Goal: Task Accomplishment & Management: Manage account settings

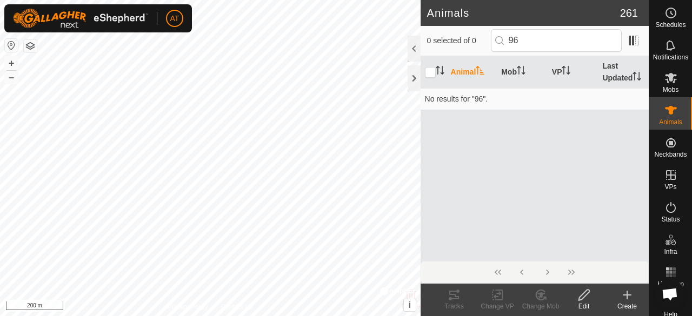
click at [629, 296] on icon at bounding box center [627, 295] width 13 height 13
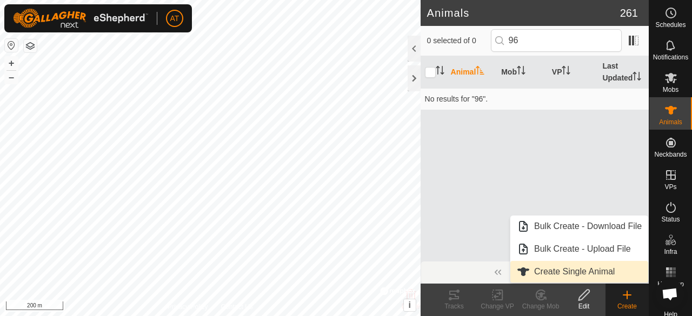
click at [569, 274] on link "Create Single Animal" at bounding box center [580, 272] width 138 height 22
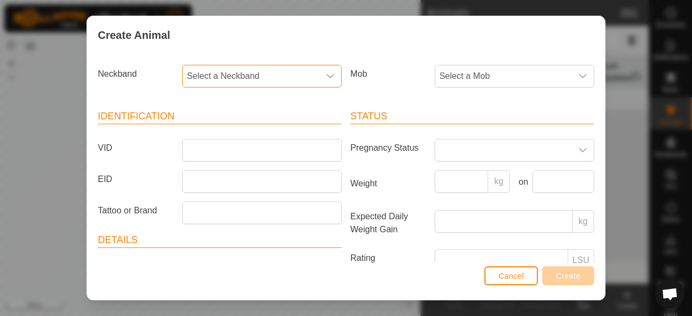
click at [219, 65] on span "Select a Neckband" at bounding box center [251, 76] width 137 height 22
type input "5"
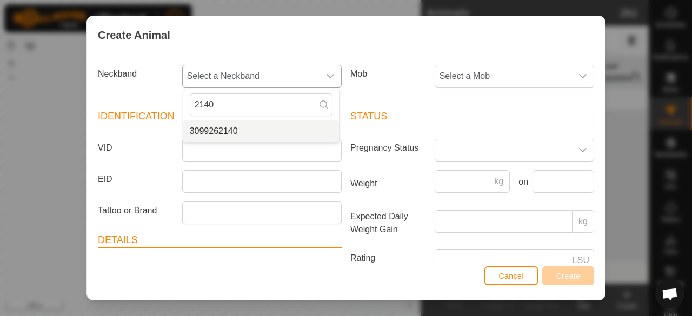
type input "2140"
click at [227, 123] on li "3099262140" at bounding box center [261, 132] width 156 height 22
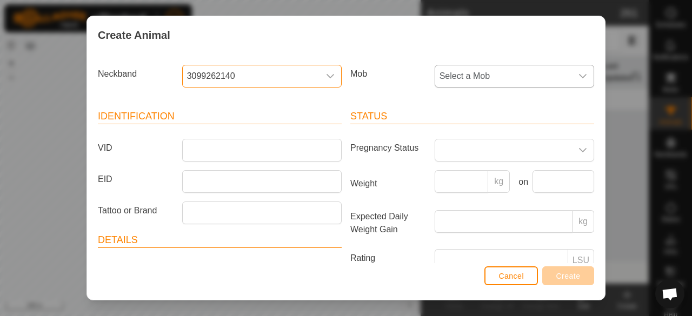
click at [521, 75] on span "Select a Mob" at bounding box center [503, 76] width 137 height 22
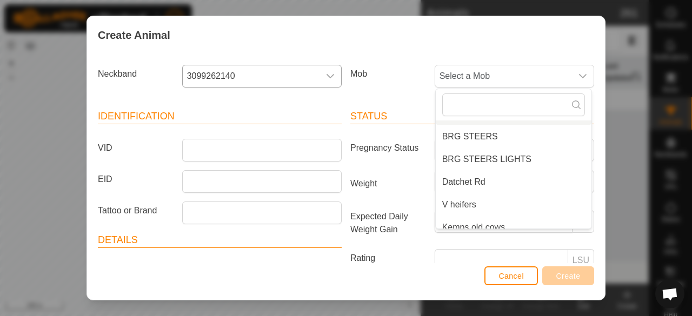
scroll to position [118, 0]
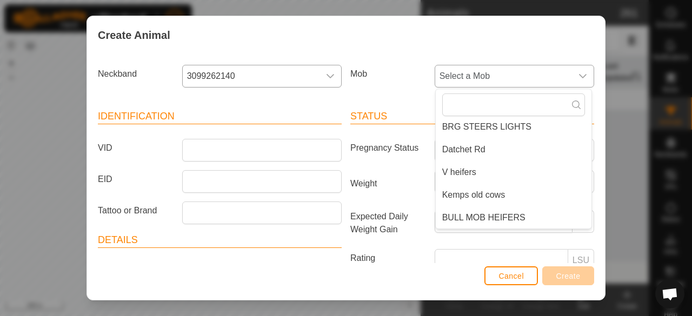
click at [486, 223] on span "BULL MOB HEIFERS" at bounding box center [484, 218] width 83 height 13
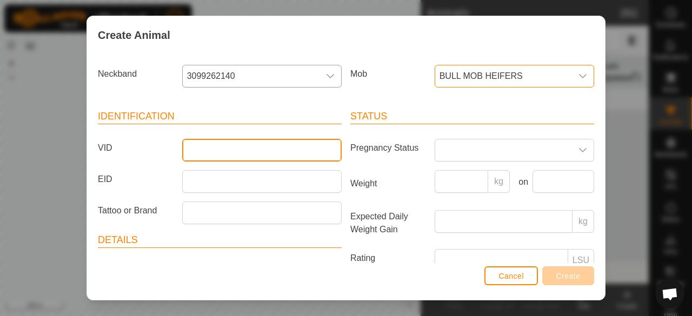
click at [292, 149] on input "VID" at bounding box center [262, 150] width 160 height 23
type input "40"
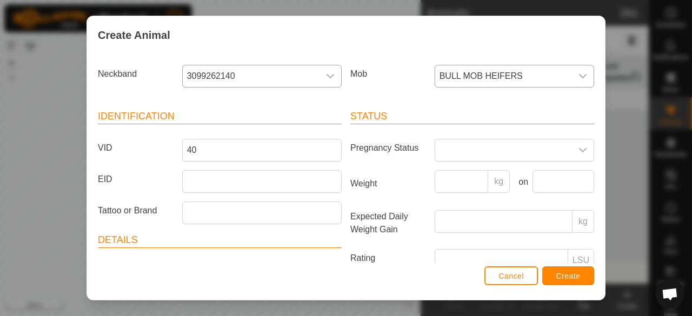
click at [572, 281] on button "Create" at bounding box center [569, 276] width 52 height 19
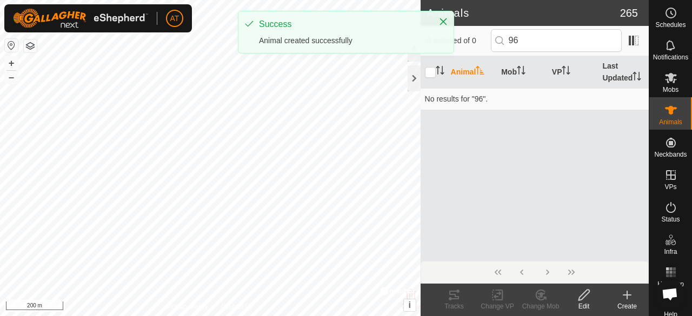
click at [631, 307] on div "Create" at bounding box center [627, 307] width 43 height 10
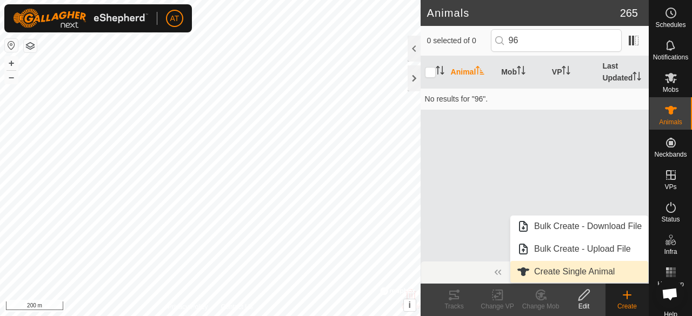
click at [605, 274] on span "Create Single Animal" at bounding box center [574, 272] width 81 height 13
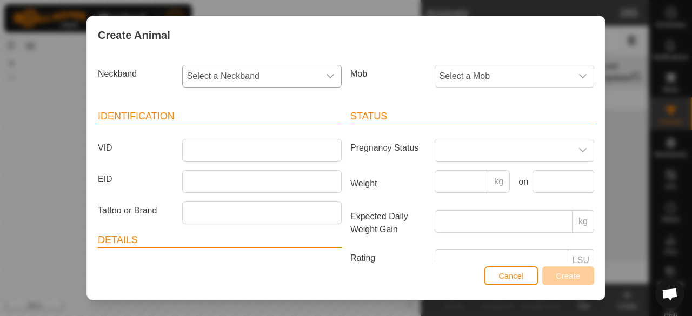
click at [291, 74] on span "Select a Neckband" at bounding box center [251, 76] width 137 height 22
type input "1"
type input "5"
type input "2"
type input "0"
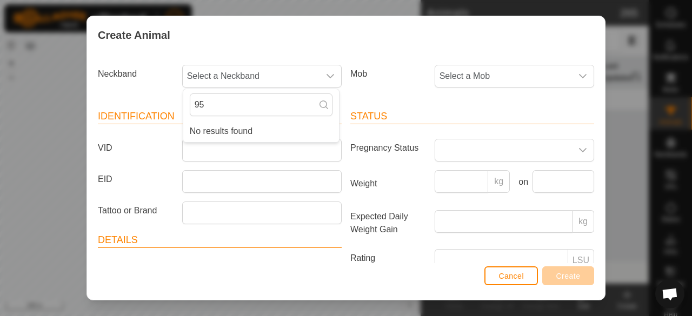
type input "9"
type input "1"
type input "6"
type input "7"
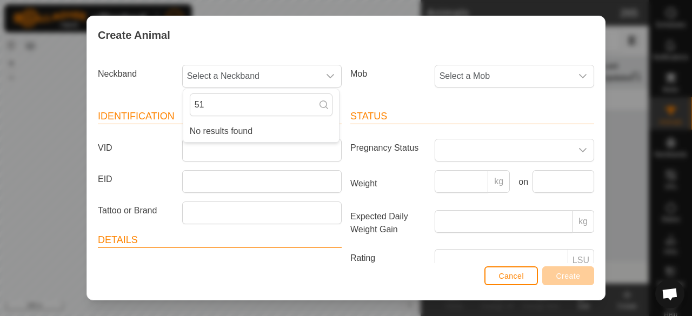
type input "5"
type input "1"
type input "0"
type input "8"
type input "3"
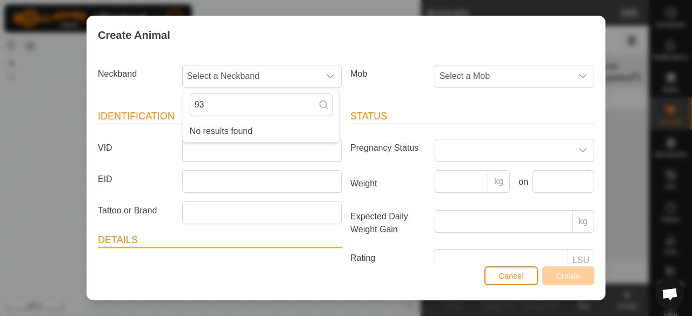
type input "9"
type input "5"
type input "3"
type input "8897"
click at [276, 131] on li "1723038897" at bounding box center [261, 132] width 156 height 22
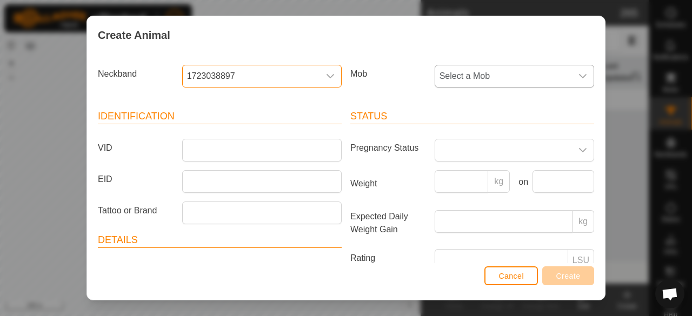
click at [494, 80] on span "Select a Mob" at bounding box center [503, 76] width 137 height 22
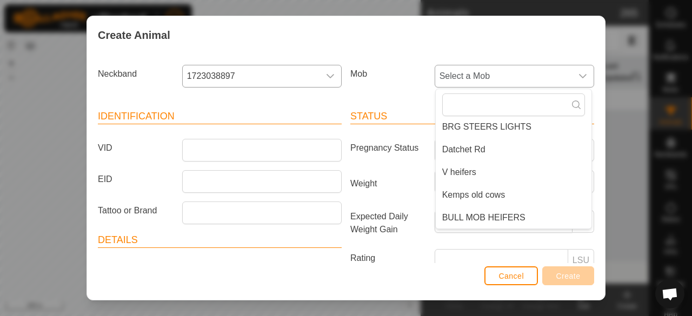
click at [509, 221] on span "BULL MOB HEIFERS" at bounding box center [484, 218] width 83 height 13
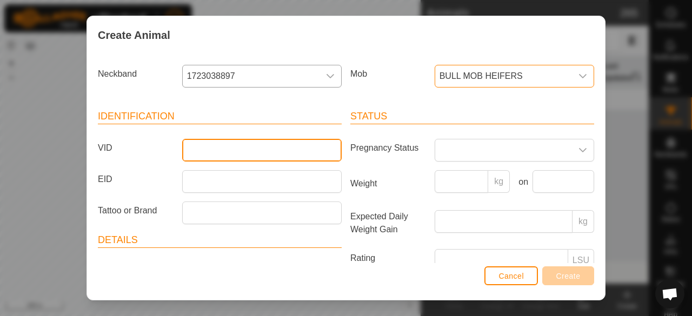
click at [286, 147] on input "VID" at bounding box center [262, 150] width 160 height 23
type input "24"
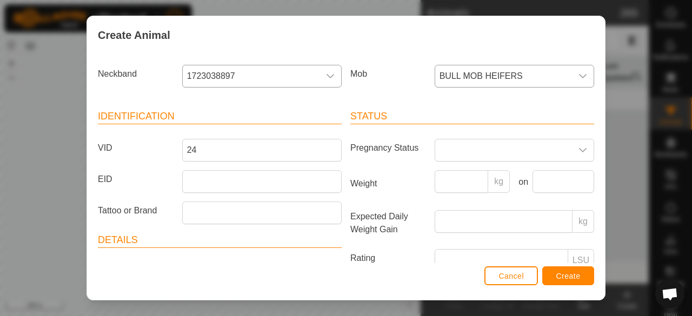
click at [572, 277] on span "Create" at bounding box center [569, 276] width 24 height 9
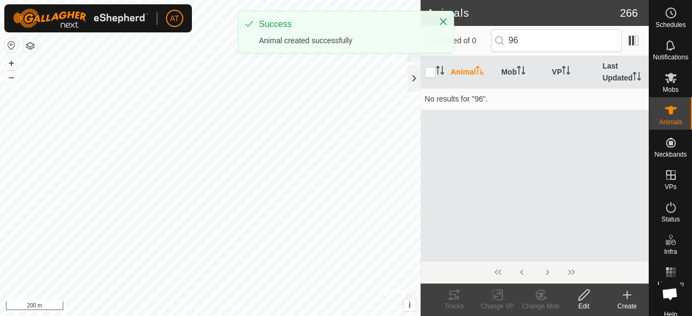
click at [631, 302] on div "Create" at bounding box center [627, 307] width 43 height 10
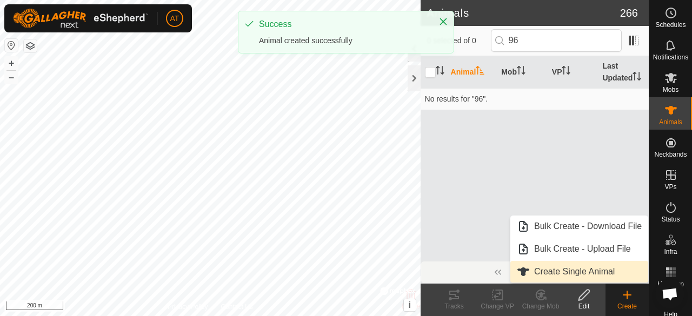
click at [596, 278] on span "Create Single Animal" at bounding box center [574, 272] width 81 height 13
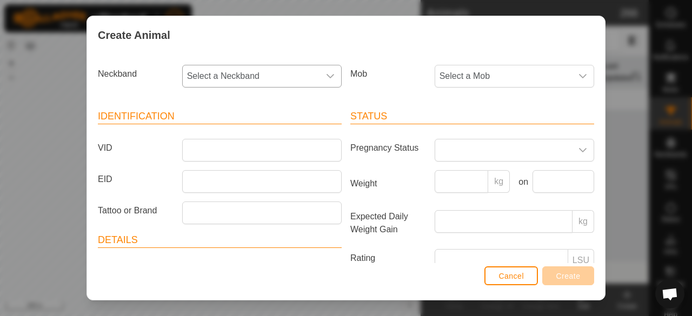
click at [295, 77] on span "Select a Neckband" at bounding box center [251, 76] width 137 height 22
type input "9"
type input "8"
type input "3"
type input "8"
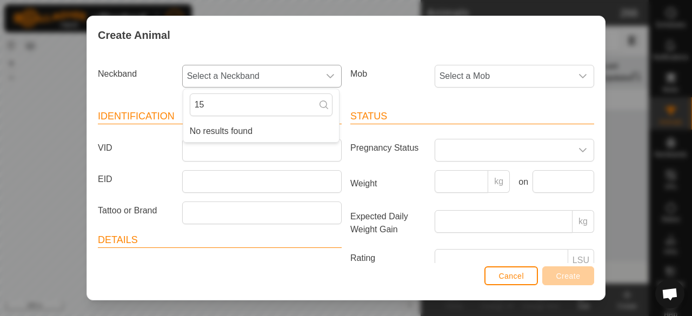
type input "1"
type input "5"
type input "6"
type input "5"
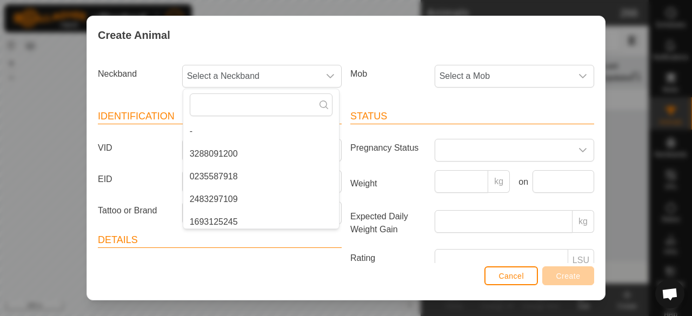
click at [506, 275] on span "Cancel" at bounding box center [511, 276] width 25 height 9
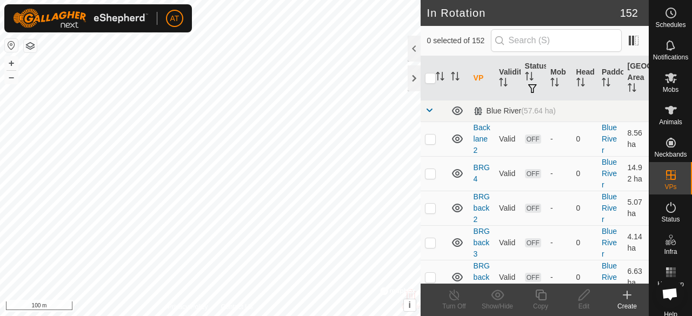
checkbox input "true"
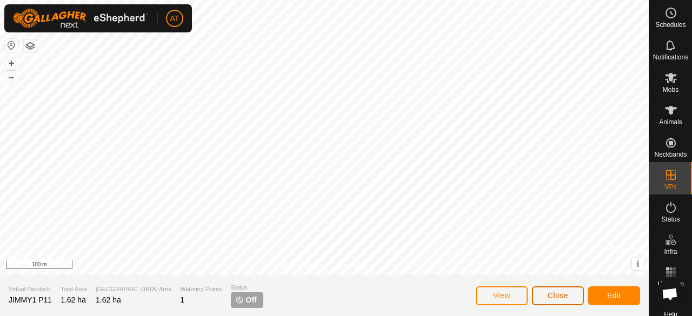
click at [559, 298] on span "Close" at bounding box center [558, 296] width 21 height 9
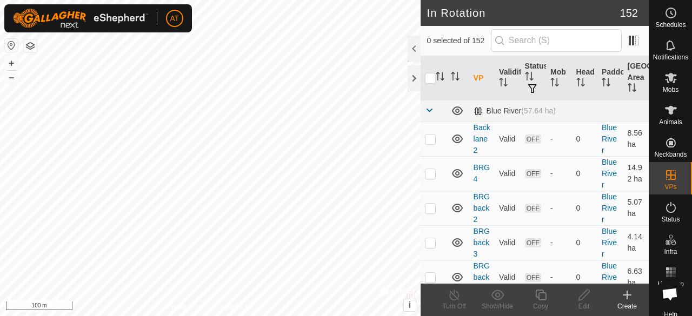
click at [625, 304] on div "Create" at bounding box center [627, 307] width 43 height 10
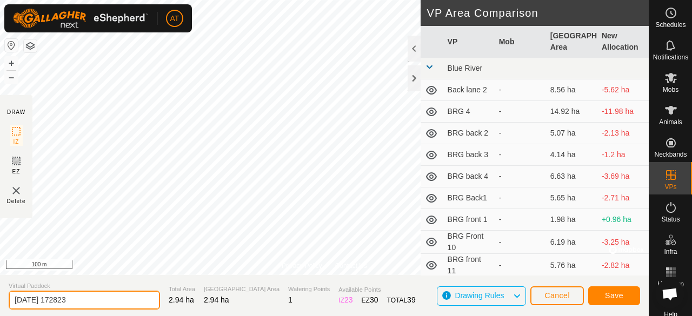
click at [123, 302] on input "2025-10-12 172823" at bounding box center [84, 300] width 151 height 19
type input "2"
type input "JIMMY1 P12"
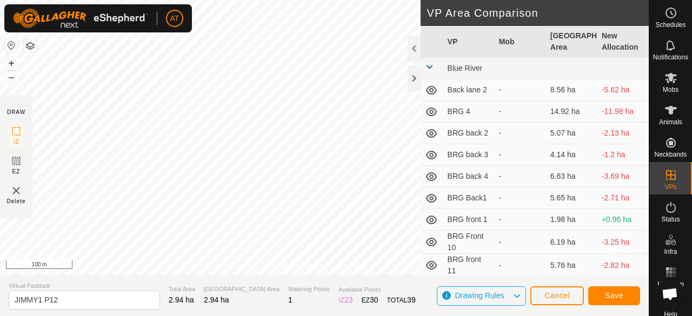
click at [624, 302] on button "Save" at bounding box center [615, 296] width 52 height 19
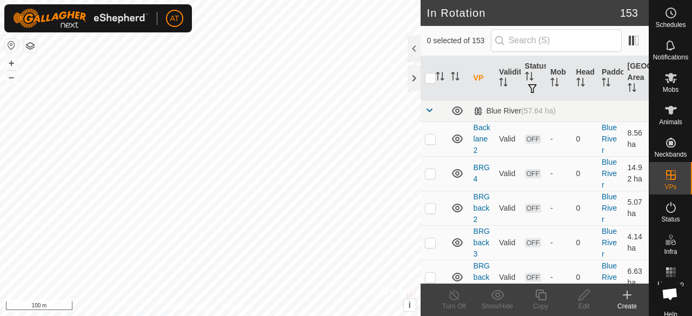
click at [630, 298] on icon at bounding box center [627, 295] width 13 height 13
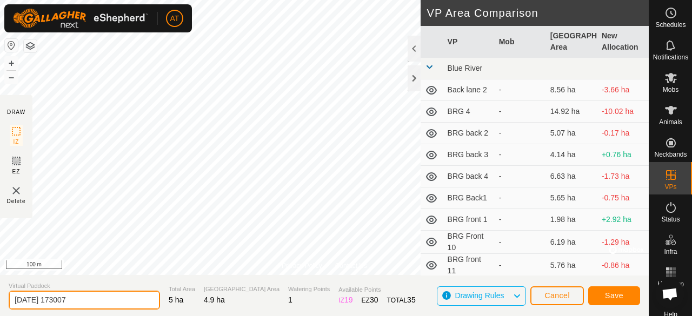
click at [141, 307] on input "2025-10-12 173007" at bounding box center [84, 300] width 151 height 19
type input "2"
type input "JIMMY1 P13"
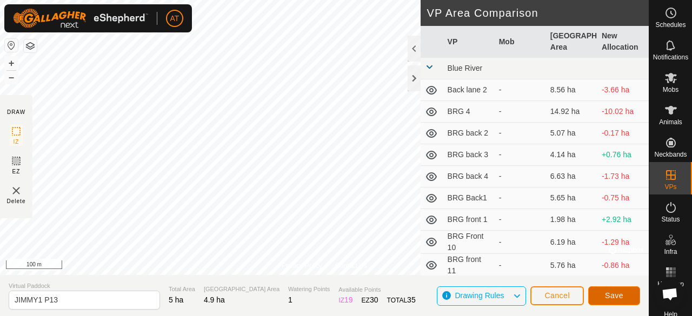
click at [622, 299] on span "Save" at bounding box center [614, 296] width 18 height 9
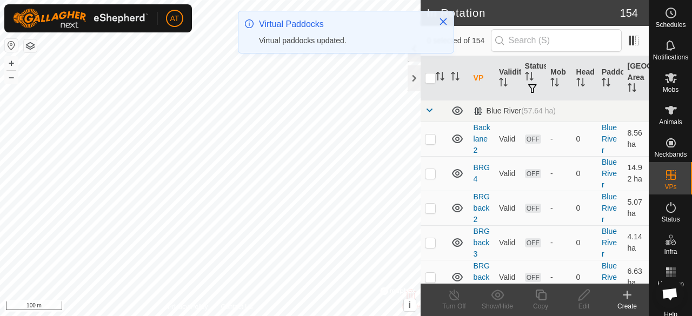
click at [622, 299] on icon at bounding box center [627, 295] width 13 height 13
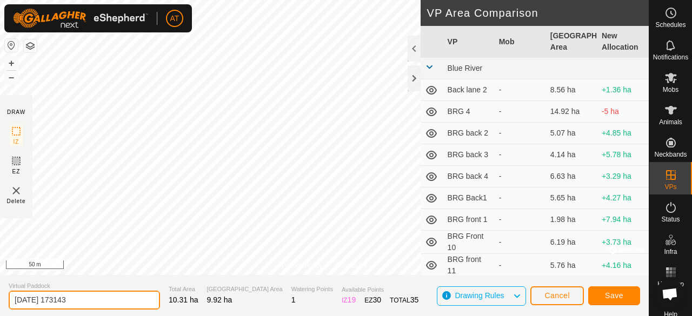
click at [141, 302] on input "2025-10-12 173143" at bounding box center [84, 300] width 151 height 19
type input "2"
type input "BULL HEIFERS TEACH"
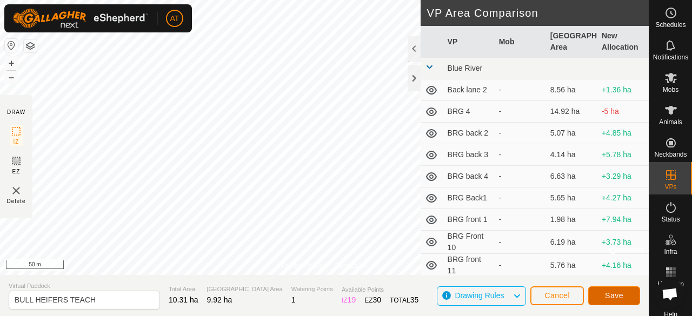
click at [623, 300] on span "Save" at bounding box center [614, 296] width 18 height 9
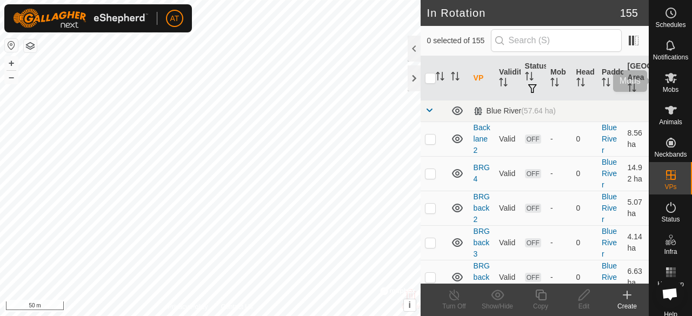
click at [668, 85] on es-mob-svg-icon at bounding box center [671, 77] width 19 height 17
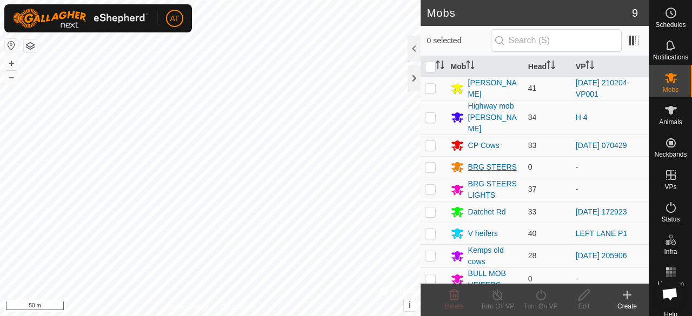
scroll to position [10, 0]
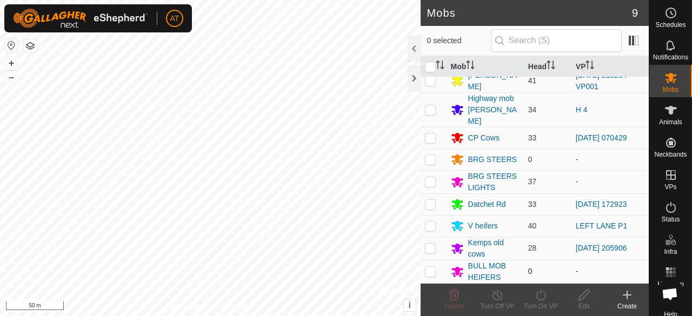
click at [433, 273] on p-checkbox at bounding box center [430, 271] width 11 height 9
click at [433, 276] on p-checkbox at bounding box center [430, 271] width 11 height 9
checkbox input "false"
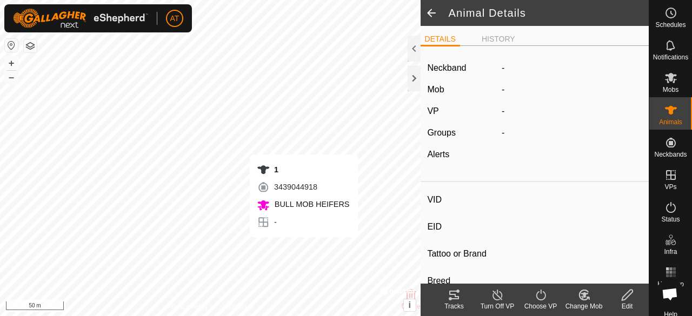
type input "1"
type input "-"
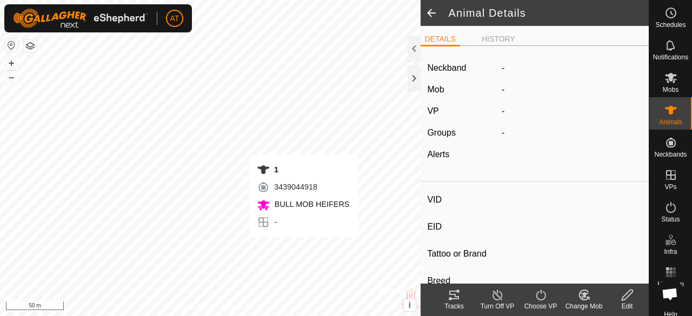
type input "0 kg"
type input "-"
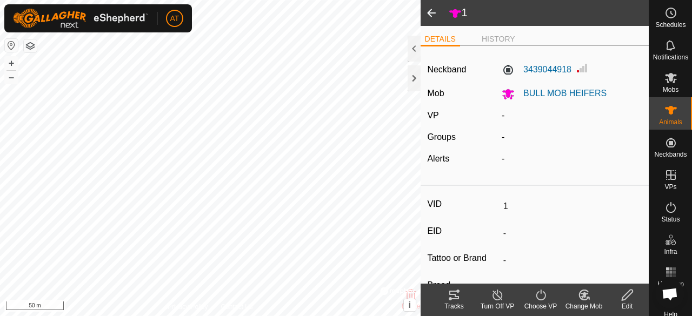
click at [431, 6] on span at bounding box center [432, 13] width 22 height 26
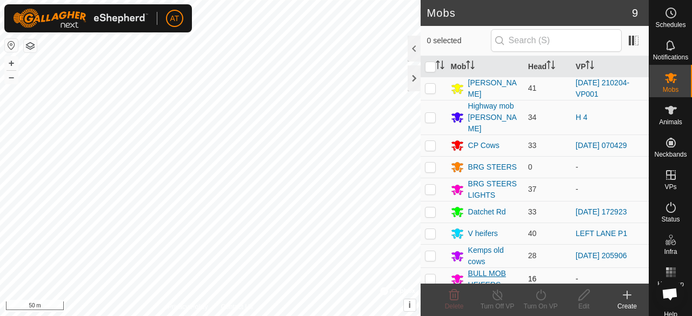
click at [466, 275] on div "BULL MOB HEIFERS" at bounding box center [485, 279] width 69 height 23
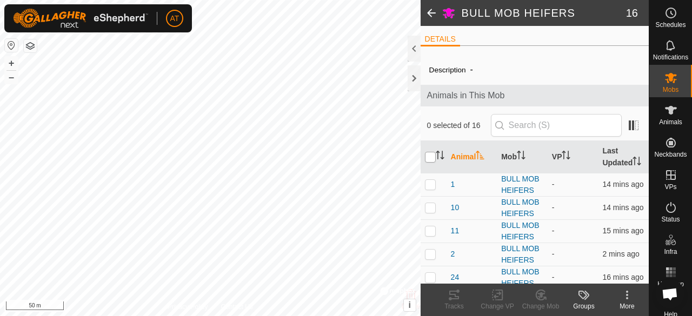
click at [426, 162] on input "checkbox" at bounding box center [430, 157] width 11 height 11
checkbox input "true"
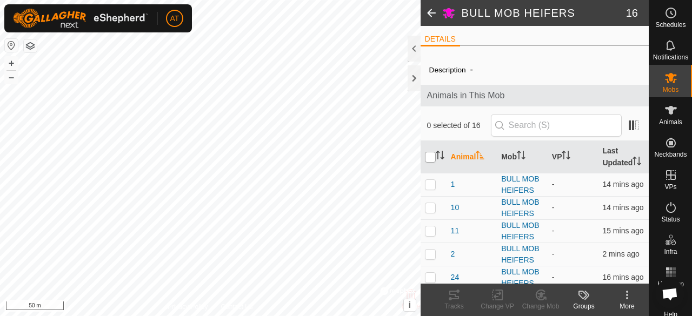
checkbox input "true"
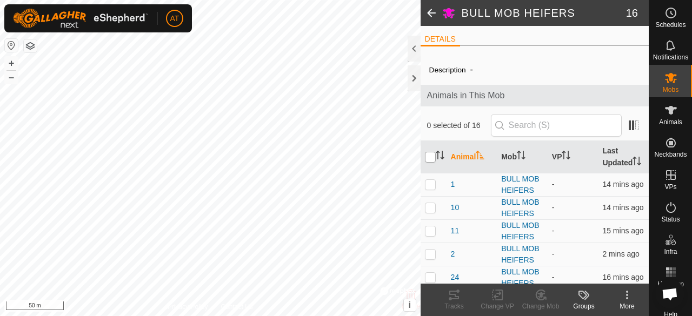
checkbox input "true"
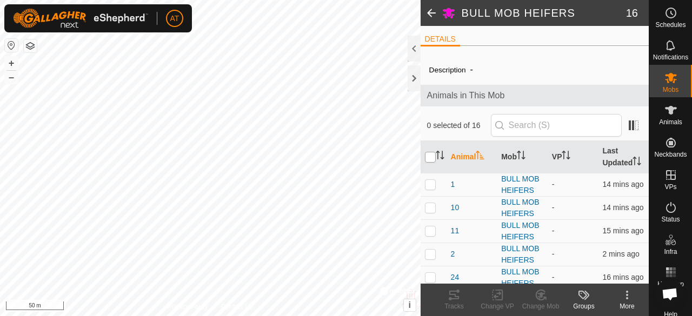
checkbox input "true"
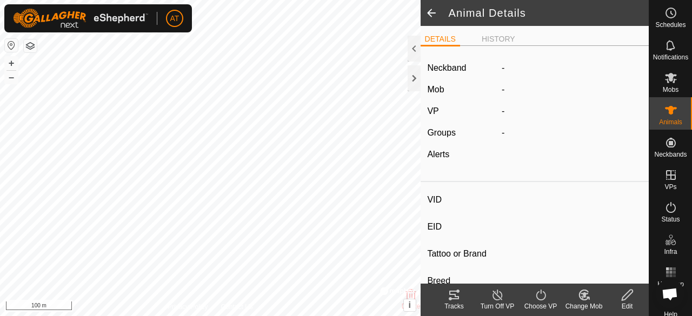
click at [583, 302] on div "Change Mob" at bounding box center [584, 307] width 43 height 10
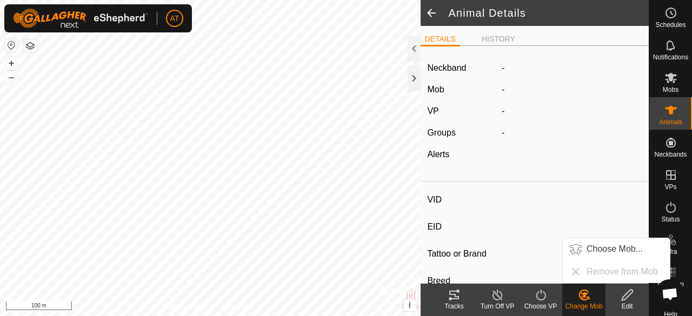
type input "Q57"
type input "-"
type input "Angus"
type input "-"
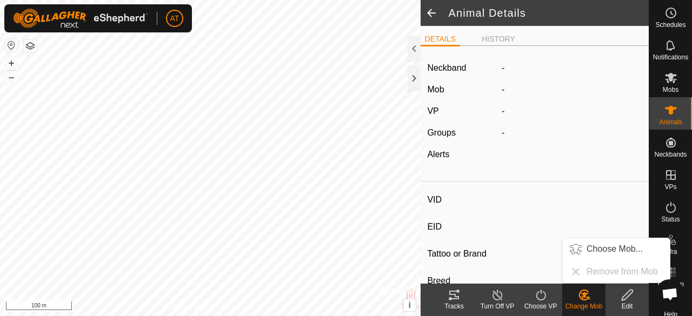
type input "Joined"
type input "0 kg"
type input "-"
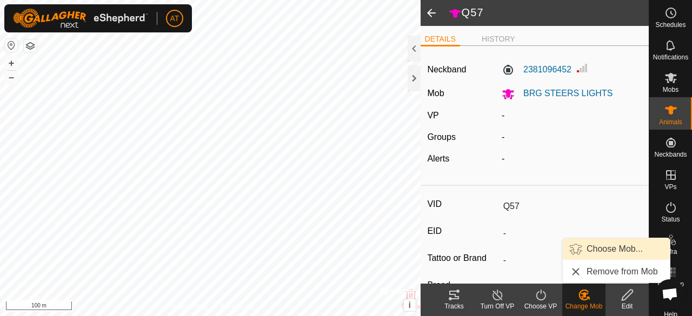
click at [605, 250] on link "Choose Mob..." at bounding box center [616, 250] width 107 height 22
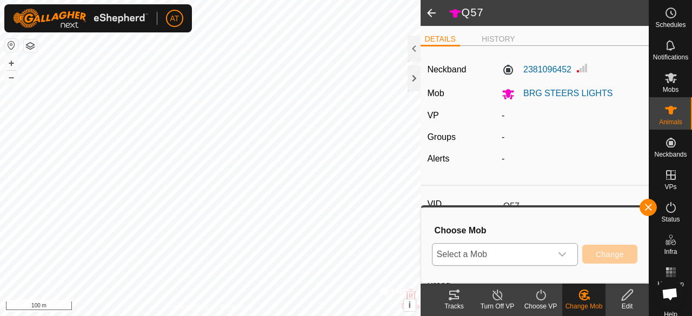
click at [526, 249] on span "Select a Mob" at bounding box center [492, 255] width 119 height 22
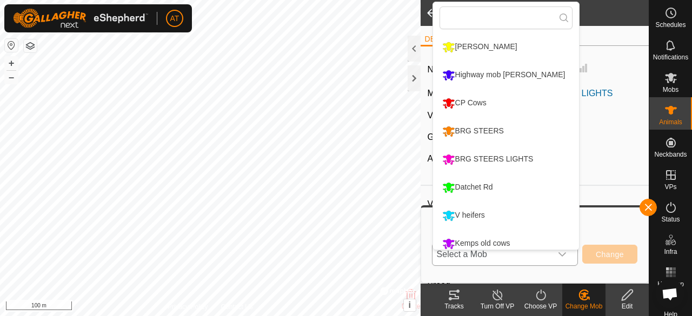
scroll to position [36, 0]
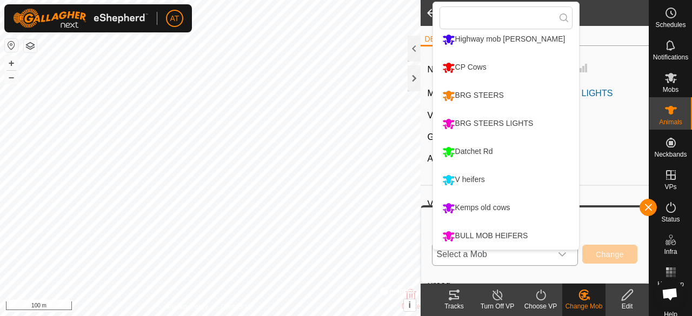
click at [517, 236] on div "BULL MOB HEIFERS" at bounding box center [485, 236] width 91 height 18
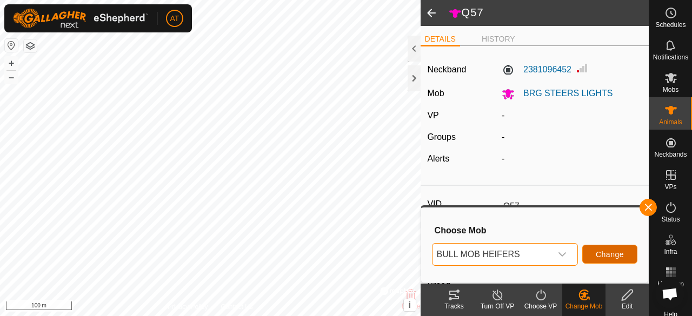
click at [629, 261] on button "Change" at bounding box center [610, 254] width 55 height 19
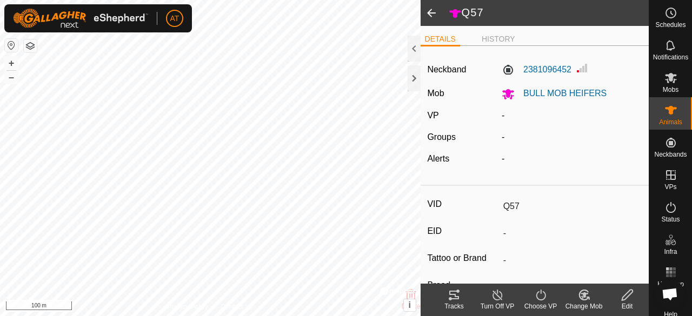
click at [669, 79] on icon at bounding box center [671, 77] width 13 height 13
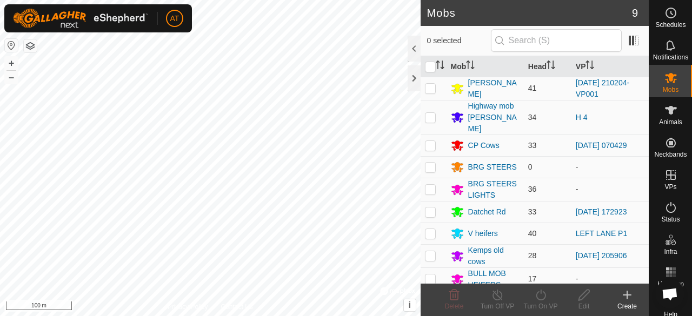
scroll to position [10, 0]
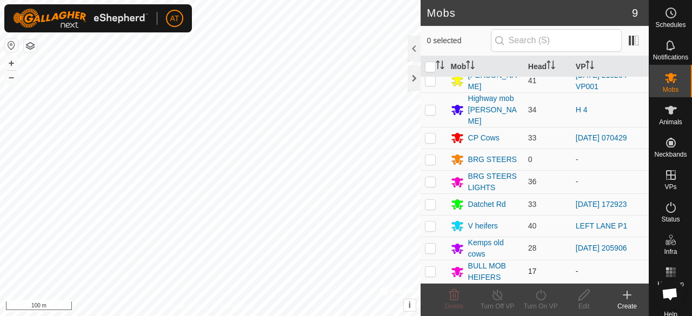
click at [438, 279] on td at bounding box center [434, 271] width 26 height 23
checkbox input "true"
click at [491, 278] on div "BULL MOB HEIFERS" at bounding box center [493, 272] width 51 height 23
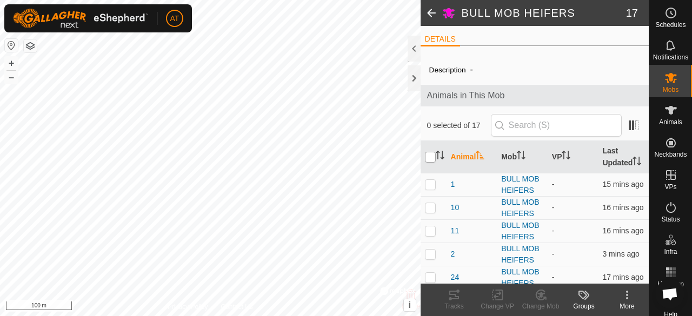
click at [433, 163] on input "checkbox" at bounding box center [430, 157] width 11 height 11
checkbox input "true"
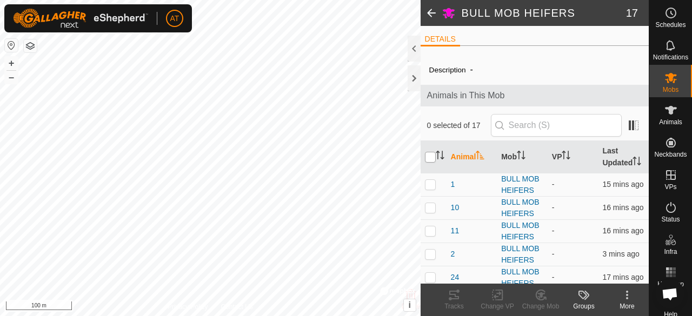
checkbox input "true"
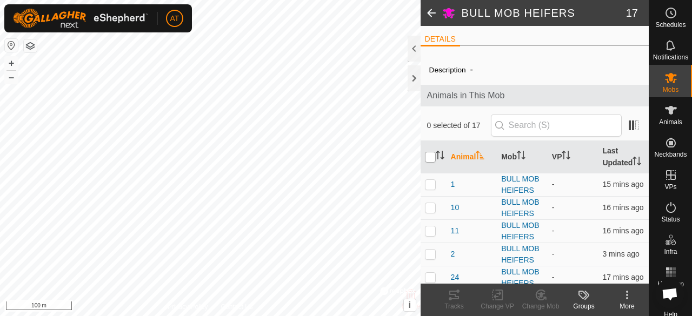
checkbox input "true"
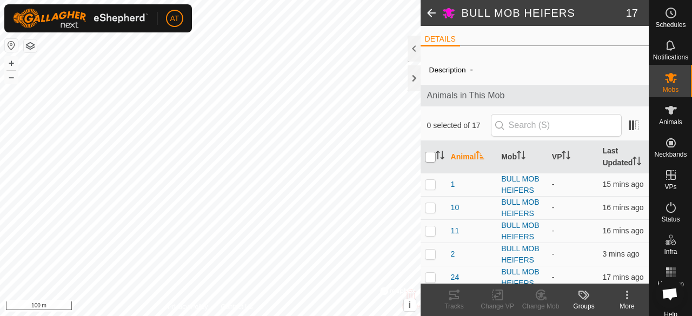
checkbox input "true"
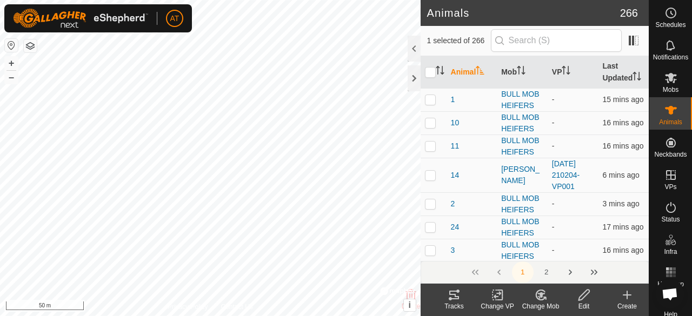
click at [549, 301] on change-mob-svg-icon at bounding box center [540, 295] width 43 height 13
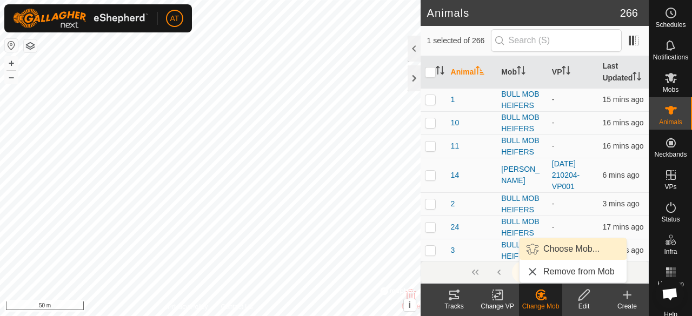
click at [570, 250] on span "Choose Mob..." at bounding box center [572, 249] width 56 height 13
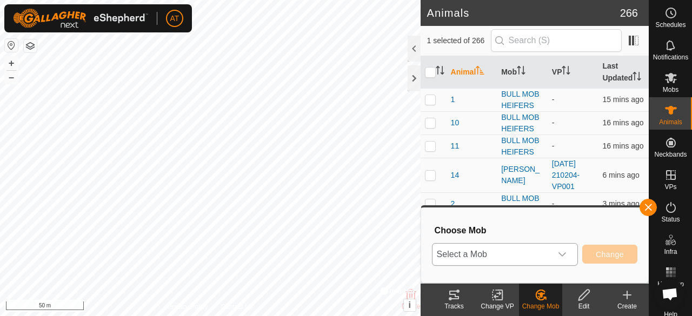
click at [528, 262] on span "Select a Mob" at bounding box center [492, 255] width 119 height 22
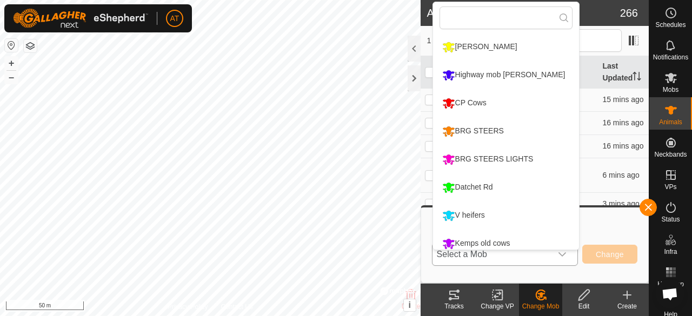
scroll to position [36, 0]
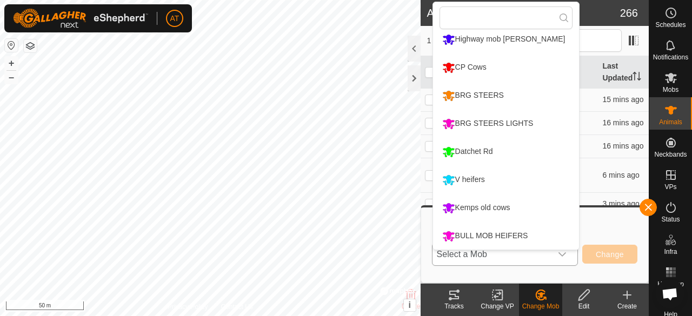
click at [522, 235] on div "BULL MOB HEIFERS" at bounding box center [485, 236] width 91 height 18
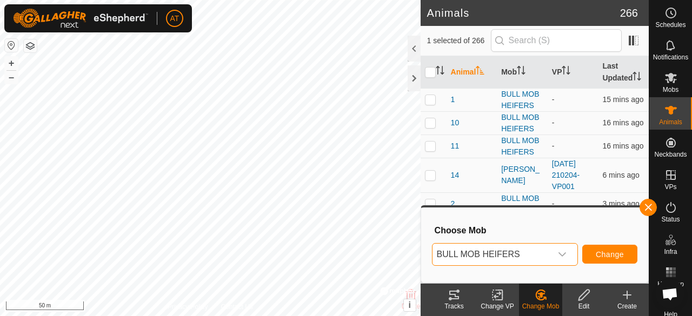
click at [618, 263] on button "Change" at bounding box center [610, 254] width 55 height 19
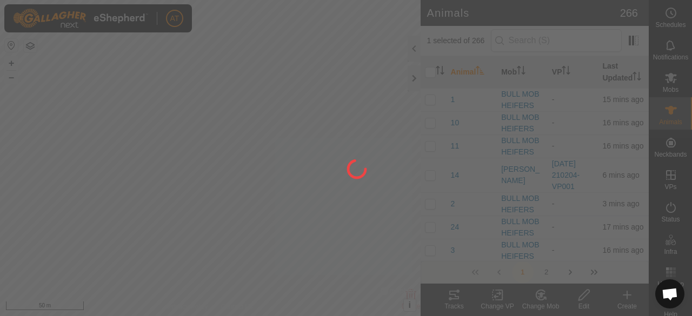
checkbox input "false"
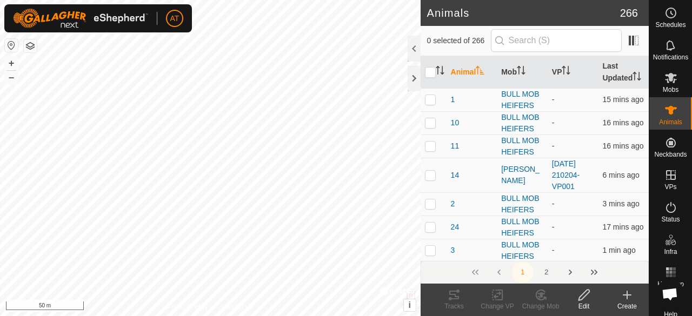
click at [444, 20] on icon "Close" at bounding box center [443, 20] width 9 height 9
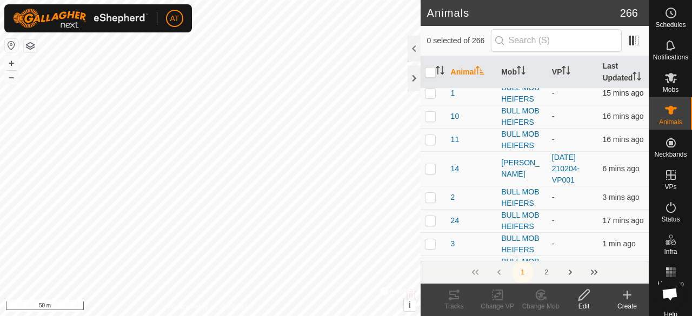
scroll to position [6, 0]
click at [677, 90] on div "Mobs" at bounding box center [671, 81] width 43 height 32
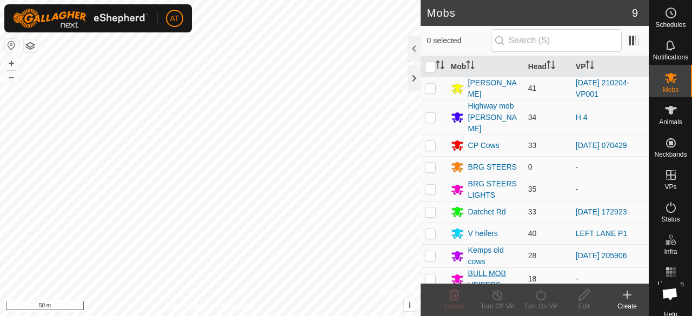
click at [490, 280] on div "BULL MOB HEIFERS" at bounding box center [493, 279] width 51 height 23
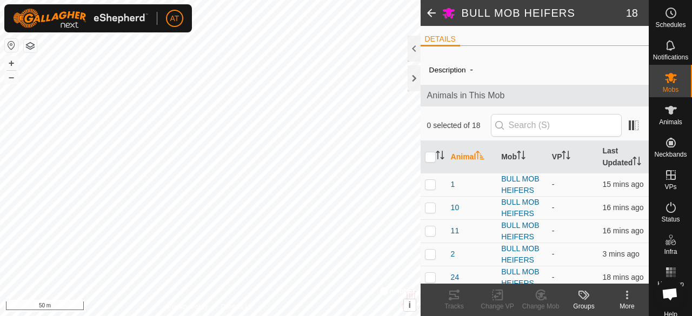
click at [431, 169] on th at bounding box center [434, 157] width 26 height 32
click at [431, 163] on input "checkbox" at bounding box center [430, 157] width 11 height 11
checkbox input "true"
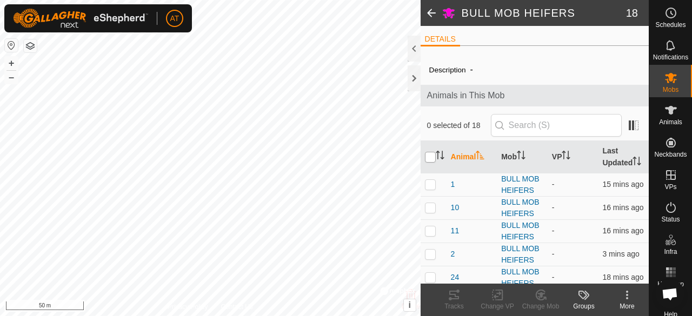
checkbox input "true"
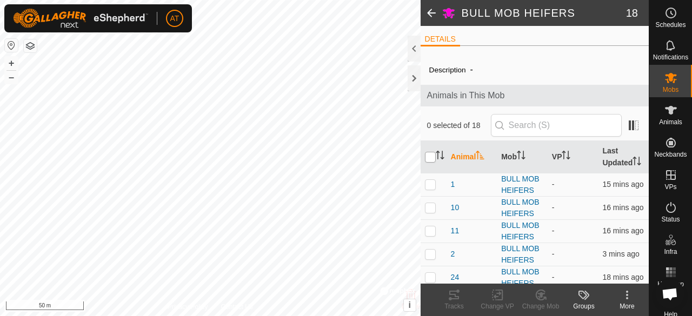
checkbox input "true"
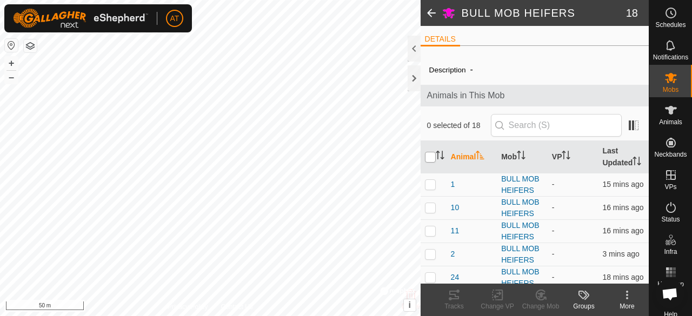
checkbox input "true"
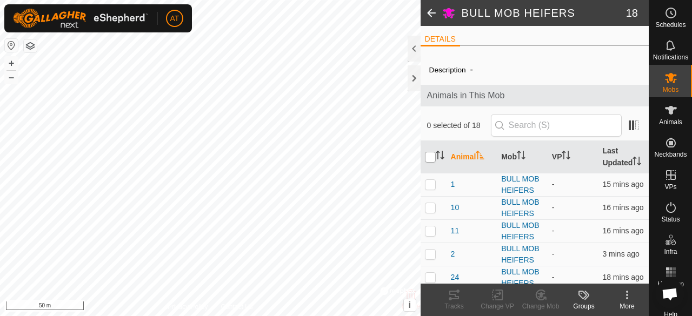
checkbox input "true"
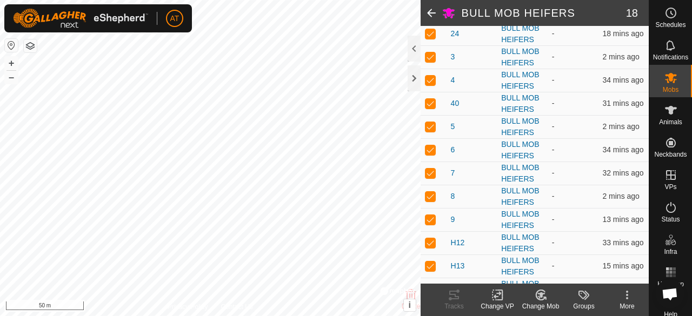
scroll to position [315, 0]
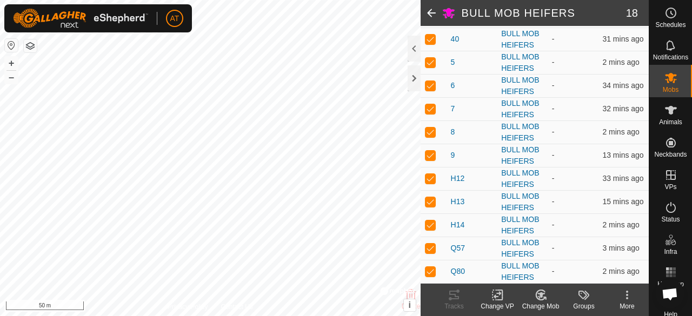
click at [669, 123] on span "Animals" at bounding box center [670, 122] width 23 height 6
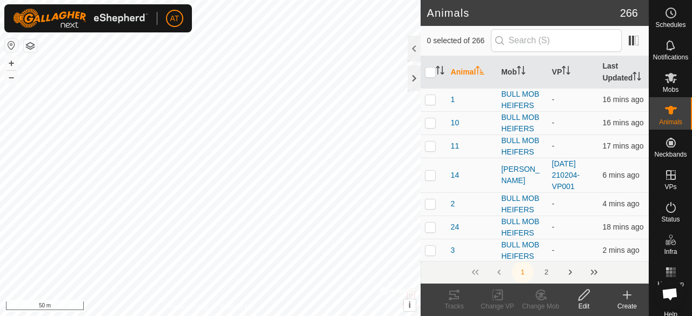
click at [571, 58] on th "VP" at bounding box center [573, 72] width 51 height 32
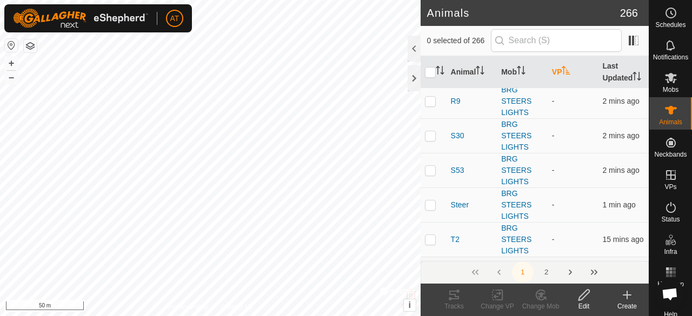
scroll to position [1518, 0]
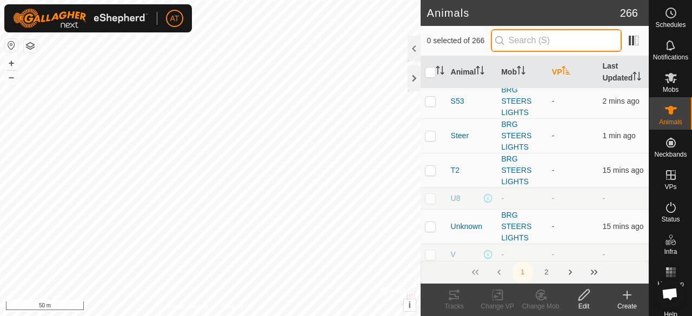
click at [535, 44] on input "text" at bounding box center [556, 40] width 131 height 23
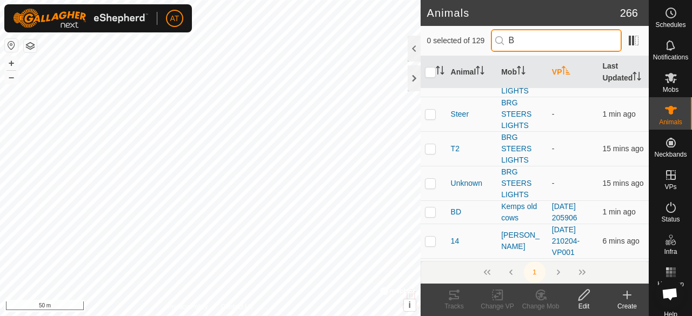
scroll to position [0, 0]
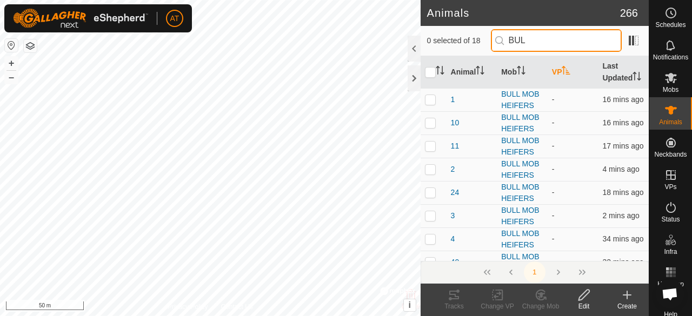
type input "BULL"
click at [670, 87] on span "Mobs" at bounding box center [671, 90] width 16 height 6
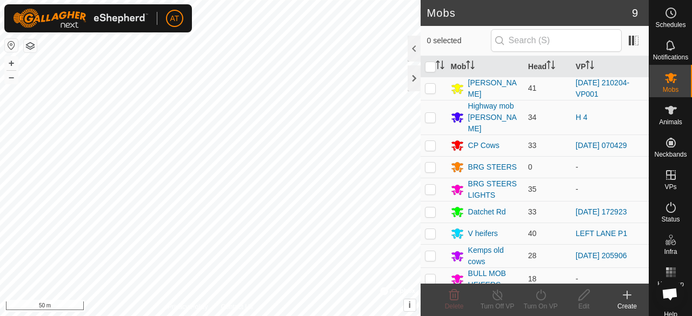
scroll to position [10, 0]
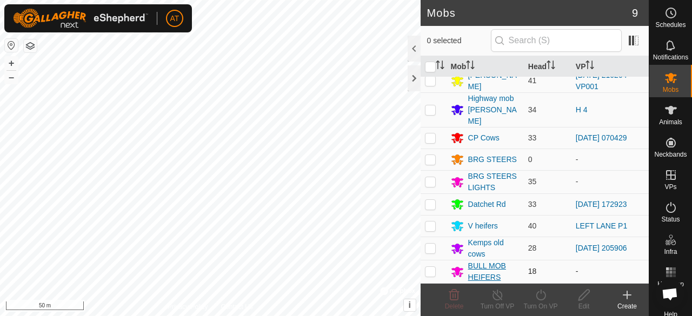
click at [492, 277] on div "BULL MOB HEIFERS" at bounding box center [493, 272] width 51 height 23
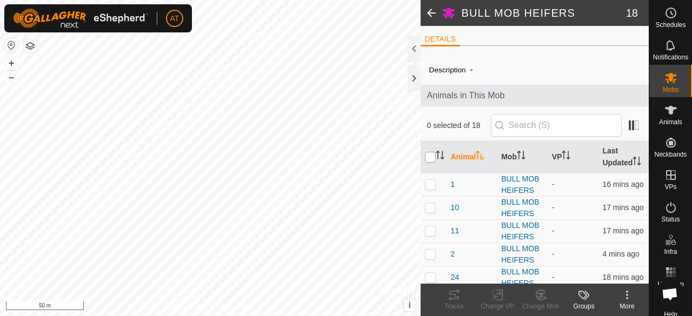
click at [430, 163] on input "checkbox" at bounding box center [430, 157] width 11 height 11
checkbox input "true"
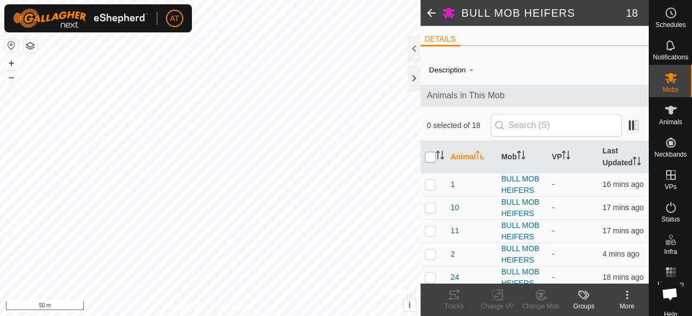
checkbox input "true"
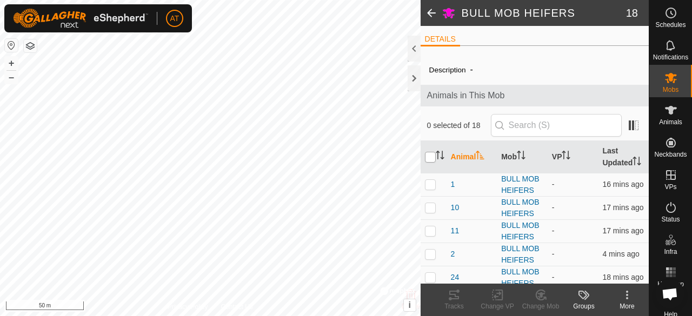
checkbox input "true"
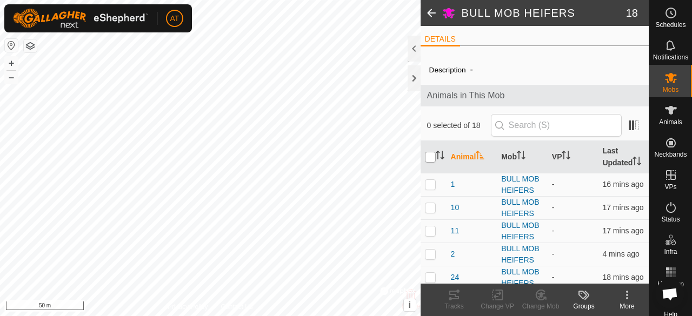
checkbox input "true"
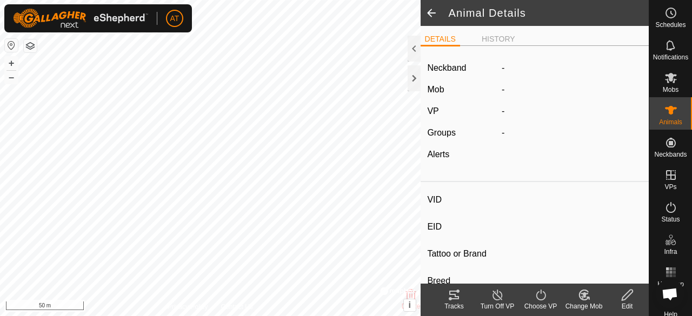
type input "S53"
type input "-"
type input "Angus"
type input "-"
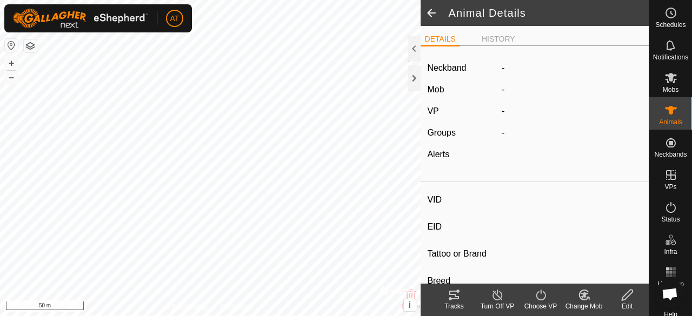
type input "Joined"
type input "0 kg"
type input "-"
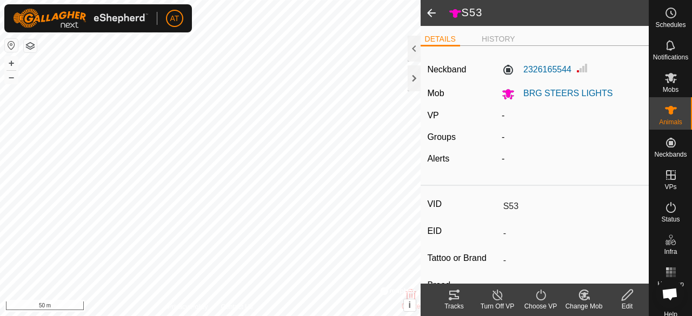
click at [588, 300] on icon at bounding box center [583, 296] width 9 height 10
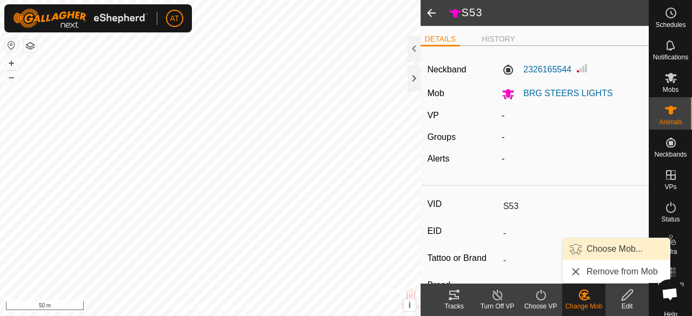
click at [606, 249] on span "Choose Mob..." at bounding box center [615, 249] width 56 height 13
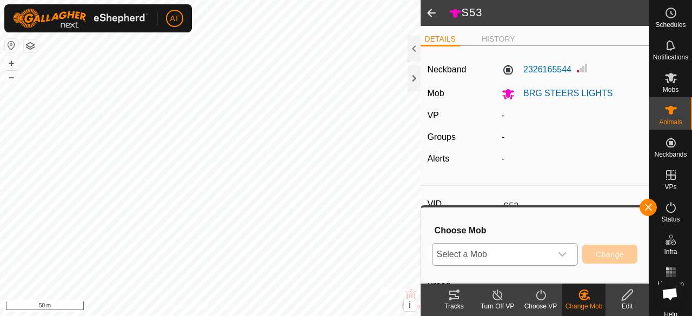
click at [564, 258] on icon "dropdown trigger" at bounding box center [562, 254] width 9 height 9
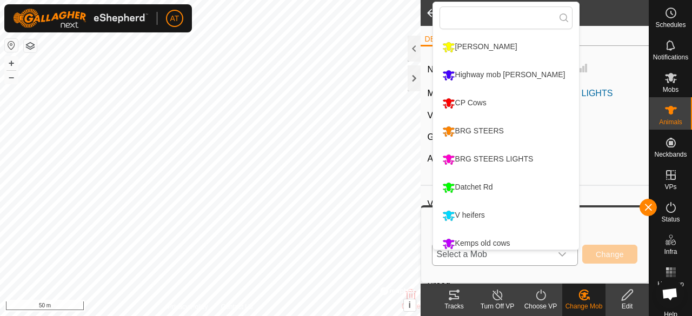
scroll to position [36, 0]
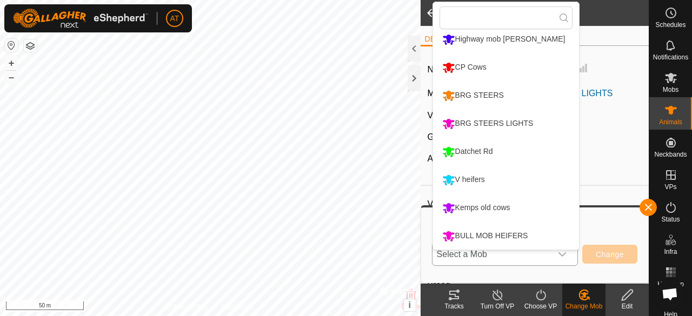
click at [531, 236] on div "BULL MOB HEIFERS" at bounding box center [485, 236] width 91 height 18
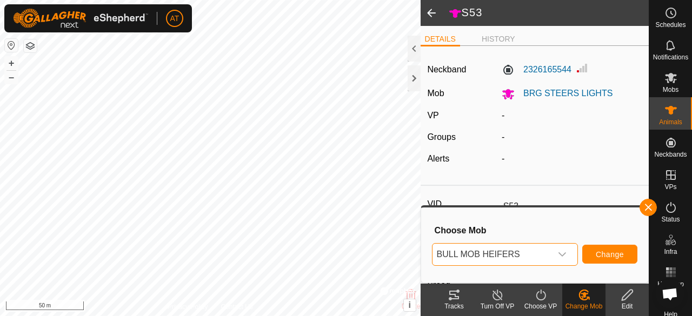
click at [606, 252] on span "Change" at bounding box center [610, 254] width 28 height 9
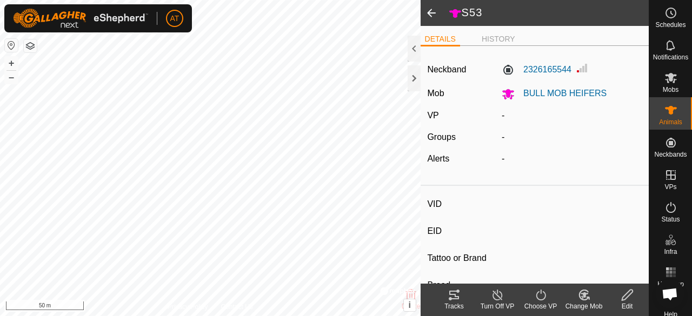
type input "S30"
type input "-"
type input "Angus"
type input "-"
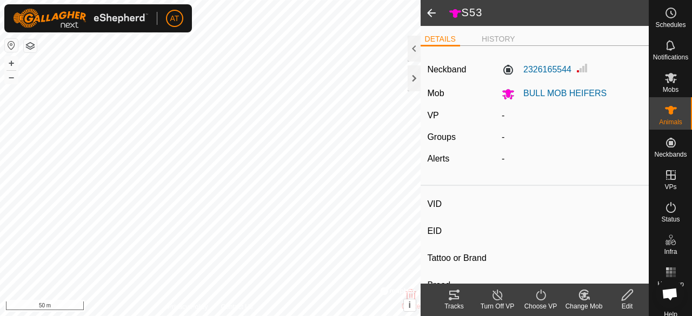
type input "0 kg"
type input "-"
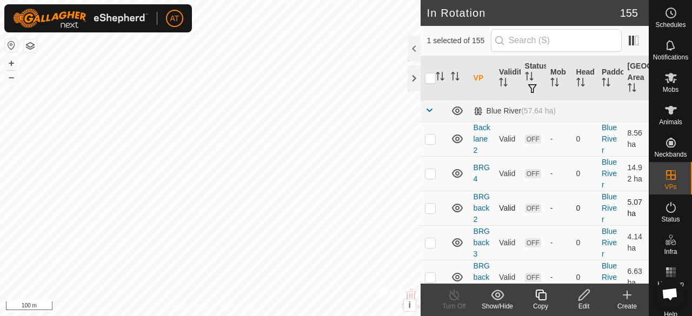
checkbox input "true"
checkbox input "false"
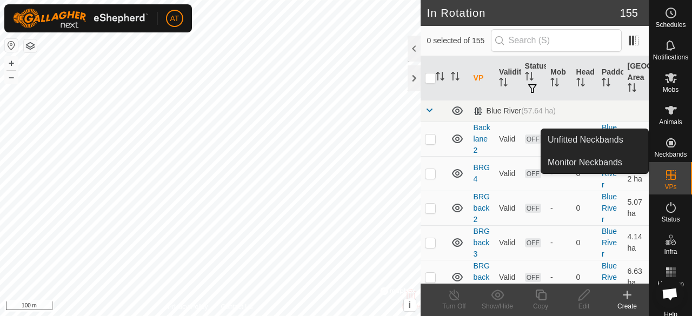
click at [670, 154] on span "Neckbands" at bounding box center [671, 154] width 32 height 6
click at [617, 135] on link "Unfitted Neckbands" at bounding box center [595, 140] width 107 height 22
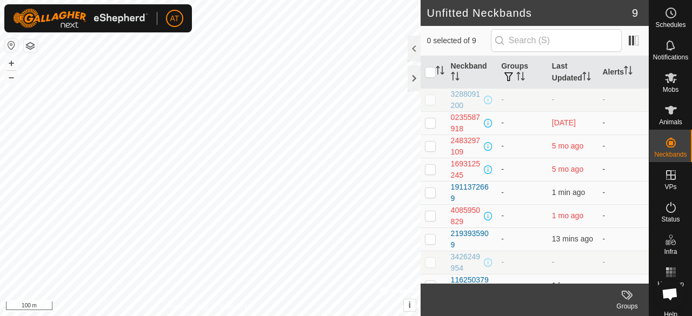
scroll to position [23, 0]
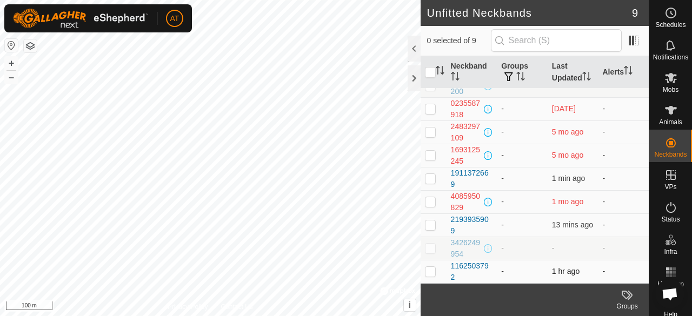
click at [431, 280] on td at bounding box center [434, 271] width 26 height 23
click at [430, 273] on p-checkbox at bounding box center [430, 271] width 11 height 9
click at [433, 275] on p-checkbox at bounding box center [430, 271] width 11 height 9
click at [432, 276] on p-checkbox at bounding box center [430, 271] width 11 height 9
checkbox input "false"
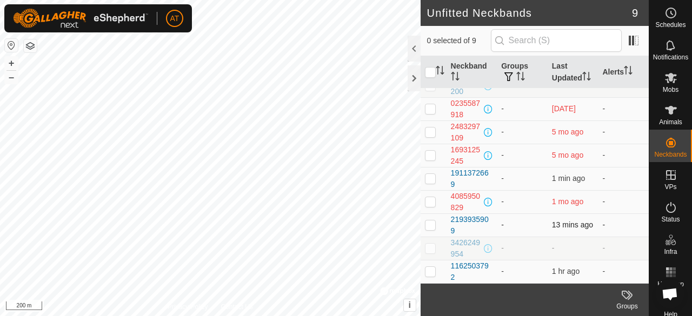
click at [430, 229] on p-checkbox at bounding box center [430, 225] width 11 height 9
checkbox input "true"
click at [432, 182] on p-checkbox at bounding box center [430, 178] width 11 height 9
click at [423, 189] on td at bounding box center [434, 178] width 26 height 23
checkbox input "false"
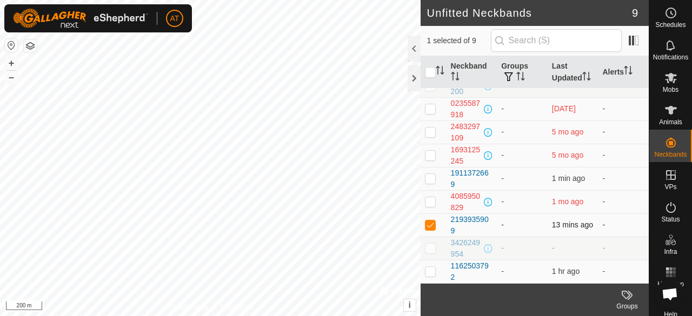
click at [432, 226] on p-checkbox at bounding box center [430, 225] width 11 height 9
checkbox input "false"
click at [668, 196] on div "Status" at bounding box center [671, 211] width 43 height 32
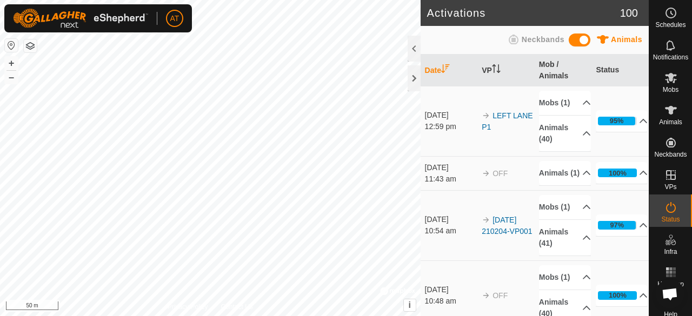
click at [668, 195] on div "Status" at bounding box center [671, 211] width 43 height 32
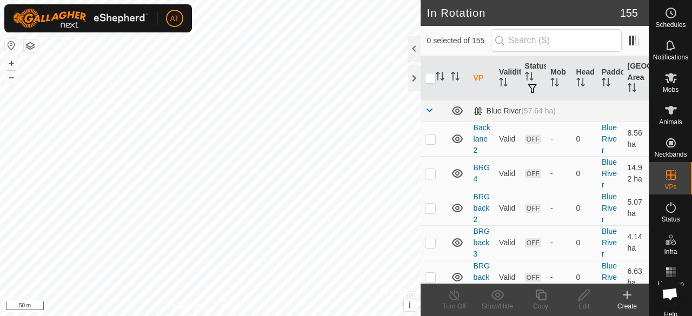
click at [665, 109] on icon at bounding box center [671, 110] width 13 height 13
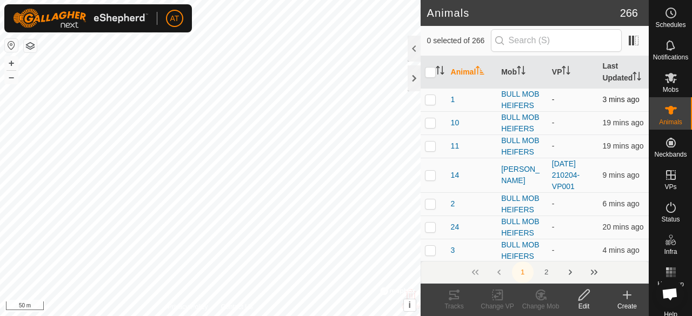
click at [434, 111] on td at bounding box center [434, 99] width 26 height 23
checkbox input "true"
click at [432, 127] on p-checkbox at bounding box center [430, 122] width 11 height 9
checkbox input "true"
click at [431, 158] on td at bounding box center [434, 146] width 26 height 23
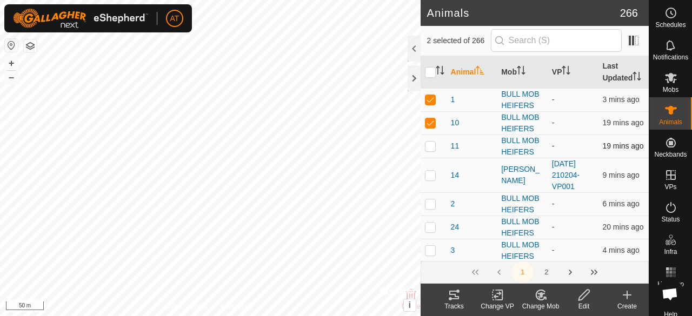
checkbox input "true"
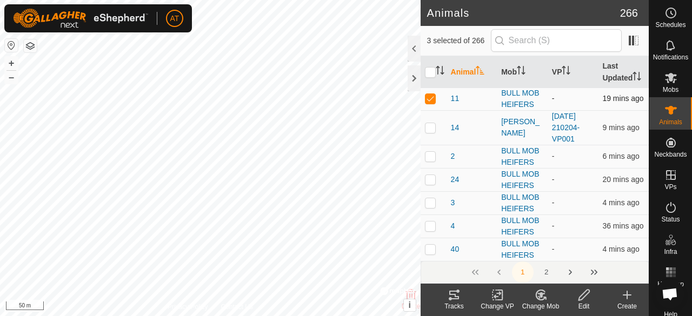
scroll to position [52, 0]
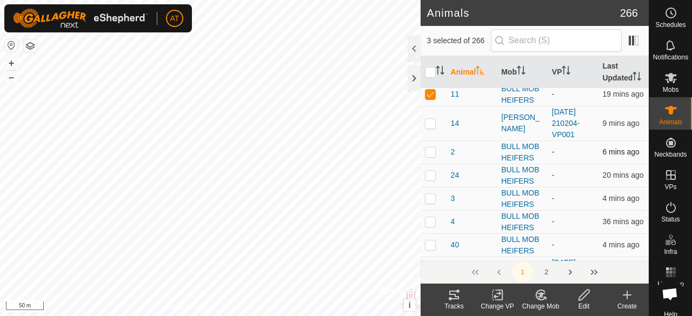
click at [434, 156] on p-checkbox at bounding box center [430, 152] width 11 height 9
checkbox input "true"
click at [435, 180] on p-tablecheckbox at bounding box center [430, 175] width 11 height 9
checkbox input "true"
click at [433, 203] on p-checkbox at bounding box center [430, 198] width 11 height 9
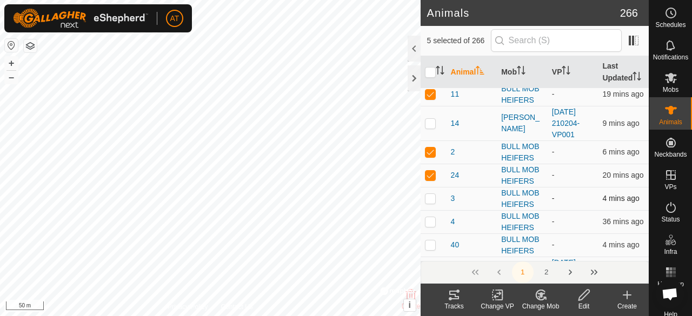
checkbox input "true"
click at [432, 226] on p-checkbox at bounding box center [430, 221] width 11 height 9
checkbox input "true"
click at [431, 249] on p-checkbox at bounding box center [430, 245] width 11 height 9
checkbox input "true"
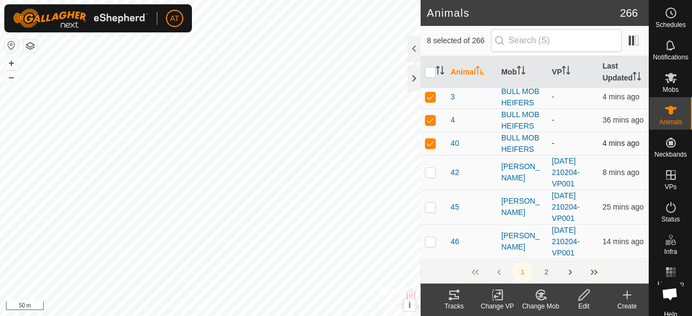
scroll to position [162, 0]
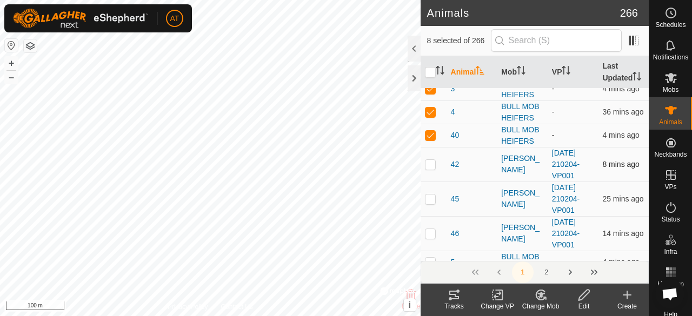
click at [431, 178] on td at bounding box center [434, 164] width 26 height 35
click at [434, 178] on td at bounding box center [434, 164] width 26 height 35
checkbox input "false"
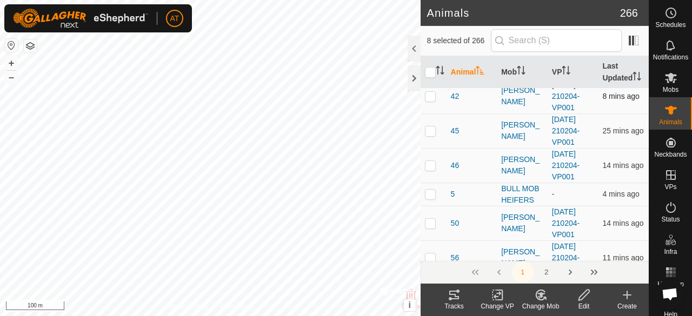
scroll to position [232, 0]
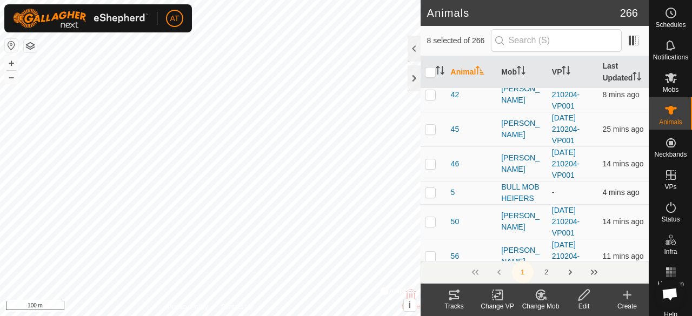
click at [435, 197] on p-tablecheckbox at bounding box center [430, 192] width 11 height 9
checkbox input "true"
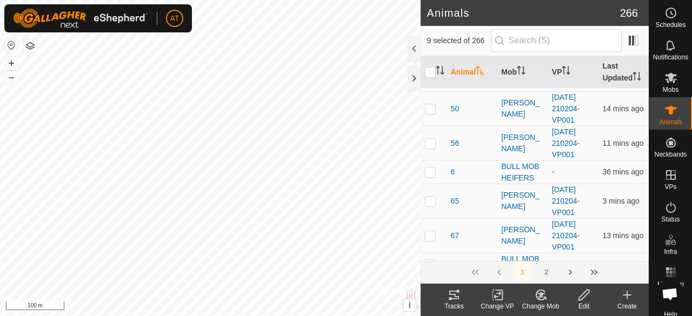
scroll to position [345, 0]
click at [432, 183] on td at bounding box center [434, 171] width 26 height 23
checkbox input "true"
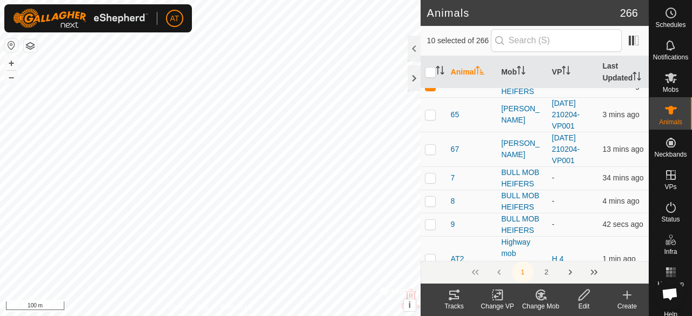
scroll to position [432, 0]
click at [435, 182] on p-tablecheckbox at bounding box center [430, 177] width 11 height 9
checkbox input "true"
click at [436, 210] on td at bounding box center [434, 200] width 26 height 23
checkbox input "true"
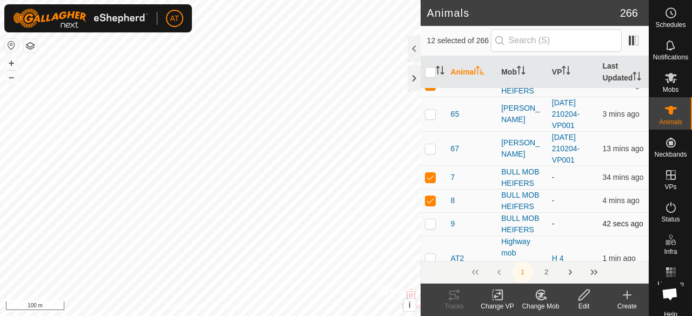
click at [436, 229] on td at bounding box center [434, 224] width 26 height 23
checkbox input "true"
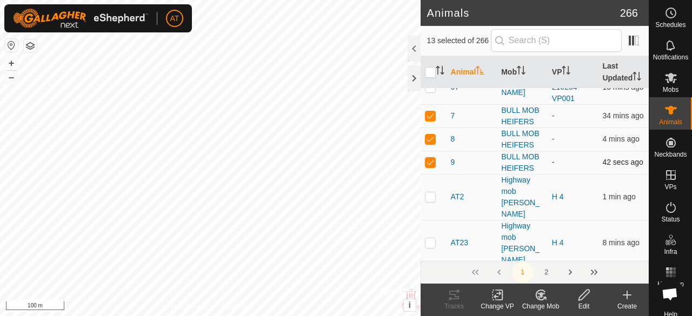
scroll to position [494, 0]
click at [434, 192] on p-checkbox at bounding box center [430, 196] width 11 height 9
click at [434, 197] on td at bounding box center [434, 197] width 26 height 46
checkbox input "false"
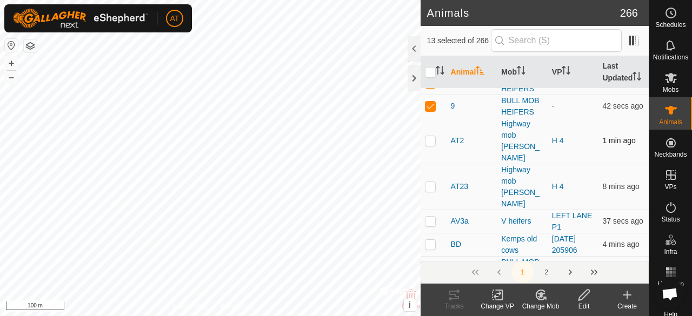
scroll to position [550, 0]
click at [433, 216] on p-checkbox at bounding box center [430, 220] width 11 height 9
click at [436, 209] on td at bounding box center [434, 220] width 26 height 23
checkbox input "false"
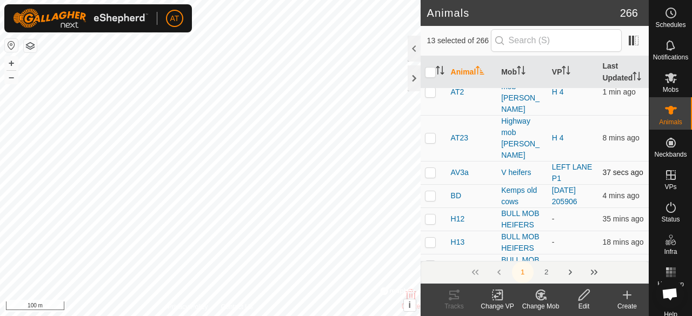
scroll to position [599, 0]
click at [433, 214] on p-checkbox at bounding box center [430, 218] width 11 height 9
checkbox input "true"
click at [434, 237] on p-checkbox at bounding box center [430, 241] width 11 height 9
checkbox input "true"
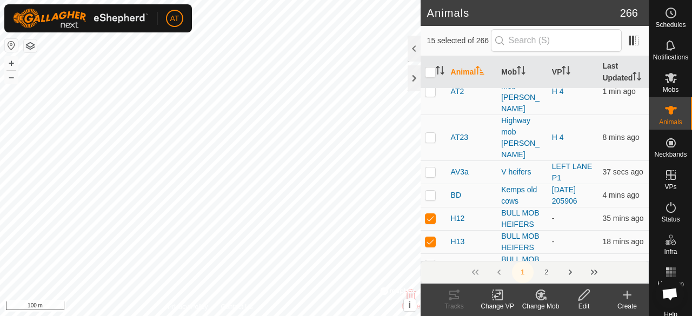
click at [436, 254] on td at bounding box center [434, 265] width 26 height 23
checkbox input "true"
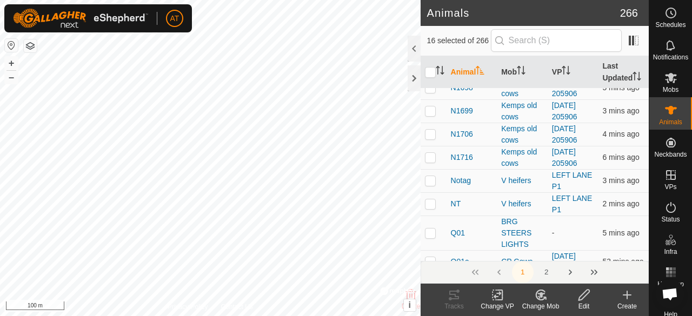
scroll to position [1217, 0]
click at [433, 230] on p-checkbox at bounding box center [430, 234] width 11 height 9
click at [435, 217] on td at bounding box center [434, 234] width 26 height 35
click at [433, 217] on td at bounding box center [434, 234] width 26 height 35
click at [439, 217] on td at bounding box center [434, 234] width 26 height 35
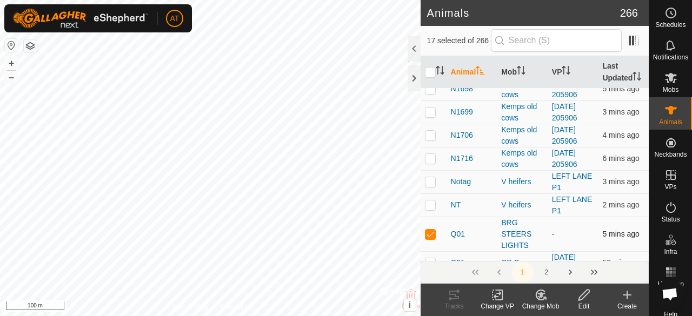
checkbox input "false"
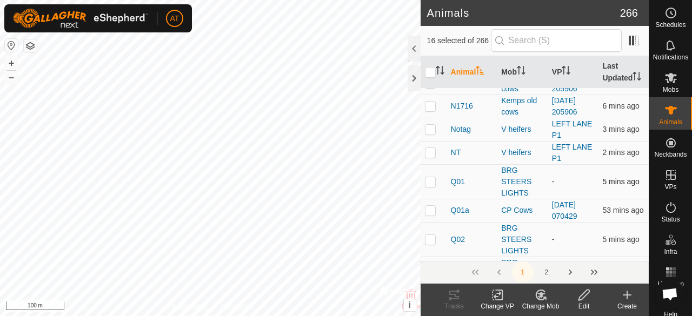
scroll to position [1272, 0]
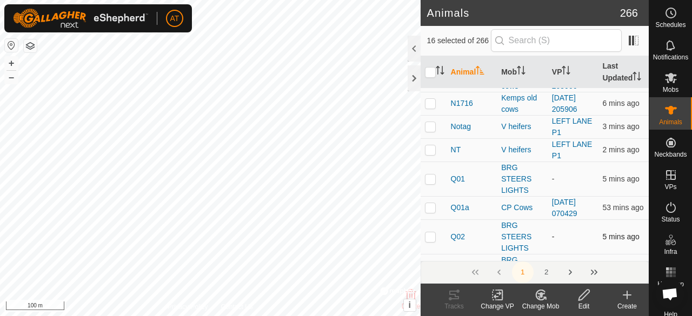
click at [438, 220] on td at bounding box center [434, 237] width 26 height 35
click at [539, 302] on div "Change Mob" at bounding box center [540, 307] width 43 height 10
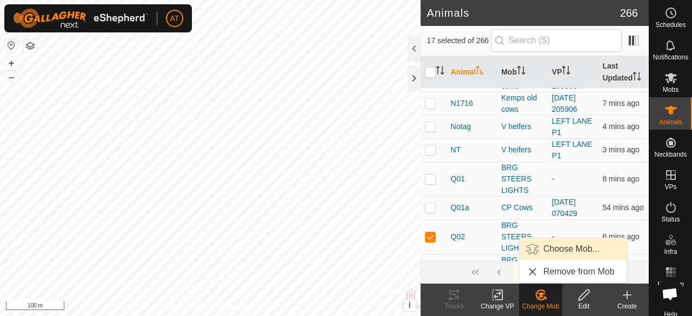
click at [552, 249] on link "Choose Mob..." at bounding box center [573, 250] width 107 height 22
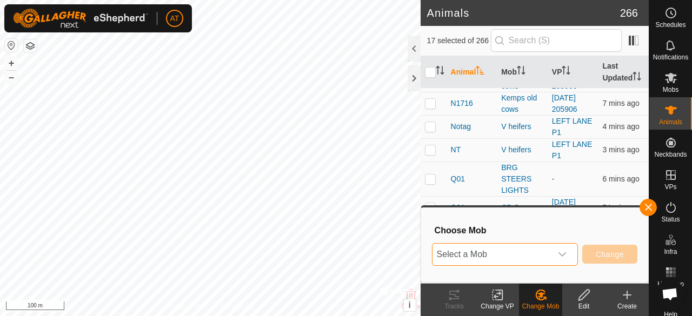
click at [551, 249] on span "Select a Mob" at bounding box center [492, 255] width 119 height 22
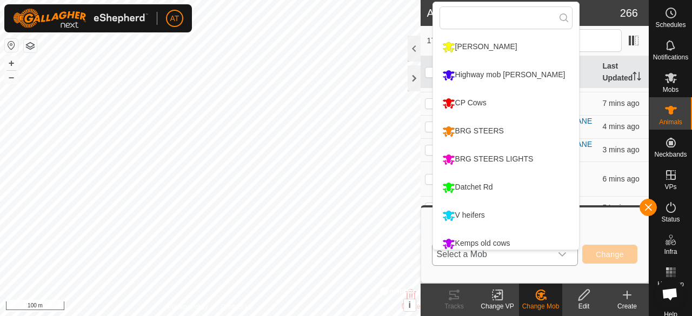
scroll to position [8, 0]
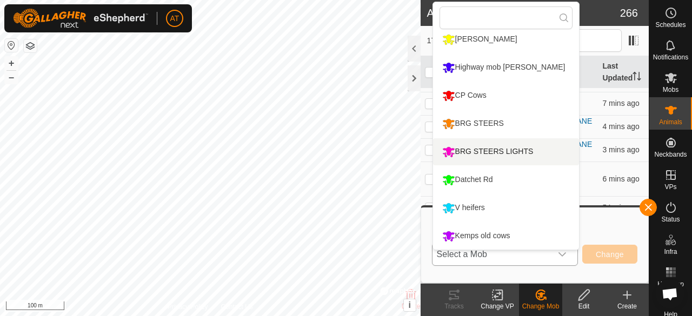
drag, startPoint x: 520, startPoint y: 120, endPoint x: 574, endPoint y: 154, distance: 64.2
click at [574, 154] on div "Jays Block Highway mob Felix CP Cows BRG STEERS BRG STEERS LIGHTS Datchet Rd V …" at bounding box center [506, 142] width 146 height 216
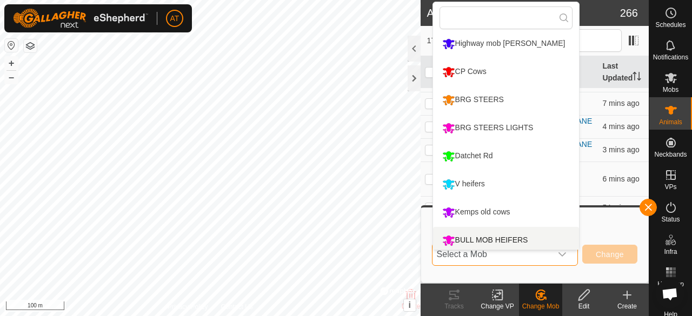
scroll to position [36, 0]
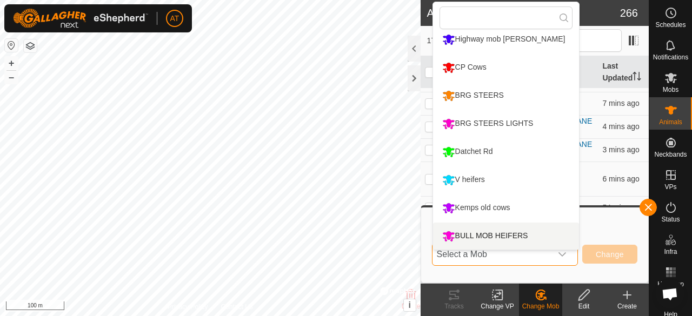
click at [515, 234] on li "BULL MOB HEIFERS" at bounding box center [506, 236] width 146 height 27
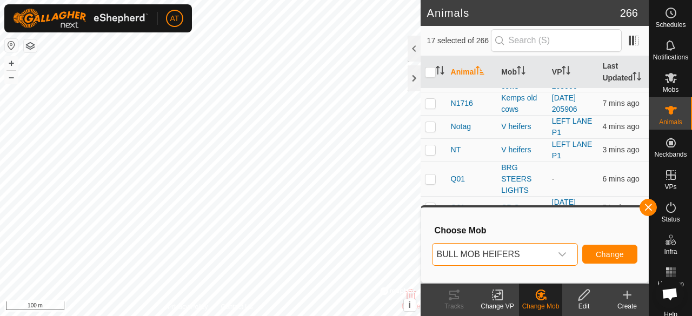
click at [432, 233] on p-checkbox at bounding box center [430, 237] width 11 height 9
click at [435, 220] on td at bounding box center [434, 237] width 26 height 35
checkbox input "true"
click at [613, 254] on span "Change" at bounding box center [610, 254] width 28 height 9
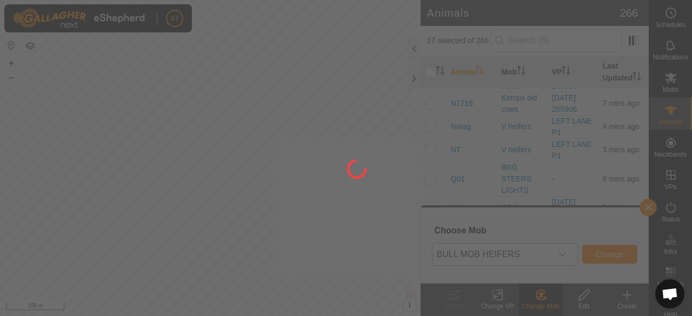
checkbox input "false"
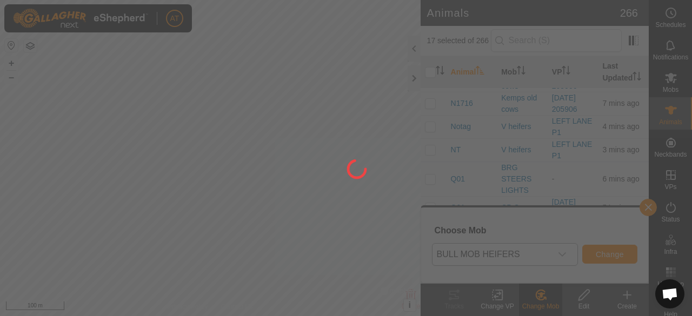
checkbox input "false"
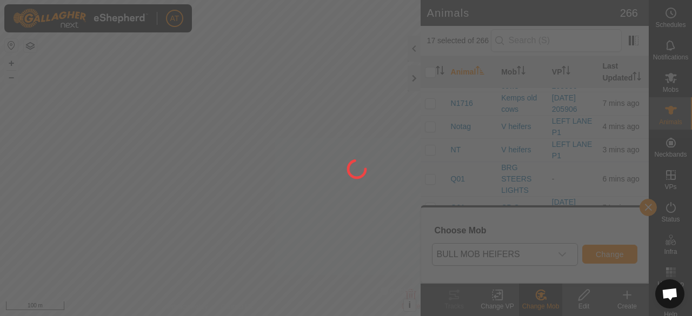
checkbox input "false"
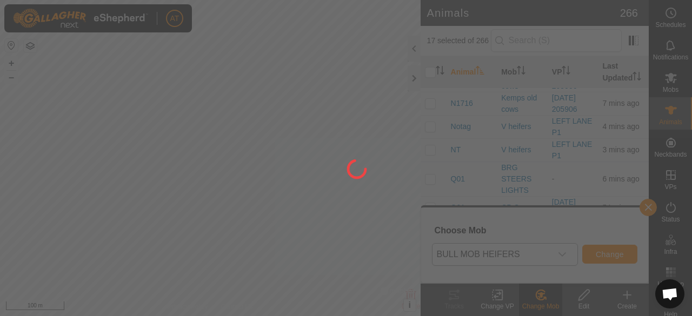
checkbox input "false"
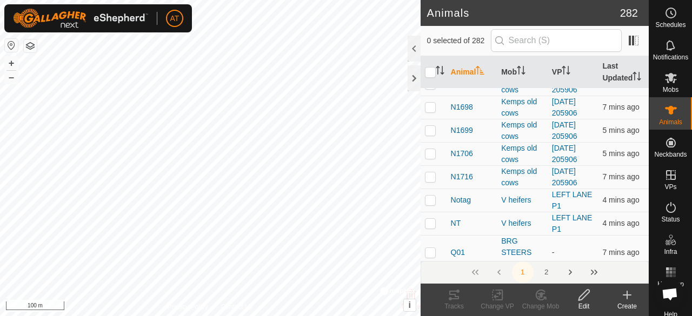
scroll to position [1573, 0]
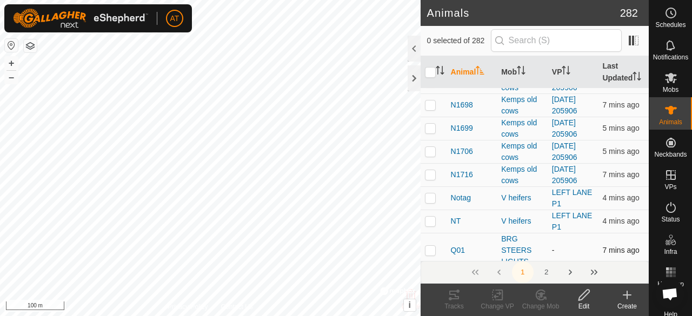
click at [433, 246] on p-checkbox at bounding box center [430, 250] width 11 height 9
click at [434, 233] on td at bounding box center [434, 250] width 26 height 35
click at [435, 233] on td at bounding box center [434, 250] width 26 height 35
click at [440, 233] on td at bounding box center [434, 250] width 26 height 35
checkbox input "false"
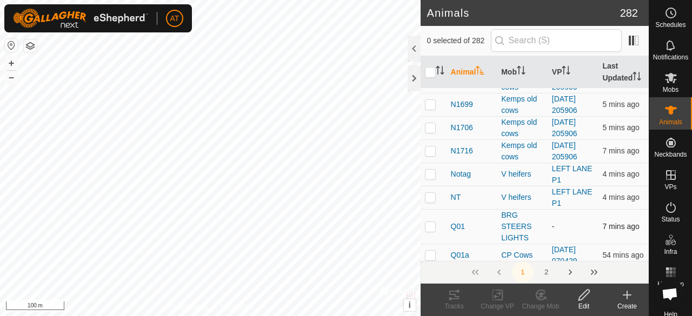
scroll to position [1597, 0]
click at [434, 244] on td at bounding box center [434, 255] width 26 height 23
click at [435, 244] on td at bounding box center [434, 255] width 26 height 23
checkbox input "false"
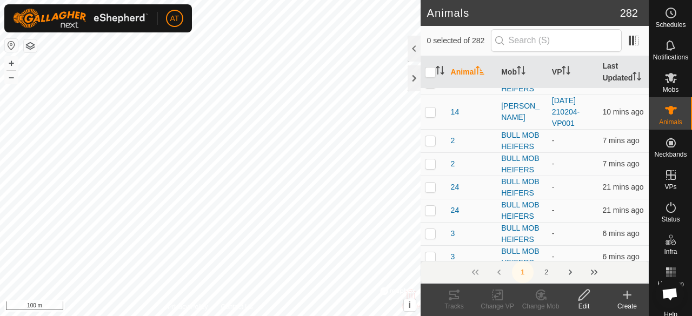
scroll to position [0, 0]
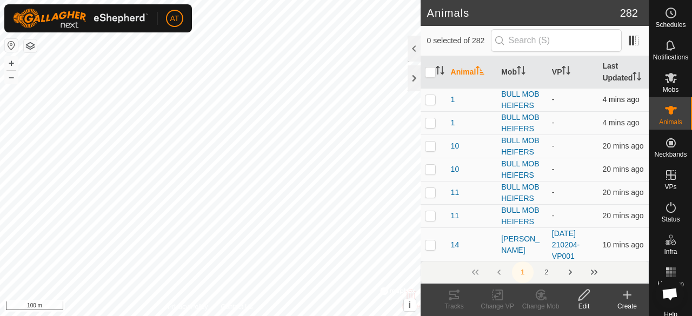
click at [433, 111] on td at bounding box center [434, 99] width 26 height 23
checkbox input "true"
click at [432, 174] on p-checkbox at bounding box center [430, 169] width 11 height 9
checkbox input "true"
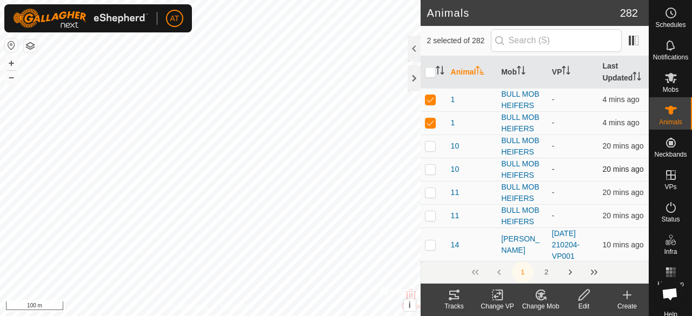
checkbox input "true"
click at [437, 204] on td at bounding box center [434, 192] width 26 height 23
checkbox input "true"
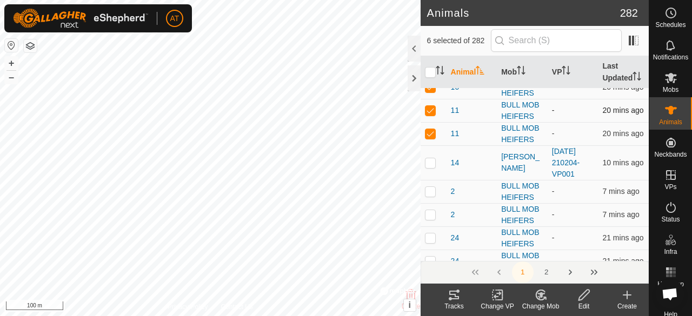
scroll to position [83, 0]
click at [433, 195] on p-checkbox at bounding box center [430, 190] width 11 height 9
checkbox input "true"
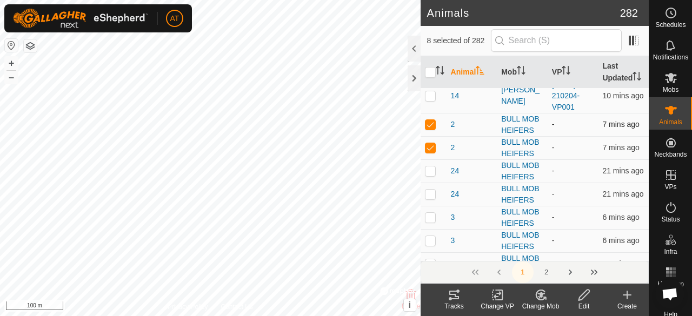
scroll to position [150, 0]
click at [432, 182] on td at bounding box center [434, 170] width 26 height 23
checkbox input "true"
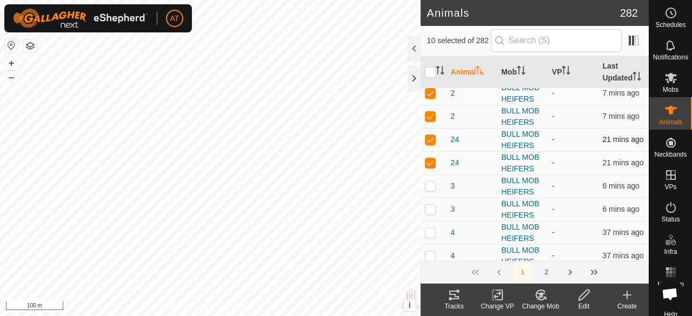
scroll to position [203, 0]
click at [434, 168] on p-checkbox at bounding box center [430, 163] width 11 height 9
checkbox input "true"
click at [437, 212] on td at bounding box center [434, 210] width 26 height 23
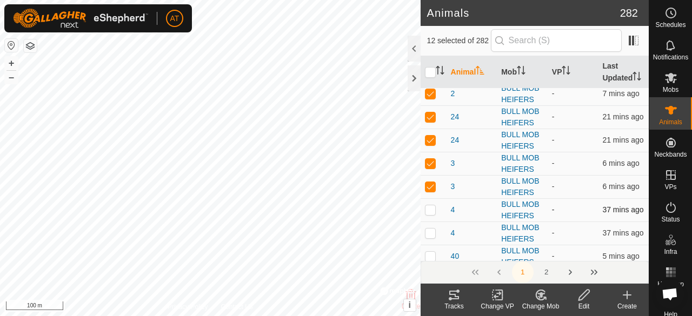
checkbox input "true"
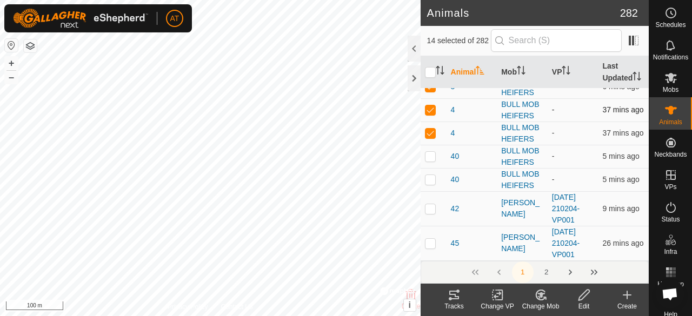
scroll to position [303, 0]
click at [435, 161] on p-tablecheckbox at bounding box center [430, 157] width 11 height 9
checkbox input "true"
click at [434, 169] on td at bounding box center [434, 157] width 26 height 23
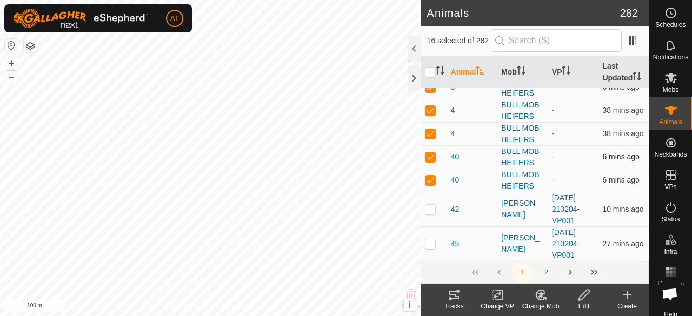
checkbox input "false"
click at [435, 161] on p-checkbox at bounding box center [430, 157] width 11 height 9
checkbox input "true"
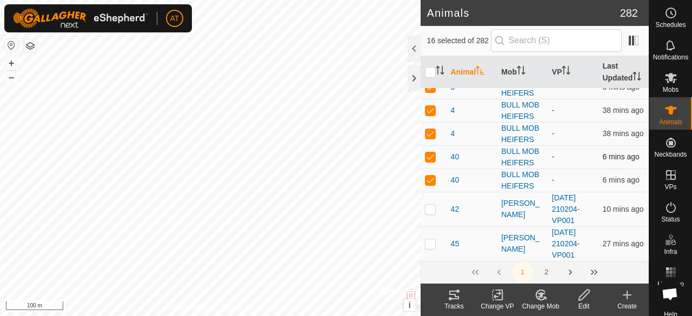
click at [435, 161] on p-checkbox at bounding box center [430, 157] width 11 height 9
checkbox input "false"
click at [434, 161] on p-checkbox at bounding box center [430, 157] width 11 height 9
checkbox input "true"
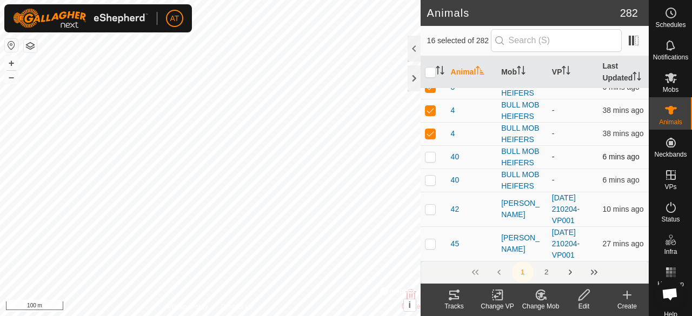
checkbox input "true"
click at [430, 161] on p-checkbox at bounding box center [430, 157] width 11 height 9
checkbox input "false"
click at [434, 169] on td at bounding box center [434, 157] width 26 height 23
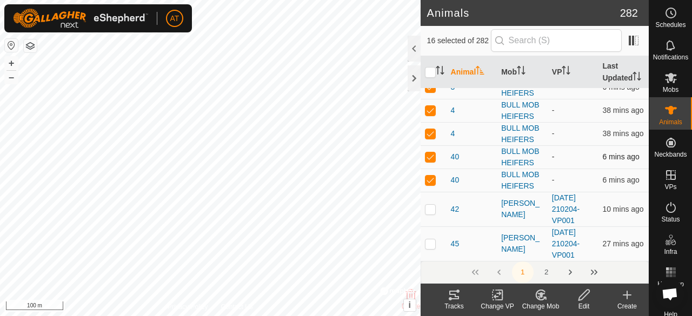
checkbox input "true"
click at [433, 169] on td at bounding box center [434, 157] width 26 height 23
checkbox input "false"
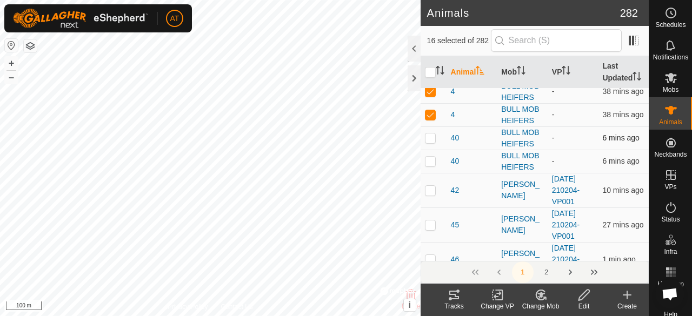
scroll to position [322, 0]
click at [436, 200] on td at bounding box center [434, 190] width 26 height 35
checkbox input "true"
click at [430, 165] on p-checkbox at bounding box center [430, 160] width 11 height 9
checkbox input "true"
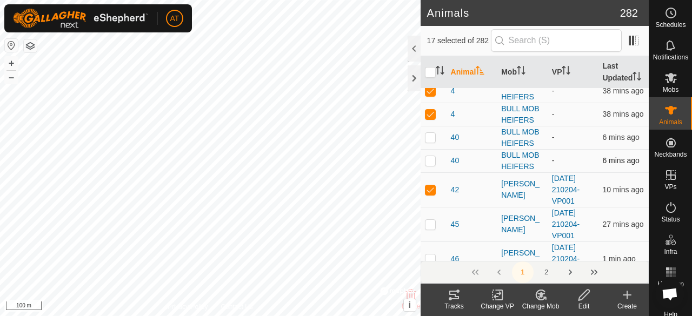
checkbox input "true"
click at [432, 204] on td at bounding box center [434, 190] width 26 height 35
checkbox input "false"
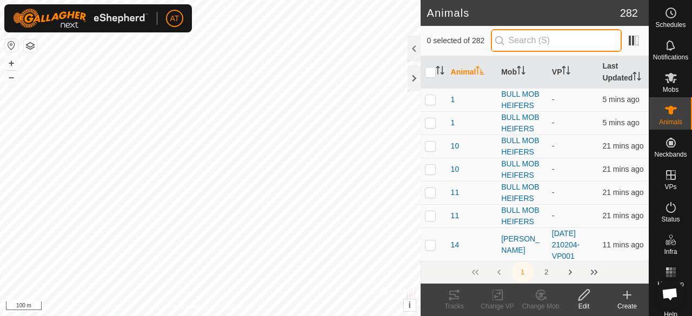
click at [563, 45] on input "text" at bounding box center [556, 40] width 131 height 23
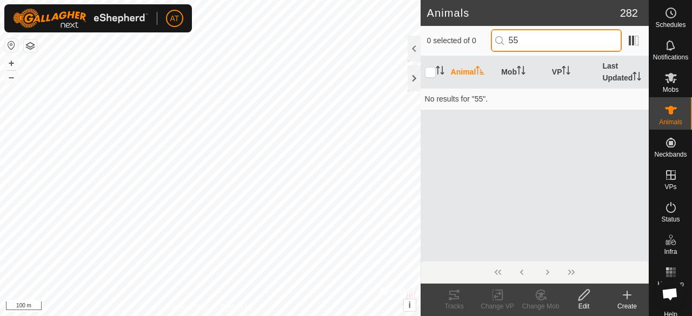
type input "5"
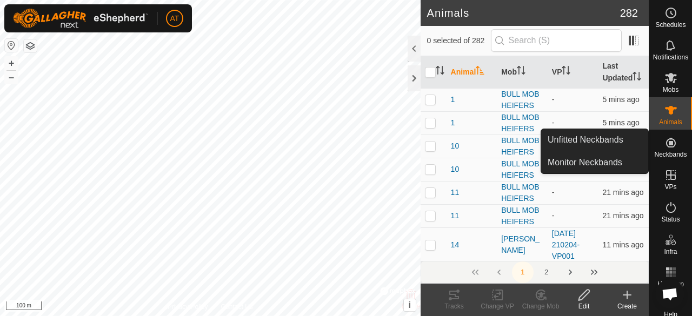
click at [609, 173] on div "Unfitted Neckbands Monitor Neckbands" at bounding box center [595, 151] width 108 height 45
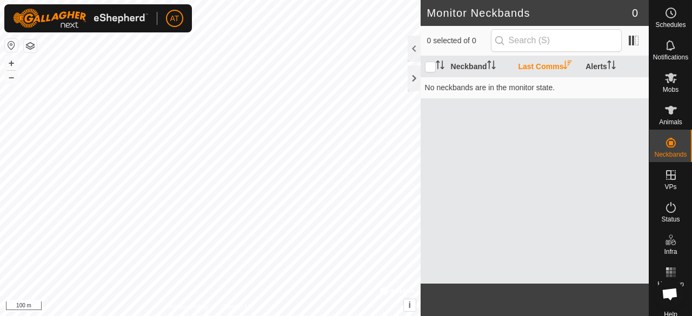
click at [662, 120] on span "Animals" at bounding box center [670, 122] width 23 height 6
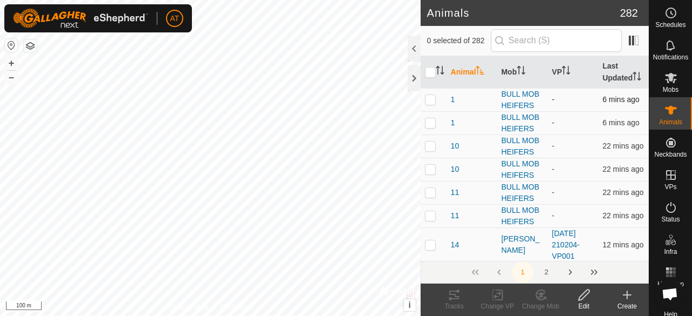
click at [430, 104] on p-checkbox at bounding box center [430, 99] width 11 height 9
checkbox input "true"
click at [432, 127] on p-checkbox at bounding box center [430, 122] width 11 height 9
checkbox input "false"
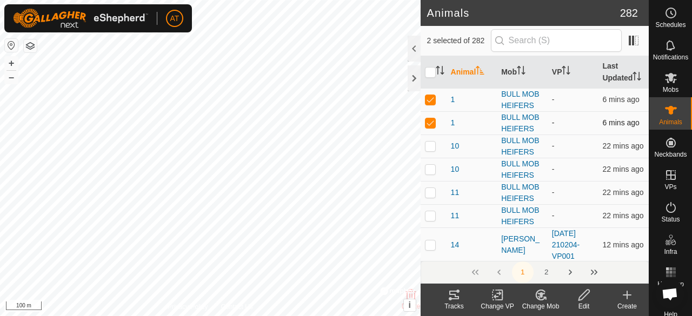
checkbox input "false"
click at [430, 127] on p-checkbox at bounding box center [430, 122] width 11 height 9
checkbox input "true"
click at [430, 150] on p-checkbox at bounding box center [430, 146] width 11 height 9
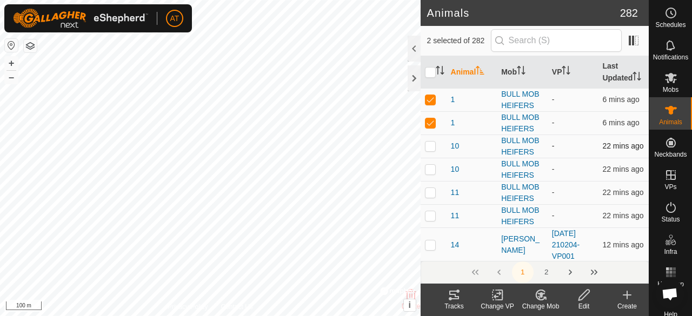
checkbox input "true"
click at [432, 78] on input "checkbox" at bounding box center [430, 72] width 11 height 11
checkbox input "true"
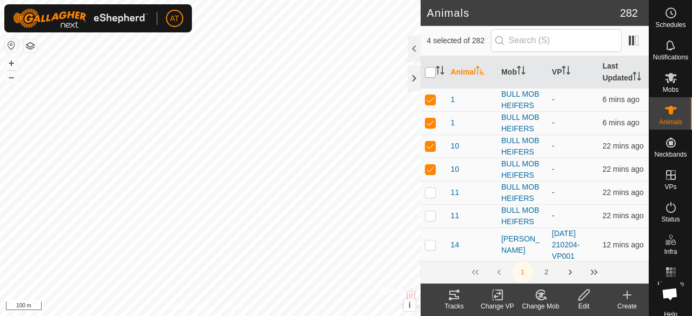
checkbox input "true"
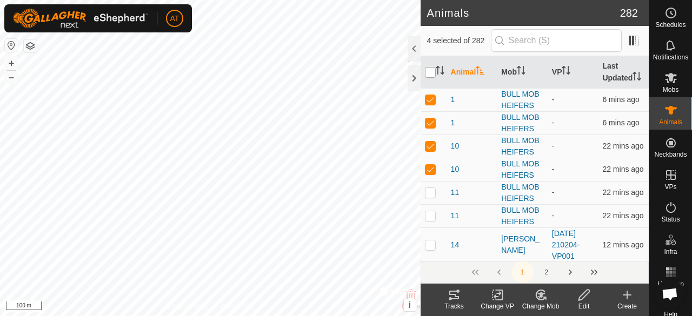
checkbox input "true"
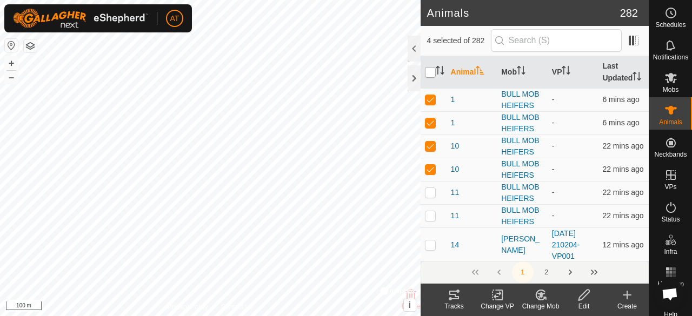
checkbox input "true"
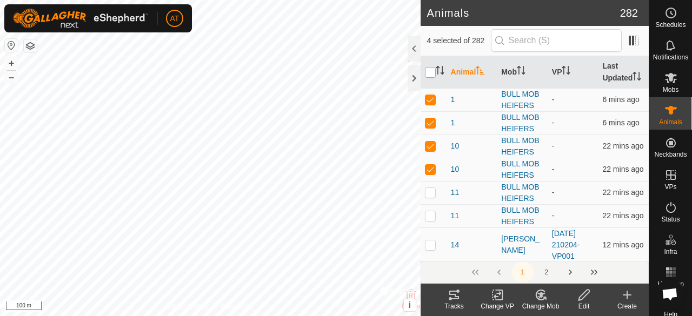
checkbox input "true"
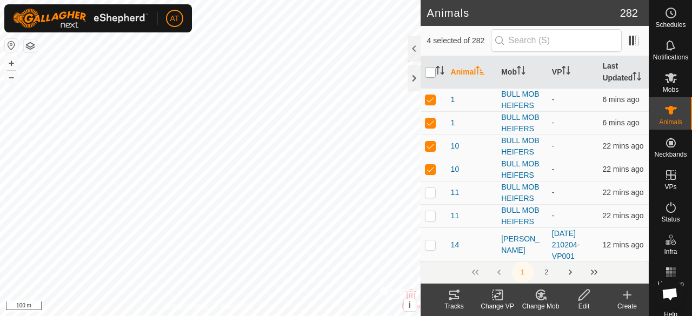
checkbox input "true"
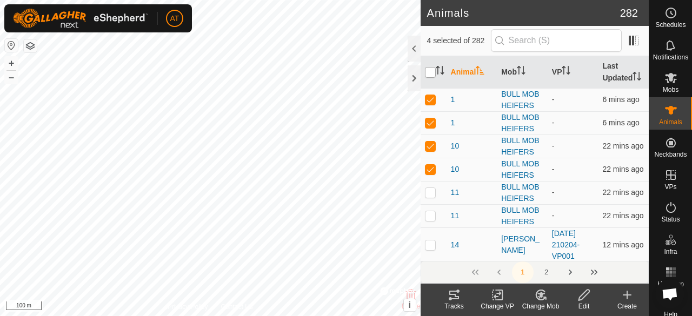
checkbox input "true"
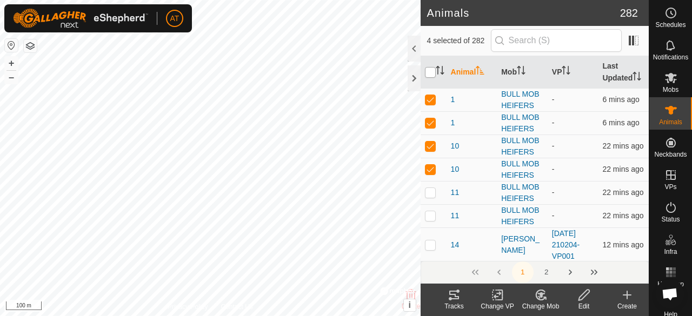
checkbox input "true"
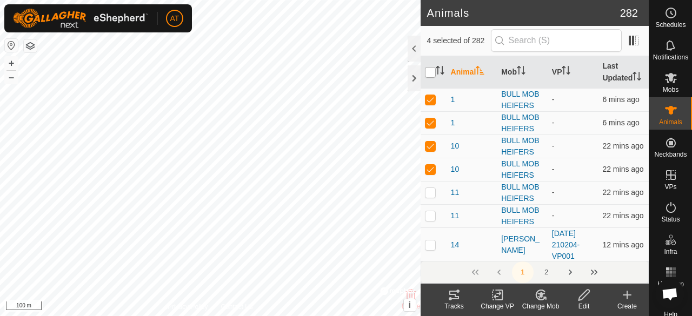
checkbox input "true"
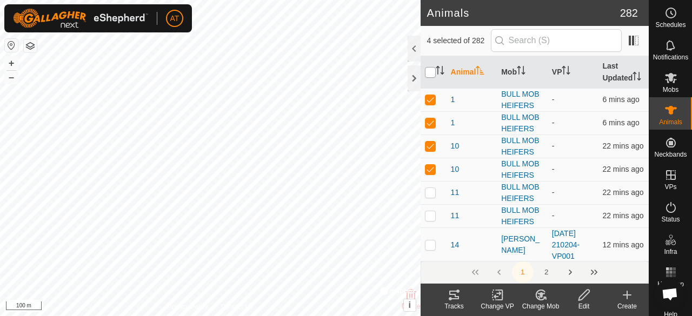
checkbox input "true"
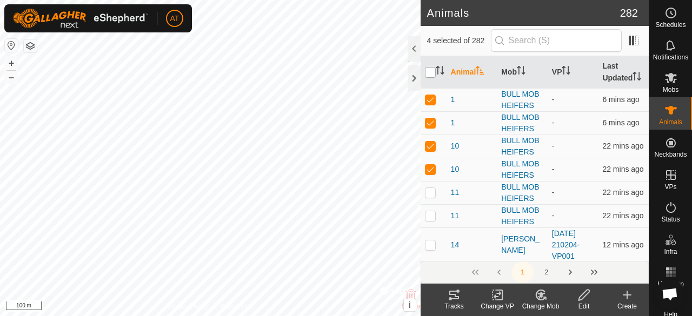
checkbox input "true"
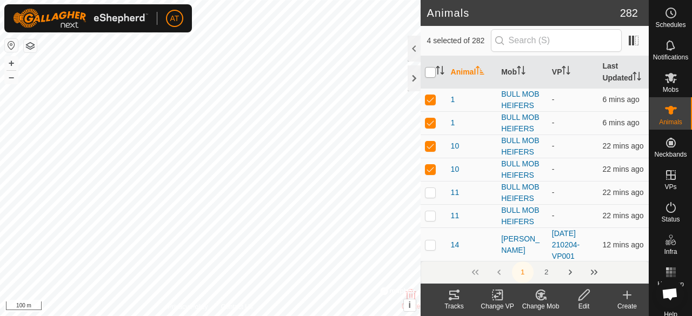
checkbox input "true"
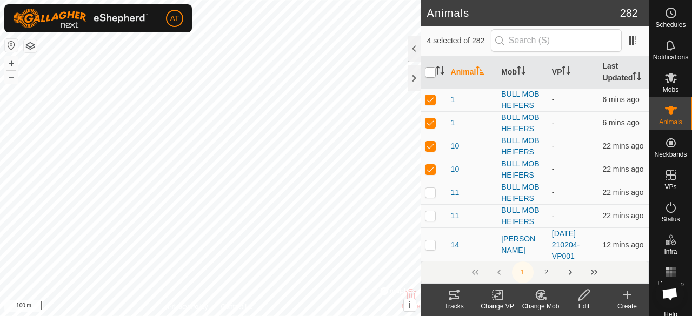
checkbox input "true"
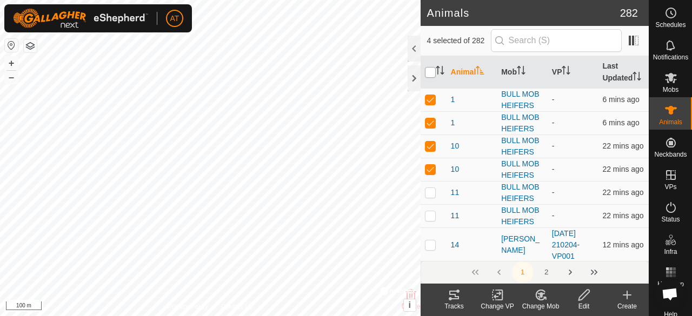
checkbox input "true"
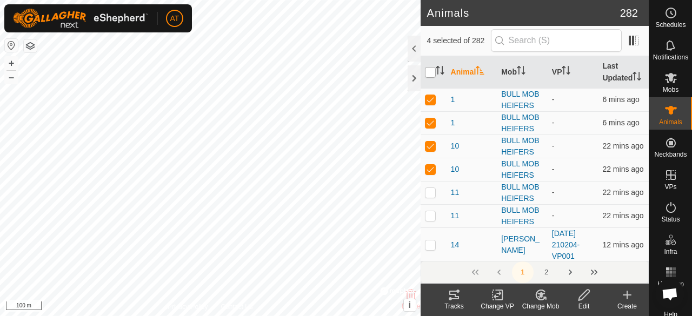
checkbox input "true"
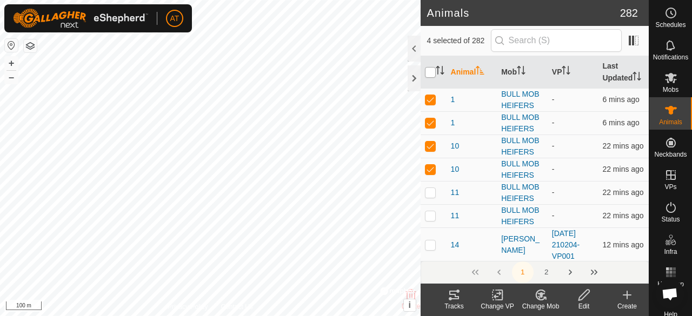
checkbox input "true"
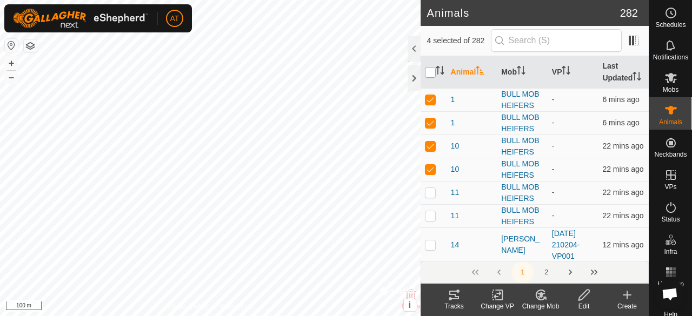
checkbox input "true"
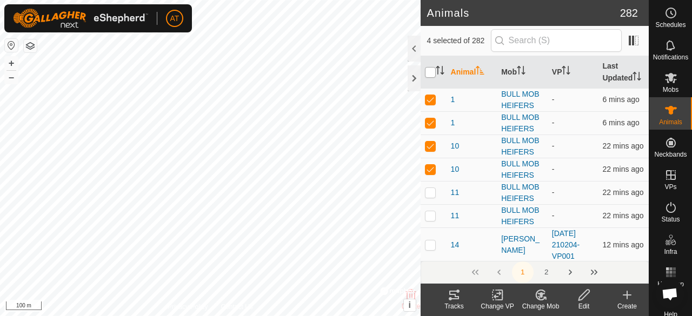
checkbox input "true"
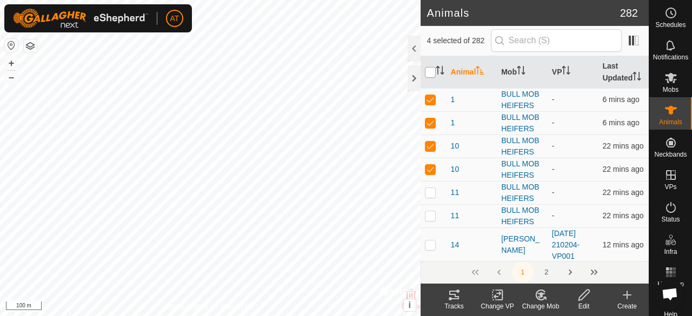
checkbox input "true"
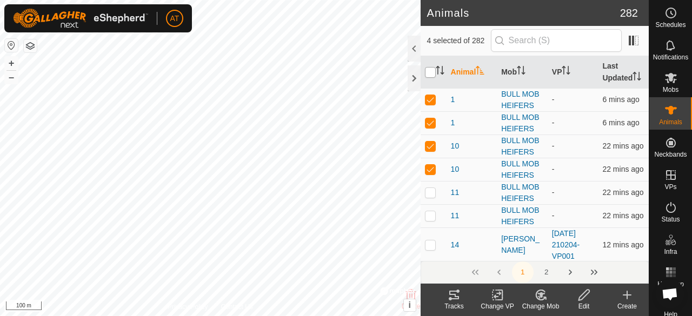
checkbox input "true"
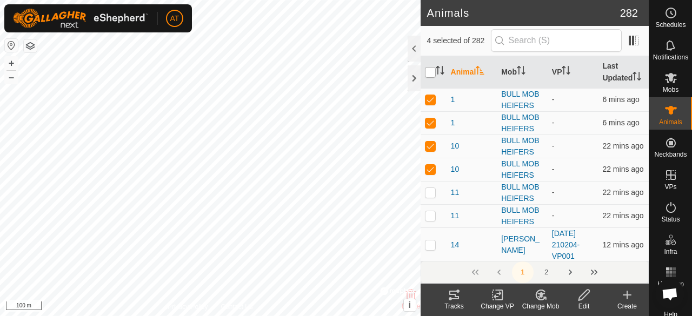
checkbox input "true"
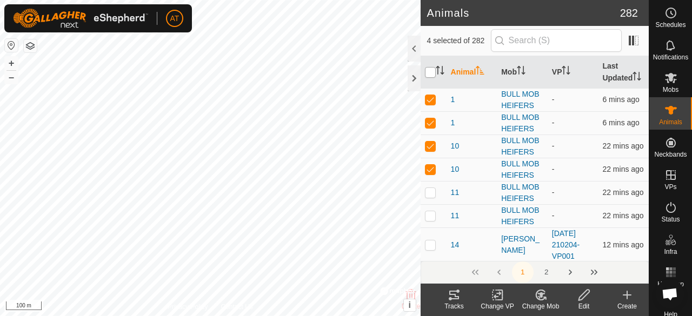
checkbox input "true"
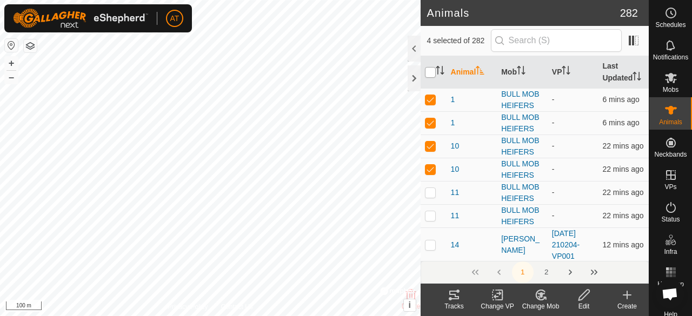
checkbox input "true"
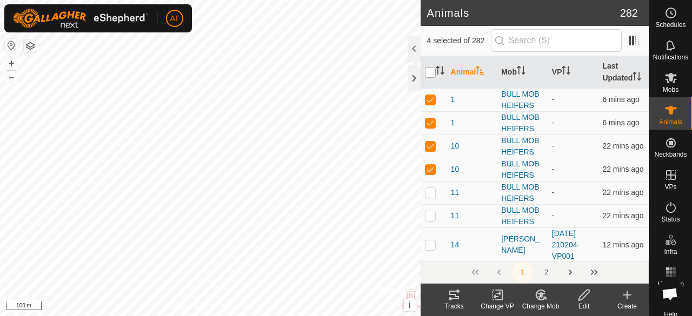
checkbox input "true"
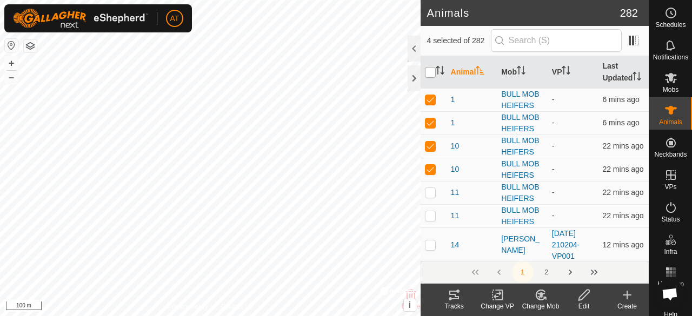
checkbox input "true"
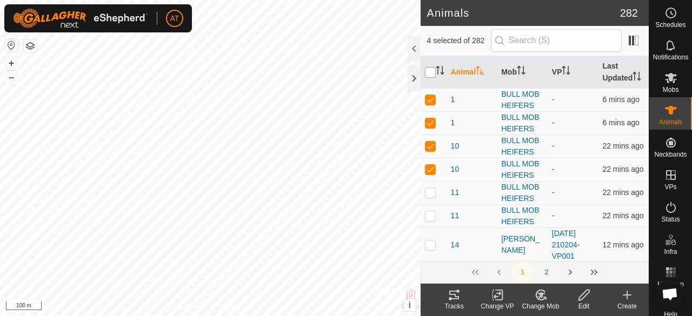
checkbox input "true"
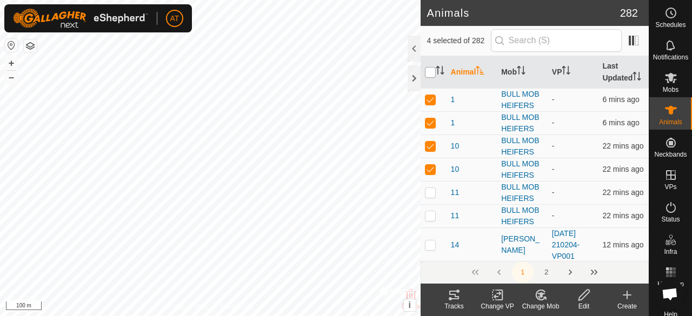
checkbox input "true"
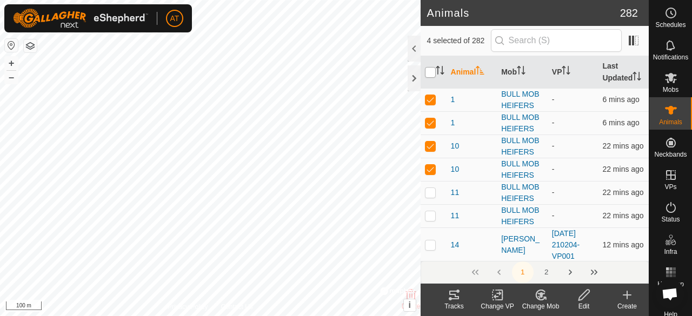
checkbox input "true"
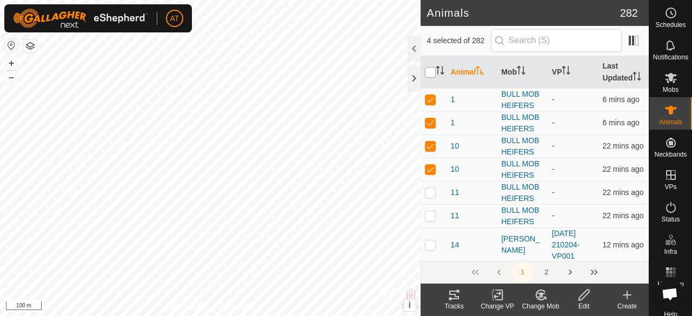
checkbox input "true"
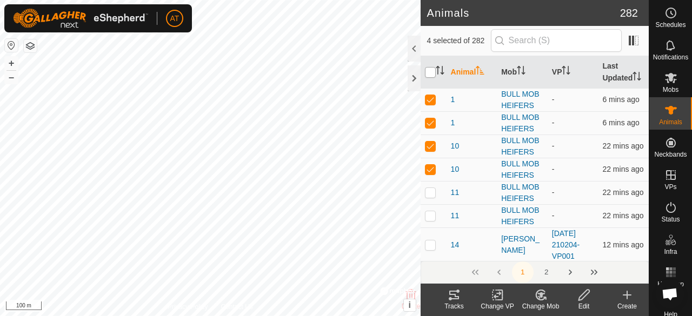
checkbox input "true"
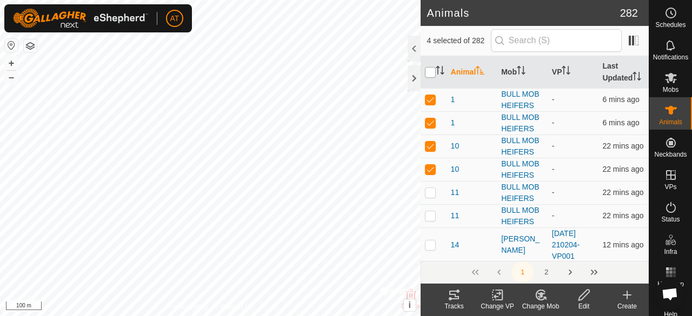
checkbox input "true"
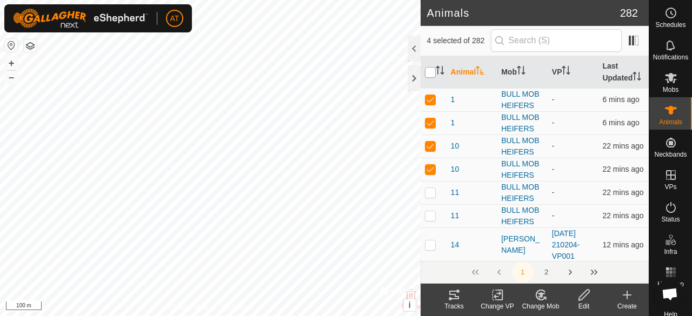
checkbox input "true"
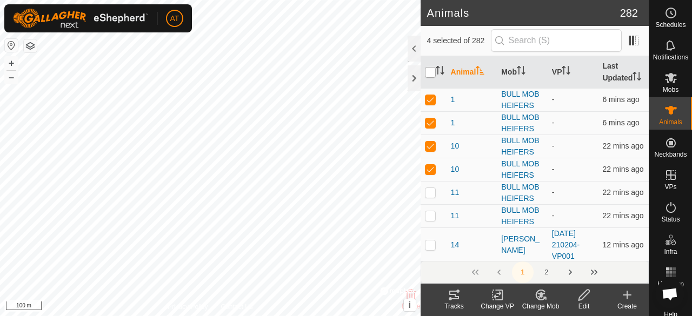
checkbox input "true"
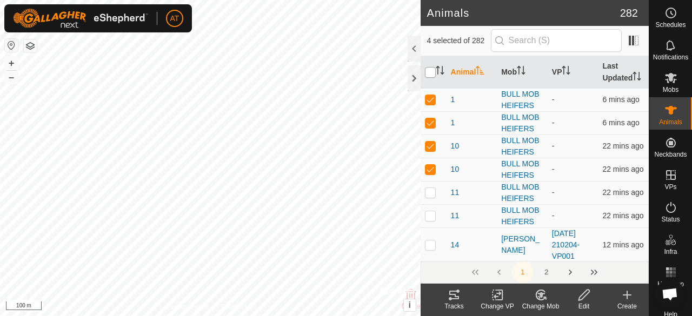
checkbox input "true"
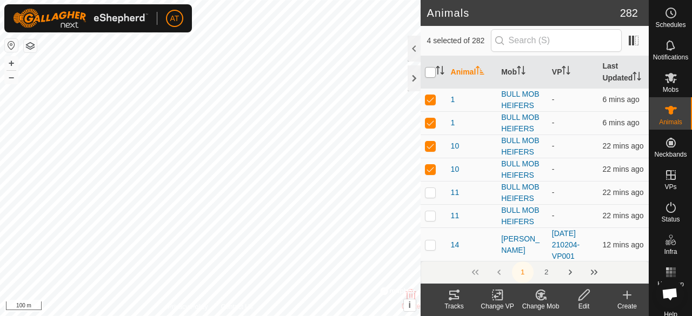
checkbox input "true"
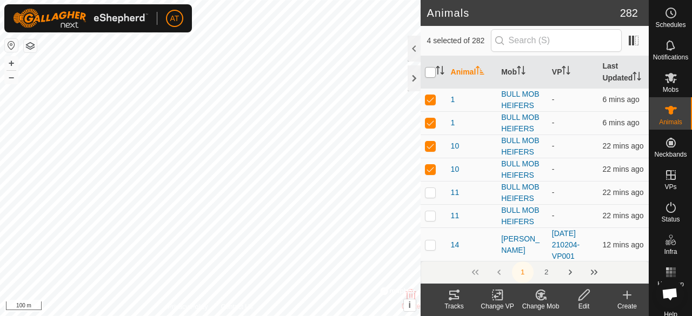
checkbox input "true"
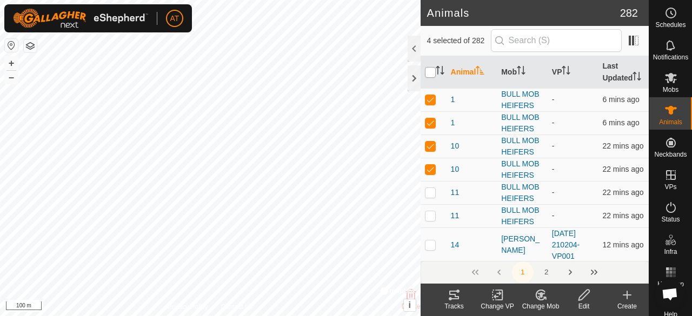
checkbox input "true"
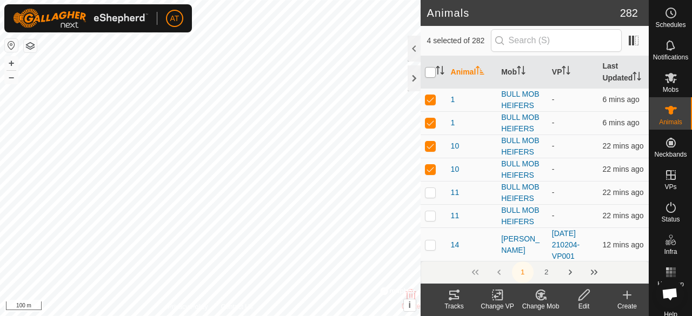
checkbox input "true"
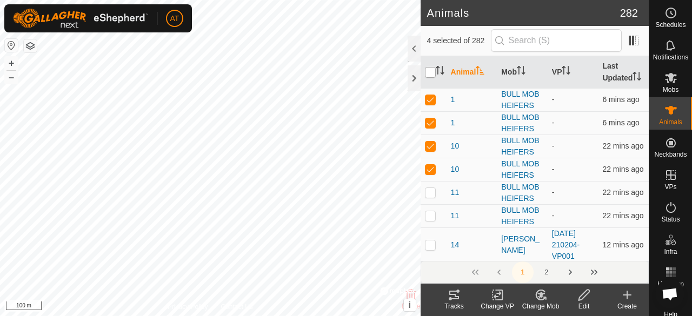
checkbox input "true"
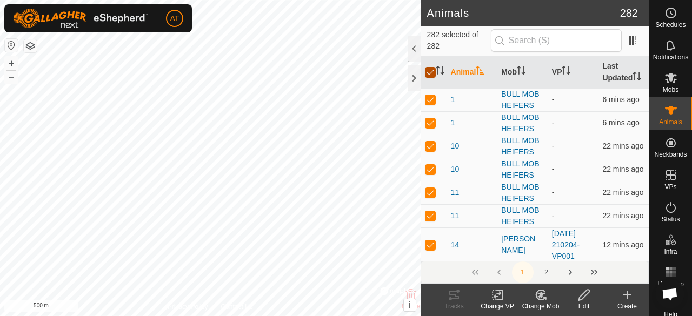
click at [430, 77] on input "checkbox" at bounding box center [430, 72] width 11 height 11
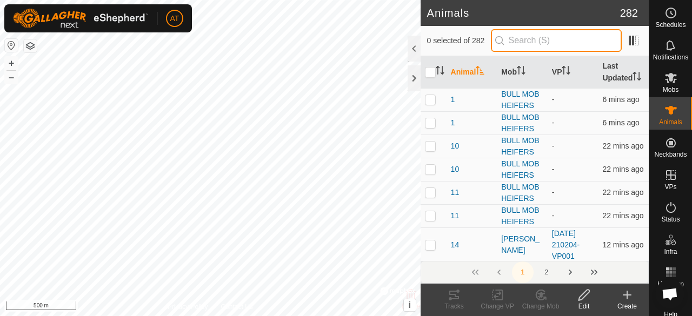
click at [572, 41] on input "text" at bounding box center [556, 40] width 131 height 23
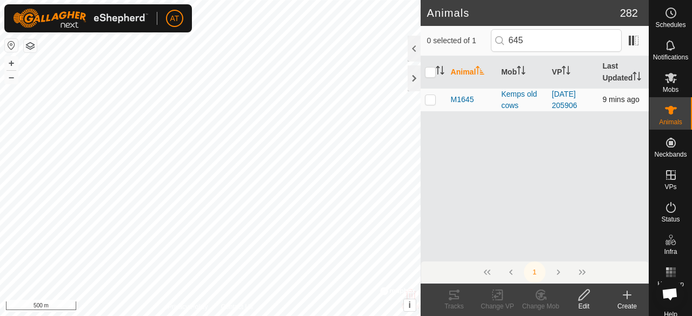
click at [430, 99] on p-checkbox at bounding box center [430, 99] width 11 height 9
click at [434, 104] on td at bounding box center [434, 99] width 26 height 23
click at [431, 107] on td at bounding box center [434, 99] width 26 height 23
click at [433, 107] on td at bounding box center [434, 99] width 26 height 23
click at [562, 42] on input "645" at bounding box center [556, 40] width 131 height 23
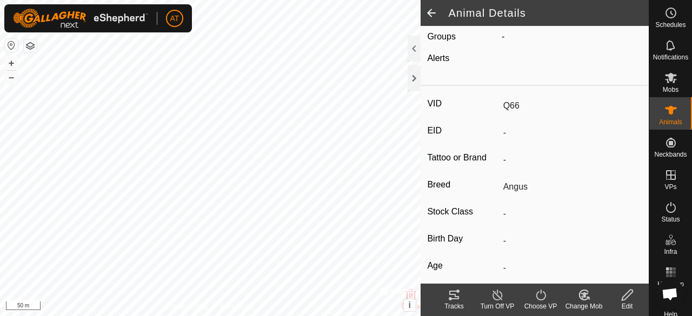
scroll to position [101, 0]
click at [630, 301] on icon at bounding box center [628, 295] width 14 height 13
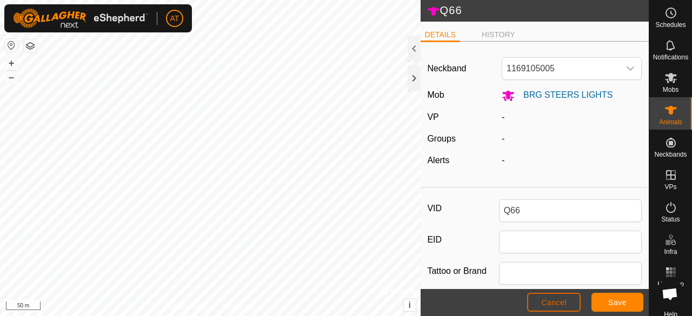
click at [559, 304] on span "Cancel" at bounding box center [554, 303] width 25 height 9
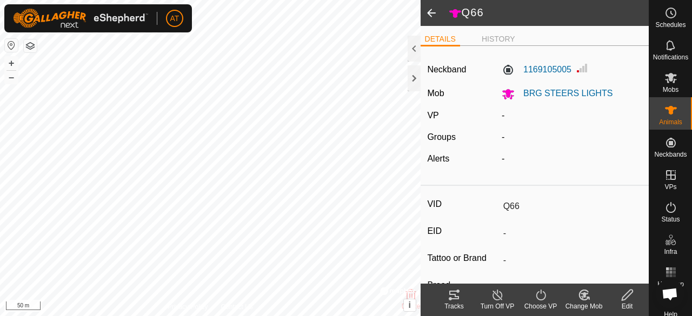
click at [589, 306] on div "Change Mob" at bounding box center [584, 307] width 43 height 10
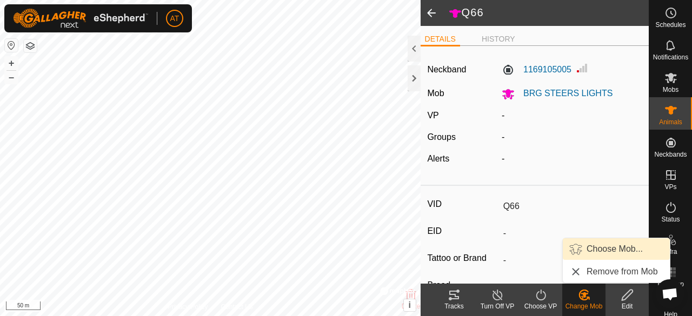
click at [625, 251] on span "Choose Mob..." at bounding box center [615, 249] width 56 height 13
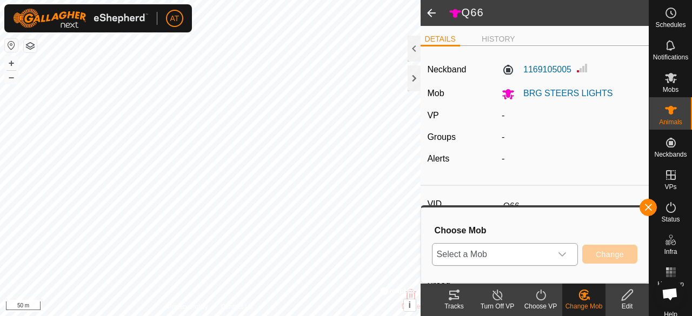
click at [545, 263] on span "Select a Mob" at bounding box center [492, 255] width 119 height 22
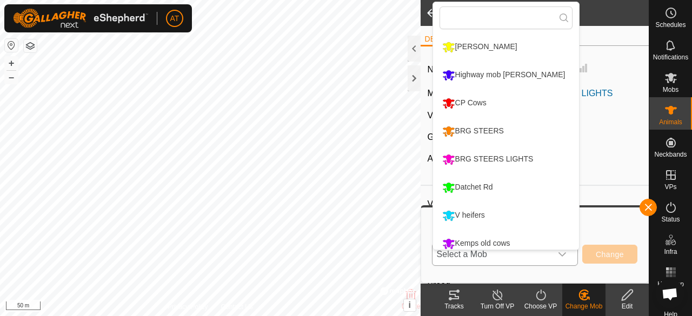
scroll to position [36, 0]
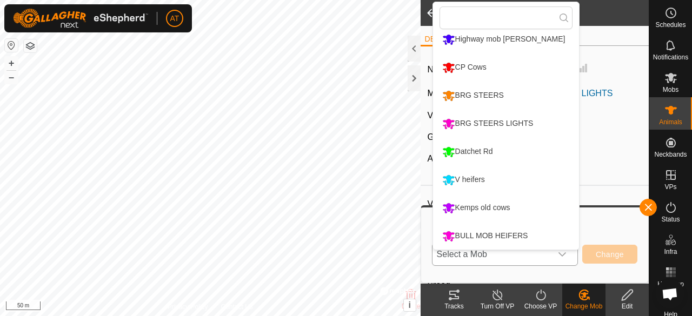
click at [514, 236] on div "BULL MOB HEIFERS" at bounding box center [485, 236] width 91 height 18
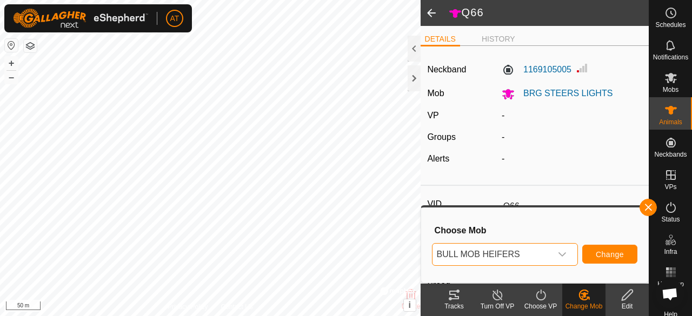
click at [612, 258] on span "Change" at bounding box center [610, 254] width 28 height 9
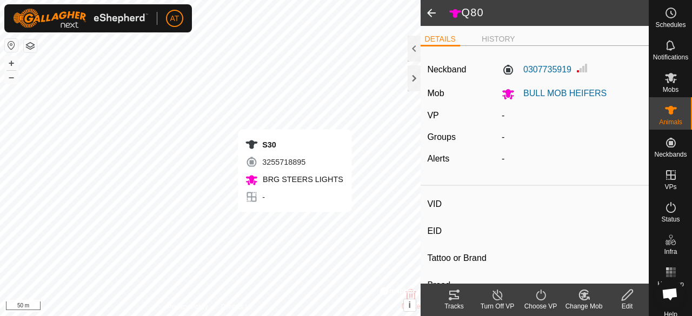
type input "S30"
type input "-"
type input "Angus"
type input "-"
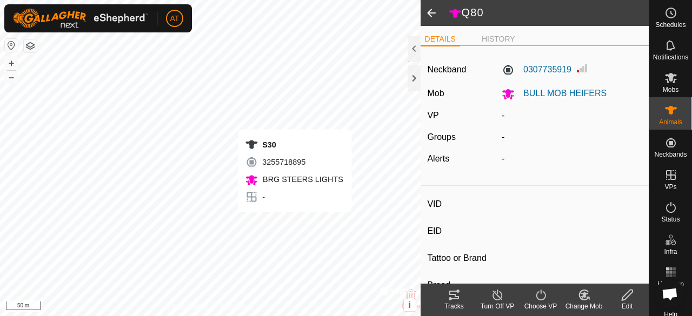
type input "Joined"
type input "0 kg"
type input "-"
click at [577, 299] on change-mob-svg-icon at bounding box center [584, 295] width 43 height 13
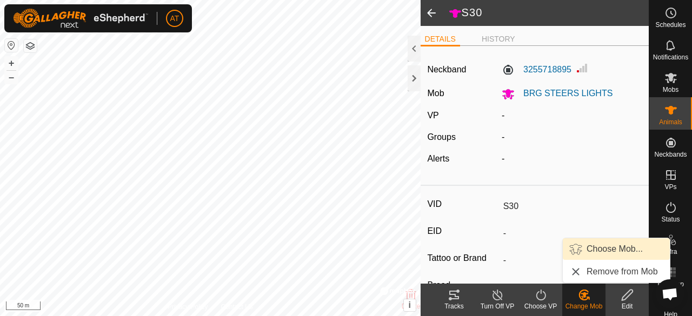
click at [612, 245] on link "Choose Mob..." at bounding box center [616, 250] width 107 height 22
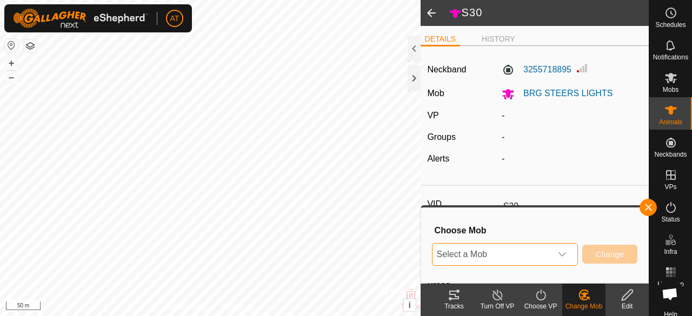
click at [513, 253] on span "Select a Mob" at bounding box center [492, 255] width 119 height 22
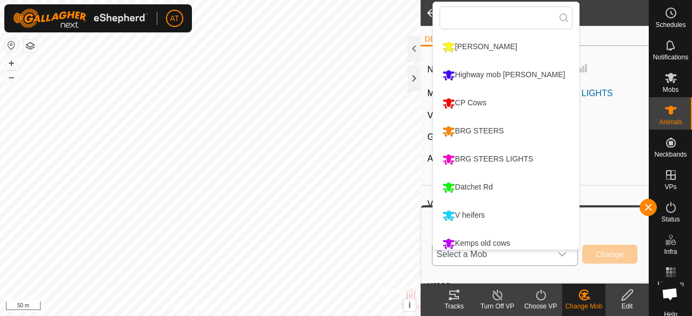
scroll to position [36, 0]
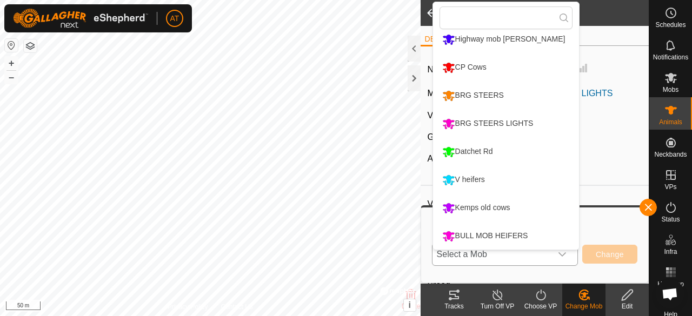
click at [511, 234] on div "BULL MOB HEIFERS" at bounding box center [485, 236] width 91 height 18
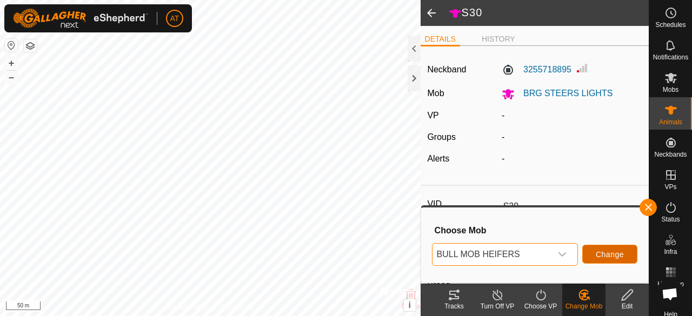
click at [619, 260] on button "Change" at bounding box center [610, 254] width 55 height 19
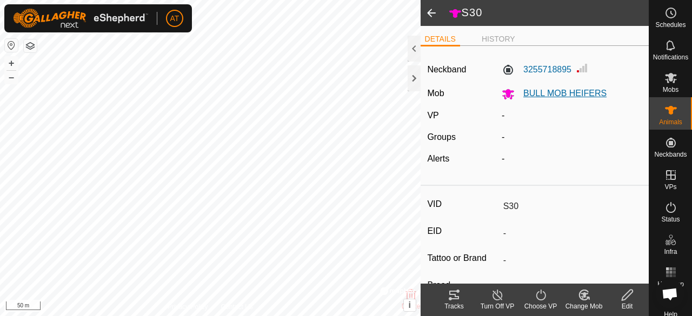
click at [533, 94] on span "BULL MOB HEIFERS" at bounding box center [561, 93] width 92 height 9
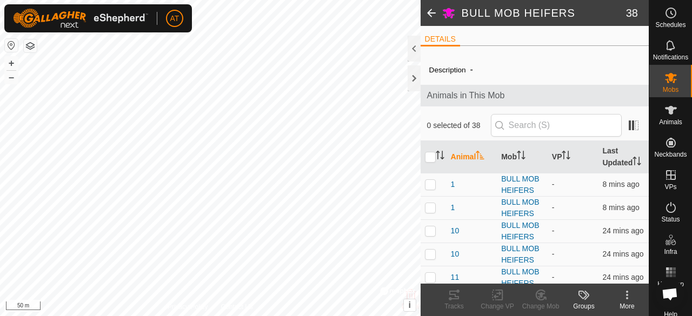
click at [533, 94] on span "Animals in This Mob" at bounding box center [534, 95] width 215 height 13
click at [625, 299] on icon at bounding box center [627, 295] width 13 height 13
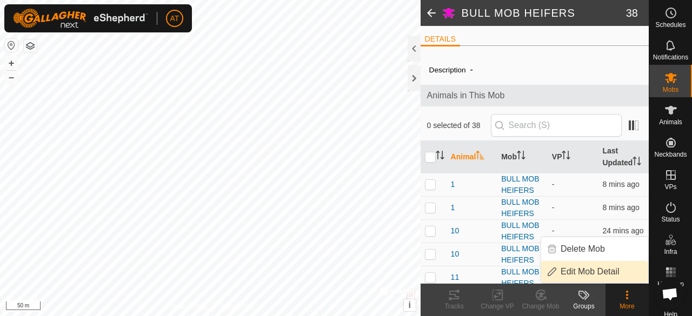
click at [588, 275] on link "Edit Mob Detail" at bounding box center [595, 272] width 107 height 22
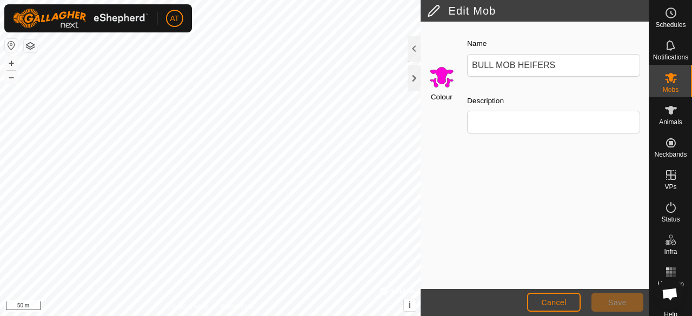
click at [443, 78] on input "Select a color" at bounding box center [442, 77] width 26 height 26
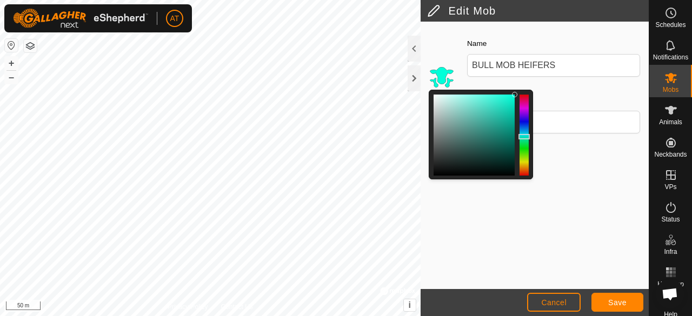
drag, startPoint x: 525, startPoint y: 105, endPoint x: 526, endPoint y: 136, distance: 30.9
click at [526, 136] on div at bounding box center [524, 136] width 11 height 5
click at [611, 296] on button "Save" at bounding box center [618, 302] width 52 height 19
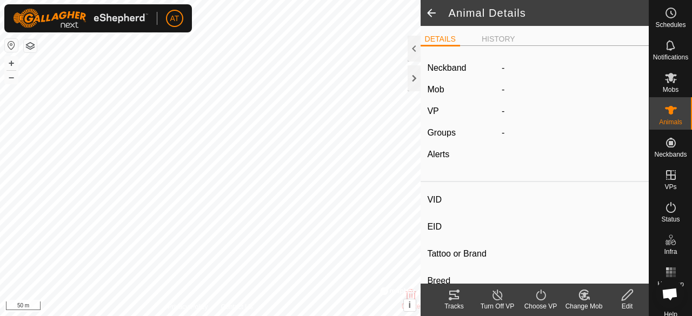
type input "Q42"
type input "-"
type input "Angus"
type input "-"
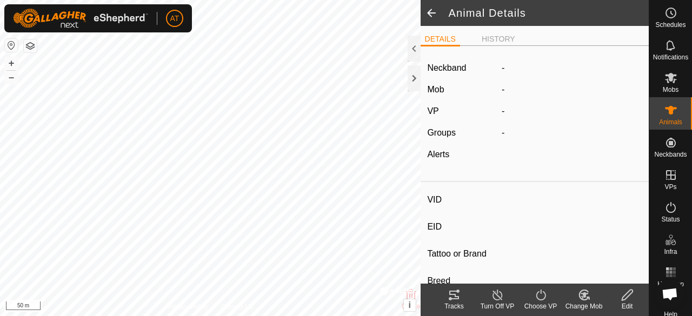
type input "Joined"
type input "0 kg"
type input "-"
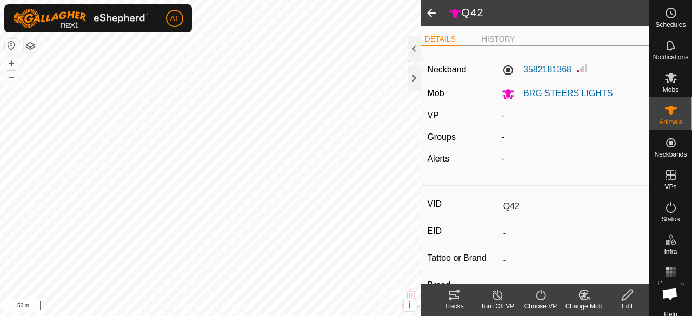
click at [578, 294] on icon at bounding box center [585, 295] width 14 height 13
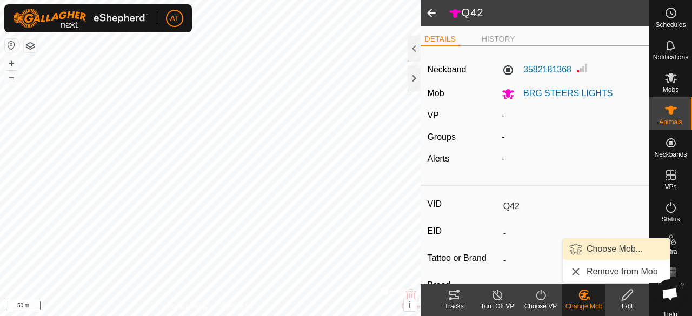
click at [592, 250] on link "Choose Mob..." at bounding box center [616, 250] width 107 height 22
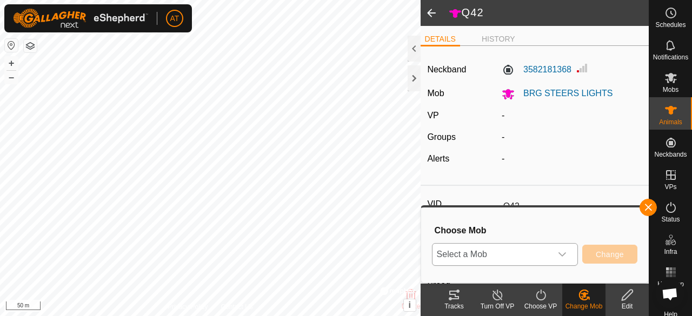
click at [523, 254] on span "Select a Mob" at bounding box center [492, 255] width 119 height 22
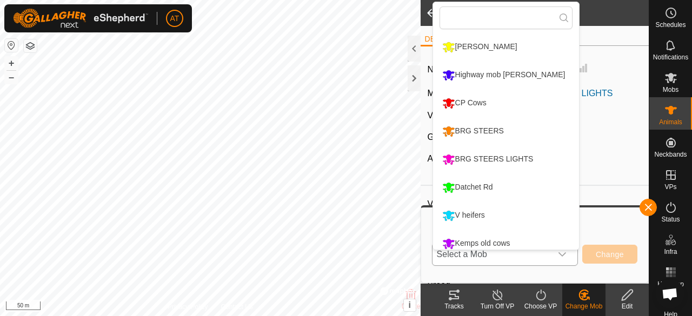
scroll to position [36, 0]
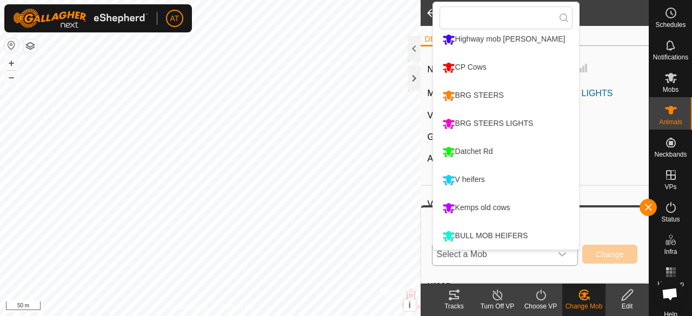
click at [511, 237] on div "BULL MOB HEIFERS" at bounding box center [485, 236] width 91 height 18
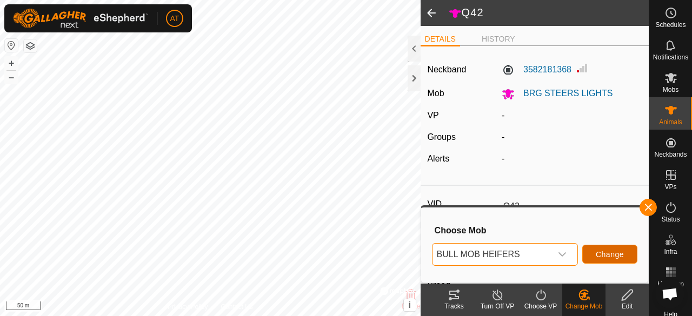
click at [614, 253] on span "Change" at bounding box center [610, 254] width 28 height 9
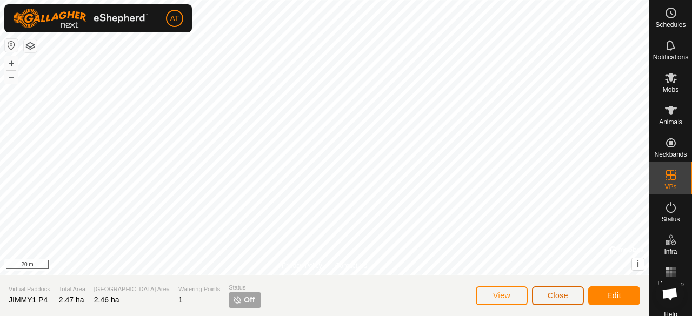
click at [559, 296] on span "Close" at bounding box center [558, 296] width 21 height 9
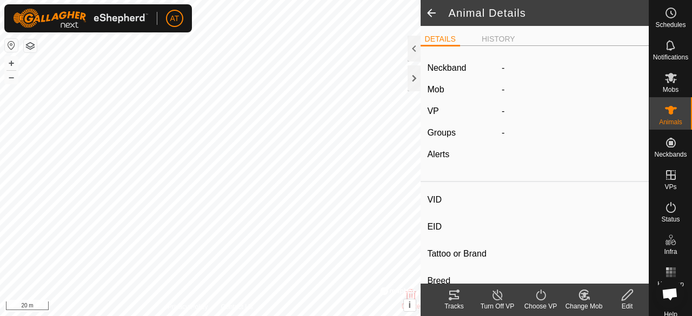
type input "Q42"
type input "-"
type input "Angus"
type input "-"
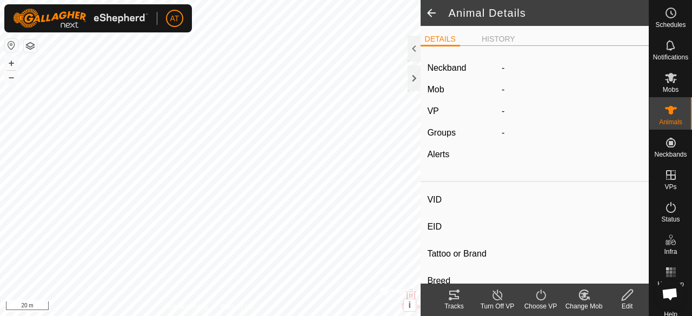
type input "Joined"
type input "0 kg"
type input "-"
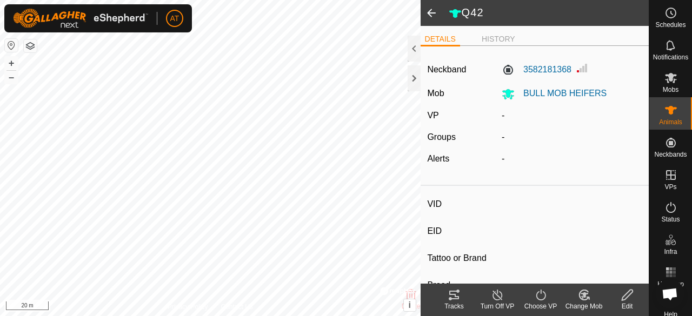
type input "Q64"
type input "-"
type input "Angus"
type input "-"
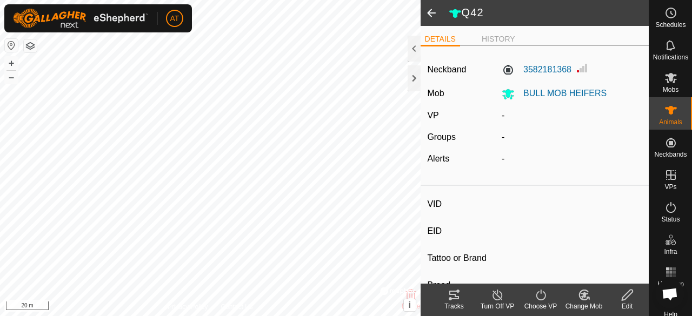
type input "0 kg"
type input "-"
click at [586, 305] on div "Change Mob" at bounding box center [584, 307] width 43 height 10
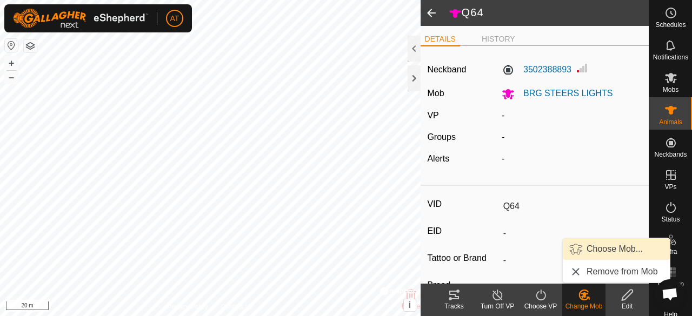
click at [619, 255] on span "Choose Mob..." at bounding box center [615, 249] width 56 height 13
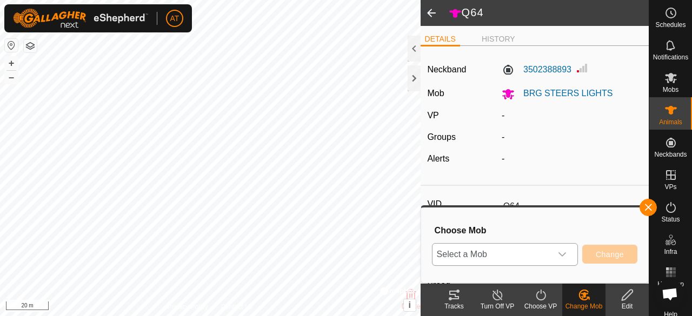
click at [531, 260] on span "Select a Mob" at bounding box center [492, 255] width 119 height 22
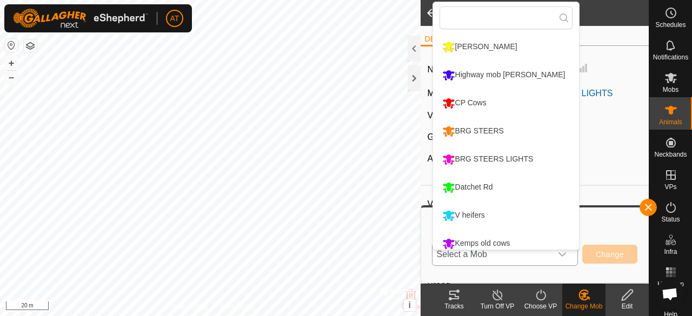
scroll to position [36, 0]
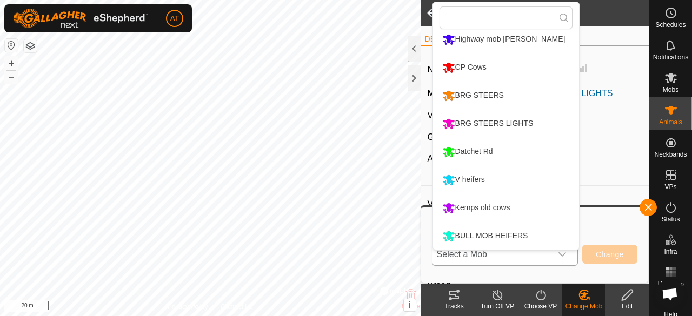
click at [513, 237] on div "BULL MOB HEIFERS" at bounding box center [485, 236] width 91 height 18
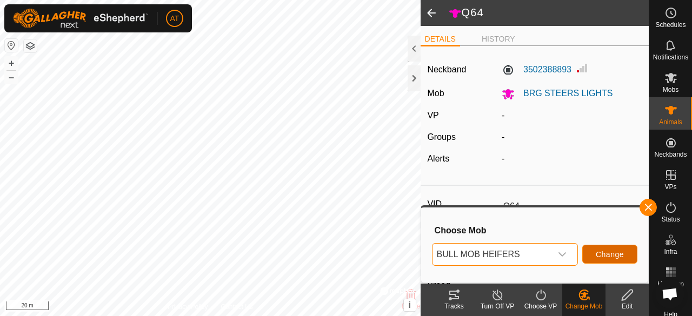
click at [616, 255] on span "Change" at bounding box center [610, 254] width 28 height 9
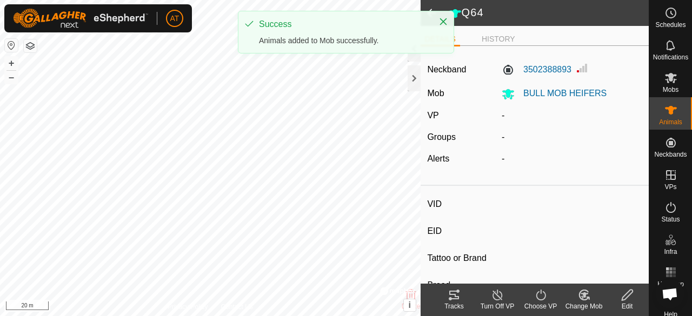
click at [593, 308] on div "Change Mob" at bounding box center [584, 307] width 43 height 10
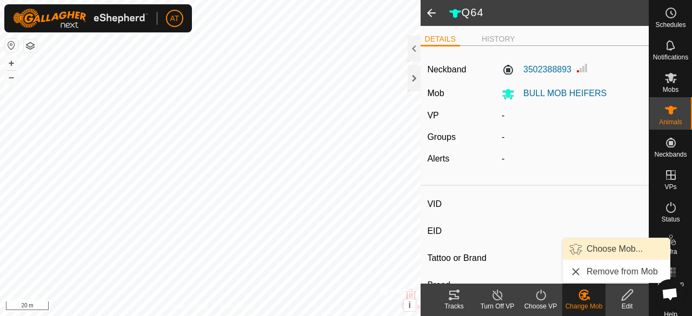
click at [607, 252] on span "Choose Mob..." at bounding box center [615, 249] width 56 height 13
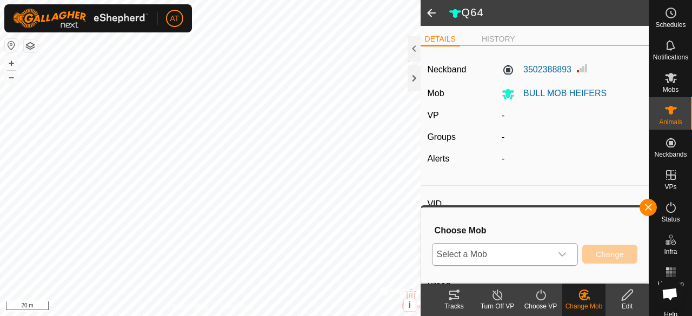
click at [539, 261] on span "Select a Mob" at bounding box center [492, 255] width 119 height 22
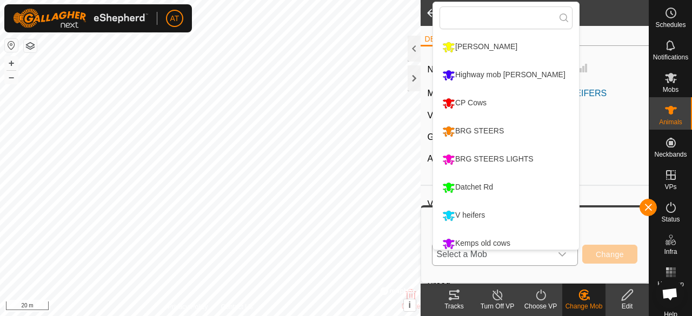
type input "Q43"
type input "-"
type input "Angus"
type input "-"
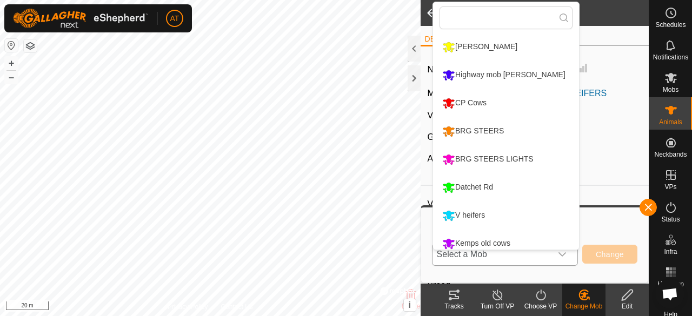
type input "0 kg"
type input "-"
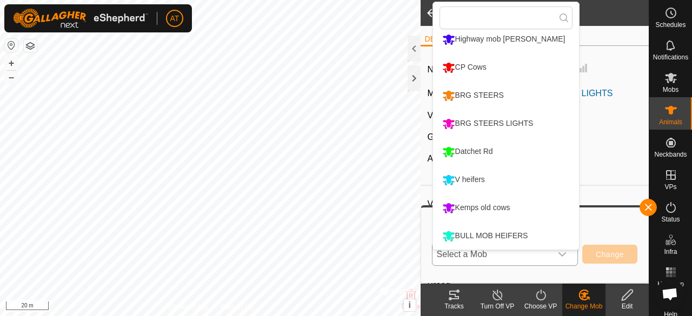
click at [529, 234] on div "BULL MOB HEIFERS" at bounding box center [485, 236] width 91 height 18
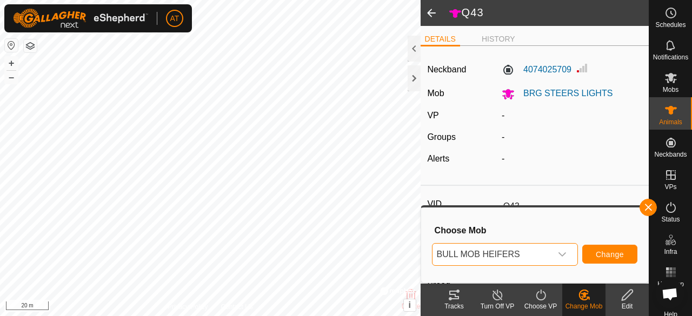
click at [606, 256] on span "Change" at bounding box center [610, 254] width 28 height 9
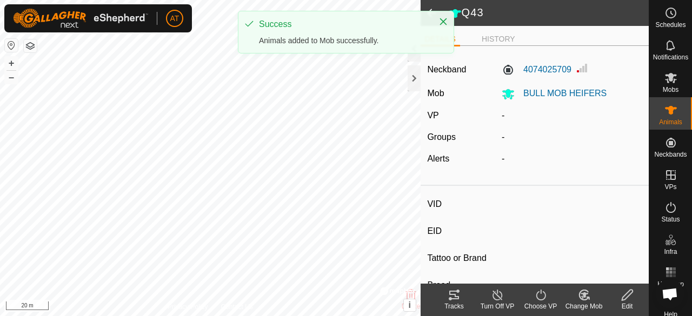
click at [579, 299] on icon at bounding box center [585, 295] width 14 height 13
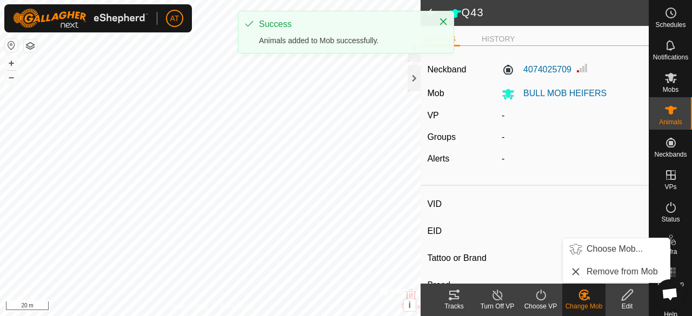
type input "T2"
type input "-"
type input "Prophet"
type input "-"
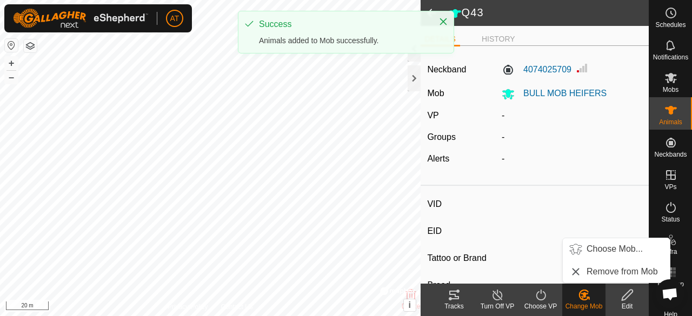
type input "-"
type input "0 kg"
type input "-"
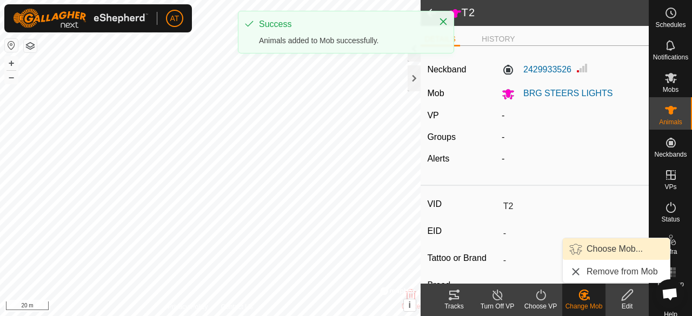
click at [603, 250] on span "Choose Mob..." at bounding box center [615, 249] width 56 height 13
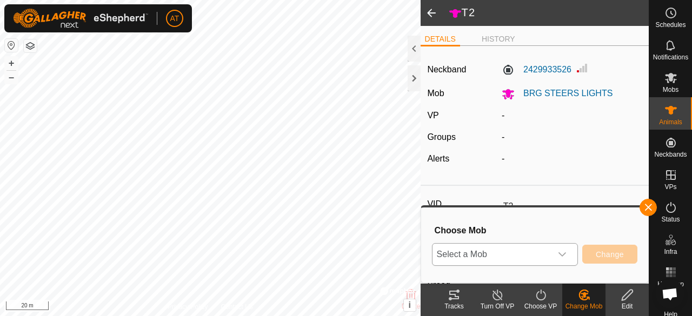
click at [529, 258] on span "Select a Mob" at bounding box center [492, 255] width 119 height 22
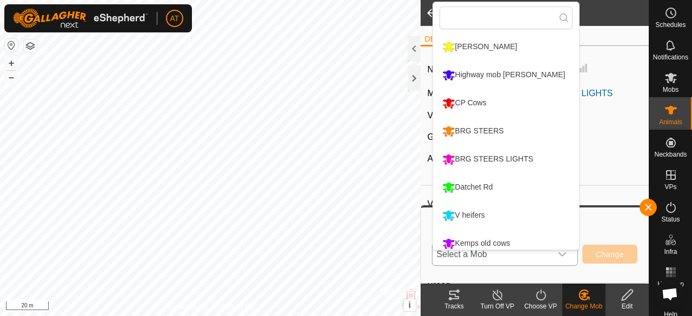
scroll to position [36, 0]
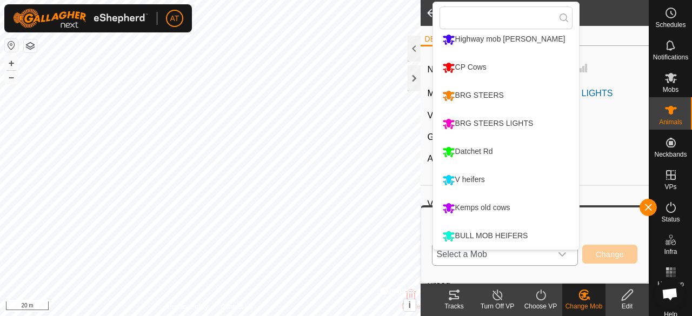
click at [509, 233] on div "BULL MOB HEIFERS" at bounding box center [485, 236] width 91 height 18
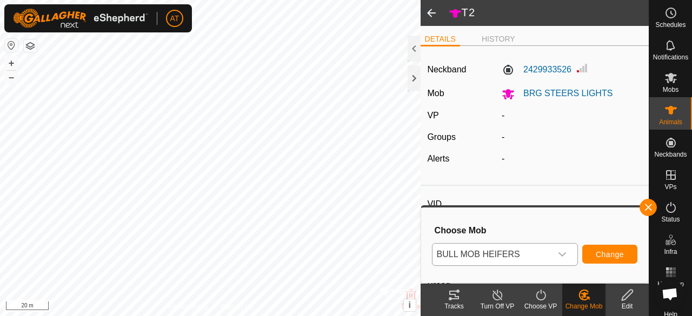
type input "Q31"
type input "-"
type input "Angus"
type input "-"
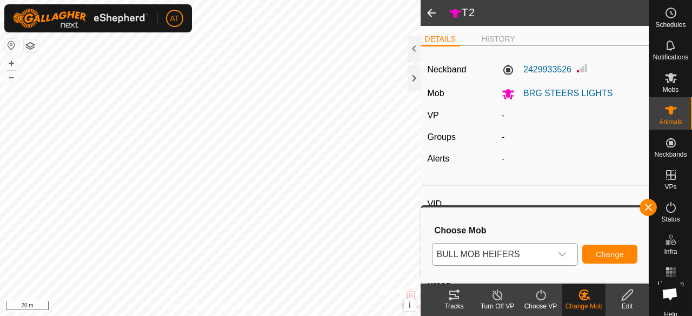
type input "Joined"
type input "0 kg"
type input "-"
click at [616, 254] on span "Change" at bounding box center [610, 254] width 28 height 9
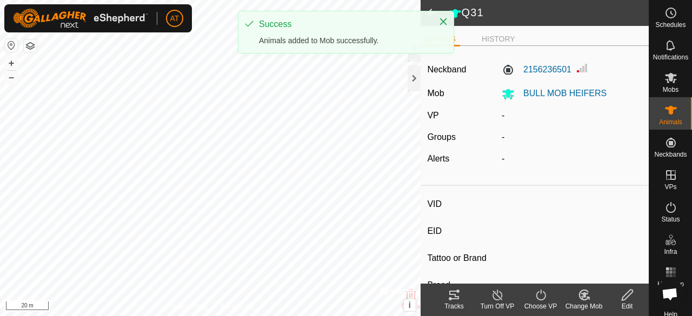
type input "T2"
type input "-"
type input "Prophet"
type input "-"
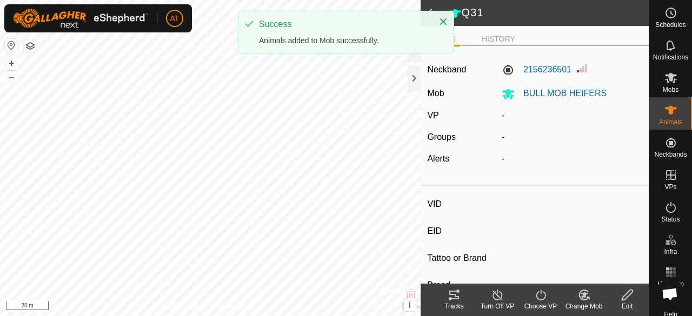
type input "-"
type input "0 kg"
type input "-"
click at [584, 307] on div "Change Mob" at bounding box center [584, 307] width 43 height 10
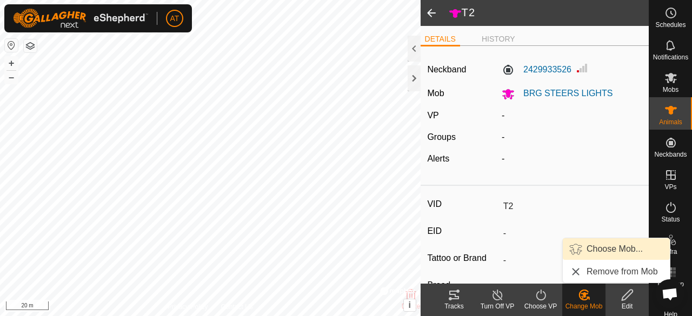
click at [611, 250] on span "Choose Mob..." at bounding box center [615, 249] width 56 height 13
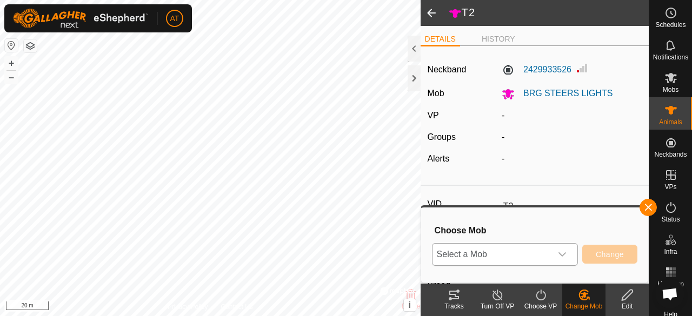
click at [513, 255] on span "Select a Mob" at bounding box center [492, 255] width 119 height 22
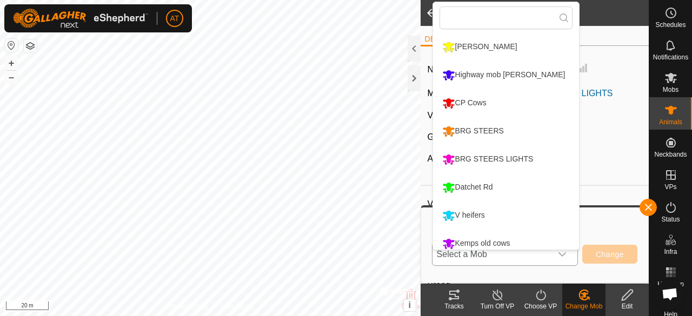
scroll to position [36, 0]
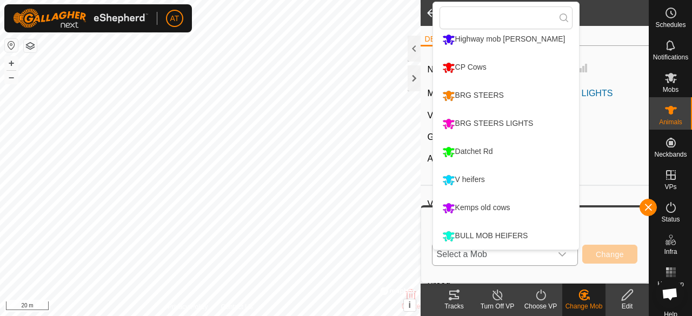
click at [511, 237] on div "BULL MOB HEIFERS" at bounding box center [485, 236] width 91 height 18
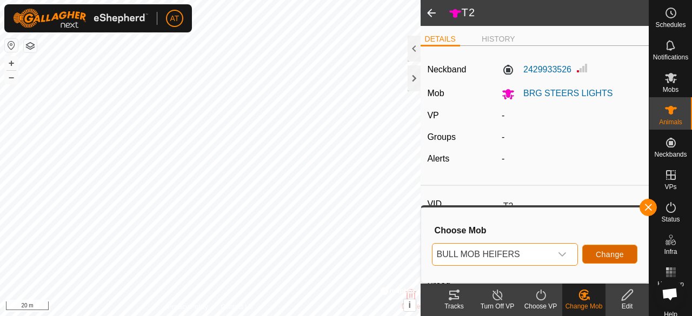
click at [604, 263] on button "Change" at bounding box center [610, 254] width 55 height 19
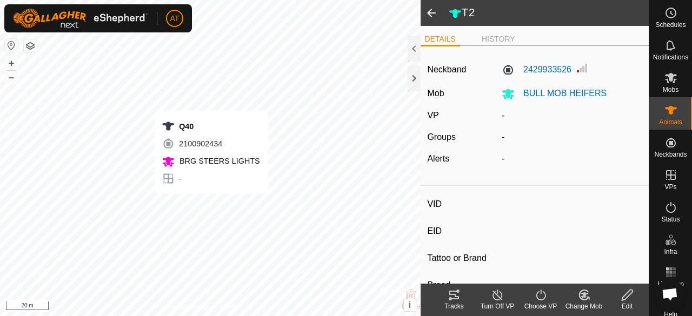
click at [584, 305] on div "Change Mob" at bounding box center [584, 307] width 43 height 10
type input "Q40"
type input "-"
type input "Angus"
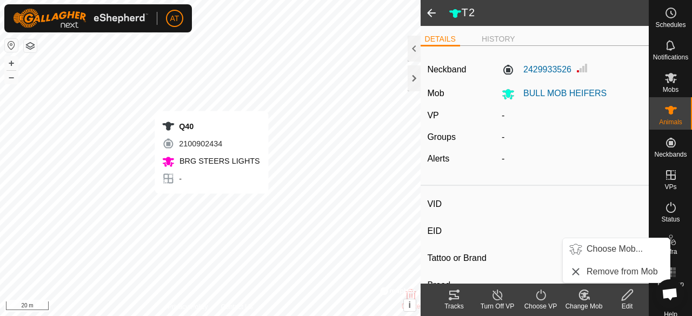
type input "-"
type input "Joined"
type input "0 kg"
type input "-"
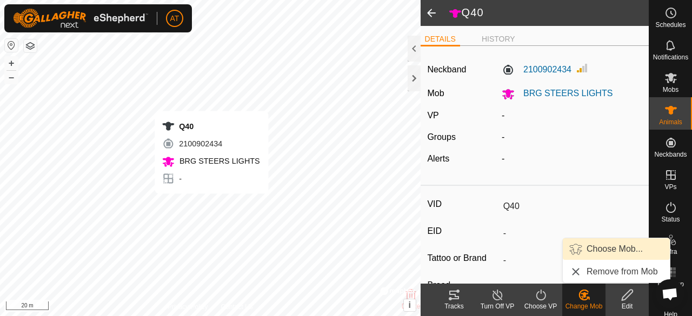
click at [612, 255] on span "Choose Mob..." at bounding box center [615, 249] width 56 height 13
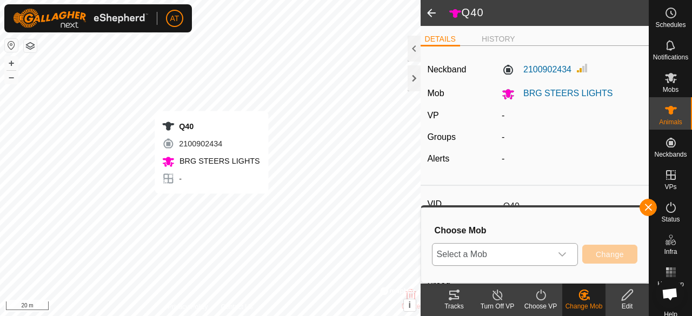
click at [545, 255] on span "Select a Mob" at bounding box center [492, 255] width 119 height 22
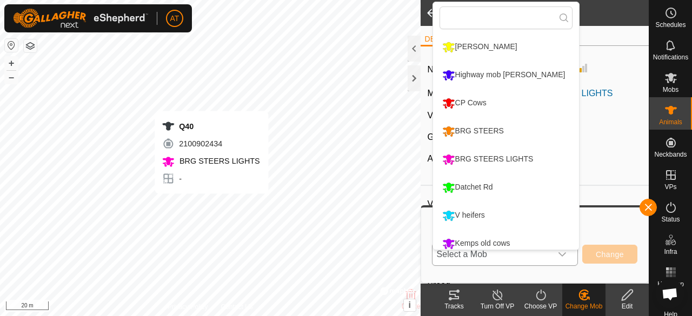
scroll to position [36, 0]
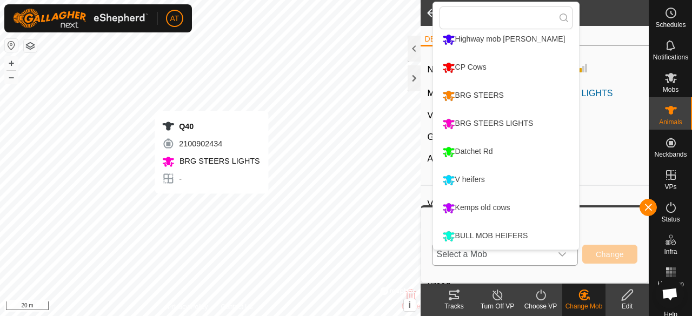
click at [527, 235] on div "BULL MOB HEIFERS" at bounding box center [485, 236] width 91 height 18
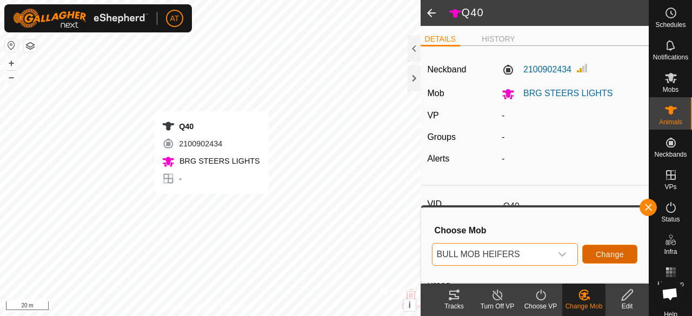
click at [616, 256] on span "Change" at bounding box center [610, 254] width 28 height 9
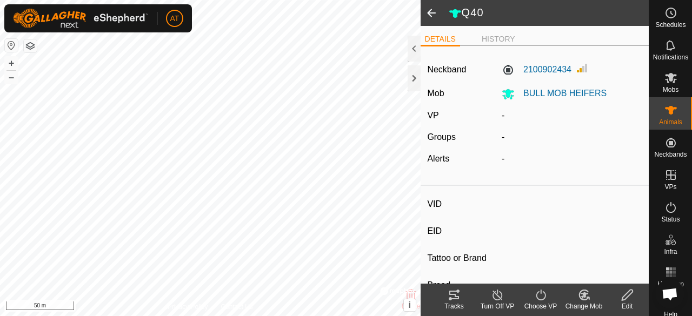
click at [588, 303] on div "Change Mob" at bounding box center [584, 307] width 43 height 10
click at [584, 305] on div "Change Mob" at bounding box center [584, 307] width 43 height 10
type input "Q11"
type input "-"
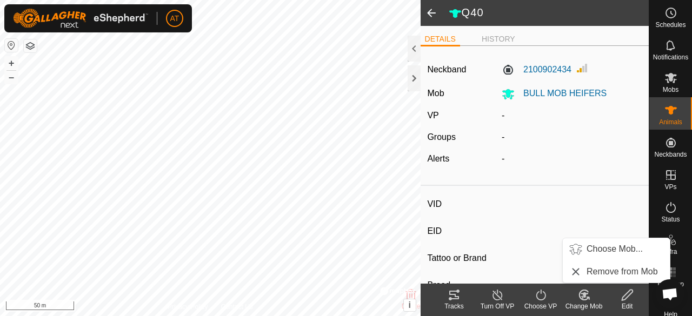
type input "Angus"
type input "-"
type input "0 kg"
type input "-"
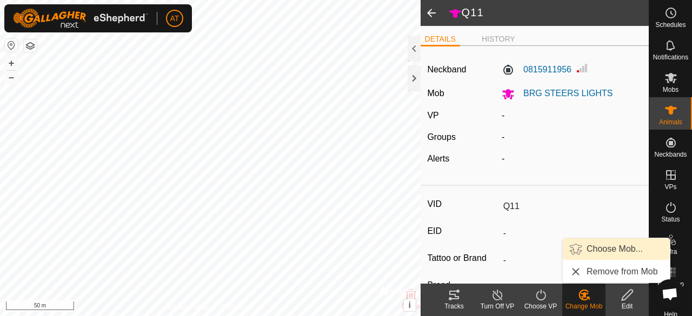
click at [608, 255] on span "Choose Mob..." at bounding box center [615, 249] width 56 height 13
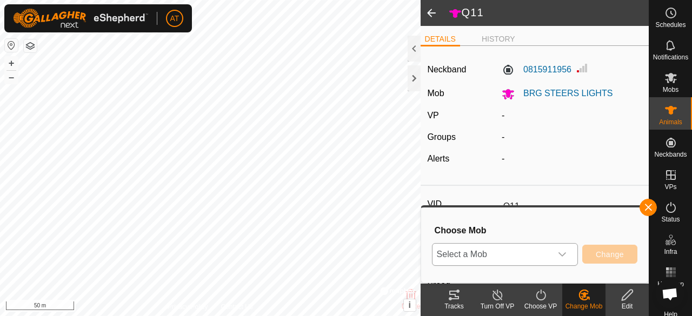
click at [541, 252] on span "Select a Mob" at bounding box center [492, 255] width 119 height 22
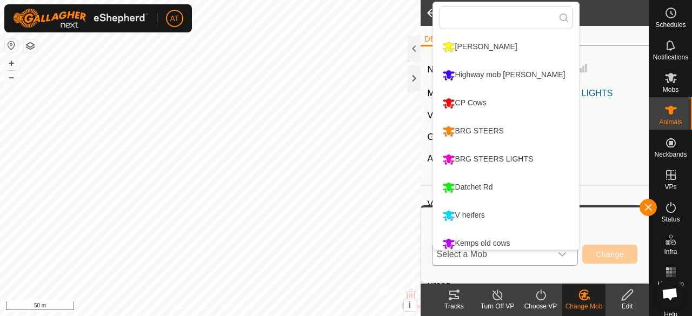
scroll to position [36, 0]
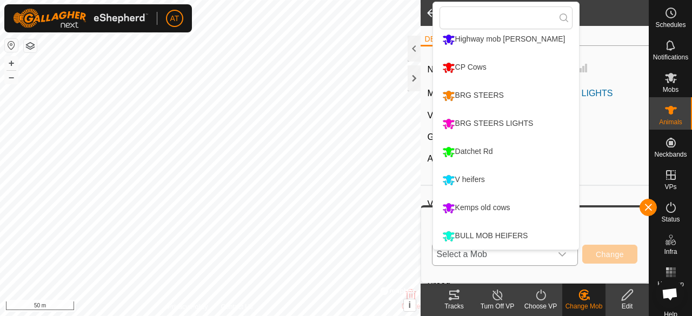
click at [529, 236] on div "BULL MOB HEIFERS" at bounding box center [485, 236] width 91 height 18
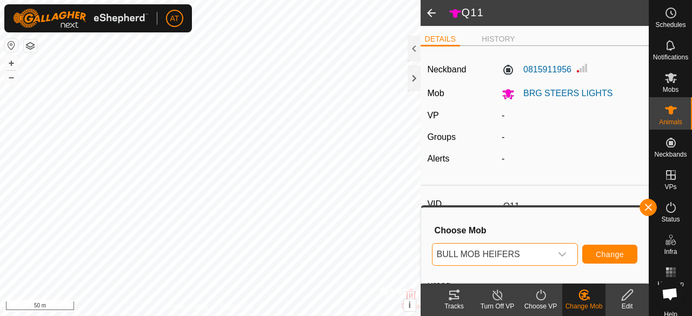
click at [621, 258] on span "Change" at bounding box center [610, 254] width 28 height 9
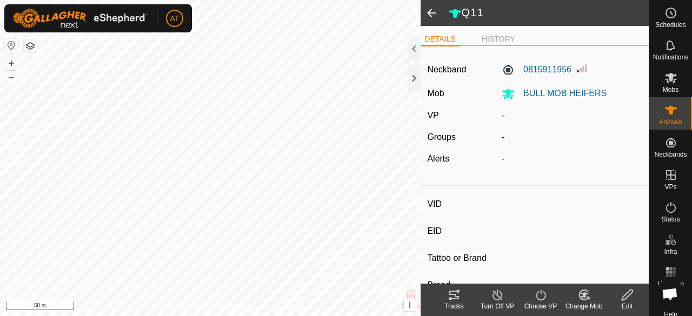
click at [584, 304] on div "Change Mob" at bounding box center [584, 307] width 43 height 10
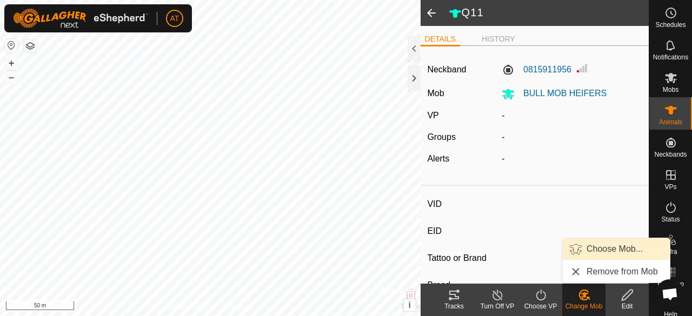
click at [596, 251] on span "Choose Mob..." at bounding box center [615, 249] width 56 height 13
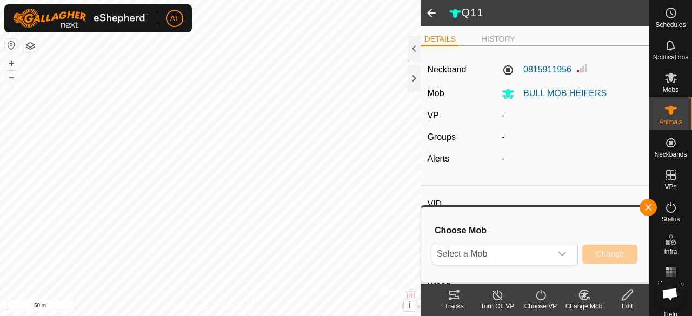
type input "Q75"
type input "-"
type input "Brangus"
type input "-"
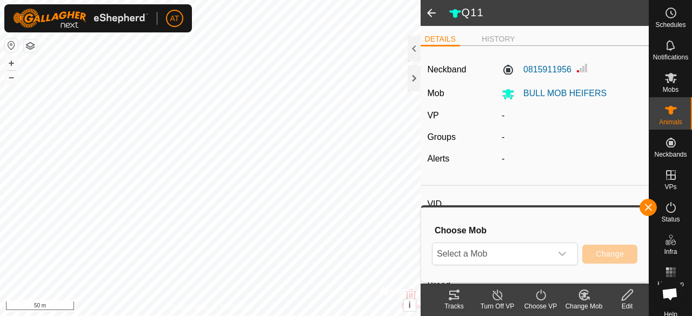
type input "0 kg"
type input "-"
click at [544, 261] on span "Select a Mob" at bounding box center [492, 255] width 119 height 22
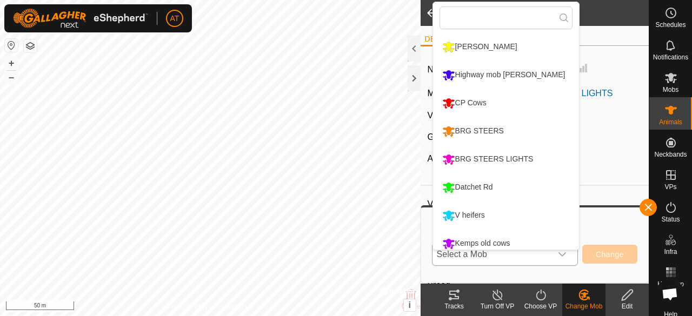
scroll to position [36, 0]
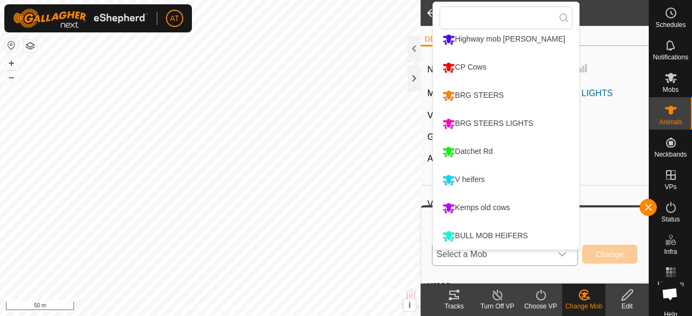
click at [529, 234] on div "BULL MOB HEIFERS" at bounding box center [485, 236] width 91 height 18
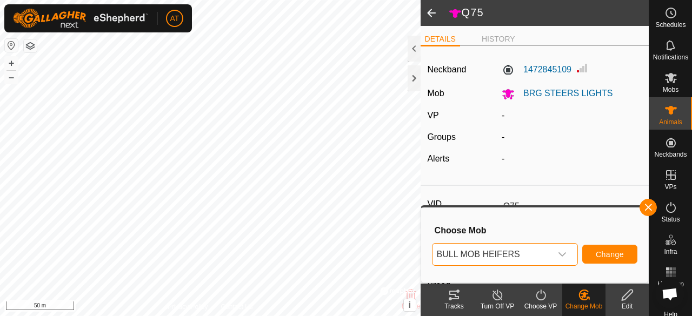
click at [614, 255] on span "Change" at bounding box center [610, 254] width 28 height 9
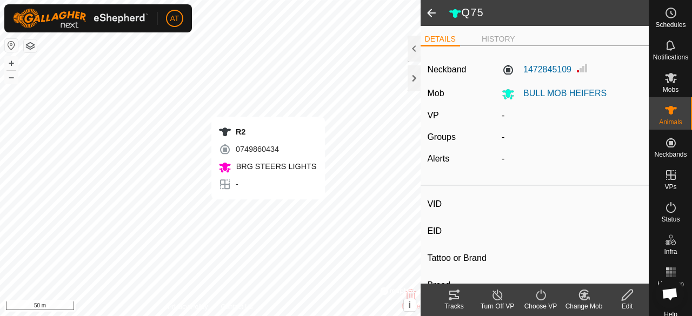
type input "R2"
type input "-"
type input "KUDA"
type input "Angus"
type input "-"
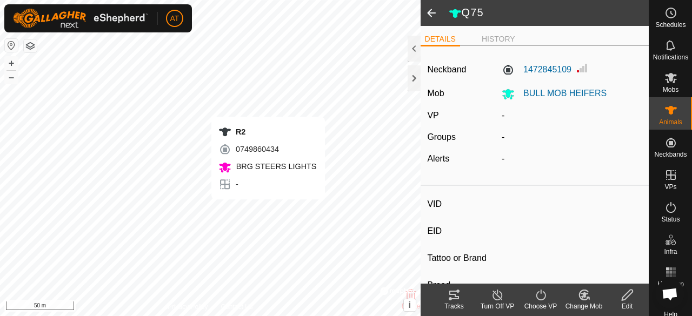
type input "0 kg"
type input "-"
click at [584, 305] on div "Change Mob" at bounding box center [584, 307] width 43 height 10
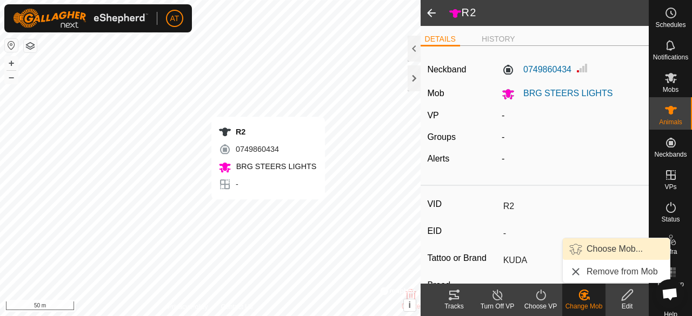
click at [604, 258] on link "Choose Mob..." at bounding box center [616, 250] width 107 height 22
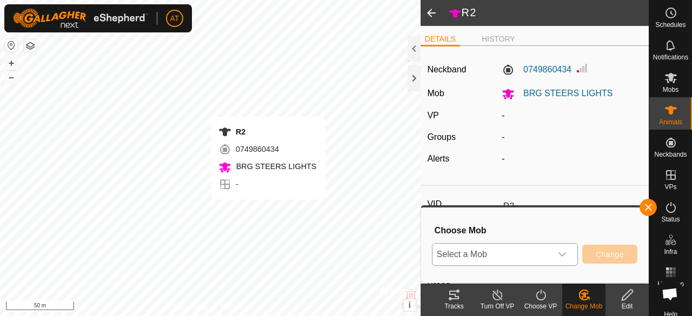
click at [542, 255] on span "Select a Mob" at bounding box center [492, 255] width 119 height 22
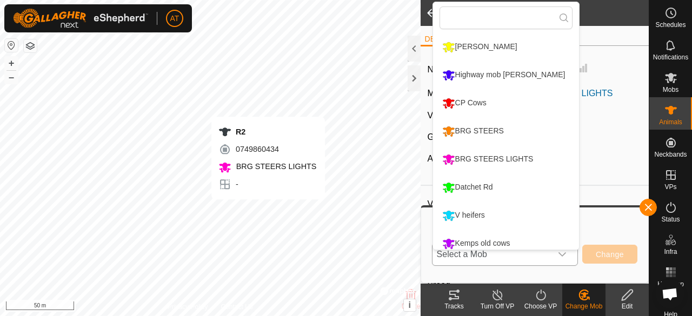
scroll to position [36, 0]
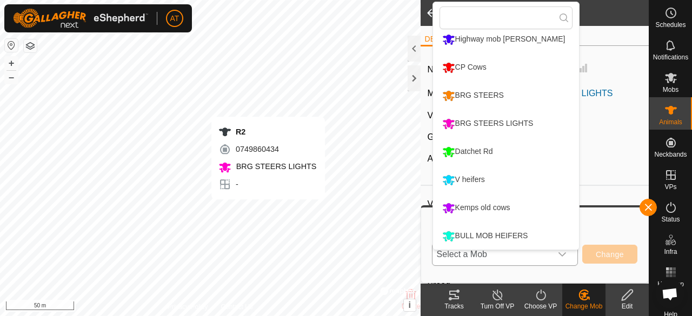
click at [527, 230] on div "BULL MOB HEIFERS" at bounding box center [485, 236] width 91 height 18
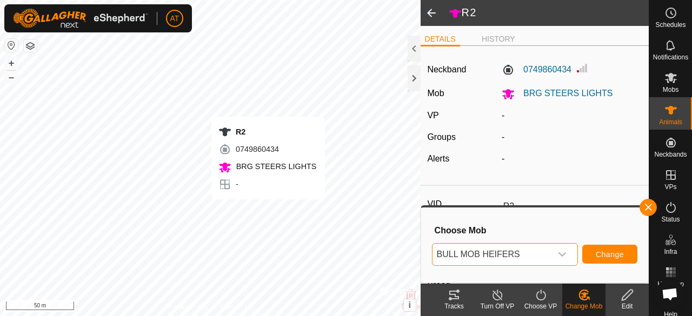
click at [536, 259] on span "BULL MOB HEIFERS" at bounding box center [492, 255] width 119 height 22
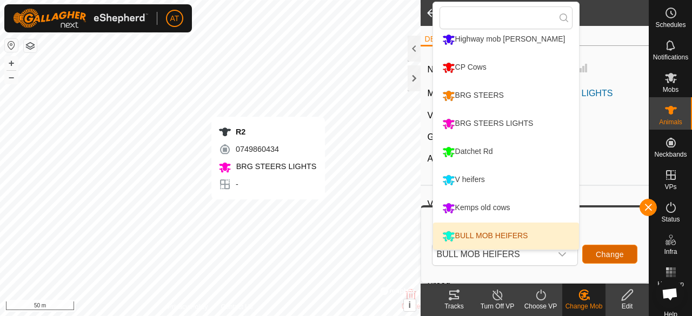
click at [619, 256] on span "Change" at bounding box center [610, 254] width 28 height 9
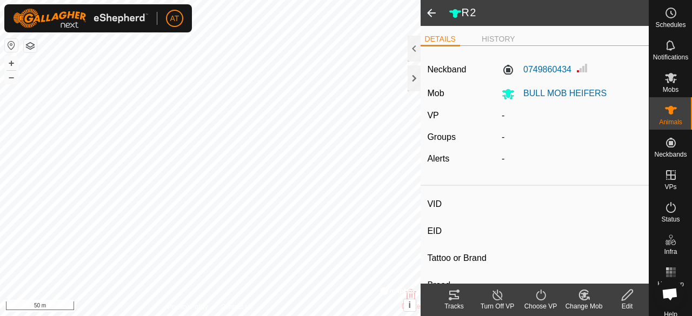
type input "Q13"
type input "-"
type input "Angus"
type input "-"
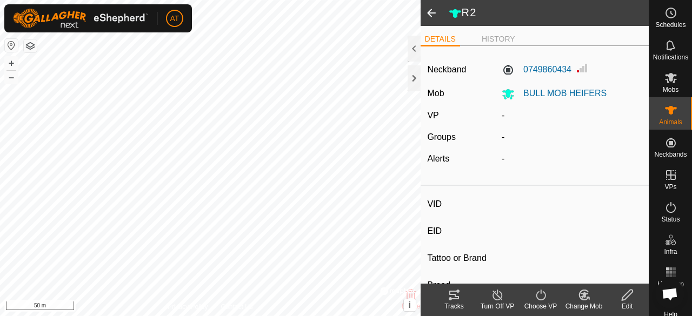
type input "0 kg"
type input "-"
click at [582, 305] on div "Change Mob" at bounding box center [584, 307] width 43 height 10
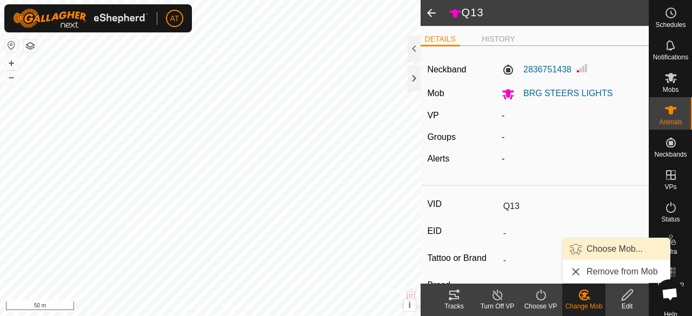
click at [615, 252] on span "Choose Mob..." at bounding box center [615, 249] width 56 height 13
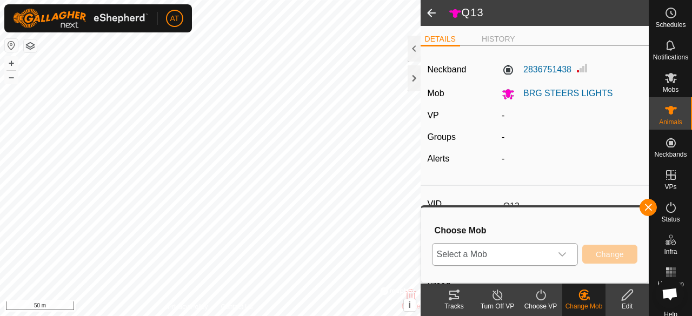
click at [520, 254] on span "Select a Mob" at bounding box center [492, 255] width 119 height 22
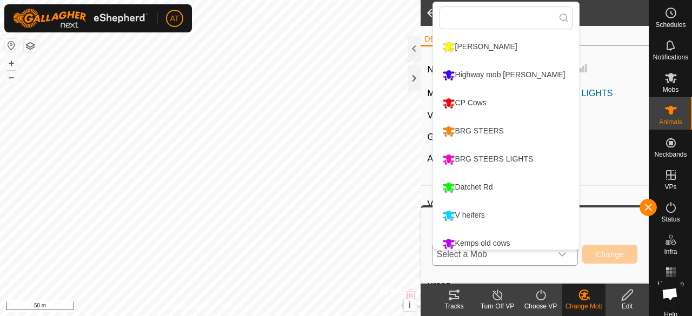
scroll to position [36, 0]
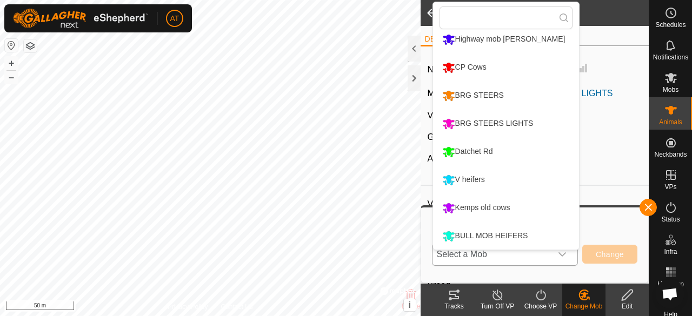
click at [516, 238] on div "BULL MOB HEIFERS" at bounding box center [485, 236] width 91 height 18
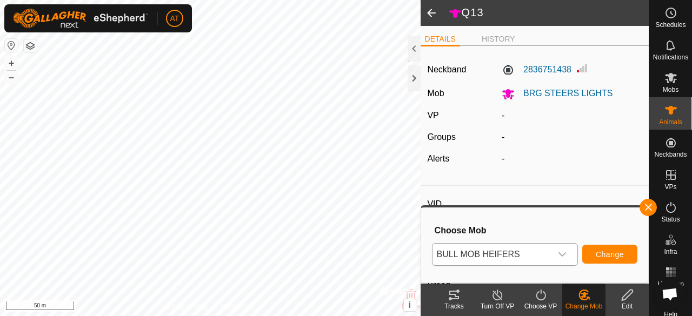
type input "Steer"
type input "-"
type input "Angus"
type input "-"
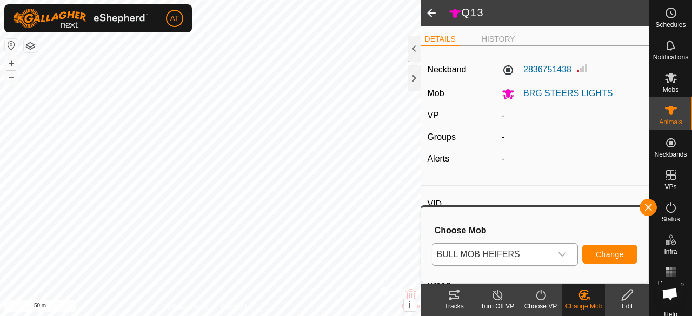
type input "0 kg"
type input "-"
click at [616, 255] on span "Change" at bounding box center [610, 254] width 28 height 9
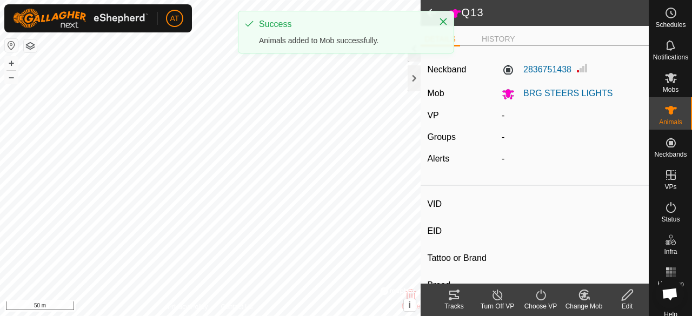
type input "Q13"
type input "-"
type input "Angus"
type input "-"
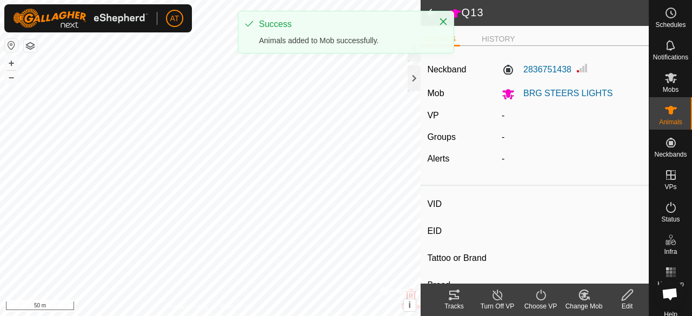
type input "0 kg"
type input "-"
click at [583, 302] on div "Change Mob" at bounding box center [584, 307] width 43 height 10
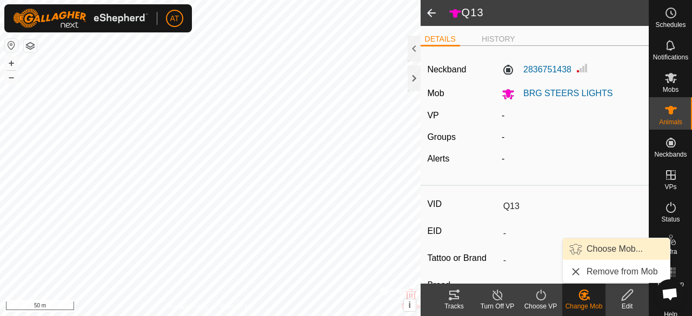
click at [607, 253] on span "Choose Mob..." at bounding box center [615, 249] width 56 height 13
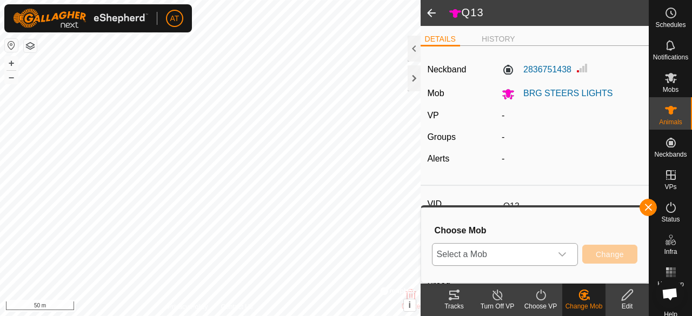
click at [546, 261] on span "Select a Mob" at bounding box center [492, 255] width 119 height 22
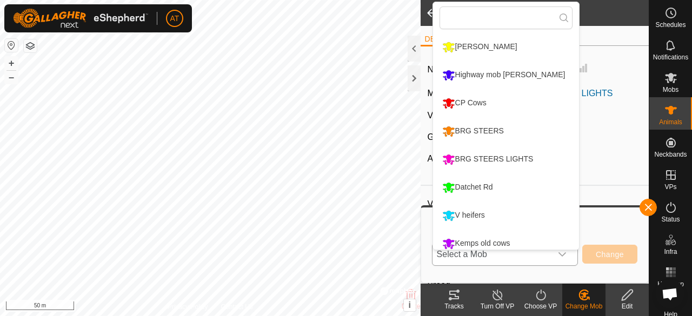
scroll to position [36, 0]
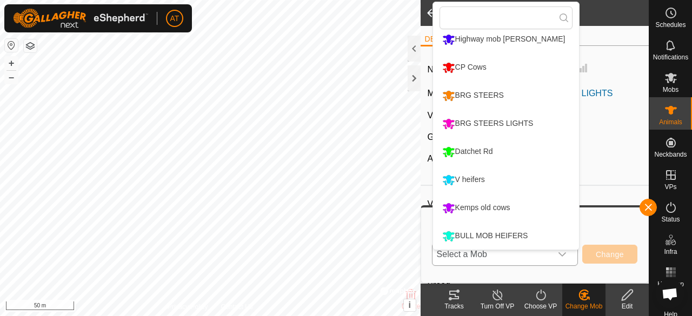
click at [517, 235] on div "BULL MOB HEIFERS" at bounding box center [485, 236] width 91 height 18
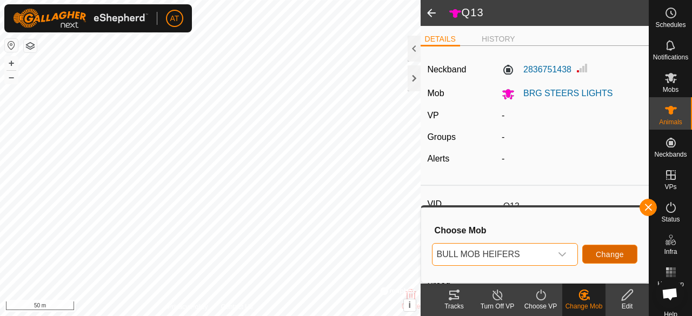
click at [620, 262] on button "Change" at bounding box center [610, 254] width 55 height 19
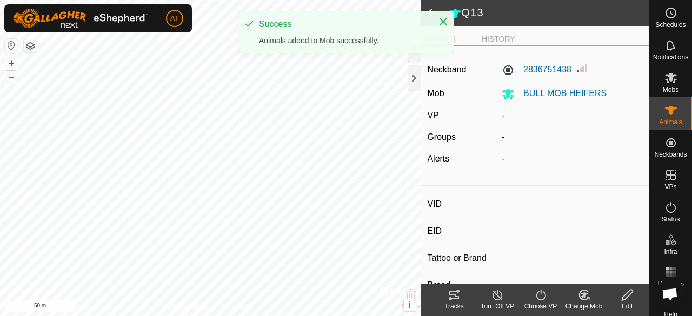
type input "Unknown"
type input "-"
type input "Angus"
type input "-"
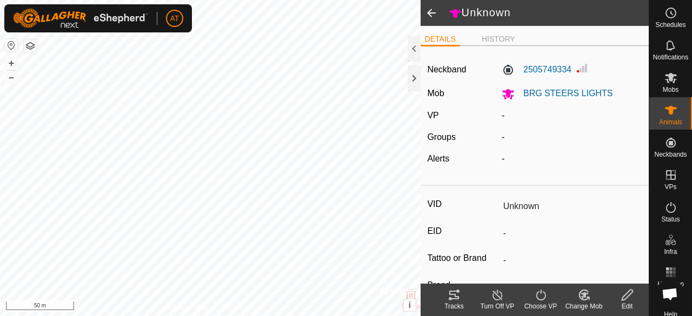
click at [585, 299] on icon at bounding box center [585, 295] width 14 height 13
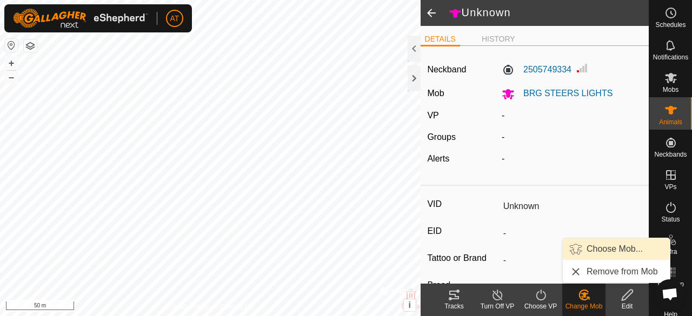
click at [609, 250] on span "Choose Mob..." at bounding box center [615, 249] width 56 height 13
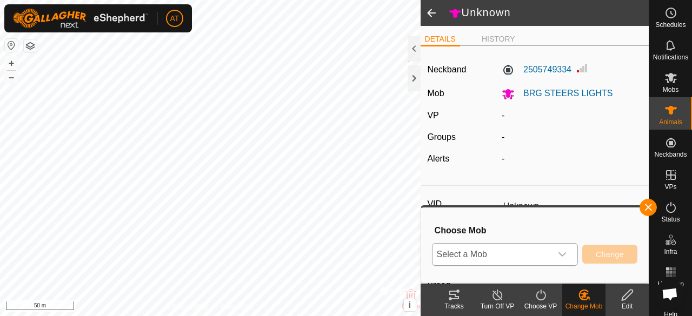
click at [563, 254] on icon "dropdown trigger" at bounding box center [562, 254] width 9 height 9
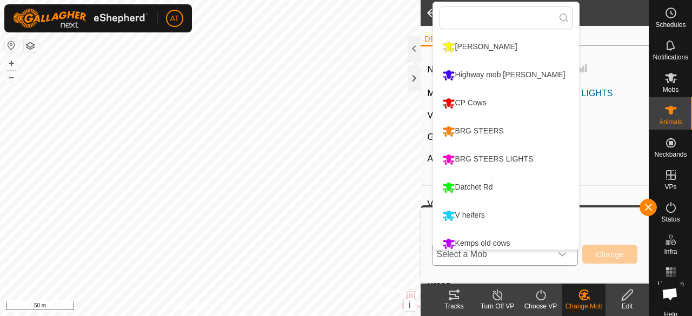
scroll to position [36, 0]
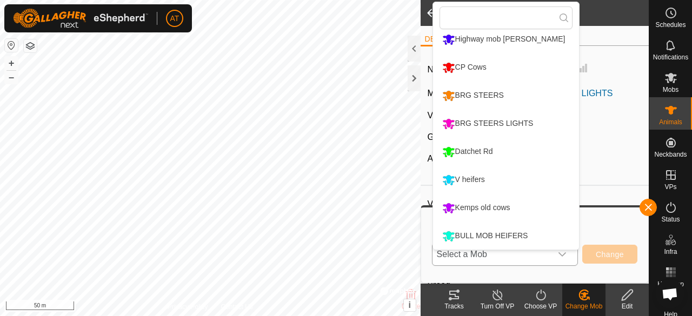
click at [530, 241] on div "BULL MOB HEIFERS" at bounding box center [485, 236] width 91 height 18
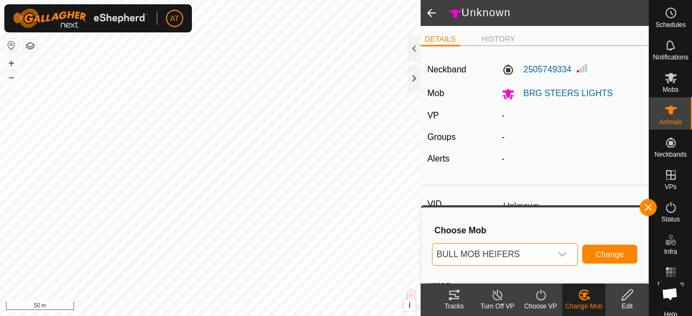
click at [613, 254] on span "Change" at bounding box center [610, 254] width 28 height 9
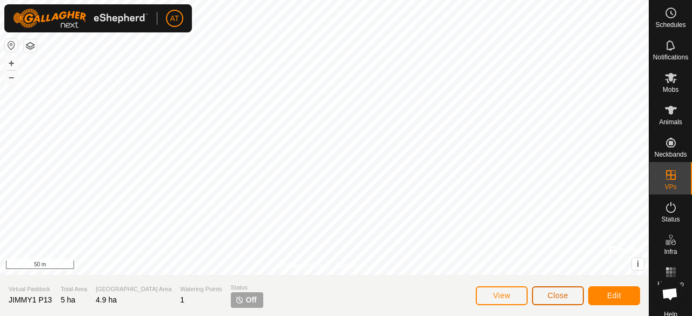
click at [566, 303] on button "Close" at bounding box center [558, 296] width 52 height 19
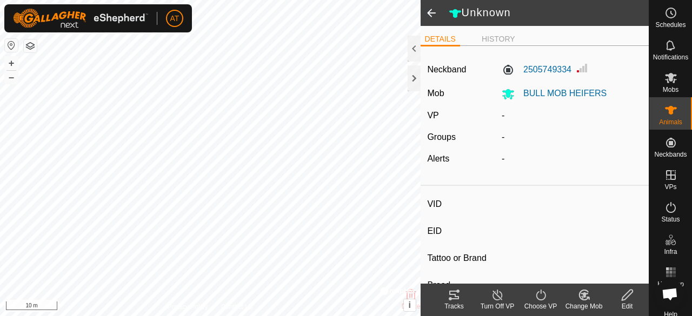
click at [585, 304] on div "Change Mob" at bounding box center [584, 307] width 43 height 10
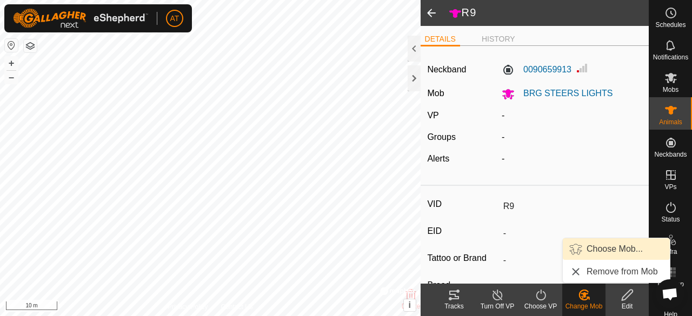
click at [606, 253] on span "Choose Mob..." at bounding box center [615, 249] width 56 height 13
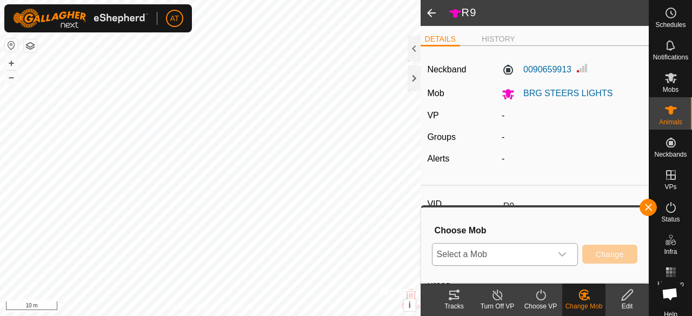
click at [550, 258] on span "Select a Mob" at bounding box center [492, 255] width 119 height 22
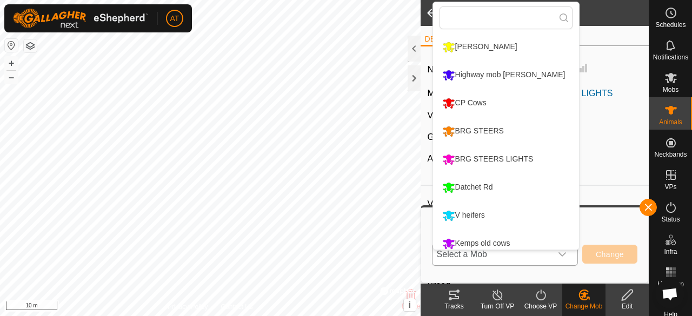
scroll to position [36, 0]
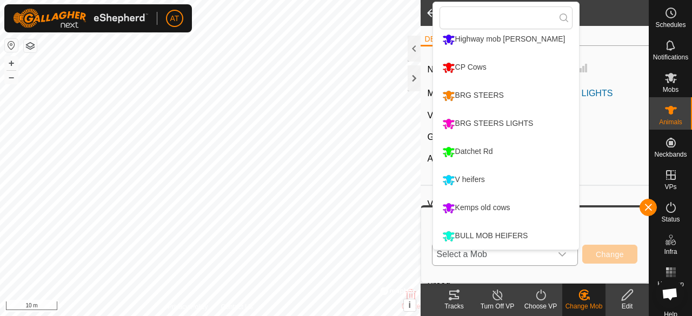
click at [515, 242] on div "BULL MOB HEIFERS" at bounding box center [485, 236] width 91 height 18
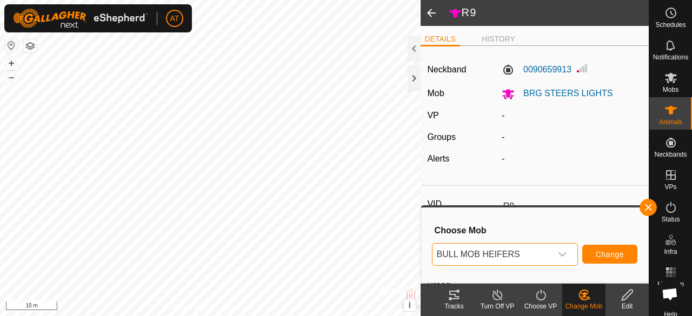
click at [600, 256] on span "Change" at bounding box center [610, 254] width 28 height 9
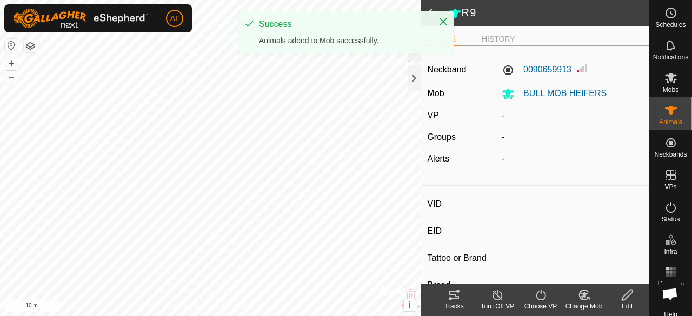
click at [587, 304] on div "Change Mob" at bounding box center [584, 307] width 43 height 10
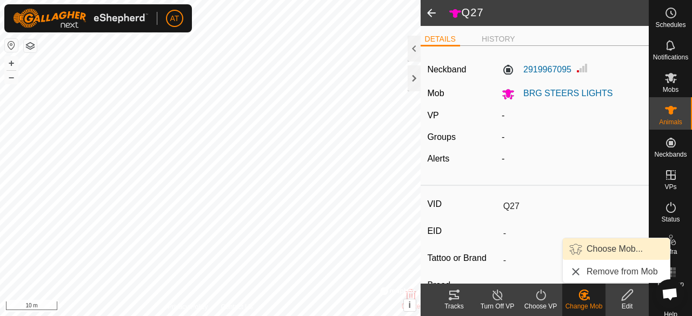
click at [615, 250] on span "Choose Mob..." at bounding box center [615, 249] width 56 height 13
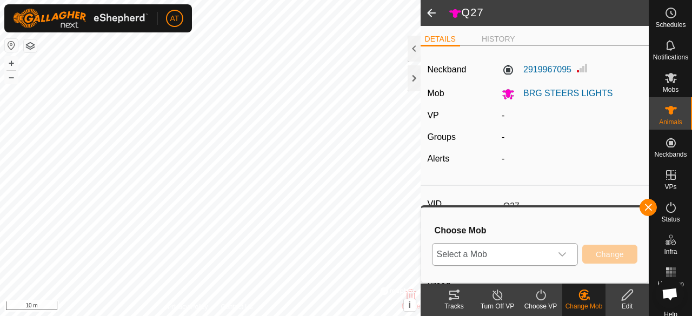
click at [547, 259] on span "Select a Mob" at bounding box center [492, 255] width 119 height 22
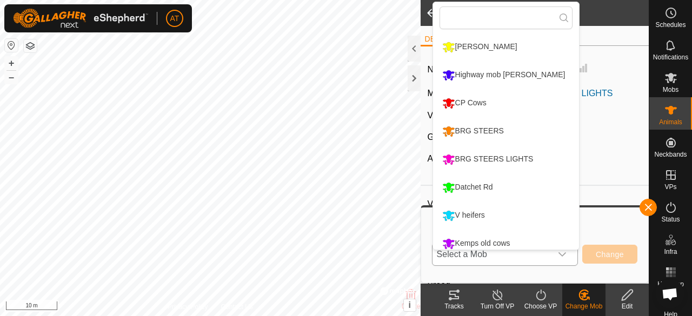
scroll to position [36, 0]
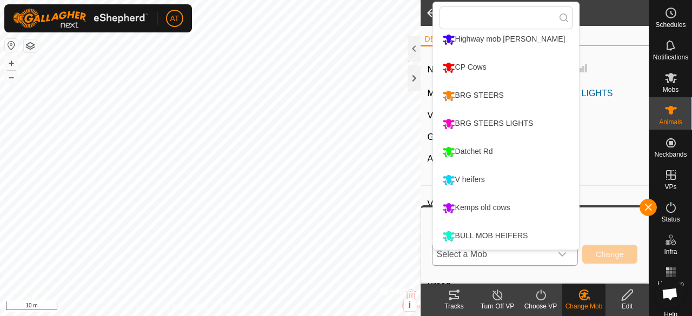
click at [529, 231] on div "BULL MOB HEIFERS" at bounding box center [485, 236] width 91 height 18
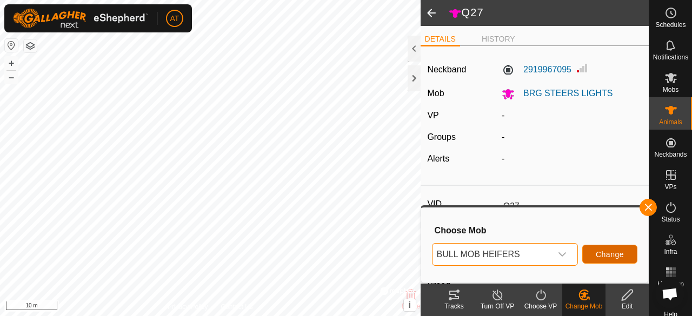
click at [612, 256] on span "Change" at bounding box center [610, 254] width 28 height 9
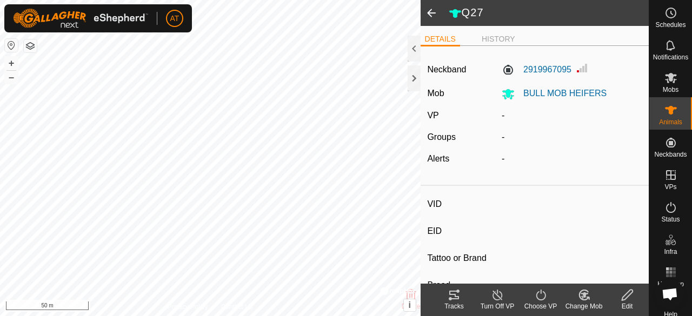
click at [590, 306] on div "Change Mob" at bounding box center [584, 307] width 43 height 10
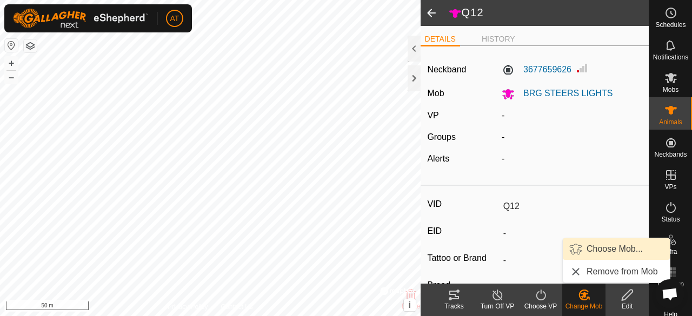
click at [609, 249] on span "Choose Mob..." at bounding box center [615, 249] width 56 height 13
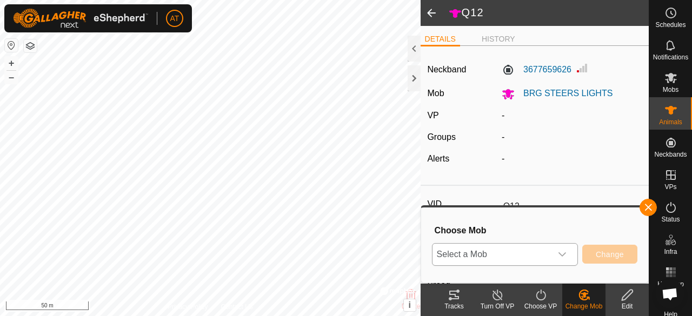
click at [539, 256] on span "Select a Mob" at bounding box center [492, 255] width 119 height 22
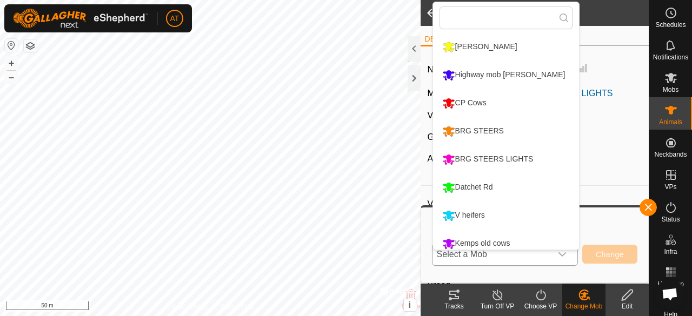
scroll to position [36, 0]
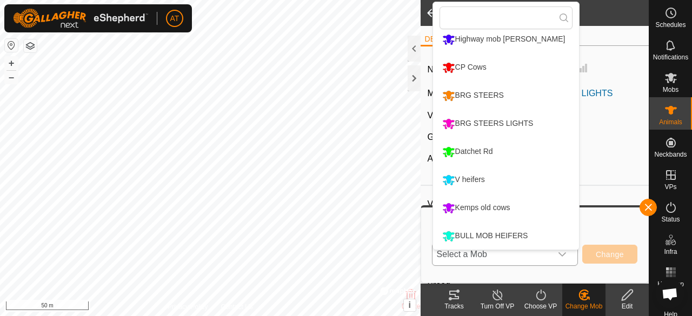
click at [529, 238] on div "BULL MOB HEIFERS" at bounding box center [485, 236] width 91 height 18
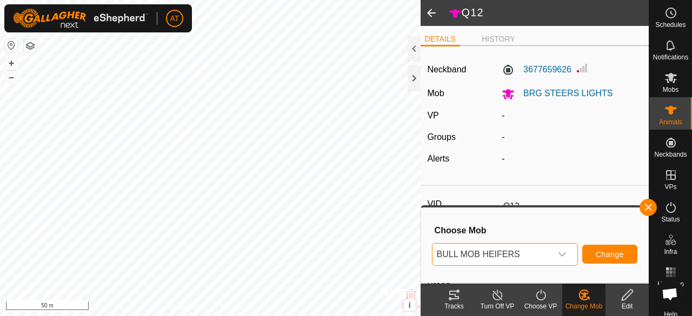
click at [613, 254] on span "Change" at bounding box center [610, 254] width 28 height 9
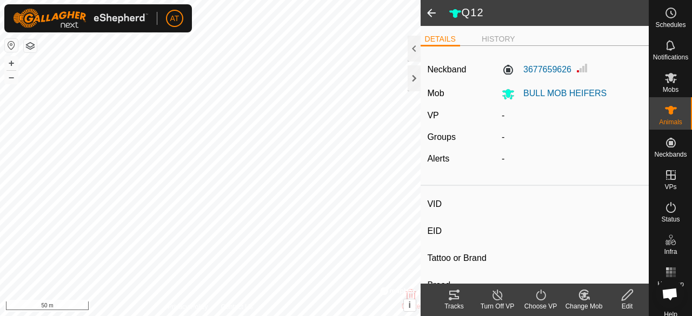
click at [589, 299] on icon at bounding box center [588, 299] width 2 height 2
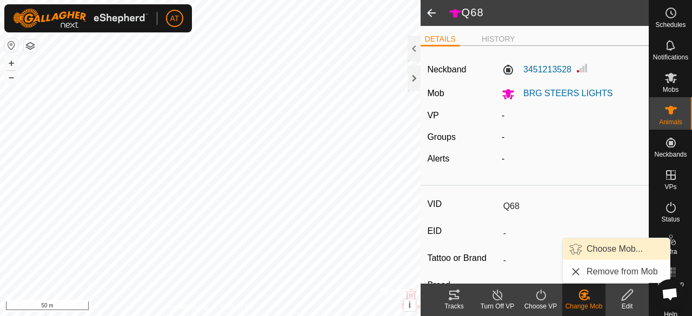
click at [610, 249] on span "Choose Mob..." at bounding box center [615, 249] width 56 height 13
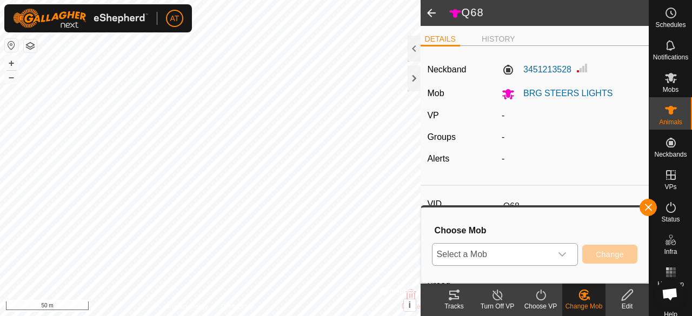
click at [547, 260] on span "Select a Mob" at bounding box center [492, 255] width 119 height 22
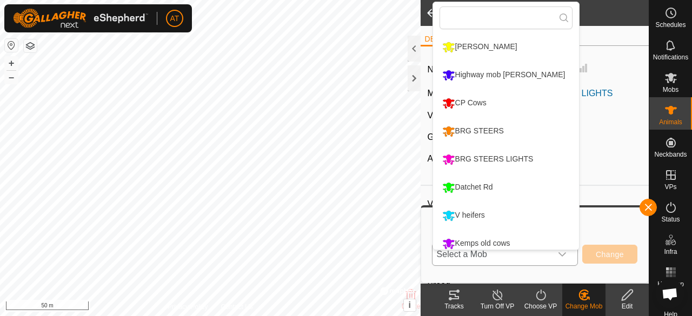
scroll to position [36, 0]
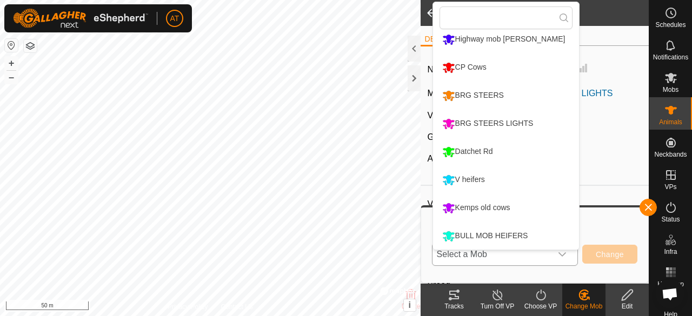
click at [531, 235] on div "BULL MOB HEIFERS" at bounding box center [485, 236] width 91 height 18
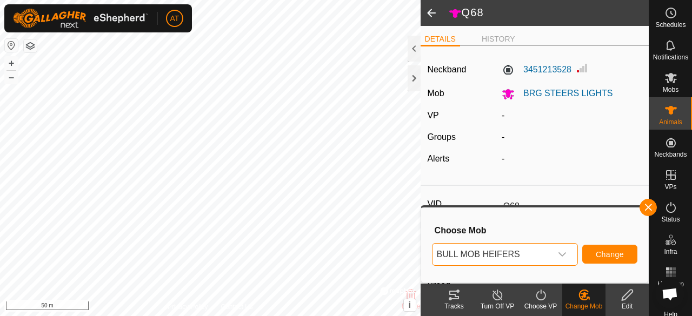
click at [618, 254] on span "Change" at bounding box center [610, 254] width 28 height 9
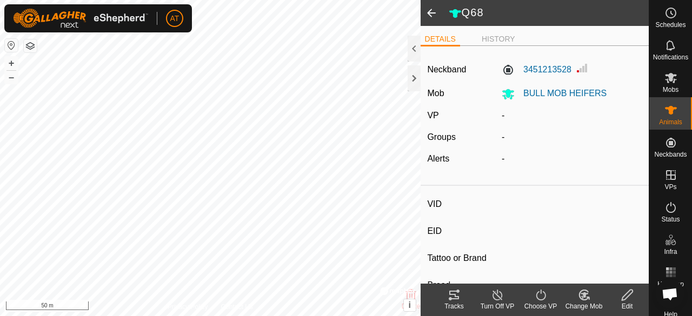
click at [591, 300] on change-mob-svg-icon at bounding box center [584, 295] width 43 height 13
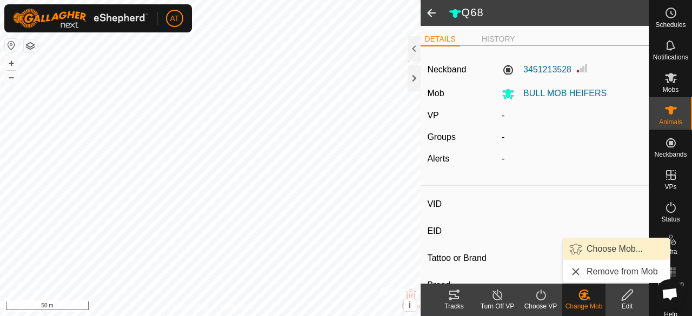
click at [602, 250] on span "Choose Mob..." at bounding box center [615, 249] width 56 height 13
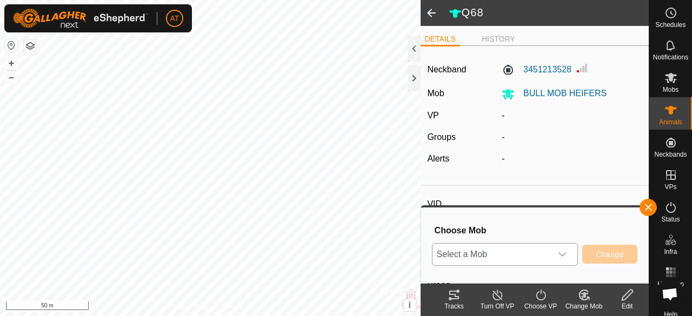
click at [522, 259] on span "Select a Mob" at bounding box center [492, 255] width 119 height 22
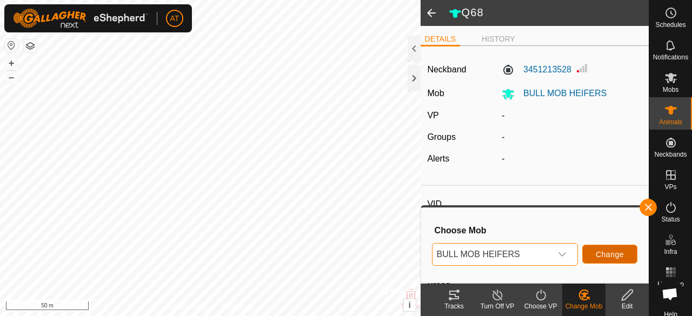
click at [610, 258] on span "Change" at bounding box center [610, 254] width 28 height 9
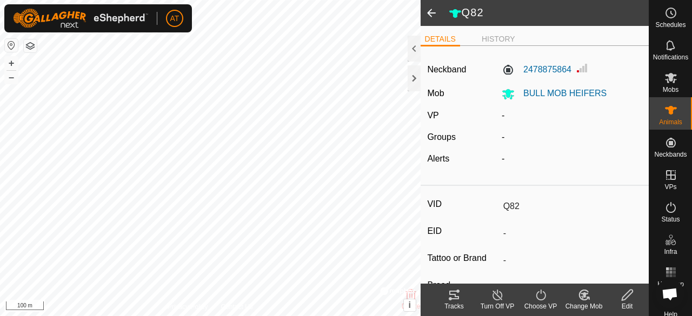
click at [670, 84] on es-mob-svg-icon at bounding box center [671, 77] width 19 height 17
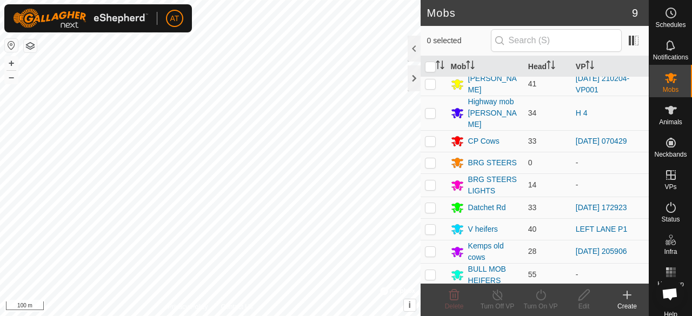
scroll to position [10, 0]
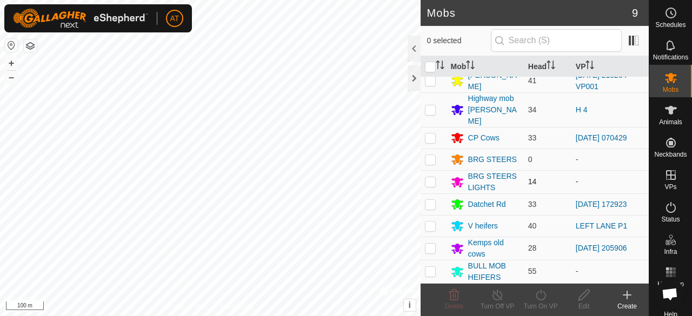
click at [430, 177] on p-checkbox at bounding box center [430, 181] width 11 height 9
click at [456, 301] on icon at bounding box center [454, 295] width 13 height 13
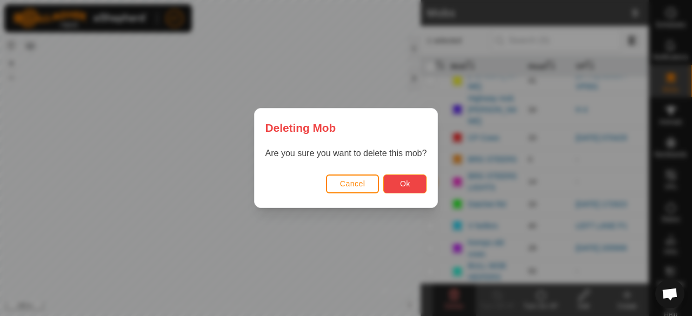
click at [410, 187] on span "Ok" at bounding box center [405, 184] width 10 height 9
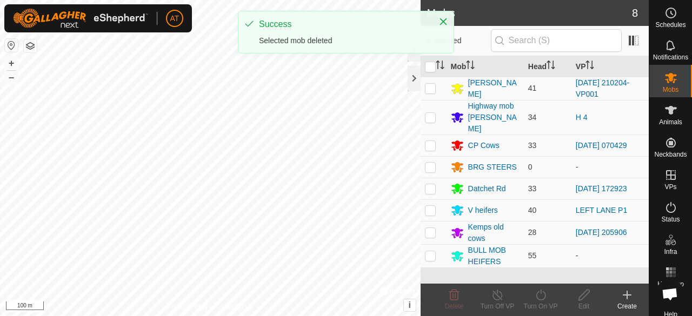
scroll to position [0, 0]
click at [497, 252] on div "BULL MOB HEIFERS" at bounding box center [493, 256] width 51 height 23
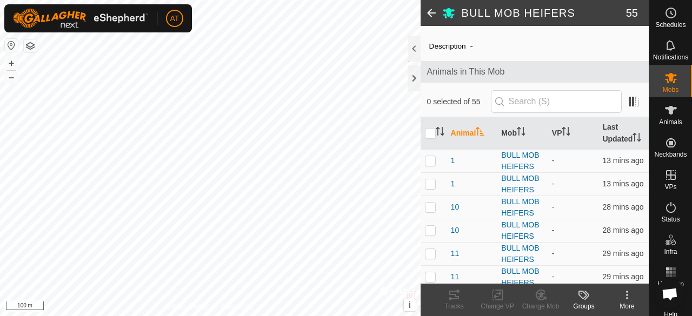
scroll to position [24, 0]
click at [430, 188] on p-checkbox at bounding box center [430, 184] width 11 height 9
click at [434, 188] on td at bounding box center [434, 184] width 26 height 23
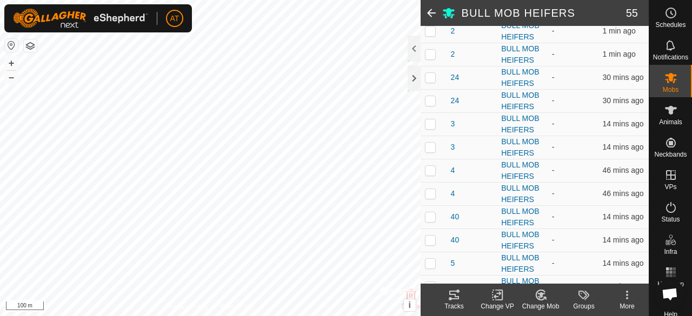
scroll to position [285, 0]
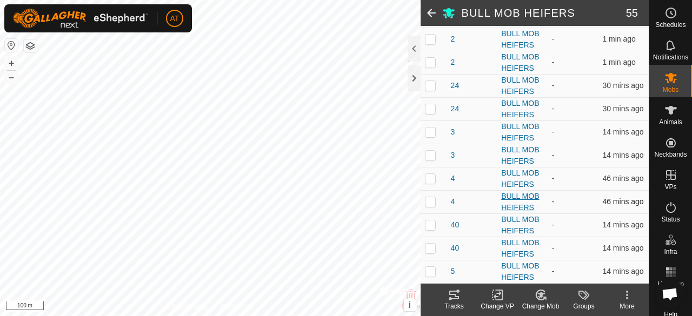
click at [519, 212] on div "BULL MOB HEIFERS" at bounding box center [522, 202] width 42 height 23
click at [430, 206] on p-checkbox at bounding box center [430, 201] width 11 height 9
click at [430, 201] on td at bounding box center [434, 201] width 26 height 23
click at [429, 160] on p-checkbox at bounding box center [430, 155] width 11 height 9
click at [437, 159] on td at bounding box center [434, 155] width 26 height 23
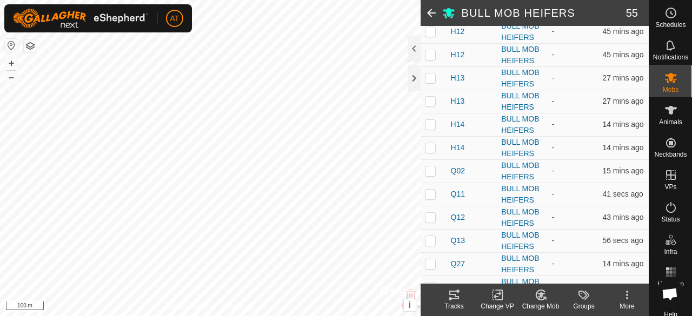
scroll to position [1169, 0]
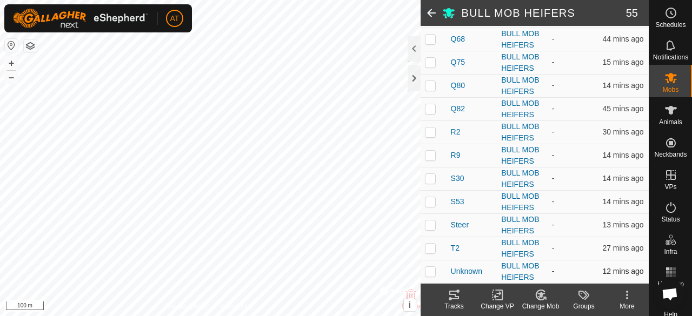
click at [431, 273] on p-checkbox at bounding box center [430, 271] width 11 height 9
click at [431, 275] on p-checkbox at bounding box center [430, 271] width 11 height 9
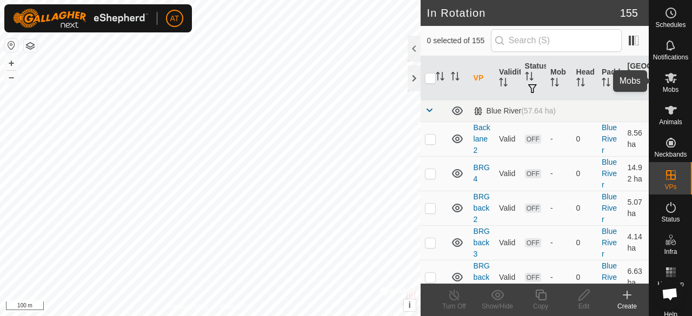
click at [667, 94] on div "Mobs" at bounding box center [671, 81] width 43 height 32
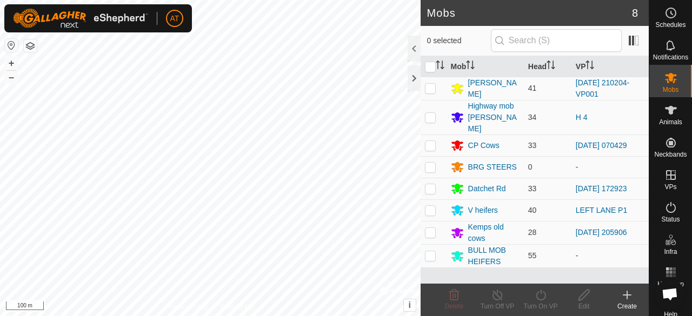
click at [667, 94] on div "Mobs" at bounding box center [671, 81] width 43 height 32
click at [425, 163] on p-checkbox at bounding box center [430, 167] width 11 height 9
click at [451, 308] on span "Delete" at bounding box center [454, 307] width 19 height 8
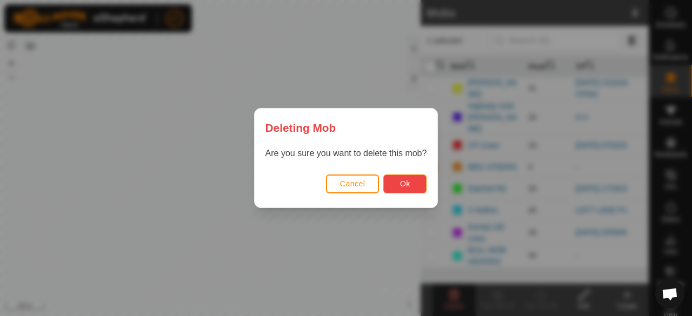
click at [393, 177] on button "Ok" at bounding box center [405, 184] width 43 height 19
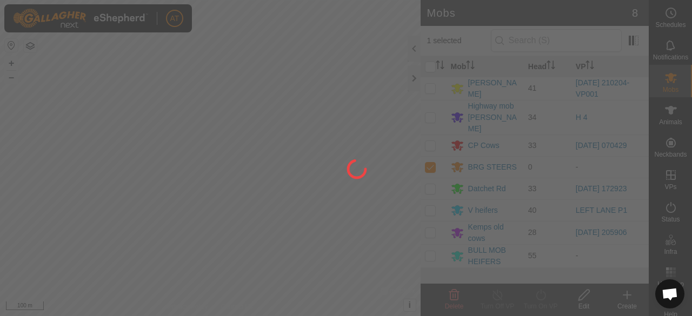
checkbox input "false"
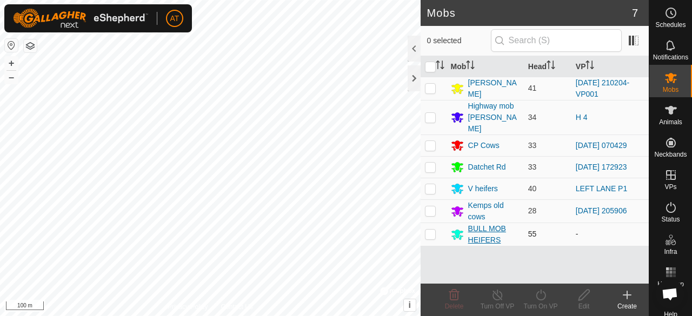
click at [478, 223] on div "BULL MOB HEIFERS" at bounding box center [493, 234] width 51 height 23
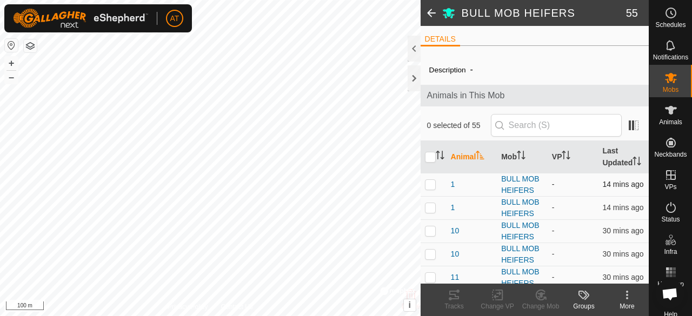
click at [431, 189] on p-checkbox at bounding box center [430, 184] width 11 height 9
checkbox input "true"
click at [431, 189] on p-checkbox at bounding box center [430, 184] width 11 height 9
checkbox input "false"
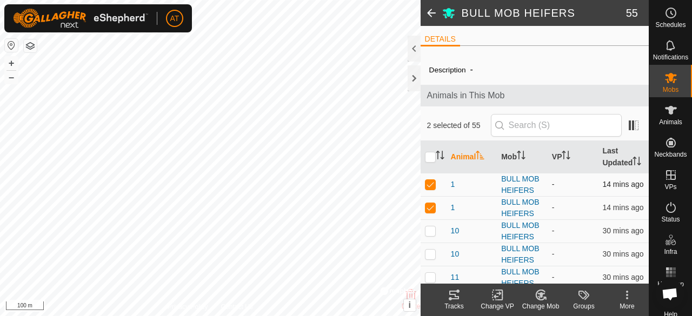
checkbox input "false"
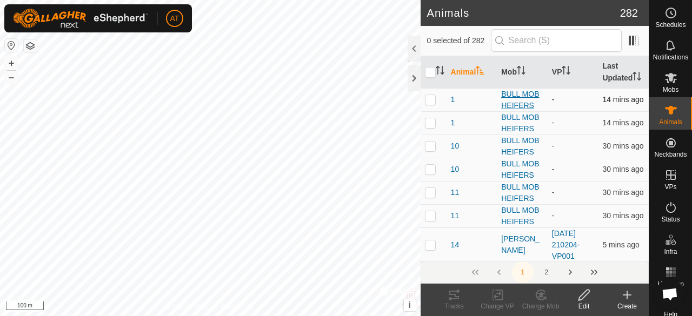
click at [513, 111] on div "BULL MOB HEIFERS" at bounding box center [522, 100] width 42 height 23
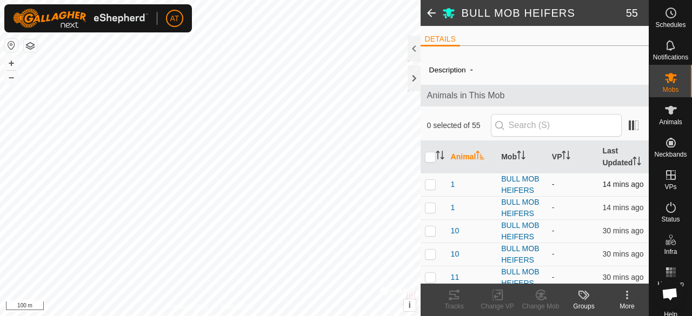
click at [428, 189] on p-checkbox at bounding box center [430, 184] width 11 height 9
checkbox input "true"
click at [634, 297] on kebab-svg-icon at bounding box center [627, 295] width 43 height 13
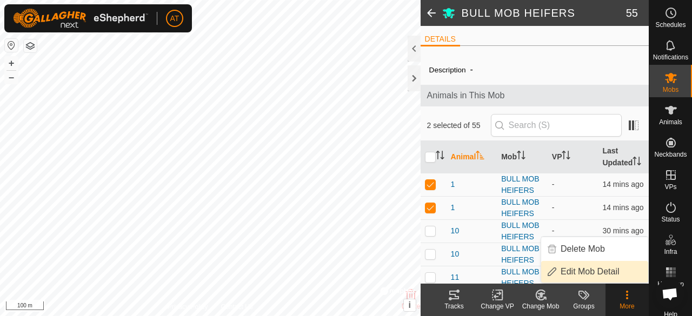
click at [491, 168] on th "Animal" at bounding box center [472, 157] width 51 height 32
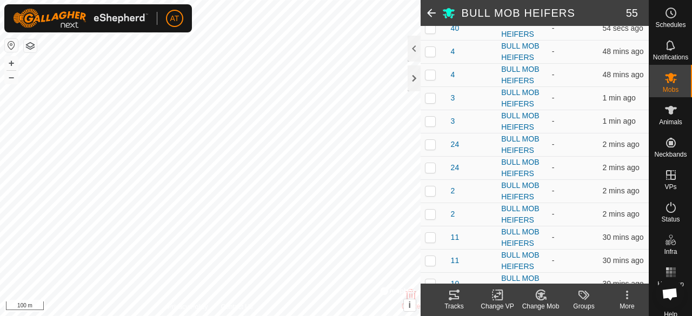
scroll to position [1169, 0]
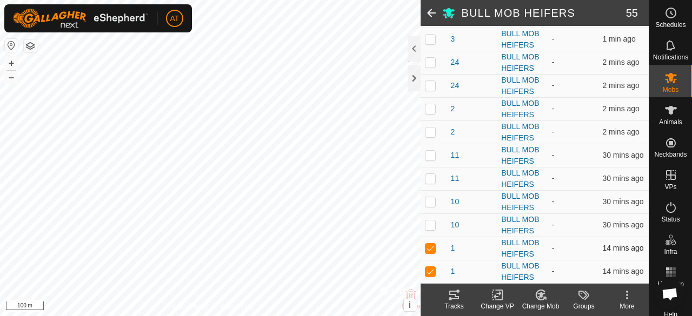
click at [426, 256] on td at bounding box center [434, 248] width 26 height 23
checkbox input "false"
click at [435, 245] on p-checkbox at bounding box center [430, 248] width 11 height 9
checkbox input "true"
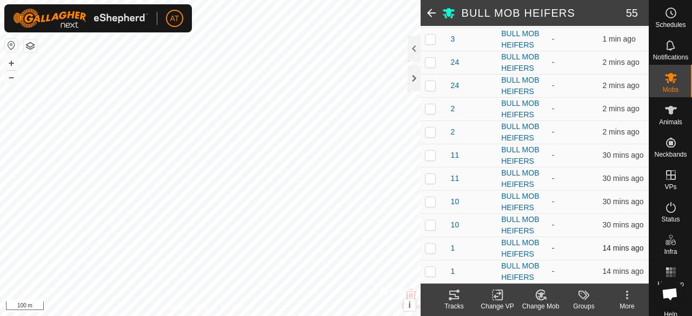
checkbox input "true"
click at [435, 245] on p-checkbox at bounding box center [430, 248] width 11 height 9
checkbox input "false"
click at [435, 245] on p-checkbox at bounding box center [430, 248] width 11 height 9
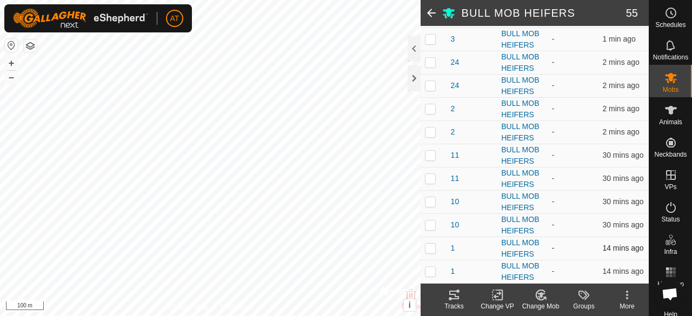
checkbox input "true"
click at [659, 119] on span "Animals" at bounding box center [670, 122] width 23 height 6
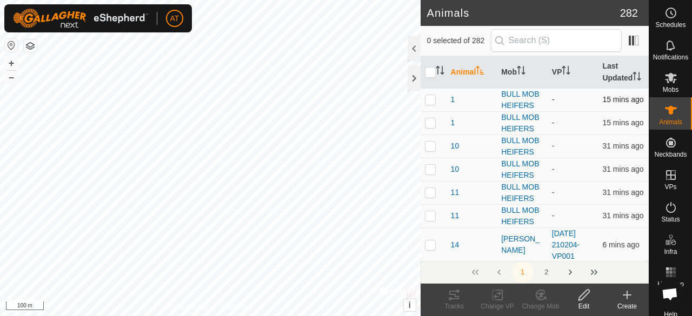
click at [428, 104] on td at bounding box center [434, 99] width 26 height 23
checkbox input "true"
click at [584, 303] on div "Edit" at bounding box center [584, 307] width 43 height 10
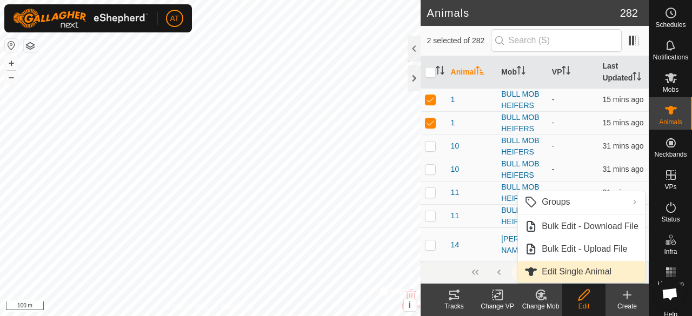
click at [583, 274] on link "Edit Single Animal" at bounding box center [581, 272] width 127 height 22
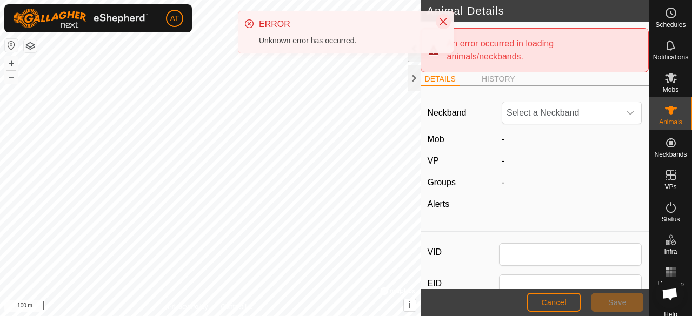
click at [441, 26] on button "Close" at bounding box center [443, 21] width 15 height 15
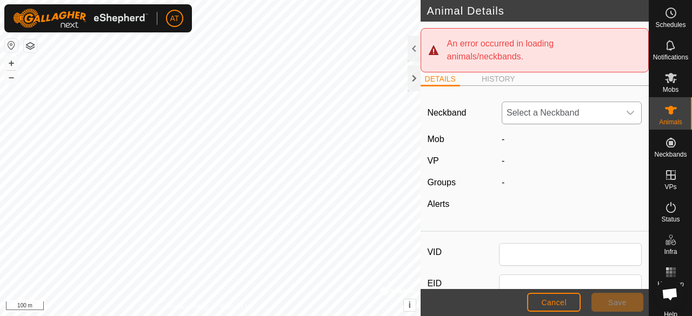
click at [590, 113] on span "Select a Neckband" at bounding box center [561, 113] width 117 height 22
type input "4"
click at [501, 201] on div at bounding box center [572, 204] width 149 height 13
click at [551, 295] on button "Cancel" at bounding box center [554, 302] width 54 height 19
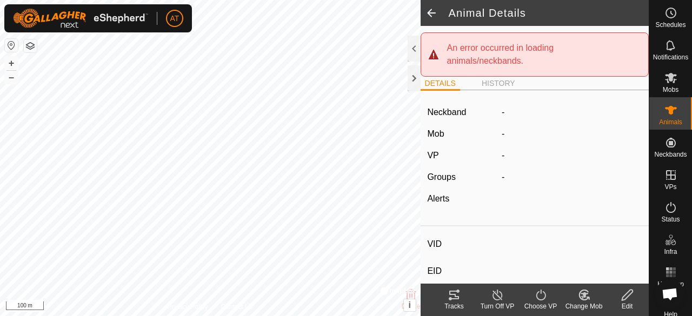
click at [431, 14] on span at bounding box center [432, 13] width 22 height 26
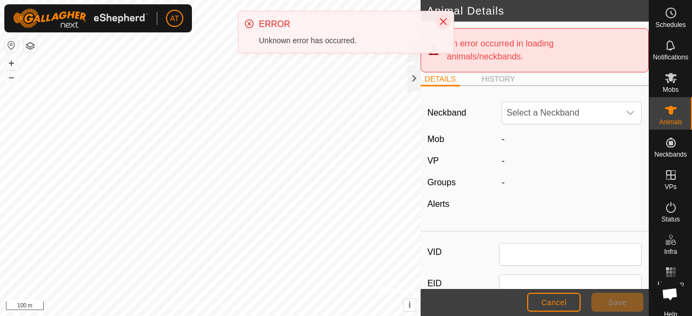
click at [448, 18] on button "Close" at bounding box center [443, 21] width 15 height 15
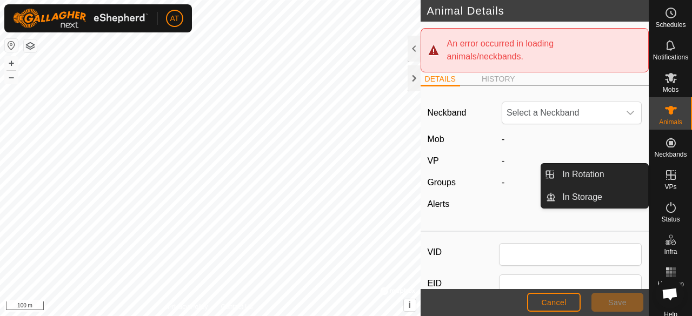
click at [674, 182] on es-virtualpaddocks-svg-icon at bounding box center [671, 175] width 19 height 17
click at [663, 182] on es-virtualpaddocks-svg-icon at bounding box center [671, 175] width 19 height 17
click at [619, 177] on link "In Rotation" at bounding box center [602, 175] width 93 height 22
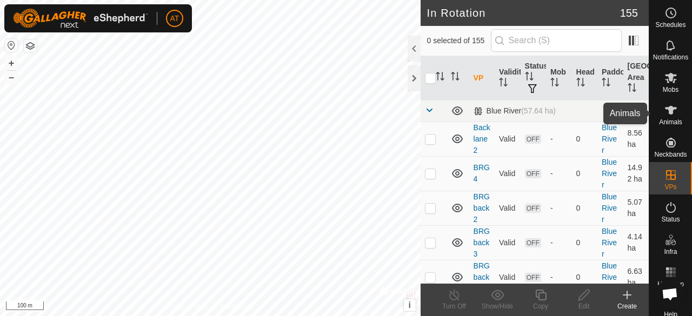
click at [668, 112] on icon at bounding box center [671, 110] width 12 height 9
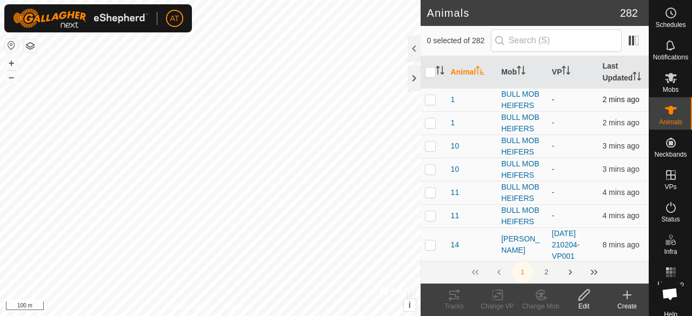
click at [433, 104] on p-checkbox at bounding box center [430, 99] width 11 height 9
checkbox input "true"
click at [585, 300] on icon at bounding box center [585, 295] width 14 height 13
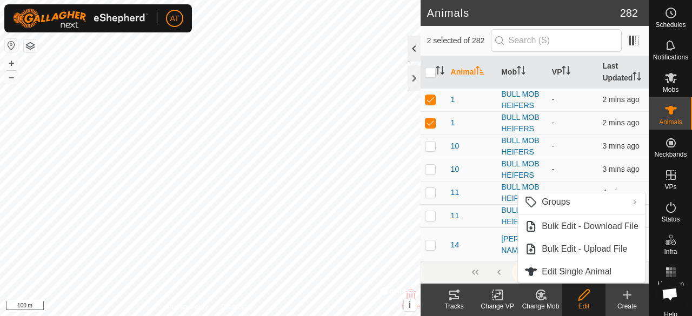
click at [418, 55] on div at bounding box center [414, 49] width 13 height 26
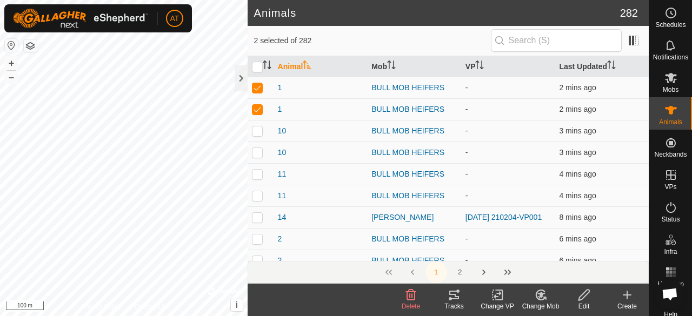
click at [408, 296] on icon at bounding box center [411, 295] width 10 height 11
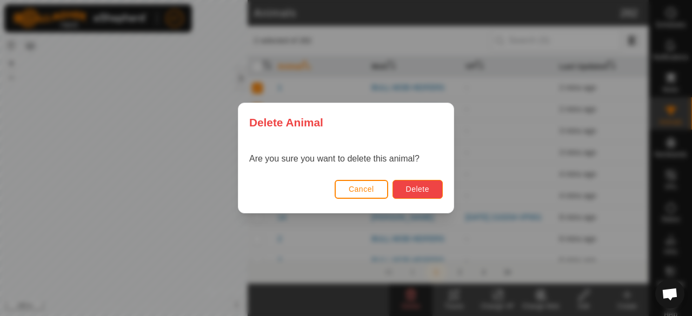
click at [427, 194] on button "Delete" at bounding box center [418, 189] width 50 height 19
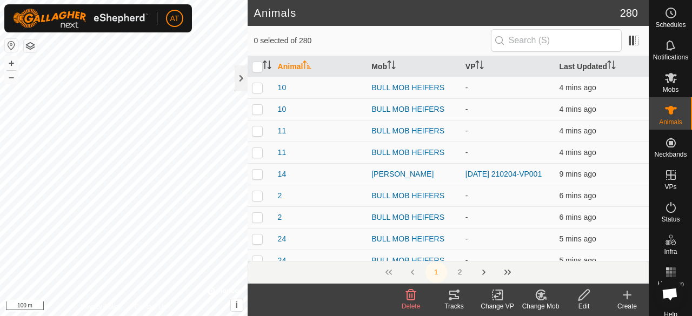
click at [620, 299] on create-svg-icon at bounding box center [627, 295] width 43 height 13
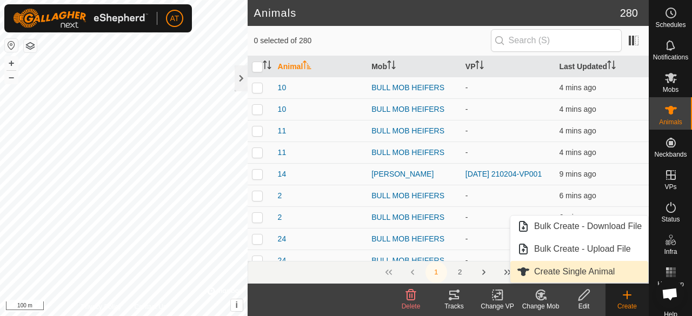
click at [615, 279] on link "Create Single Animal" at bounding box center [580, 272] width 138 height 22
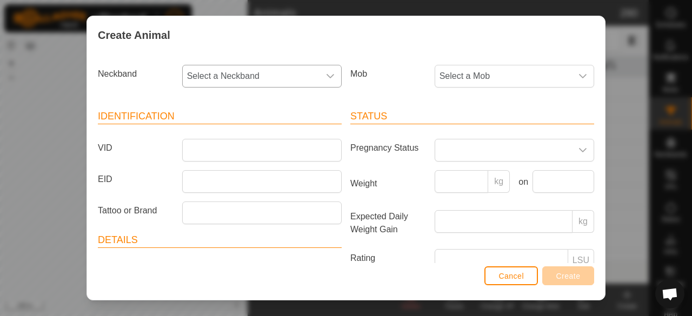
click at [302, 82] on span "Select a Neckband" at bounding box center [251, 76] width 137 height 22
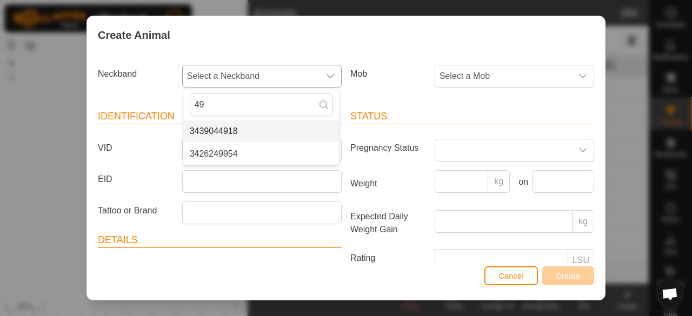
type input "49"
click at [264, 132] on li "3439044918" at bounding box center [261, 132] width 156 height 22
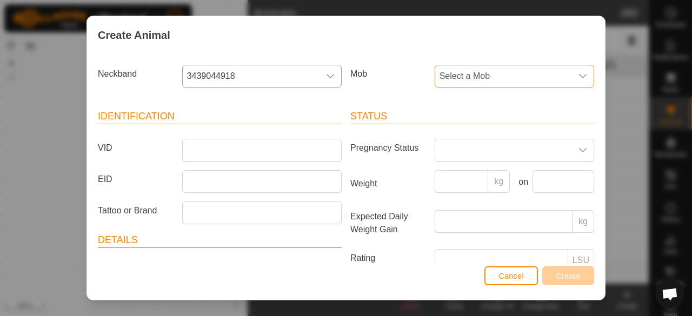
click at [477, 67] on span "Select a Mob" at bounding box center [503, 76] width 137 height 22
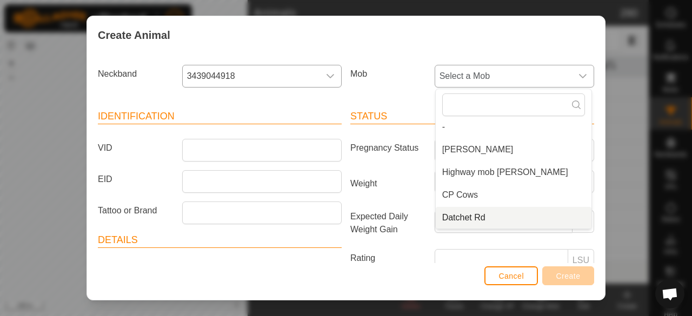
scroll to position [72, 0]
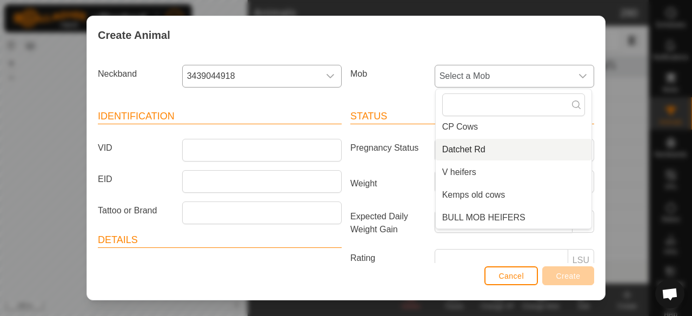
click at [529, 225] on li "BULL MOB HEIFERS" at bounding box center [514, 218] width 156 height 22
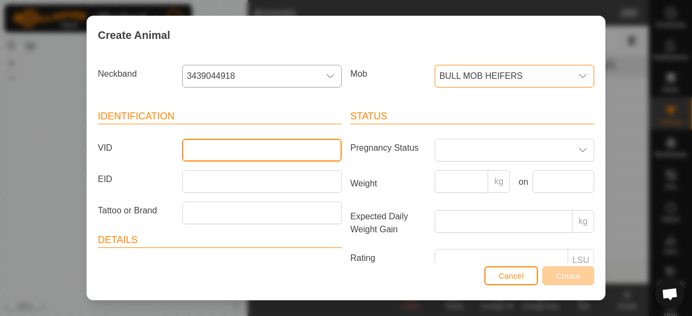
click at [322, 153] on input "VID" at bounding box center [262, 150] width 160 height 23
type input "55"
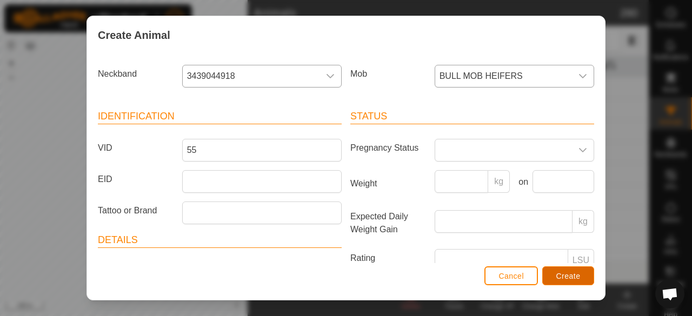
click at [586, 279] on button "Create" at bounding box center [569, 276] width 52 height 19
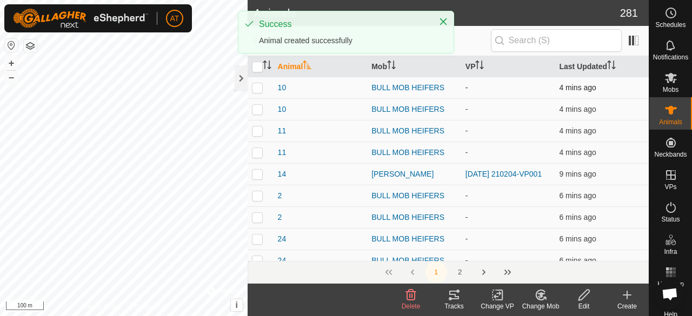
click at [259, 91] on td at bounding box center [261, 88] width 26 height 22
checkbox input "true"
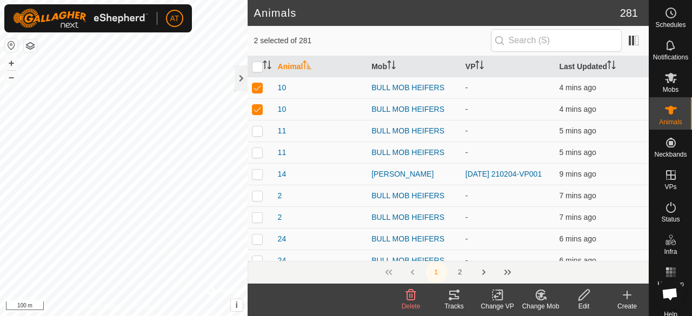
click at [415, 298] on icon at bounding box center [411, 295] width 10 height 11
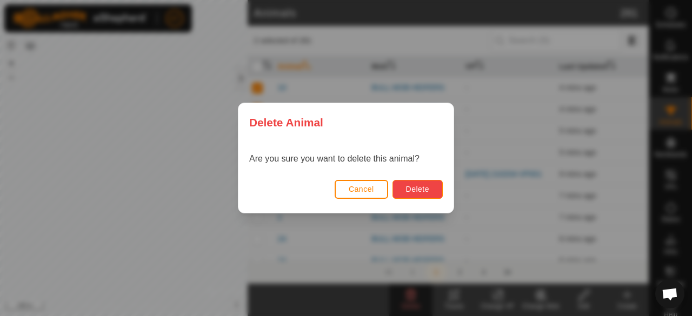
click at [434, 183] on button "Delete" at bounding box center [418, 189] width 50 height 19
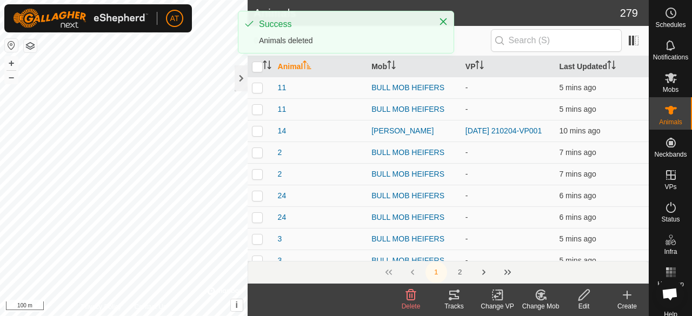
click at [637, 298] on create-svg-icon at bounding box center [627, 295] width 43 height 13
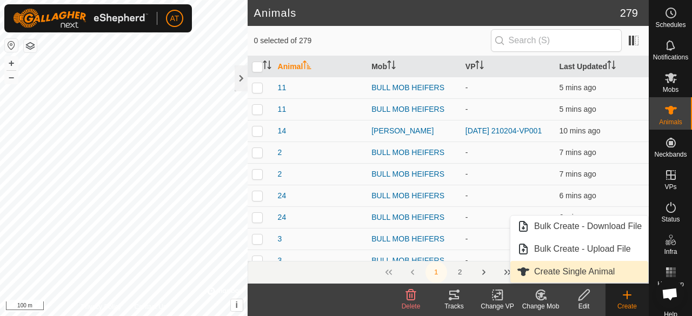
click at [599, 270] on link "Create Single Animal" at bounding box center [580, 272] width 138 height 22
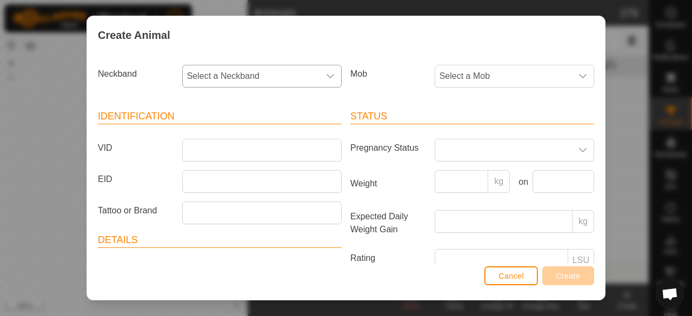
click at [311, 71] on span "Select a Neckband" at bounding box center [251, 76] width 137 height 22
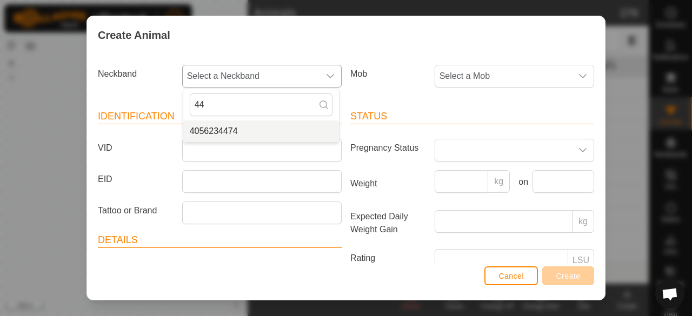
type input "44"
click at [237, 127] on li "4056234474" at bounding box center [261, 132] width 156 height 22
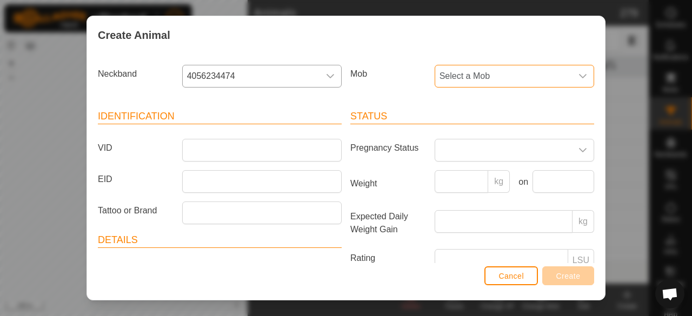
click at [523, 77] on span "Select a Mob" at bounding box center [503, 76] width 137 height 22
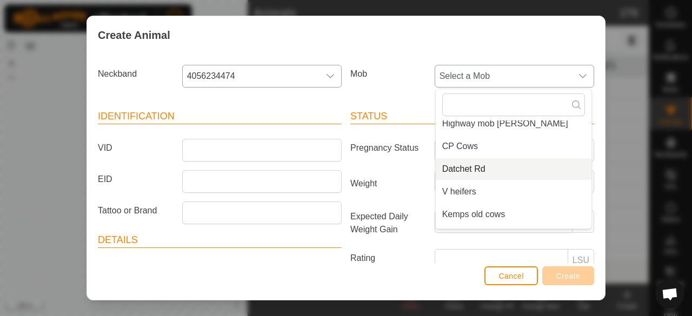
scroll to position [53, 0]
click at [511, 216] on li "Kemps old cows" at bounding box center [514, 215] width 156 height 22
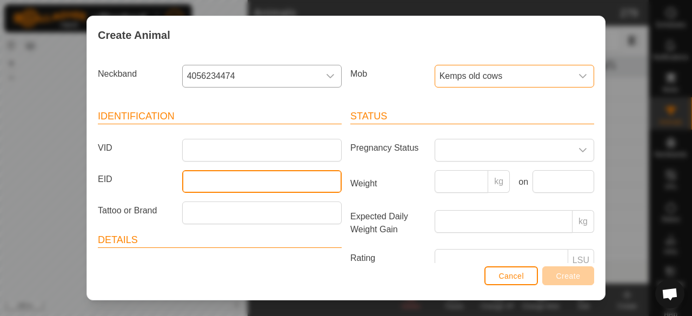
click at [255, 171] on input "EID" at bounding box center [262, 181] width 160 height 23
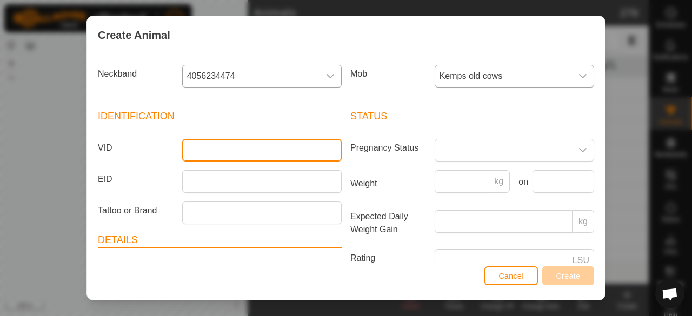
click at [299, 149] on input "VID" at bounding box center [262, 150] width 160 height 23
type input "78"
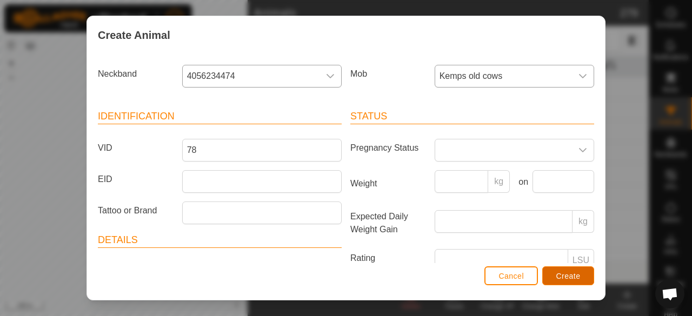
click at [578, 277] on span "Create" at bounding box center [569, 276] width 24 height 9
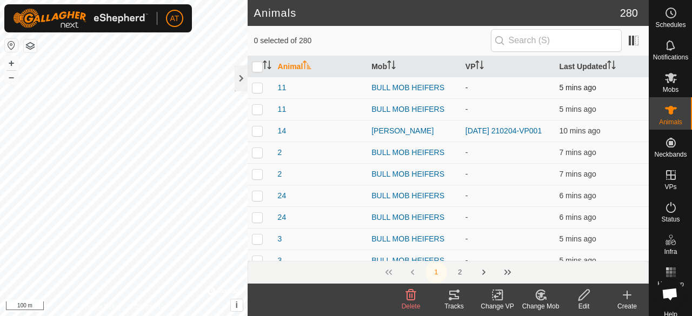
click at [254, 81] on td at bounding box center [261, 88] width 26 height 22
checkbox input "true"
click at [412, 298] on icon at bounding box center [411, 295] width 10 height 11
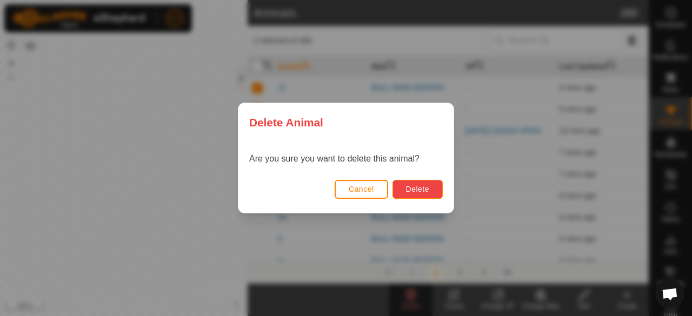
click at [432, 197] on button "Delete" at bounding box center [418, 189] width 50 height 19
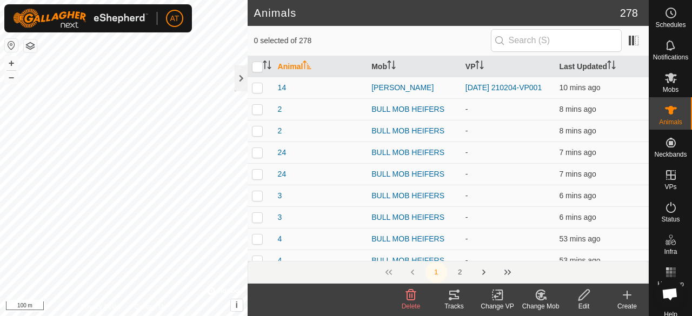
click at [628, 303] on div "Create" at bounding box center [627, 307] width 43 height 10
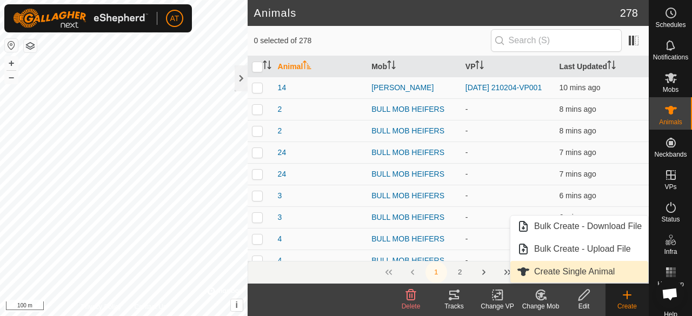
click at [582, 265] on link "Create Single Animal" at bounding box center [580, 272] width 138 height 22
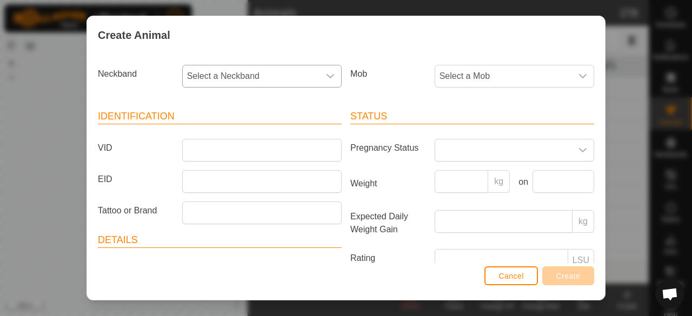
click at [267, 73] on span "Select a Neckband" at bounding box center [251, 76] width 137 height 22
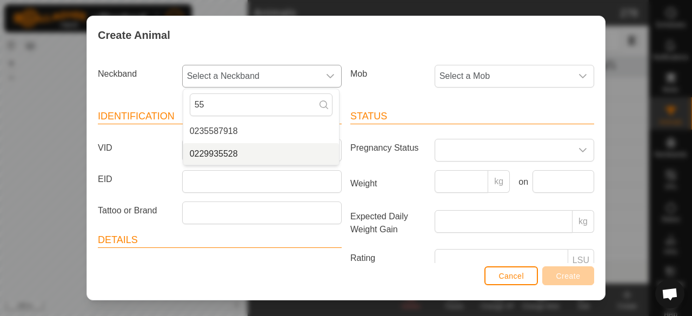
type input "55"
click at [262, 148] on li "0229935528" at bounding box center [261, 154] width 156 height 22
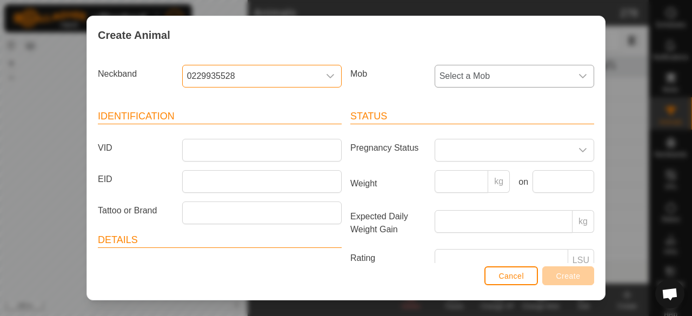
click at [475, 76] on span "Select a Mob" at bounding box center [503, 76] width 137 height 22
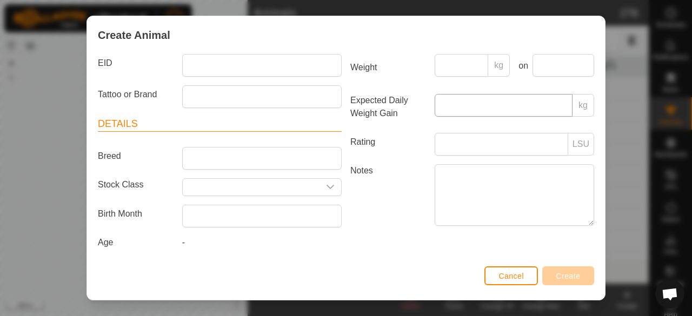
scroll to position [0, 0]
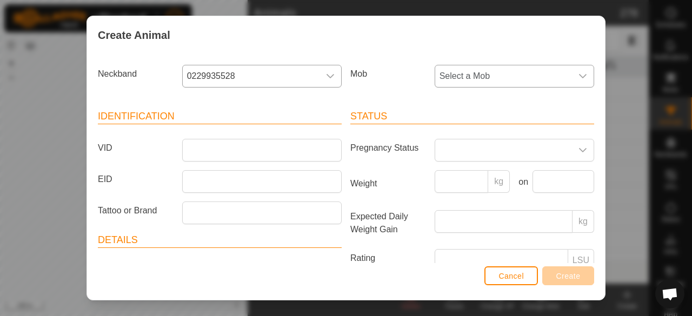
click at [531, 83] on span "Select a Mob" at bounding box center [503, 76] width 137 height 22
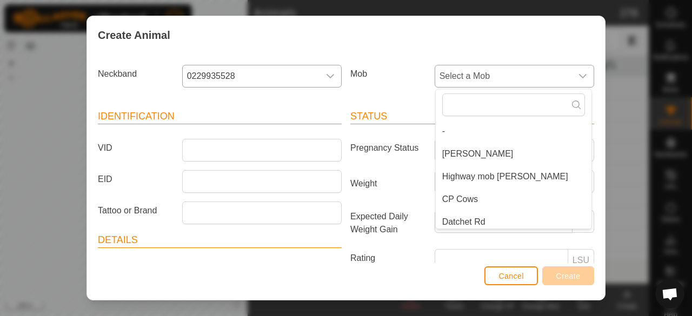
scroll to position [72, 0]
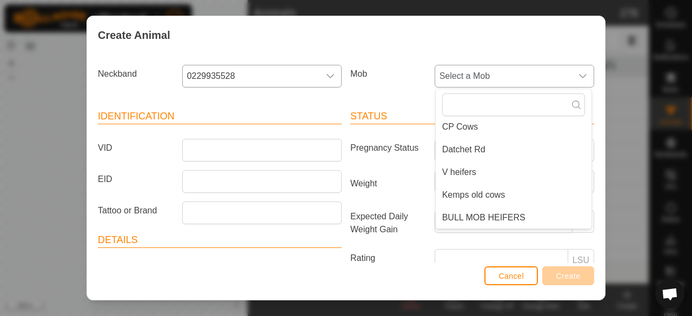
click at [487, 220] on span "BULL MOB HEIFERS" at bounding box center [484, 218] width 83 height 13
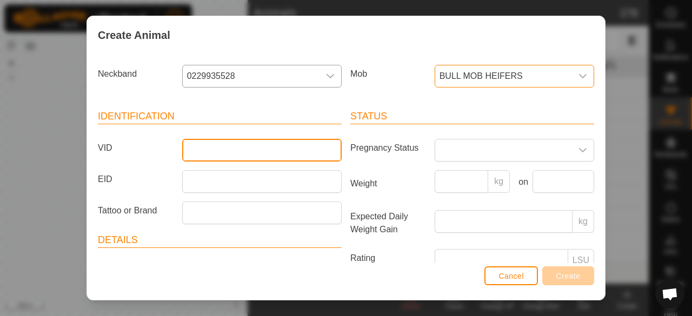
click at [280, 155] on input "VID" at bounding box center [262, 150] width 160 height 23
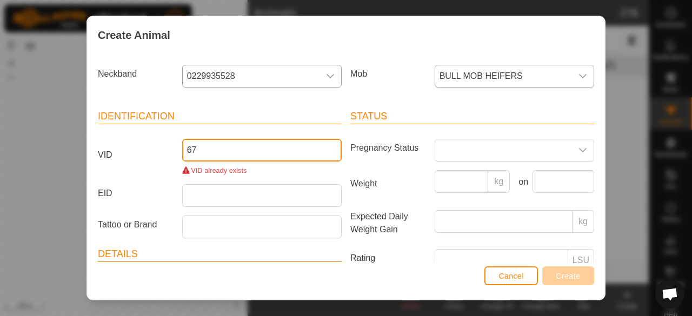
type input "6"
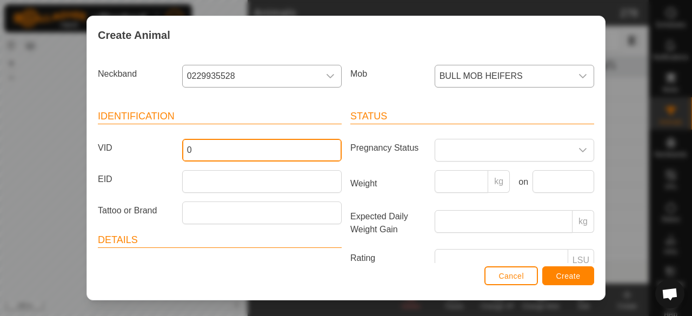
type input "0"
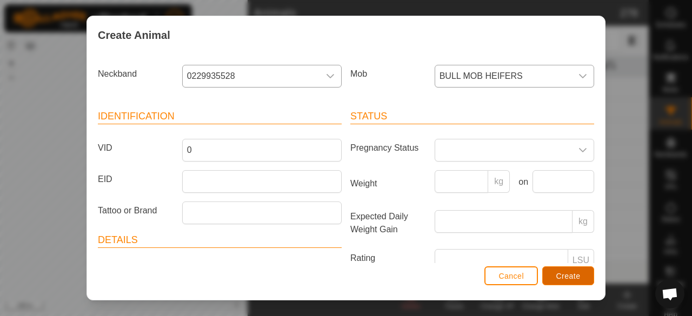
click at [569, 271] on button "Create" at bounding box center [569, 276] width 52 height 19
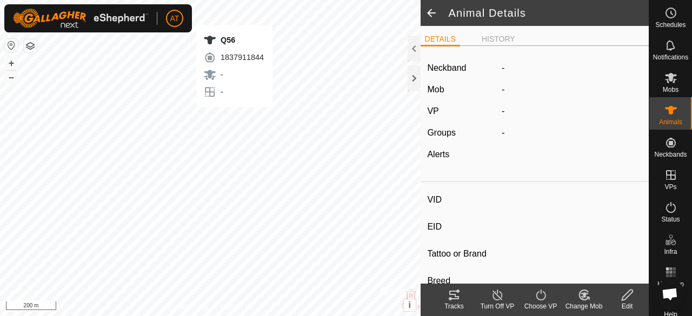
type input "Q56"
type input "-"
type input "Angus"
type input "-"
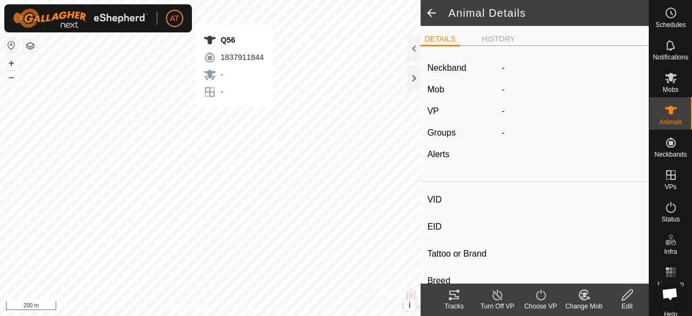
type input "Joined"
type input "0 kg"
type input "-"
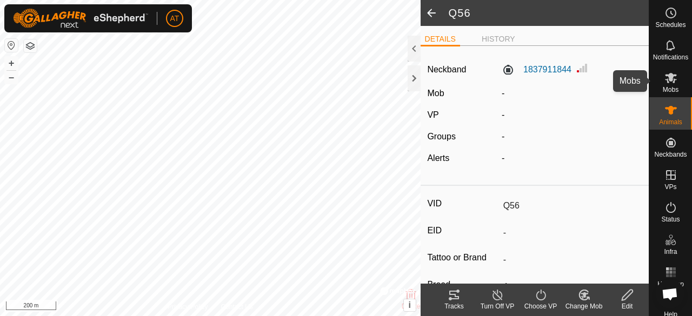
click at [672, 89] on span "Mobs" at bounding box center [671, 90] width 16 height 6
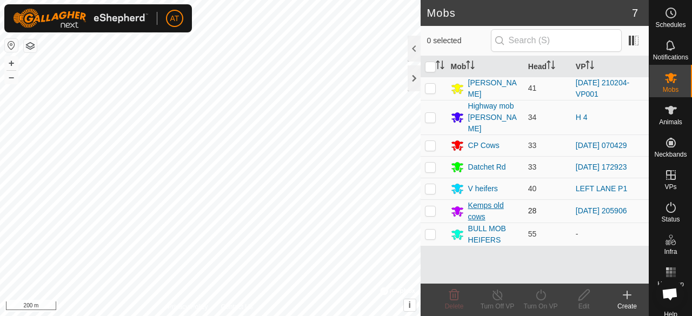
click at [476, 200] on div "Kemps old cows" at bounding box center [493, 211] width 51 height 23
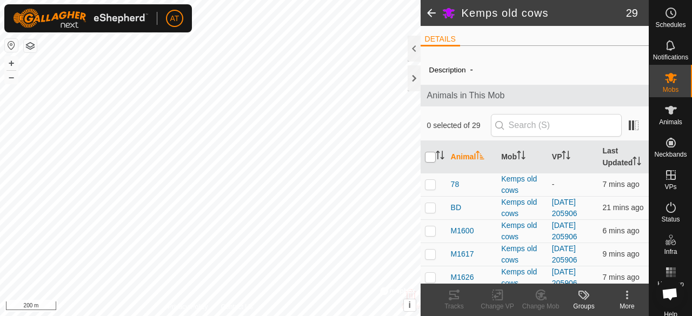
click at [433, 157] on input "checkbox" at bounding box center [430, 157] width 11 height 11
checkbox input "true"
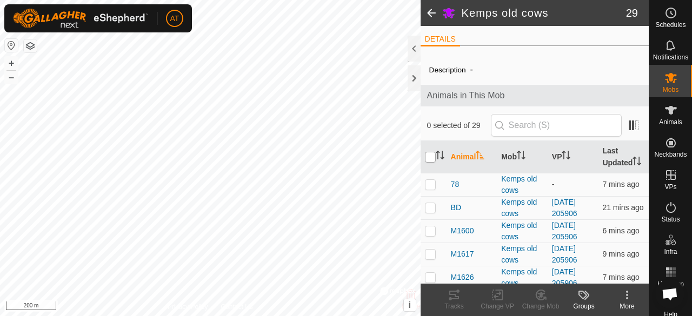
checkbox input "true"
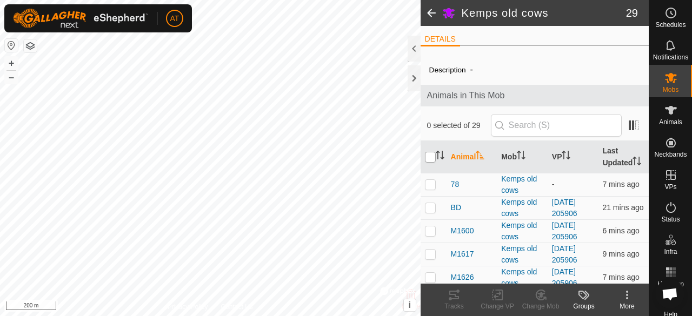
checkbox input "true"
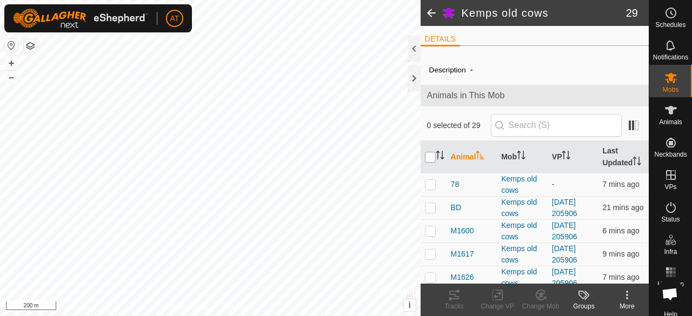
checkbox input "true"
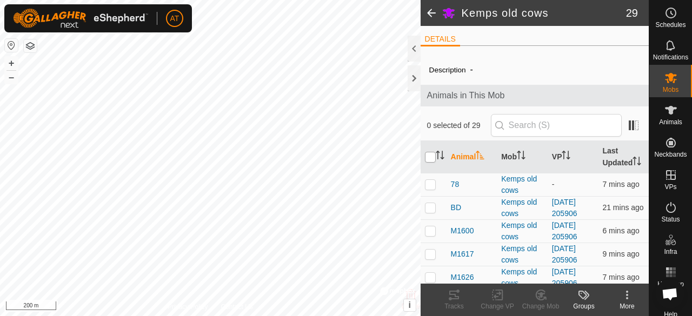
checkbox input "true"
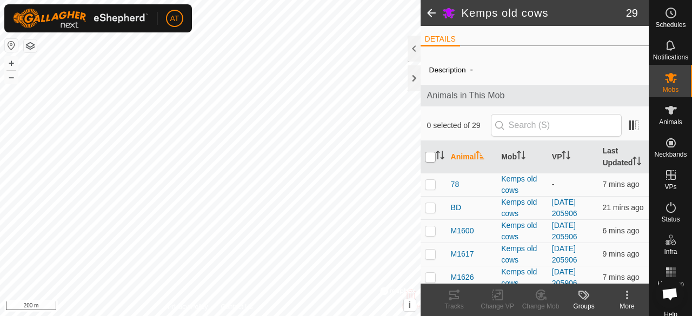
checkbox input "true"
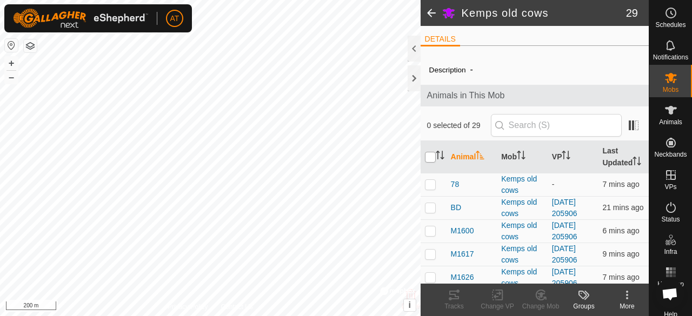
checkbox input "true"
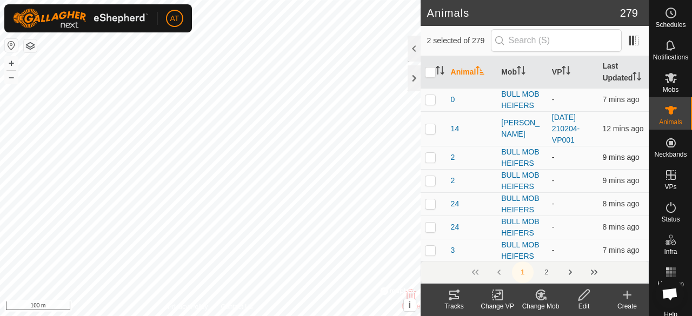
checkbox input "false"
click at [433, 133] on p-checkbox at bounding box center [430, 128] width 11 height 9
checkbox input "false"
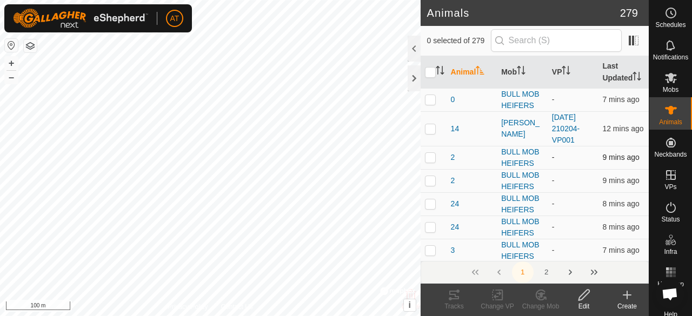
click at [427, 162] on p-checkbox at bounding box center [430, 157] width 11 height 9
checkbox input "true"
click at [420, 80] on div at bounding box center [414, 78] width 13 height 26
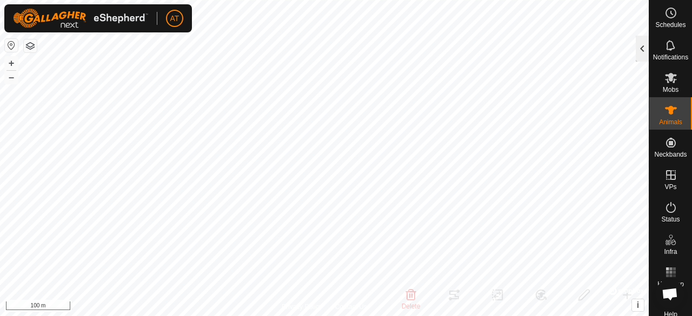
click at [644, 45] on div at bounding box center [642, 49] width 13 height 26
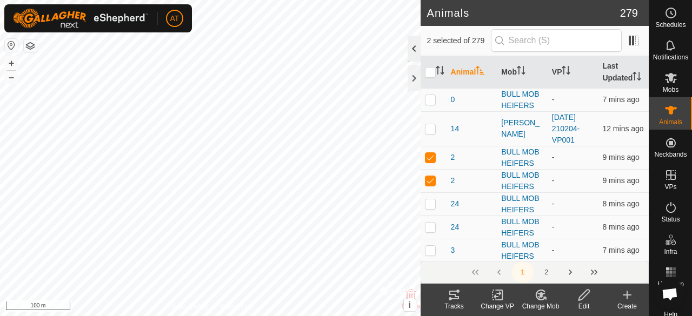
click at [409, 44] on div at bounding box center [414, 49] width 13 height 26
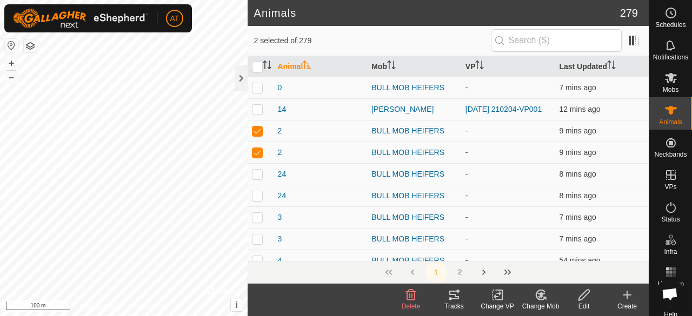
click at [408, 301] on icon at bounding box center [411, 295] width 13 height 13
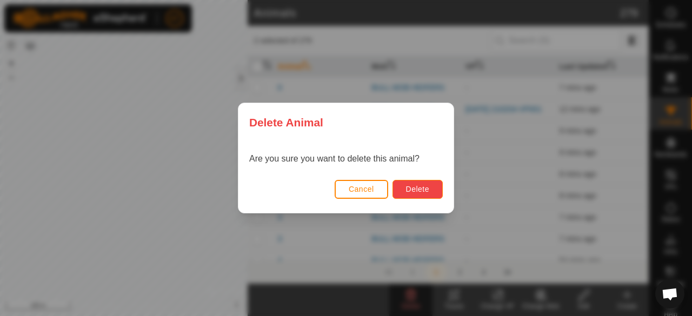
click at [423, 194] on button "Delete" at bounding box center [418, 189] width 50 height 19
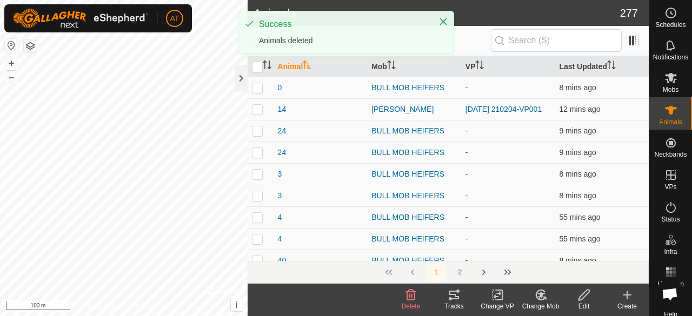
click at [636, 294] on create-svg-icon at bounding box center [627, 295] width 43 height 13
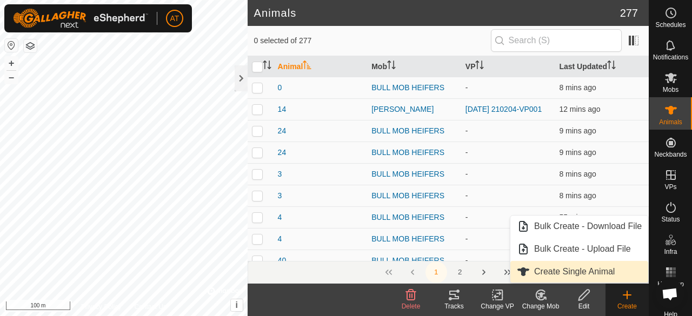
click at [618, 276] on link "Create Single Animal" at bounding box center [580, 272] width 138 height 22
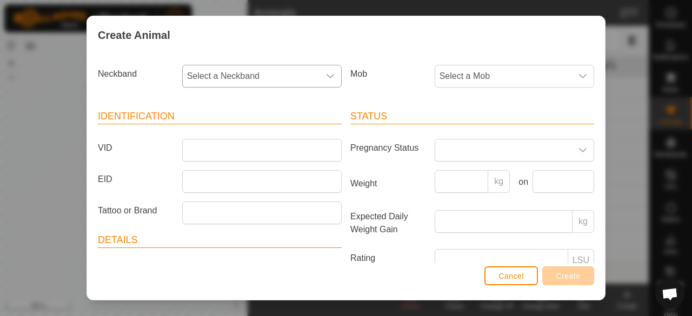
click at [320, 79] on div "dropdown trigger" at bounding box center [331, 76] width 22 height 22
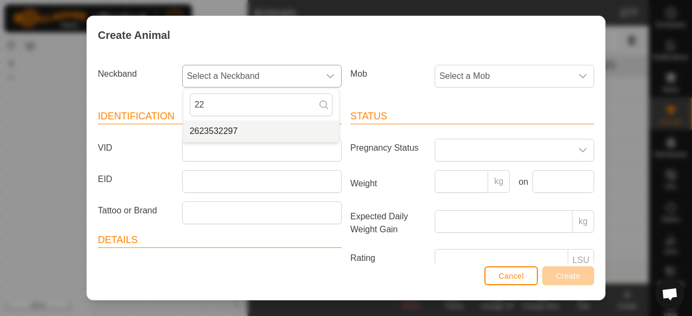
type input "22"
click at [222, 128] on li "2623532297" at bounding box center [261, 132] width 156 height 22
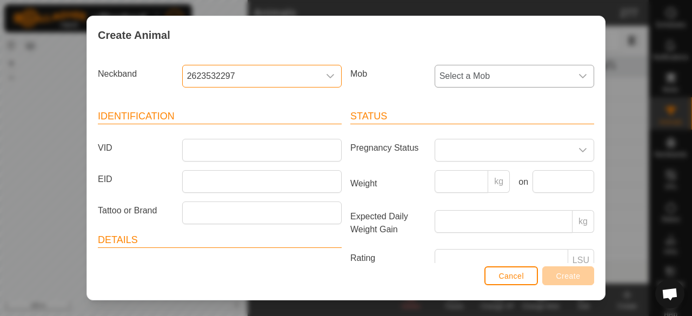
click at [488, 74] on span "Select a Mob" at bounding box center [503, 76] width 137 height 22
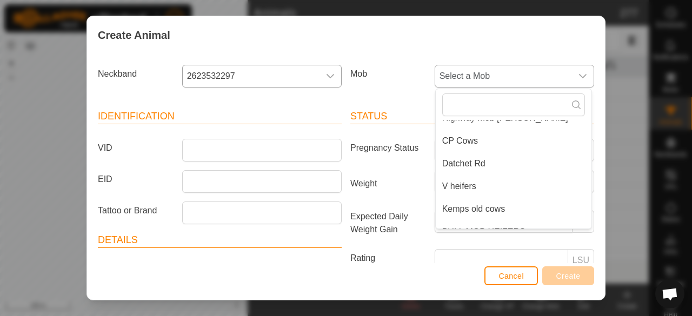
scroll to position [72, 0]
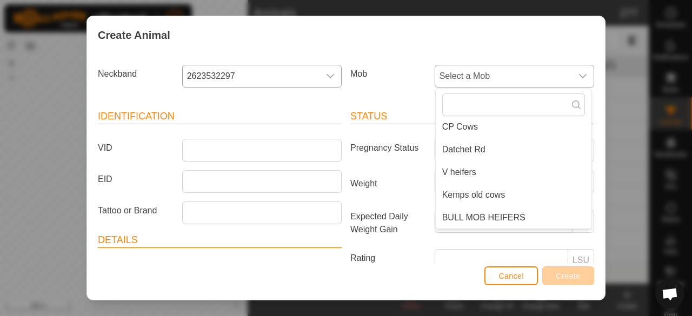
click at [479, 216] on span "BULL MOB HEIFERS" at bounding box center [484, 218] width 83 height 13
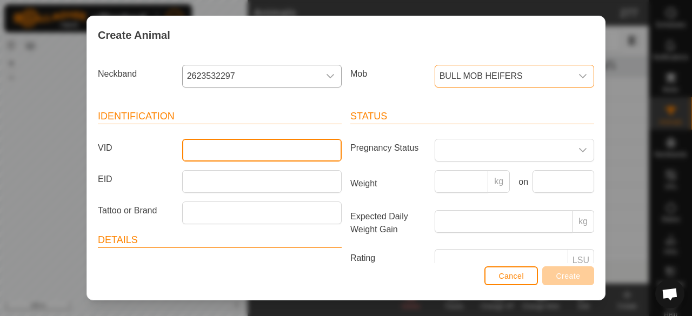
click at [302, 151] on input "VID" at bounding box center [262, 150] width 160 height 23
type input "09"
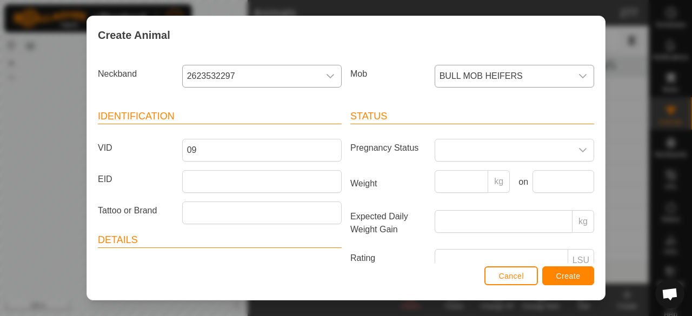
click at [575, 274] on span "Create" at bounding box center [569, 276] width 24 height 9
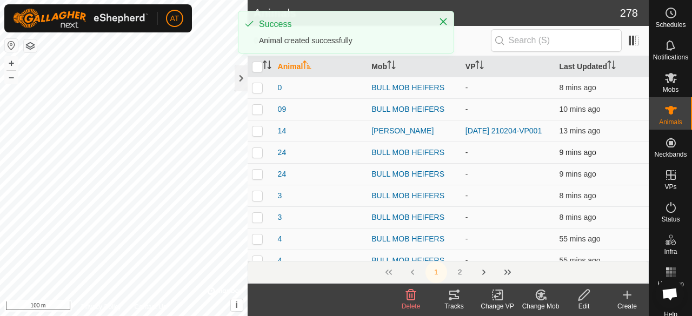
click at [261, 150] on p-checkbox at bounding box center [257, 152] width 11 height 9
checkbox input "true"
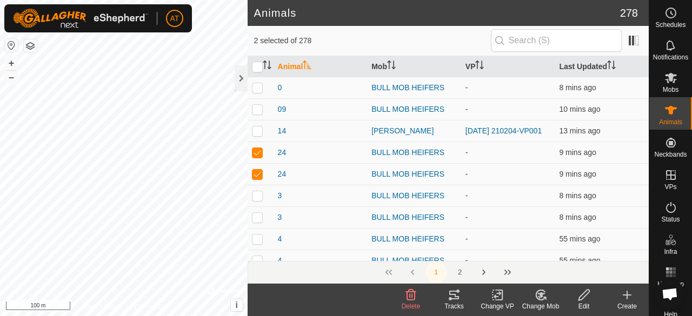
click at [412, 303] on span "Delete" at bounding box center [411, 307] width 19 height 8
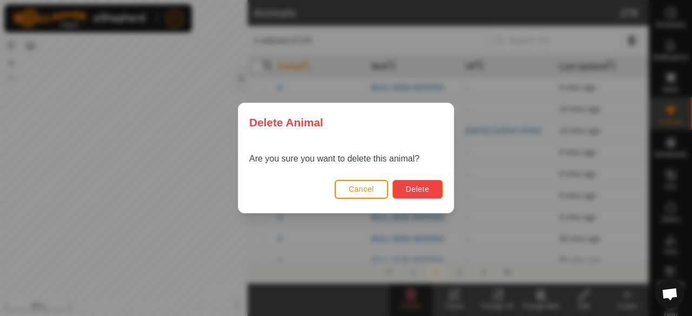
click at [443, 195] on button "Delete" at bounding box center [418, 189] width 50 height 19
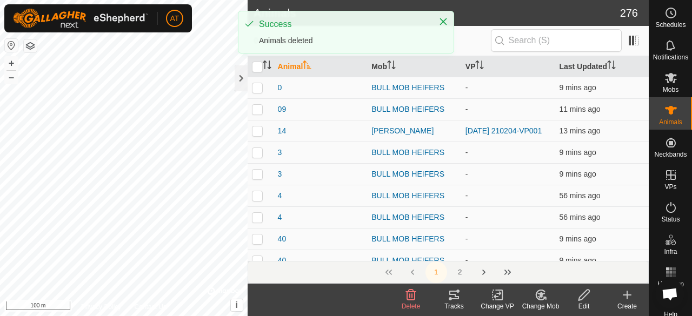
click at [630, 293] on icon at bounding box center [627, 295] width 13 height 13
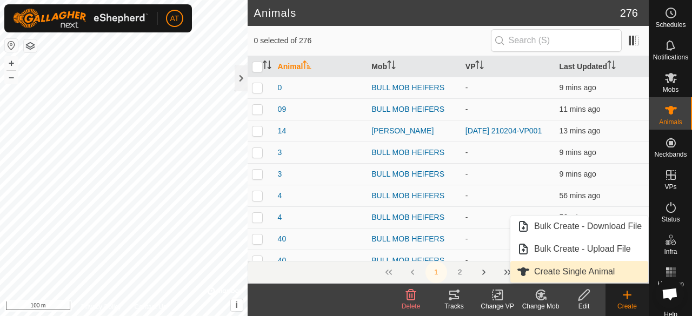
click at [592, 276] on link "Create Single Animal" at bounding box center [580, 272] width 138 height 22
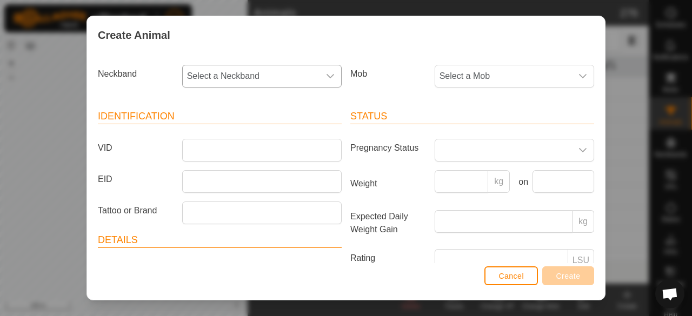
click at [231, 81] on span "Select a Neckband" at bounding box center [251, 76] width 137 height 22
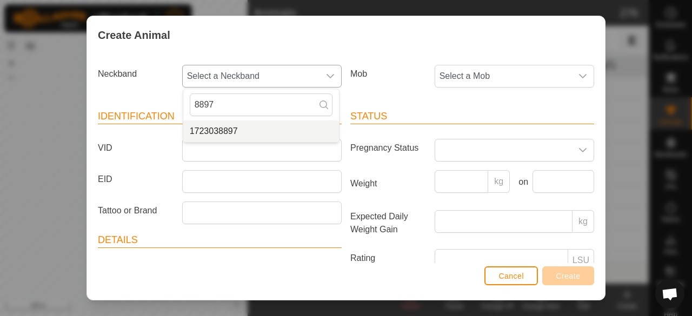
type input "8897"
click at [239, 126] on li "1723038897" at bounding box center [261, 132] width 156 height 22
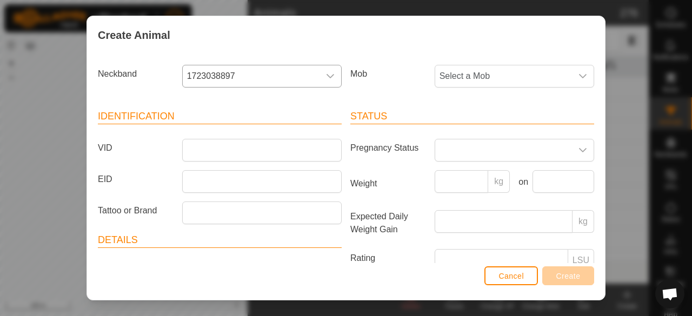
drag, startPoint x: 239, startPoint y: 126, endPoint x: 490, endPoint y: 60, distance: 260.1
click at [490, 65] on span "Select a Mob" at bounding box center [503, 76] width 137 height 22
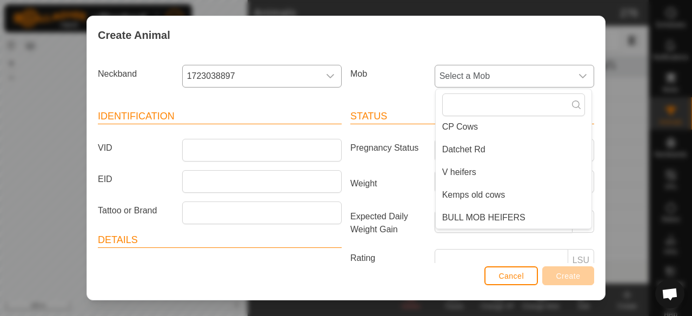
click at [489, 219] on span "BULL MOB HEIFERS" at bounding box center [484, 218] width 83 height 13
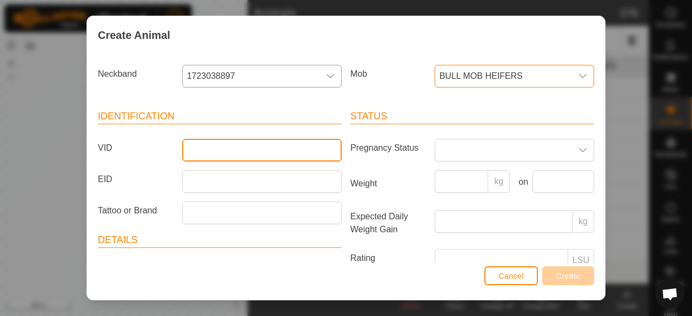
click at [285, 154] on input "VID" at bounding box center [262, 150] width 160 height 23
type input "89"
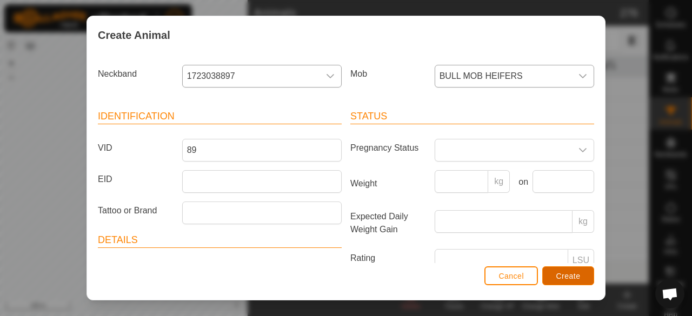
click at [585, 281] on button "Create" at bounding box center [569, 276] width 52 height 19
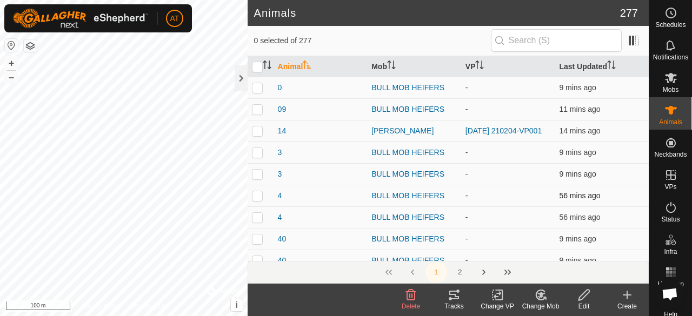
click at [258, 199] on p-checkbox at bounding box center [257, 196] width 11 height 9
checkbox input "true"
click at [414, 302] on div "Delete" at bounding box center [411, 307] width 43 height 10
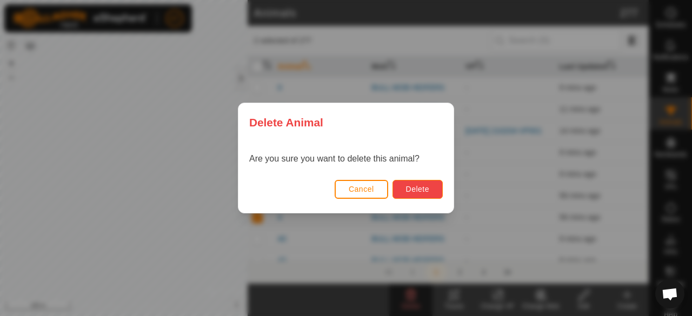
click at [439, 194] on button "Delete" at bounding box center [418, 189] width 50 height 19
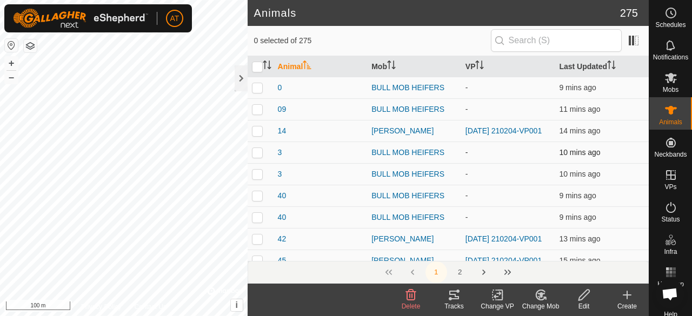
click at [253, 154] on p-checkbox at bounding box center [257, 152] width 11 height 9
checkbox input "true"
click at [405, 297] on icon at bounding box center [411, 295] width 13 height 13
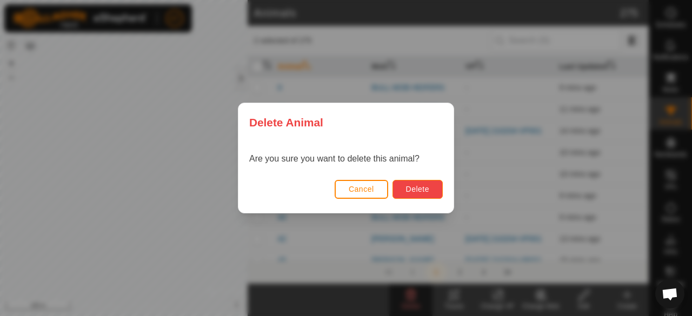
click at [423, 183] on button "Delete" at bounding box center [418, 189] width 50 height 19
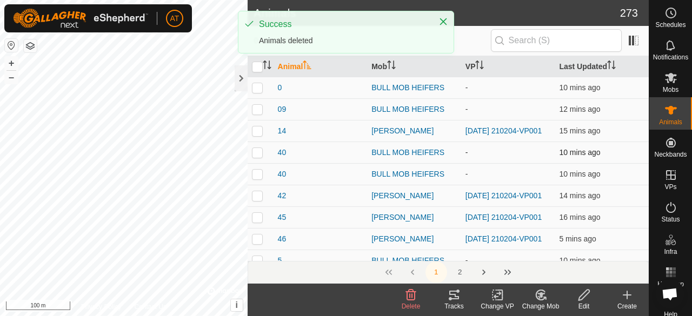
click at [255, 150] on p-checkbox at bounding box center [257, 152] width 11 height 9
checkbox input "true"
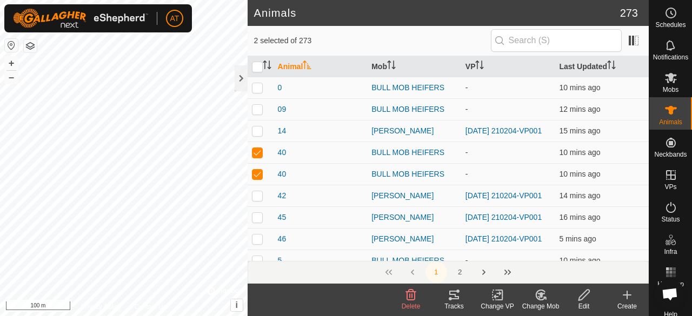
click at [414, 294] on icon at bounding box center [411, 295] width 10 height 11
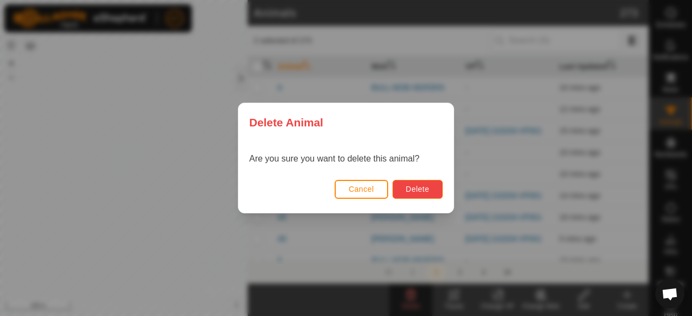
click at [423, 189] on span "Delete" at bounding box center [417, 189] width 23 height 9
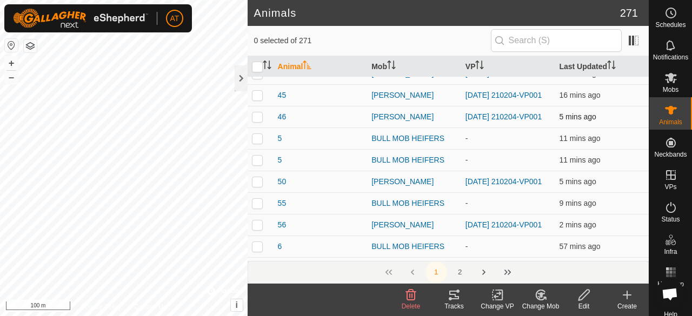
scroll to position [80, 0]
click at [254, 142] on p-checkbox at bounding box center [257, 137] width 11 height 9
checkbox input "true"
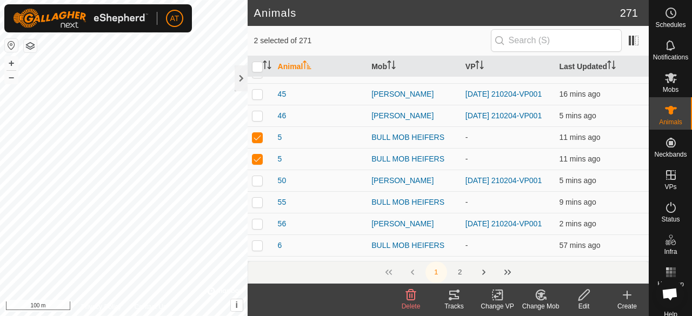
click at [418, 301] on delete-svg-icon at bounding box center [411, 295] width 43 height 13
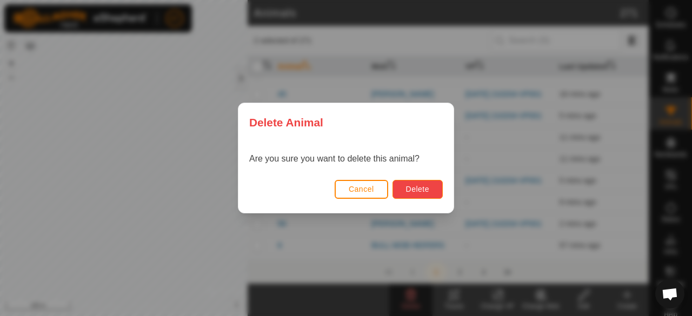
click at [409, 186] on span "Delete" at bounding box center [417, 189] width 23 height 9
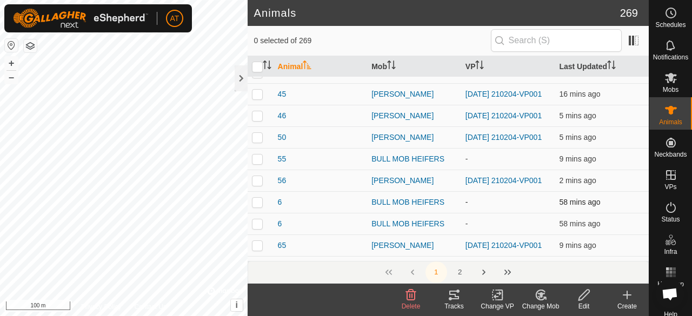
click at [256, 213] on td at bounding box center [261, 203] width 26 height 22
checkbox input "true"
click at [402, 296] on delete-svg-icon at bounding box center [411, 295] width 43 height 13
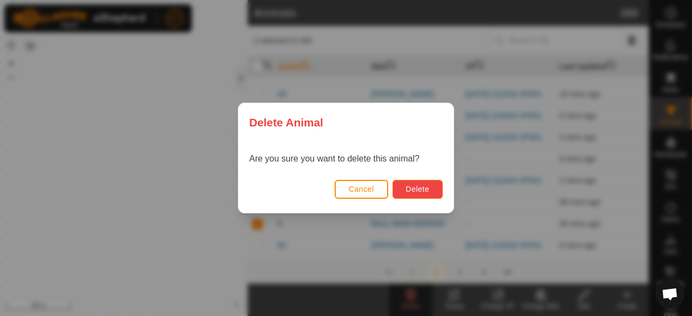
click at [419, 186] on span "Delete" at bounding box center [417, 189] width 23 height 9
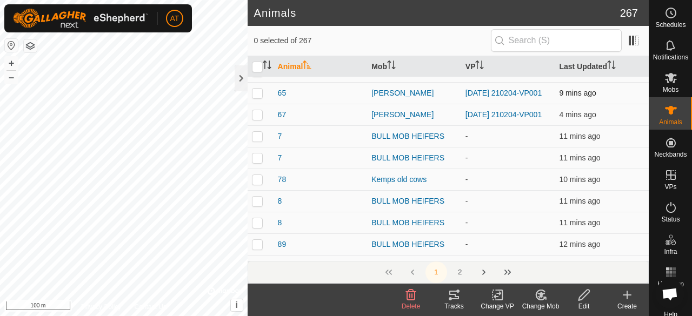
scroll to position [192, 0]
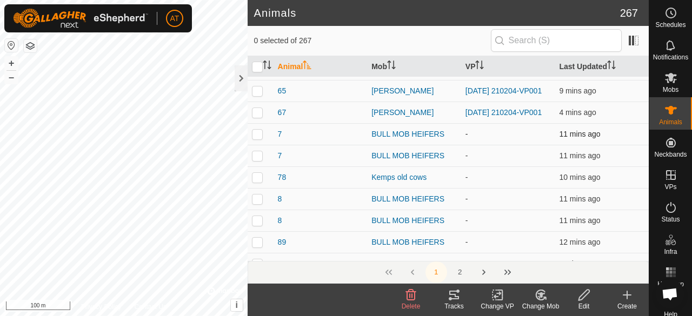
click at [260, 138] on p-checkbox at bounding box center [257, 134] width 11 height 9
checkbox input "true"
click at [405, 299] on icon at bounding box center [411, 295] width 13 height 13
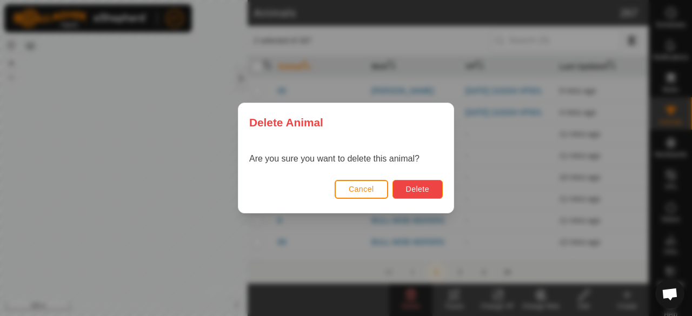
click at [418, 184] on button "Delete" at bounding box center [418, 189] width 50 height 19
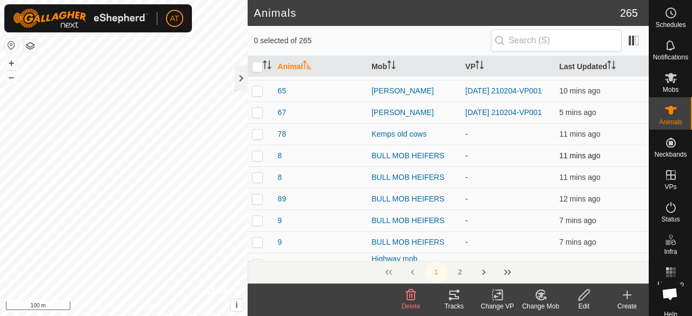
click at [253, 160] on p-checkbox at bounding box center [257, 155] width 11 height 9
checkbox input "true"
click at [253, 160] on p-checkbox at bounding box center [257, 155] width 11 height 9
checkbox input "false"
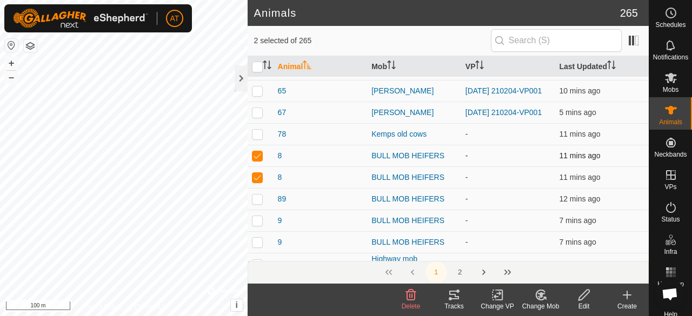
checkbox input "false"
checkbox input "true"
click at [410, 306] on span "Delete" at bounding box center [411, 307] width 19 height 8
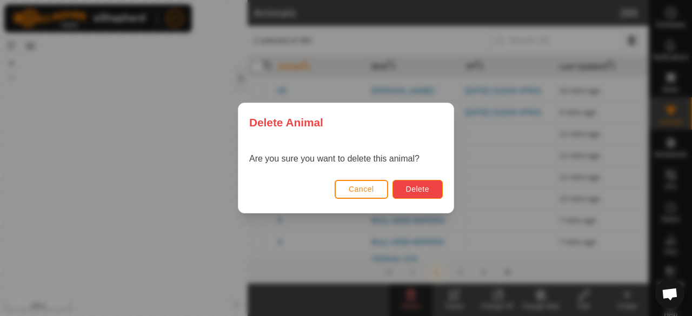
click at [427, 187] on span "Delete" at bounding box center [417, 189] width 23 height 9
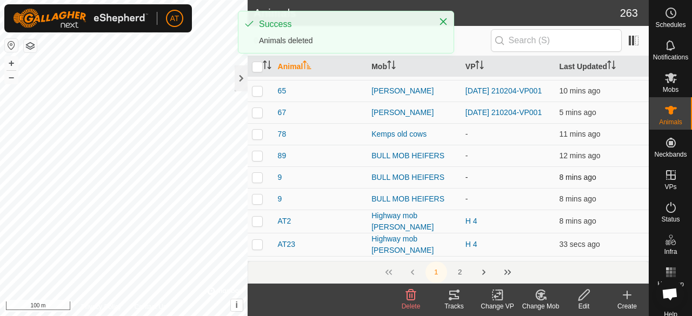
click at [261, 182] on p-checkbox at bounding box center [257, 177] width 11 height 9
checkbox input "true"
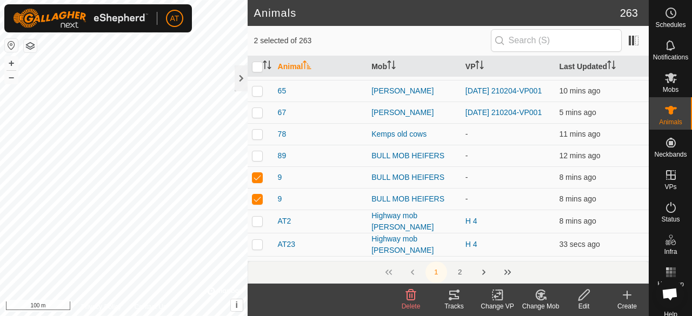
click at [412, 306] on span "Delete" at bounding box center [411, 307] width 19 height 8
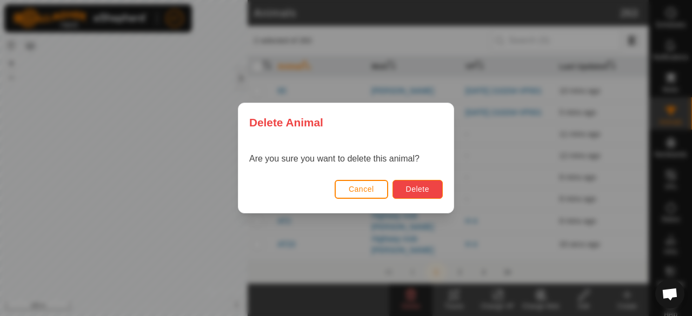
click at [421, 191] on span "Delete" at bounding box center [417, 189] width 23 height 9
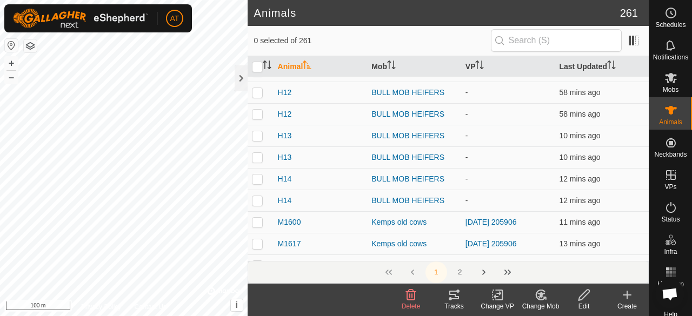
scroll to position [366, 0]
click at [254, 96] on p-checkbox at bounding box center [257, 93] width 11 height 9
checkbox input "true"
click at [417, 295] on icon at bounding box center [411, 295] width 13 height 13
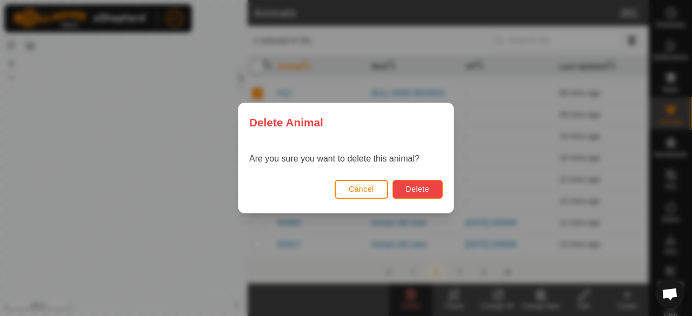
click at [419, 187] on span "Delete" at bounding box center [417, 189] width 23 height 9
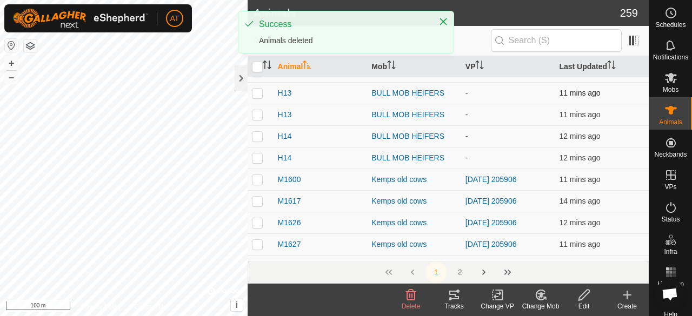
click at [254, 97] on p-checkbox at bounding box center [257, 93] width 11 height 9
checkbox input "true"
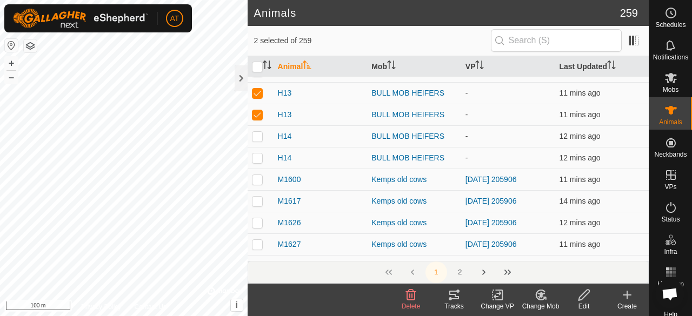
click at [415, 306] on span "Delete" at bounding box center [411, 307] width 19 height 8
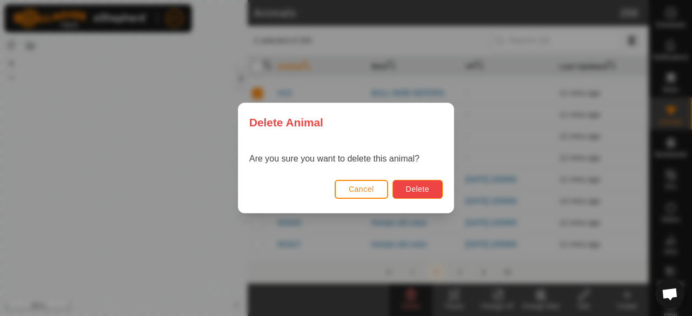
click at [417, 185] on span "Delete" at bounding box center [417, 189] width 23 height 9
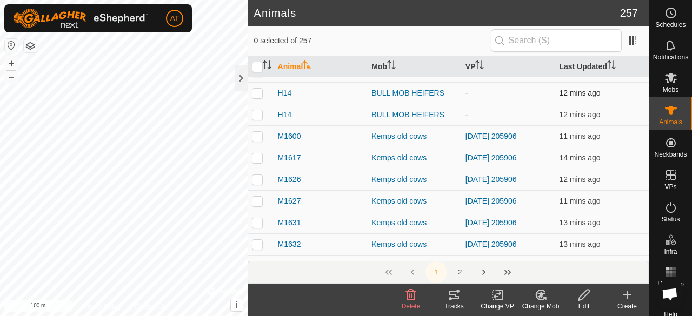
click at [258, 94] on td at bounding box center [261, 93] width 26 height 22
checkbox input "true"
click at [417, 295] on icon at bounding box center [411, 295] width 13 height 13
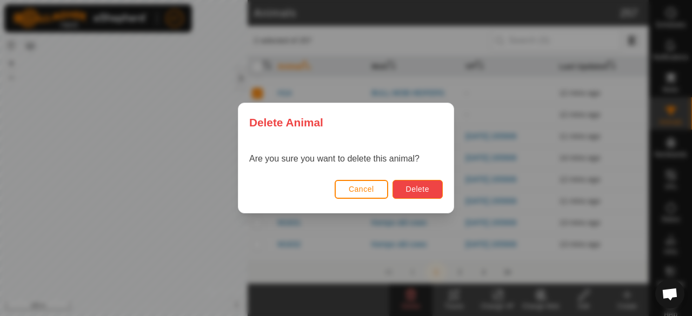
click at [425, 187] on span "Delete" at bounding box center [417, 189] width 23 height 9
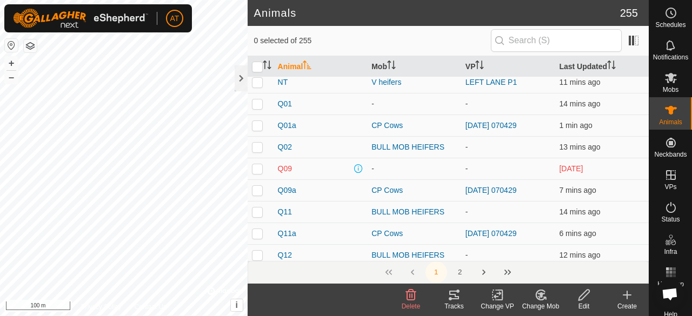
scroll to position [881, 0]
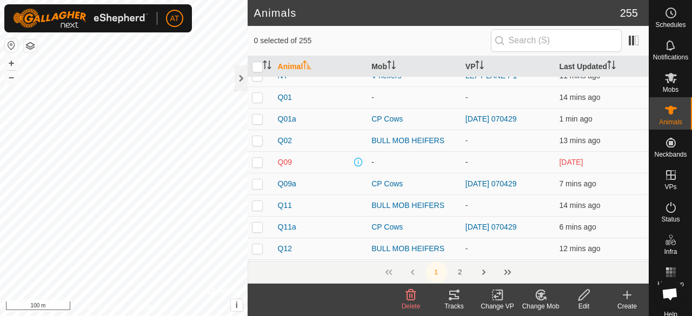
click at [252, 167] on p-checkbox at bounding box center [257, 162] width 11 height 9
checkbox input "false"
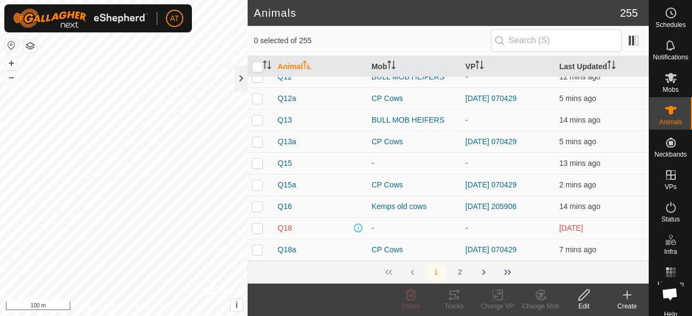
scroll to position [1053, 0]
click at [256, 183] on td at bounding box center [261, 185] width 26 height 22
checkbox input "true"
click at [261, 168] on p-checkbox at bounding box center [257, 163] width 11 height 9
checkbox input "true"
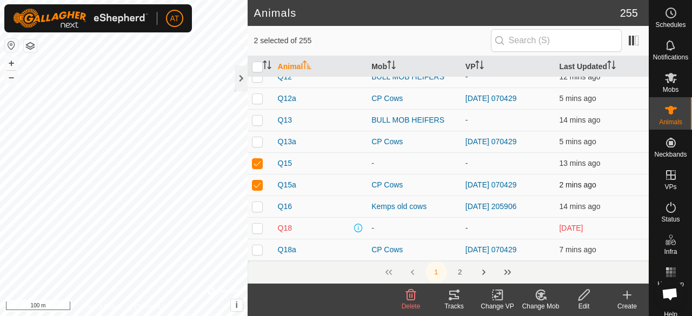
click at [261, 189] on p-checkbox at bounding box center [257, 185] width 11 height 9
checkbox input "false"
click at [261, 168] on p-checkbox at bounding box center [257, 163] width 11 height 9
checkbox input "false"
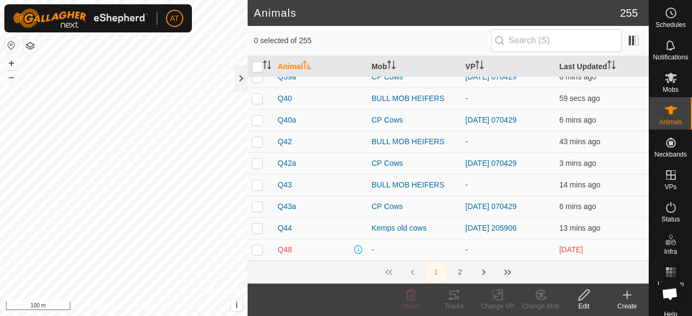
scroll to position [1446, 0]
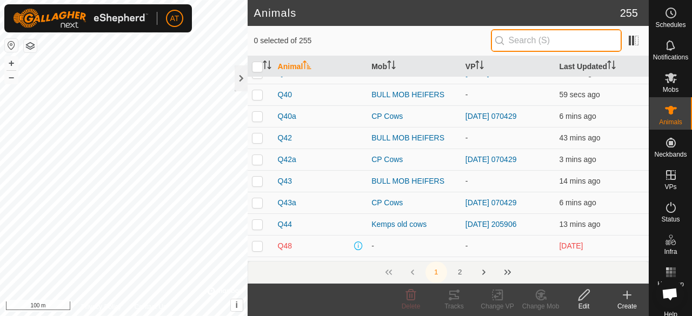
click at [570, 47] on input "text" at bounding box center [556, 40] width 131 height 23
click at [562, 43] on input "text" at bounding box center [556, 40] width 131 height 23
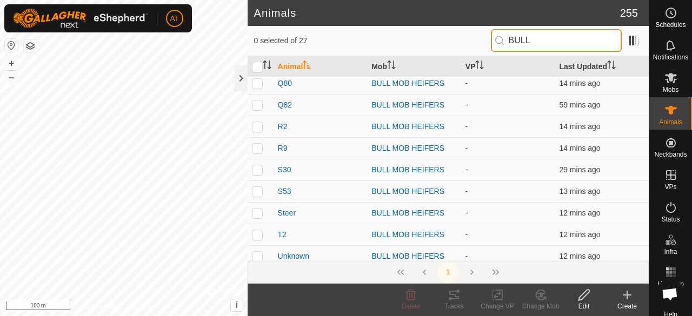
scroll to position [399, 0]
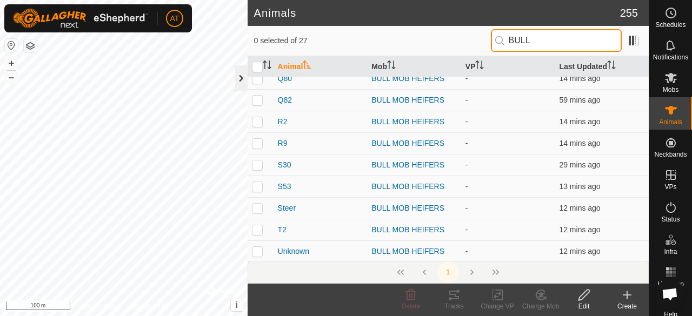
type input "BULL"
click at [239, 77] on div at bounding box center [241, 78] width 13 height 26
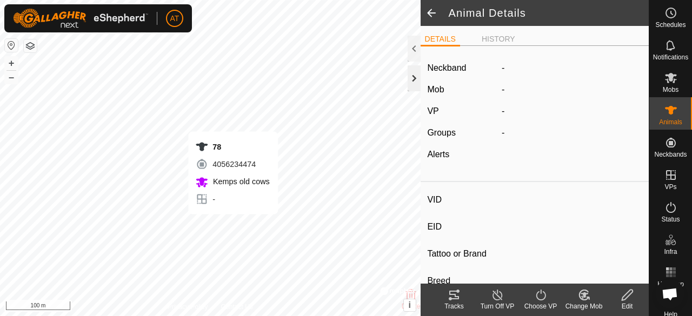
type input "78"
type input "-"
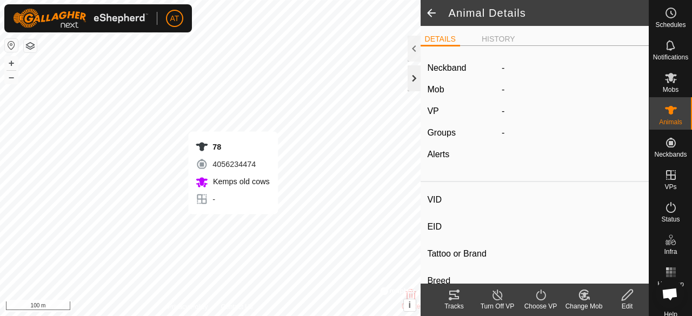
type input "0 kg"
type input "-"
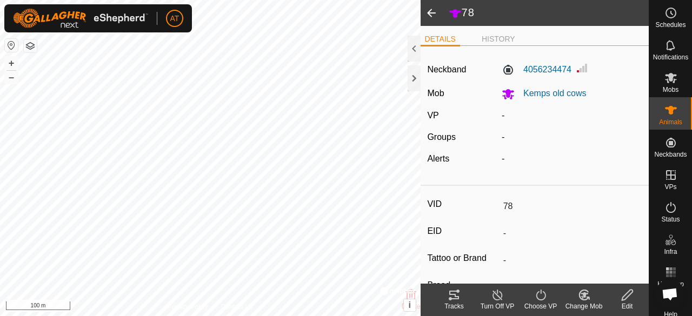
click at [584, 294] on icon at bounding box center [585, 295] width 8 height 5
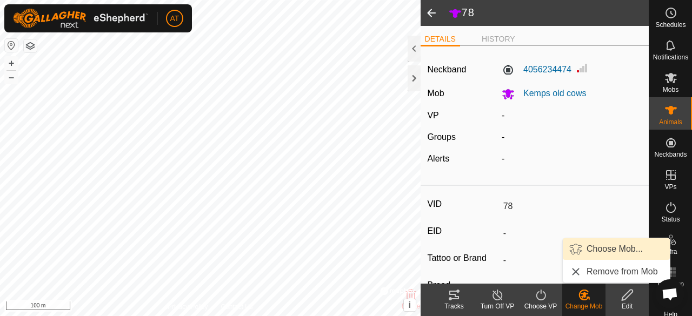
click at [599, 249] on link "Choose Mob..." at bounding box center [616, 250] width 107 height 22
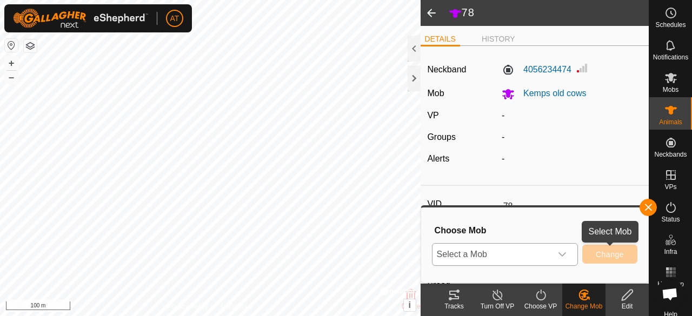
click at [528, 256] on span "Select a Mob" at bounding box center [492, 255] width 119 height 22
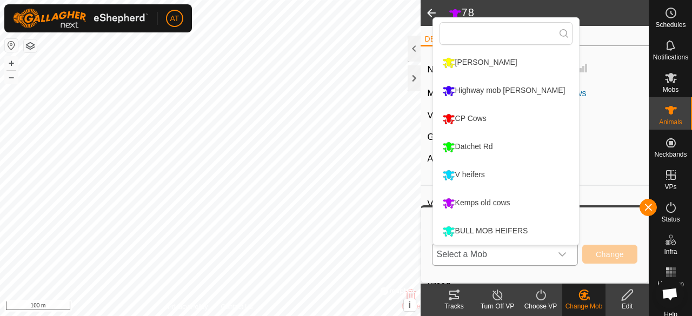
click at [519, 230] on div "BULL MOB HEIFERS" at bounding box center [485, 231] width 91 height 18
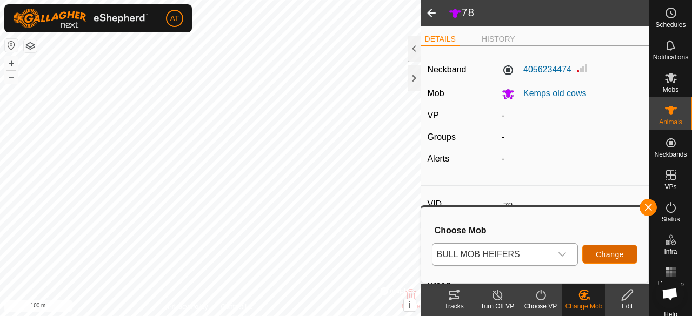
click at [618, 255] on span "Change" at bounding box center [610, 254] width 28 height 9
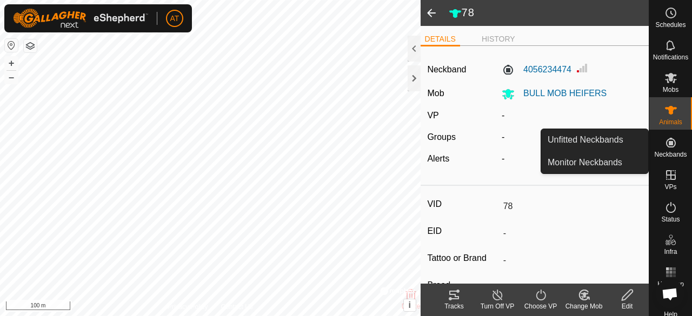
click at [673, 142] on es-neckbands-svg-icon at bounding box center [671, 142] width 19 height 17
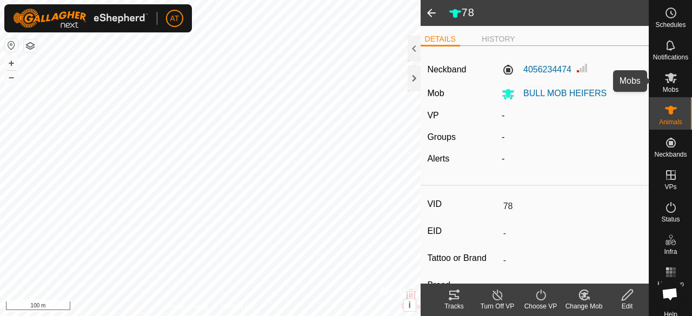
click at [663, 89] on span "Mobs" at bounding box center [671, 90] width 16 height 6
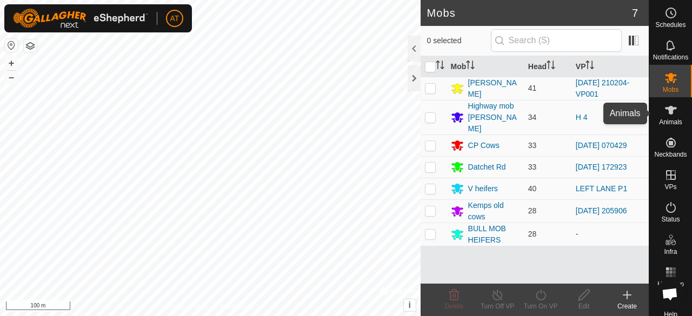
click at [667, 119] on span "Animals" at bounding box center [670, 122] width 23 height 6
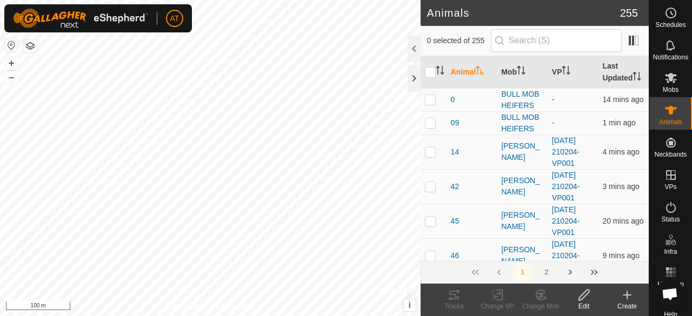
click at [621, 290] on create-svg-icon at bounding box center [627, 295] width 43 height 13
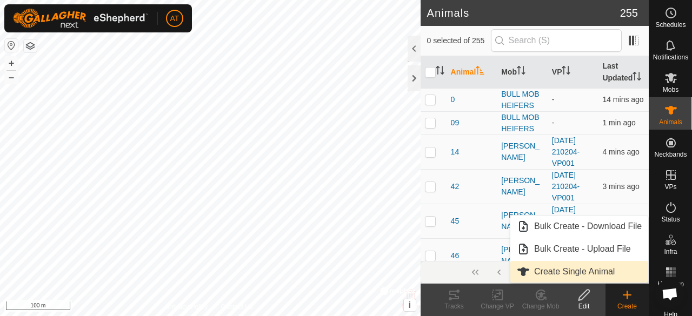
click at [543, 269] on link "Create Single Animal" at bounding box center [580, 272] width 138 height 22
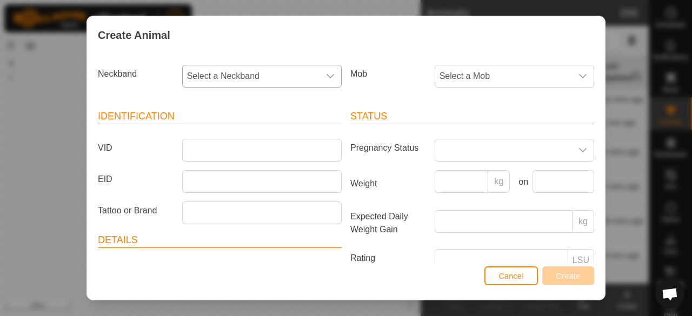
click at [306, 80] on span "Select a Neckband" at bounding box center [251, 76] width 137 height 22
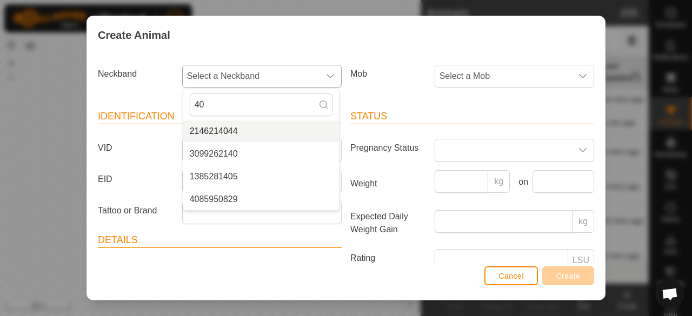
type input "40"
click at [294, 135] on li "2146214044" at bounding box center [261, 132] width 156 height 22
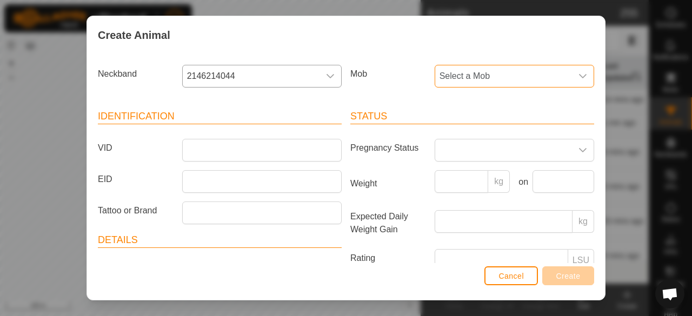
click at [517, 69] on span "Select a Mob" at bounding box center [503, 76] width 137 height 22
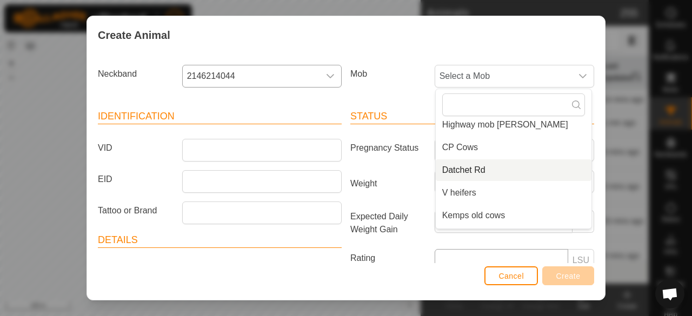
scroll to position [72, 0]
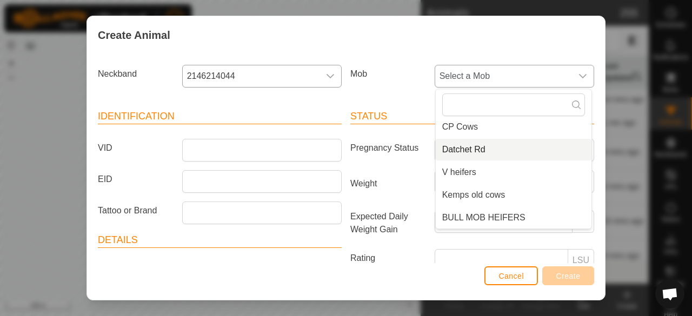
click at [500, 221] on span "BULL MOB HEIFERS" at bounding box center [484, 218] width 83 height 13
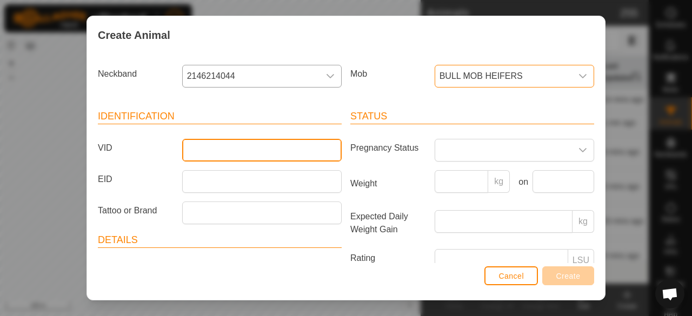
click at [300, 151] on input "VID" at bounding box center [262, 150] width 160 height 23
type input "90"
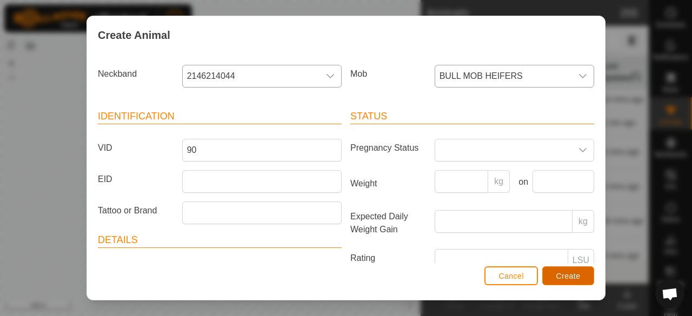
click at [583, 268] on button "Create" at bounding box center [569, 276] width 52 height 19
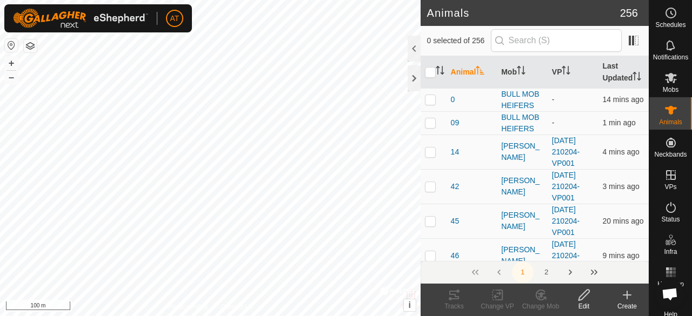
click at [618, 302] on div "Create" at bounding box center [627, 307] width 43 height 10
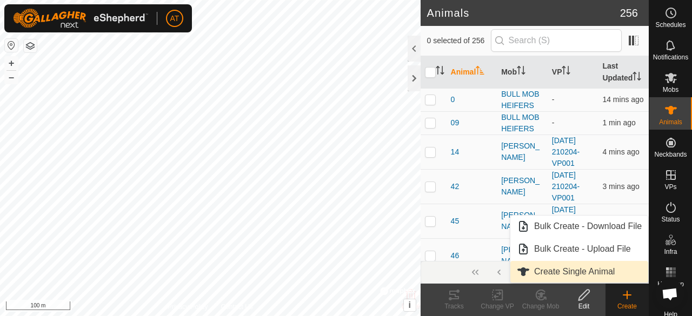
click at [567, 275] on link "Create Single Animal" at bounding box center [580, 272] width 138 height 22
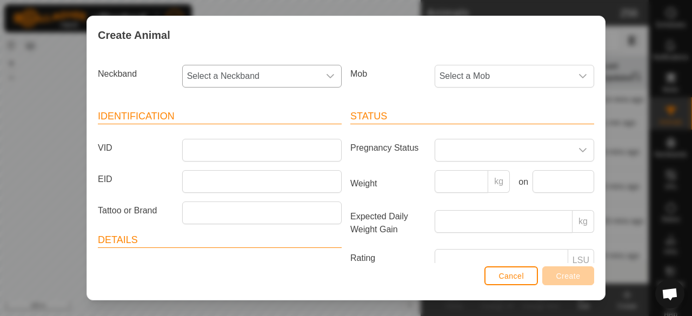
click at [320, 80] on div "dropdown trigger" at bounding box center [331, 76] width 22 height 22
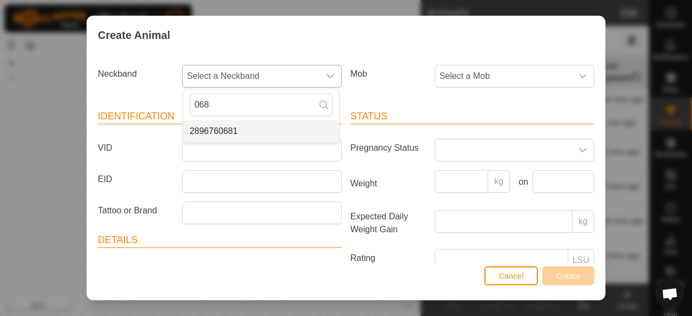
type input "068"
click at [221, 131] on li "2896760681" at bounding box center [261, 132] width 156 height 22
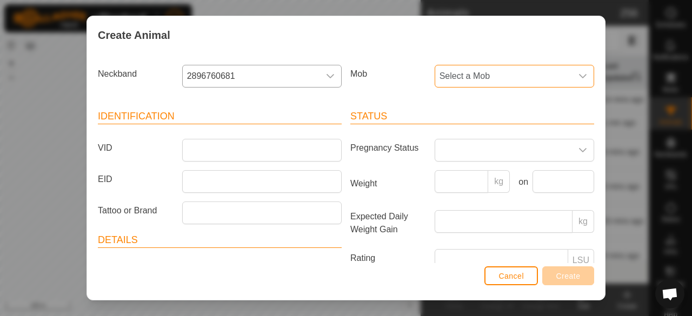
click at [483, 71] on span "Select a Mob" at bounding box center [503, 76] width 137 height 22
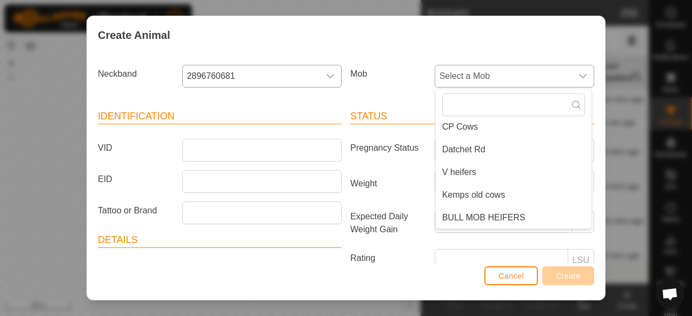
click at [499, 225] on li "BULL MOB HEIFERS" at bounding box center [514, 218] width 156 height 22
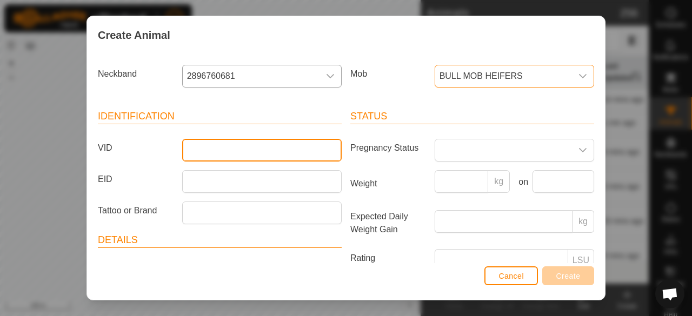
click at [294, 151] on input "VID" at bounding box center [262, 150] width 160 height 23
type input "890"
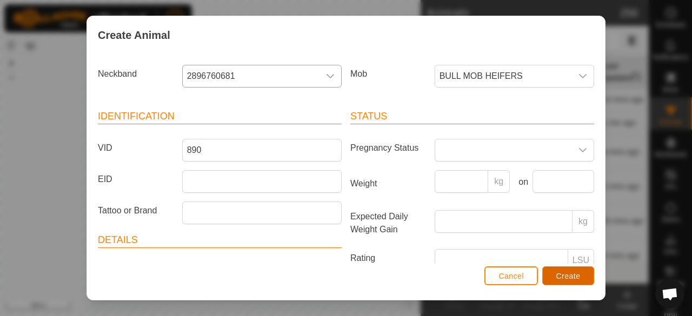
click at [582, 276] on button "Create" at bounding box center [569, 276] width 52 height 19
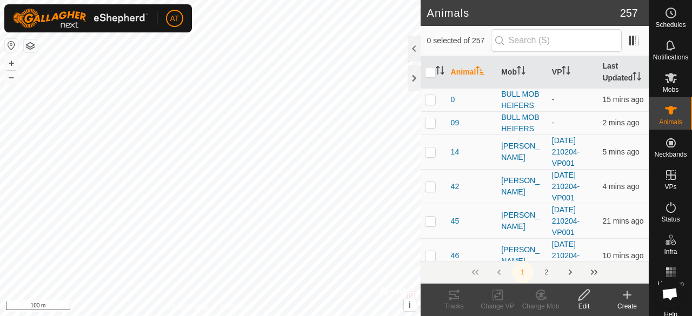
click at [629, 301] on icon at bounding box center [627, 295] width 13 height 13
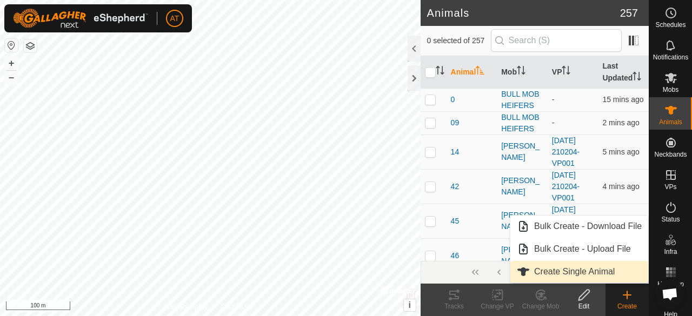
click at [586, 273] on link "Create Single Animal" at bounding box center [580, 272] width 138 height 22
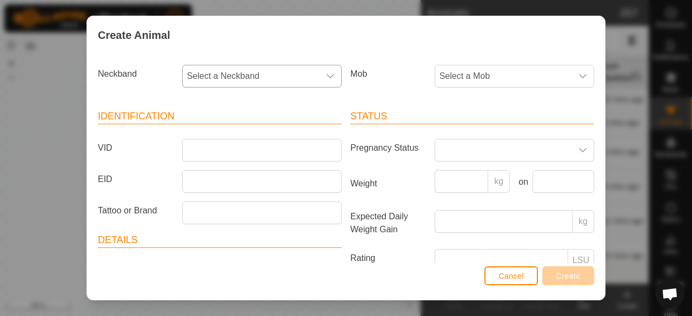
click at [286, 76] on span "Select a Neckband" at bounding box center [251, 76] width 137 height 22
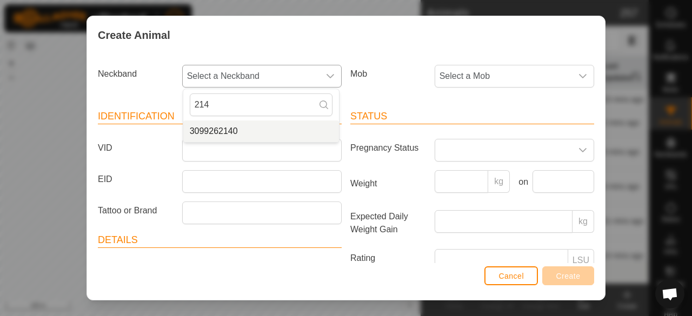
type input "214"
click at [266, 135] on li "3099262140" at bounding box center [261, 132] width 156 height 22
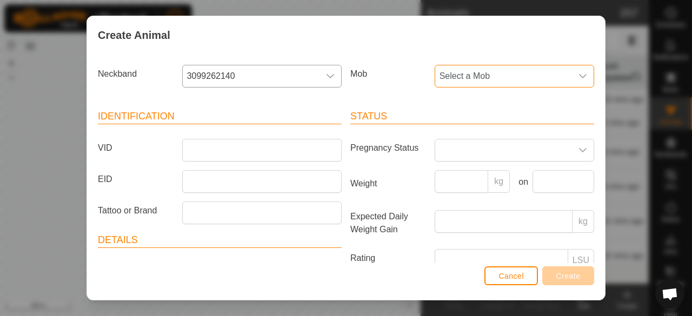
click at [538, 70] on span "Select a Mob" at bounding box center [503, 76] width 137 height 22
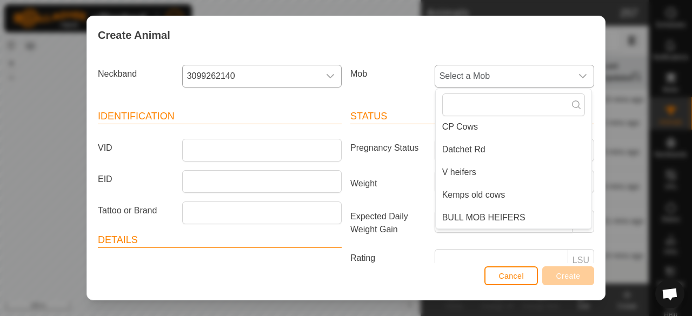
click at [475, 220] on span "BULL MOB HEIFERS" at bounding box center [484, 218] width 83 height 13
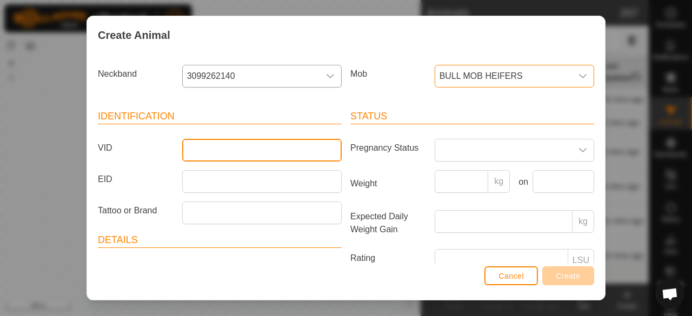
click at [307, 153] on input "VID" at bounding box center [262, 150] width 160 height 23
type input "870"
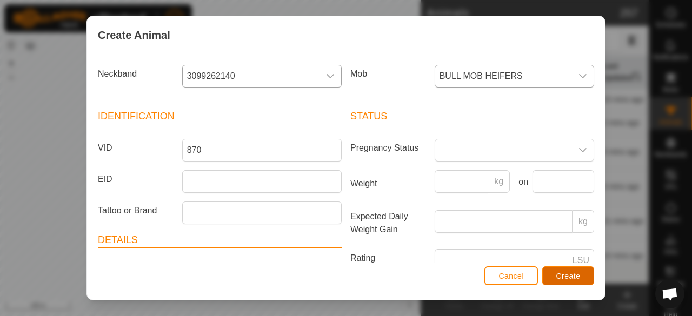
click at [560, 280] on span "Create" at bounding box center [569, 276] width 24 height 9
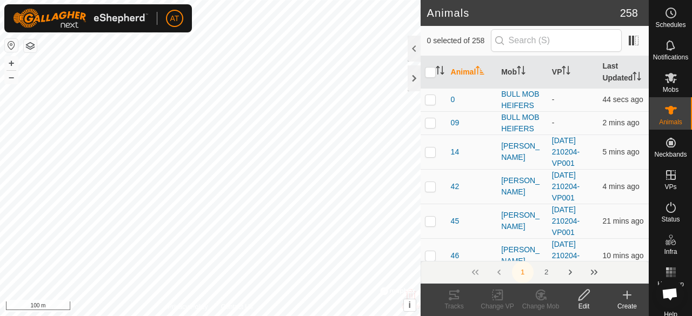
click at [638, 295] on create-svg-icon at bounding box center [627, 295] width 43 height 13
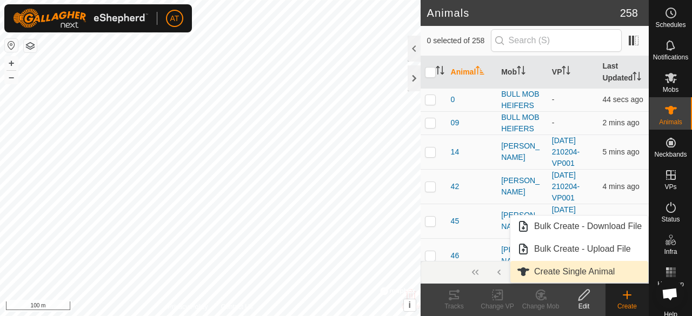
click at [572, 270] on link "Create Single Animal" at bounding box center [580, 272] width 138 height 22
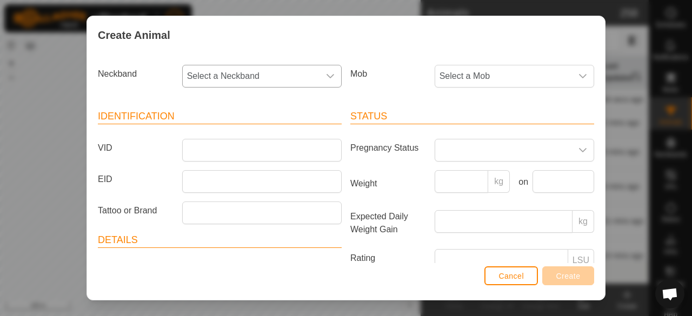
click at [302, 74] on span "Select a Neckband" at bounding box center [251, 76] width 137 height 22
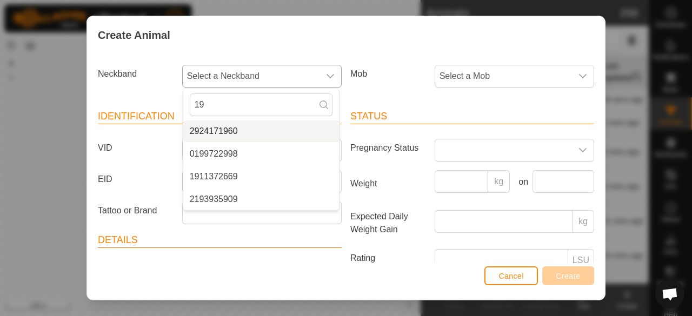
type input "19"
click at [243, 134] on li "2924171960" at bounding box center [261, 132] width 156 height 22
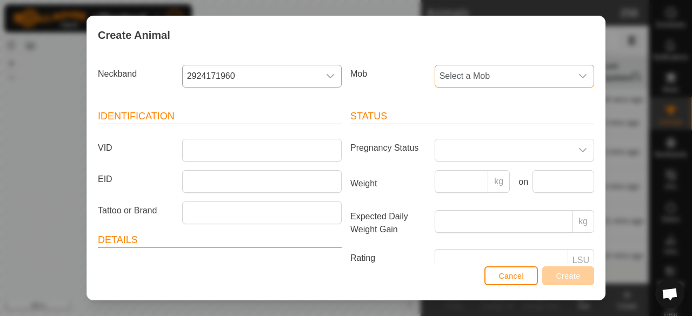
click at [450, 78] on span "Select a Mob" at bounding box center [503, 76] width 137 height 22
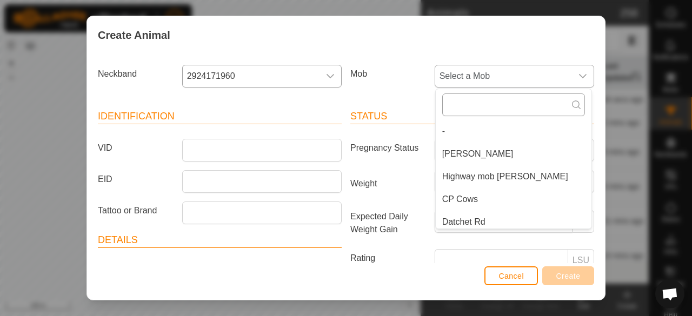
click at [443, 108] on input "text" at bounding box center [514, 105] width 143 height 23
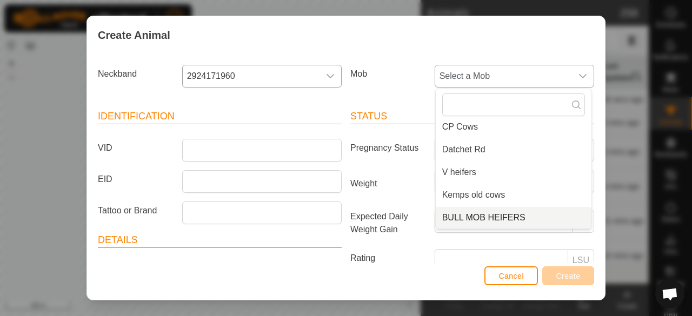
click at [545, 216] on li "BULL MOB HEIFERS" at bounding box center [514, 218] width 156 height 22
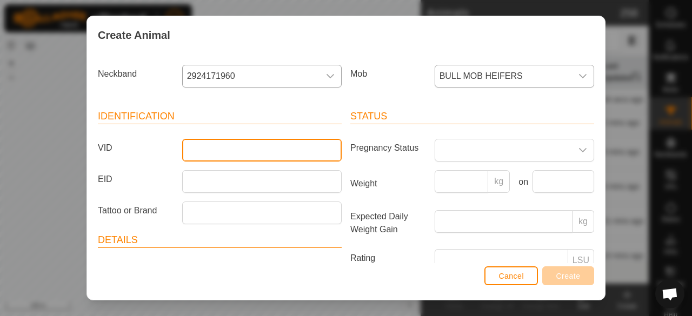
drag, startPoint x: 217, startPoint y: 139, endPoint x: 193, endPoint y: 140, distance: 24.4
click at [193, 140] on input "VID" at bounding box center [262, 150] width 160 height 23
type input "860"
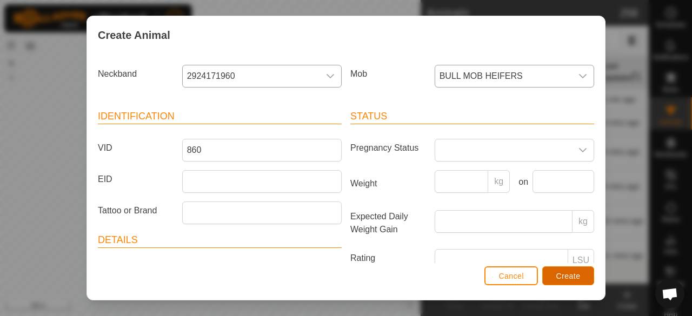
click at [574, 280] on span "Create" at bounding box center [569, 276] width 24 height 9
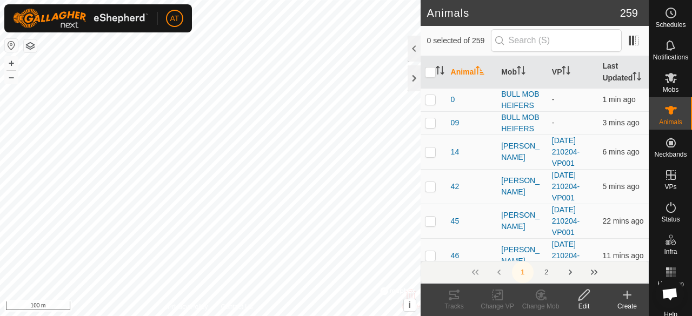
click at [629, 302] on div "Create" at bounding box center [627, 307] width 43 height 10
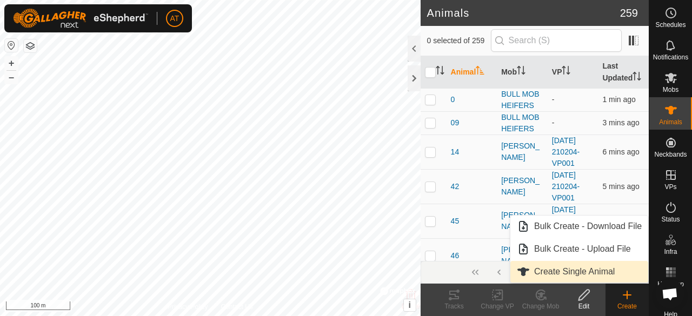
click at [605, 272] on link "Create Single Animal" at bounding box center [580, 272] width 138 height 22
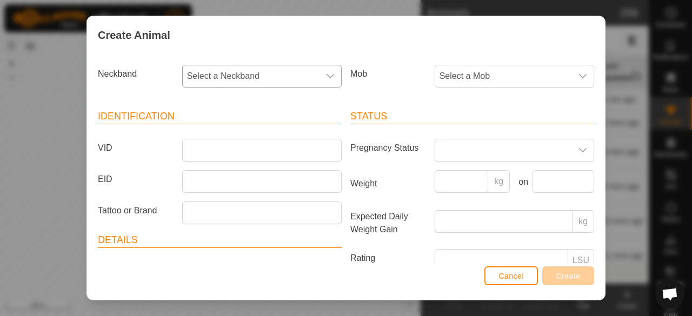
click at [256, 83] on span "Select a Neckband" at bounding box center [251, 76] width 137 height 22
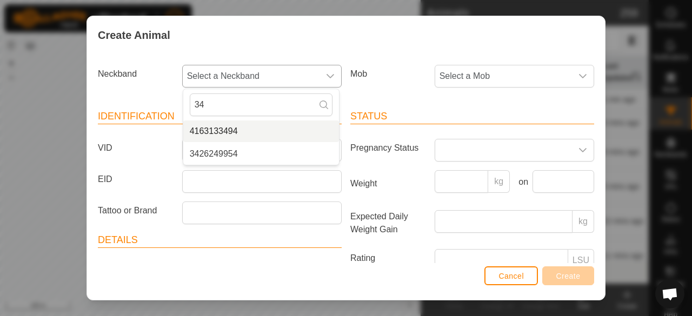
type input "34"
click at [262, 126] on li "4163133494" at bounding box center [261, 132] width 156 height 22
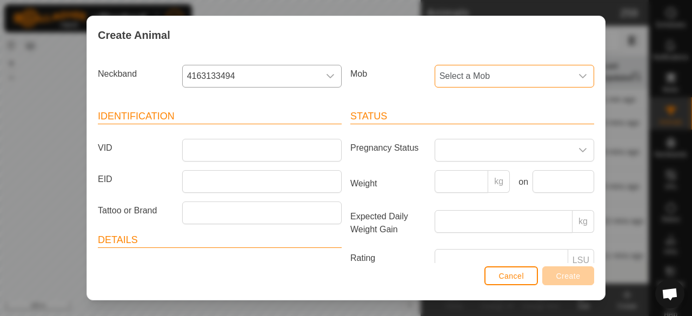
click at [483, 77] on span "Select a Mob" at bounding box center [503, 76] width 137 height 22
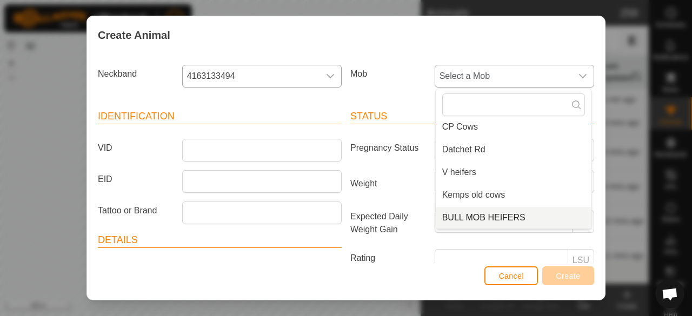
click at [538, 227] on li "BULL MOB HEIFERS" at bounding box center [514, 218] width 156 height 22
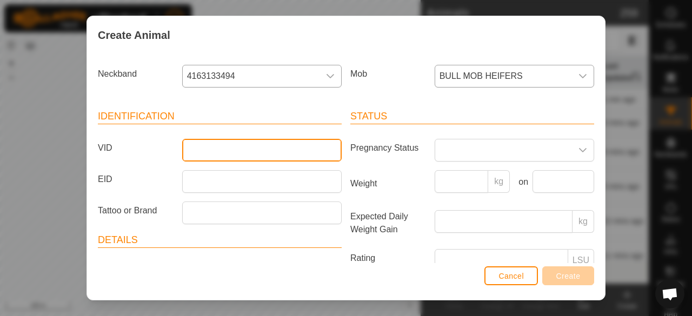
click at [226, 156] on input "VID" at bounding box center [262, 150] width 160 height 23
click at [187, 149] on input "I850" at bounding box center [262, 150] width 160 height 23
type input "850"
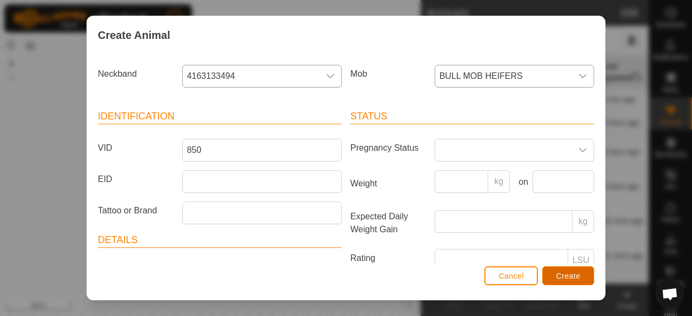
click at [580, 269] on button "Create" at bounding box center [569, 276] width 52 height 19
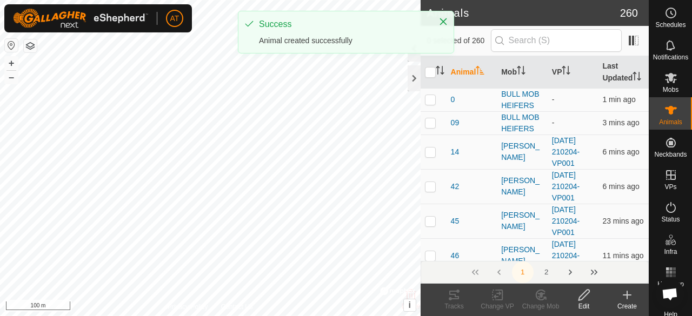
click at [631, 293] on icon at bounding box center [627, 295] width 13 height 13
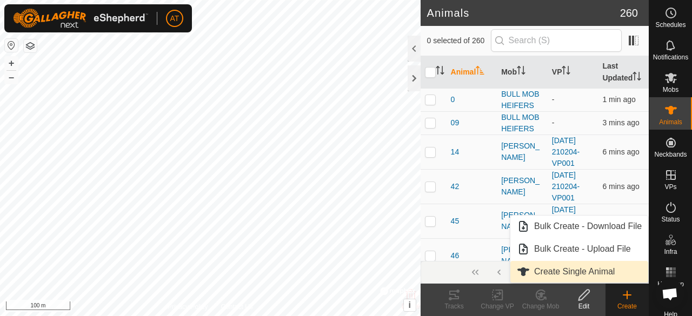
click at [526, 281] on link "Create Single Animal" at bounding box center [580, 272] width 138 height 22
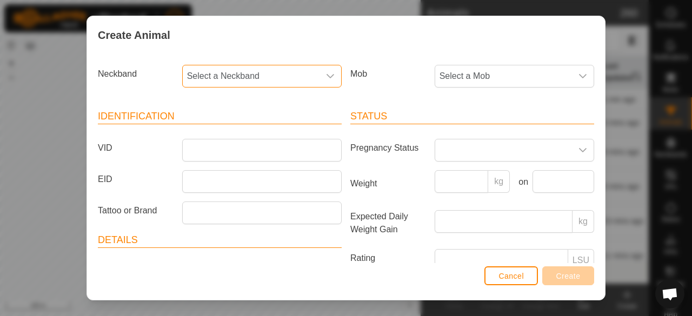
click at [246, 78] on span "Select a Neckband" at bounding box center [251, 76] width 137 height 22
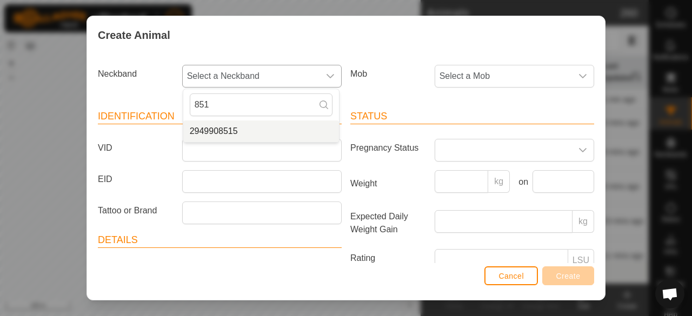
type input "851"
drag, startPoint x: 243, startPoint y: 129, endPoint x: 501, endPoint y: 65, distance: 265.2
click at [501, 65] on div "Neckband Select a Neckband 851 2949908515 Mob Select a Mob" at bounding box center [346, 81] width 505 height 40
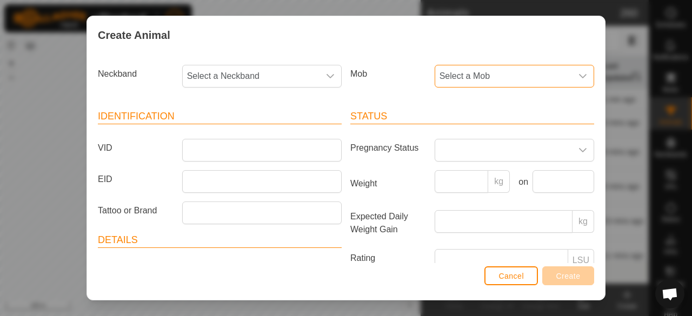
click at [501, 65] on span "Select a Mob" at bounding box center [503, 76] width 137 height 22
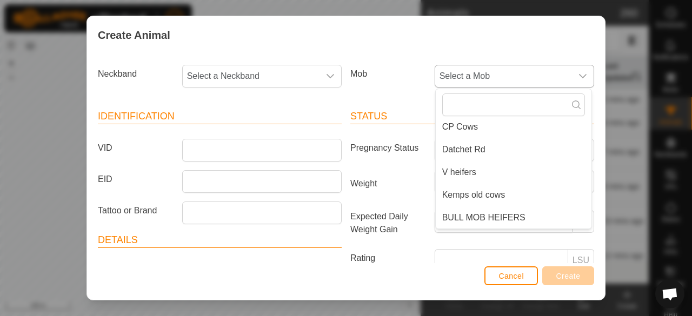
click at [534, 222] on li "BULL MOB HEIFERS" at bounding box center [514, 218] width 156 height 22
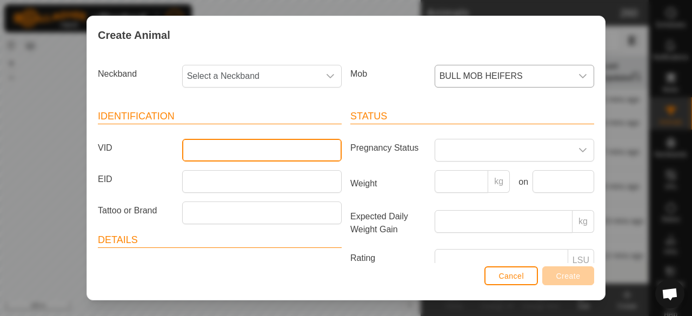
click at [253, 156] on input "VID" at bounding box center [262, 150] width 160 height 23
type input "8740"
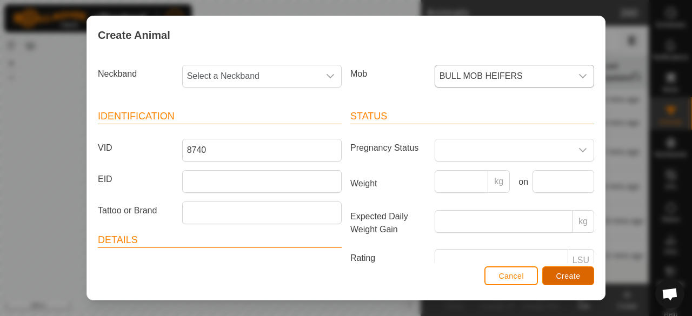
click at [579, 281] on button "Create" at bounding box center [569, 276] width 52 height 19
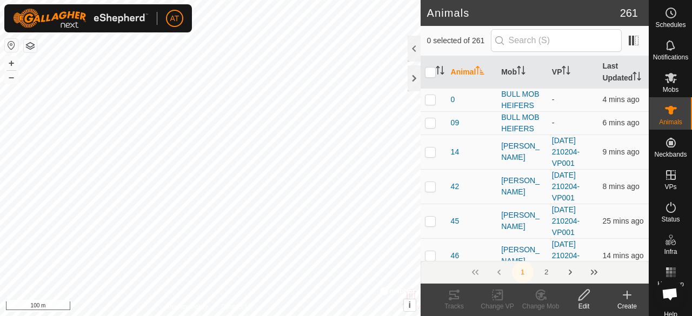
click at [630, 292] on icon at bounding box center [627, 295] width 13 height 13
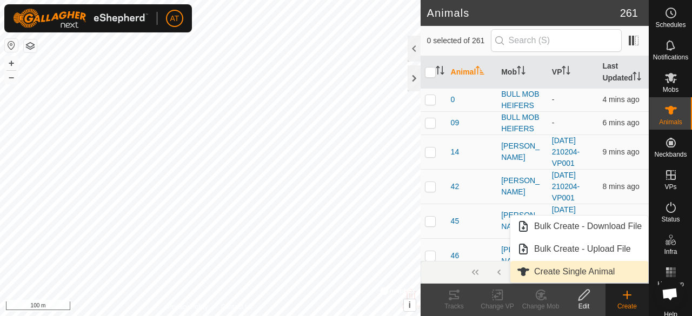
click at [588, 275] on link "Create Single Animal" at bounding box center [580, 272] width 138 height 22
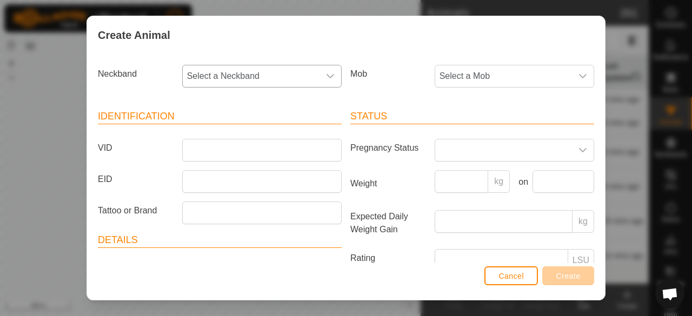
click at [303, 81] on span "Select a Neckband" at bounding box center [251, 76] width 137 height 22
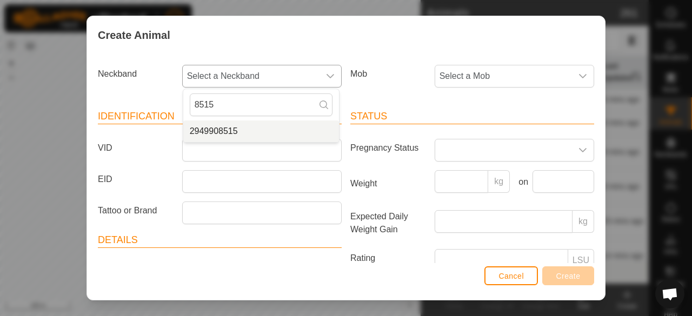
type input "8515"
click at [287, 130] on li "2949908515" at bounding box center [261, 132] width 156 height 22
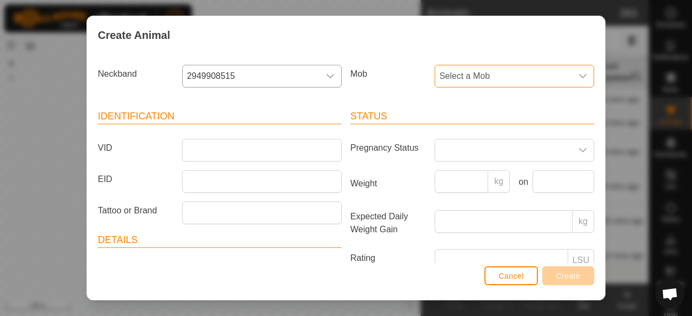
drag, startPoint x: 449, startPoint y: 72, endPoint x: 509, endPoint y: 68, distance: 59.7
click at [509, 68] on span "Select a Mob" at bounding box center [503, 76] width 137 height 22
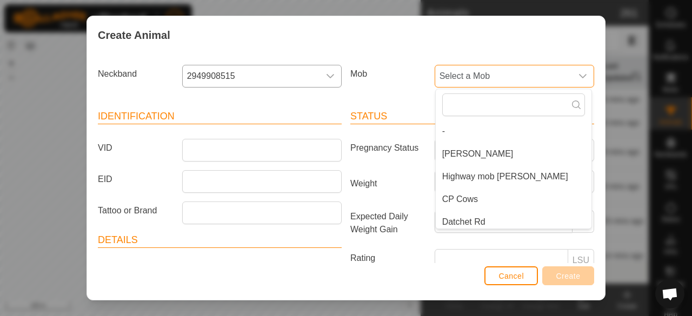
click at [509, 68] on span "Select a Mob" at bounding box center [503, 76] width 137 height 22
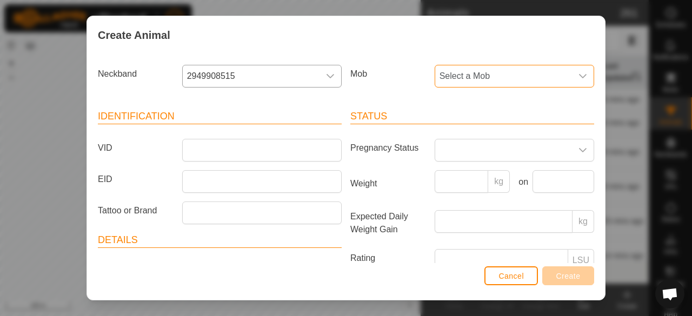
click at [554, 75] on span "Select a Mob" at bounding box center [503, 76] width 137 height 22
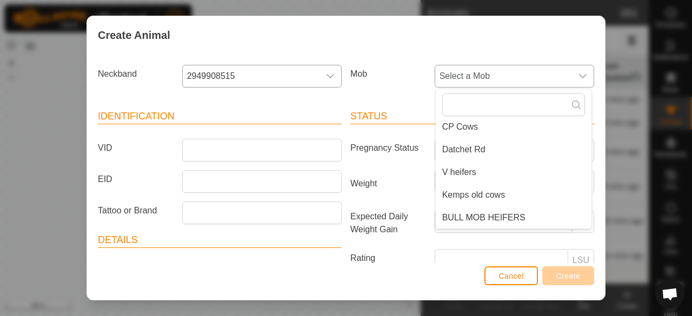
click at [548, 223] on li "BULL MOB HEIFERS" at bounding box center [514, 218] width 156 height 22
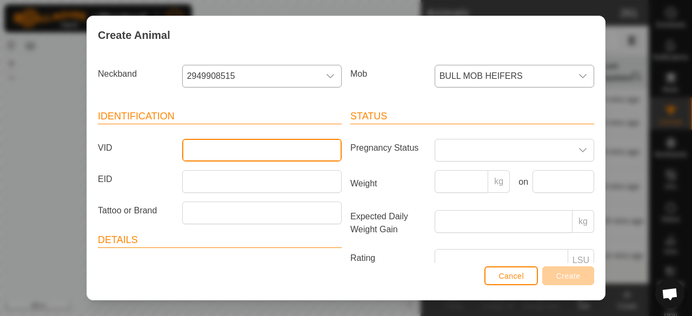
click at [249, 149] on input "VID" at bounding box center [262, 150] width 160 height 23
type input "999"
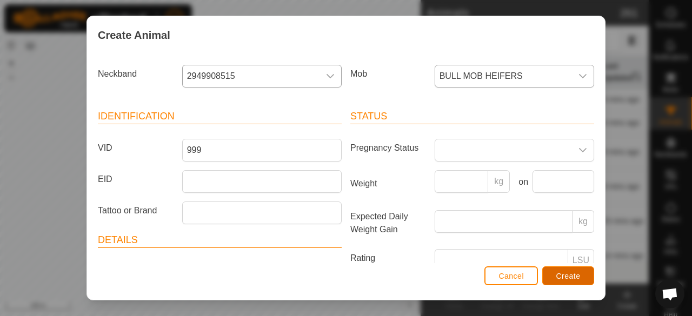
click at [579, 277] on span "Create" at bounding box center [569, 276] width 24 height 9
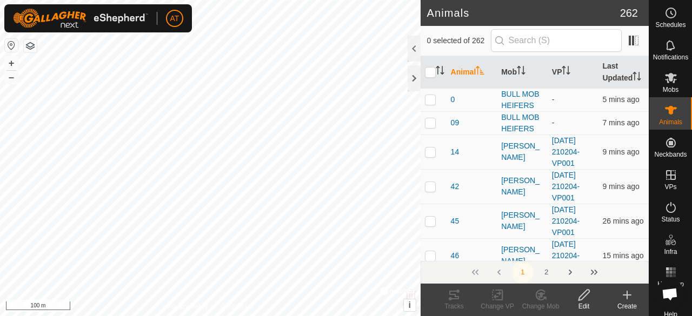
click at [626, 306] on div "Create" at bounding box center [627, 307] width 43 height 10
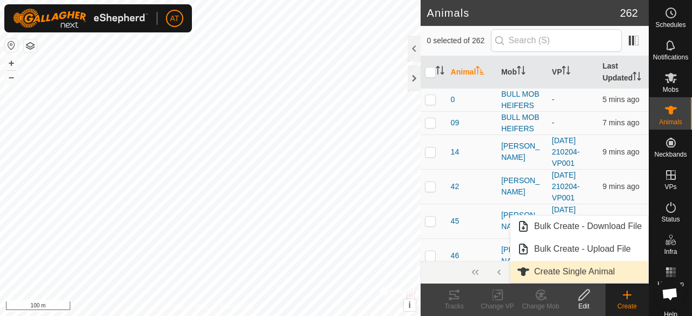
click at [565, 273] on link "Create Single Animal" at bounding box center [580, 272] width 138 height 22
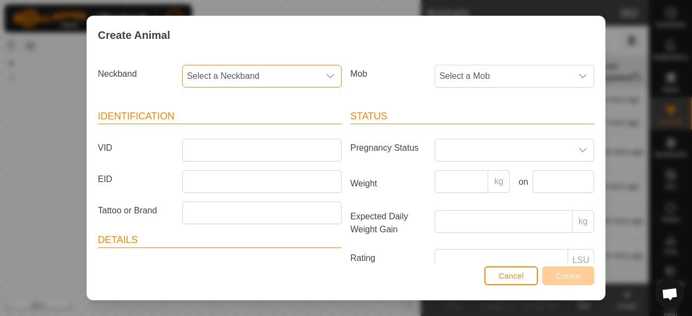
click at [299, 71] on span "Select a Neckband" at bounding box center [251, 76] width 137 height 22
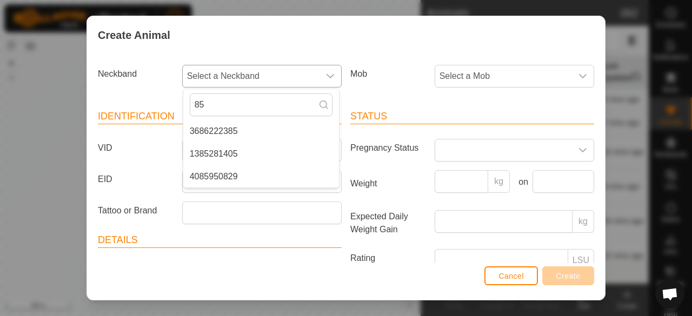
type input "8"
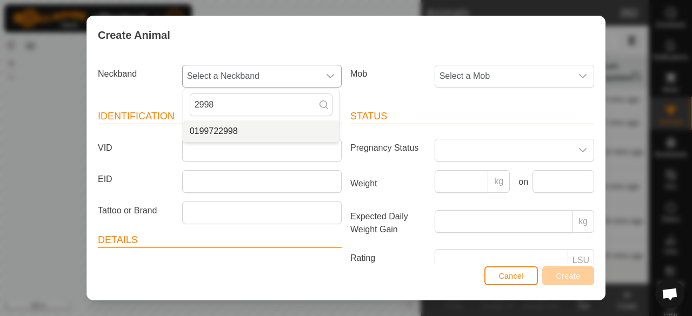
type input "2998"
click at [301, 133] on li "0199722998" at bounding box center [261, 132] width 156 height 22
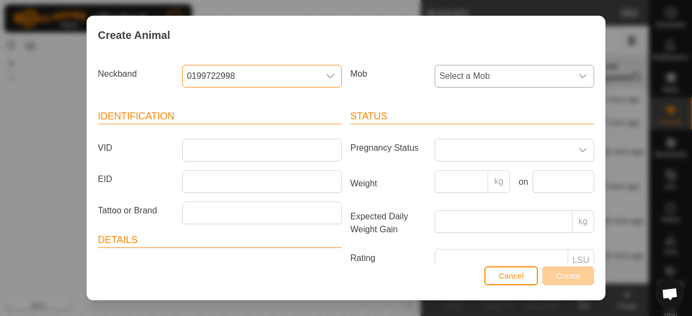
click at [479, 71] on span "Select a Mob" at bounding box center [503, 76] width 137 height 22
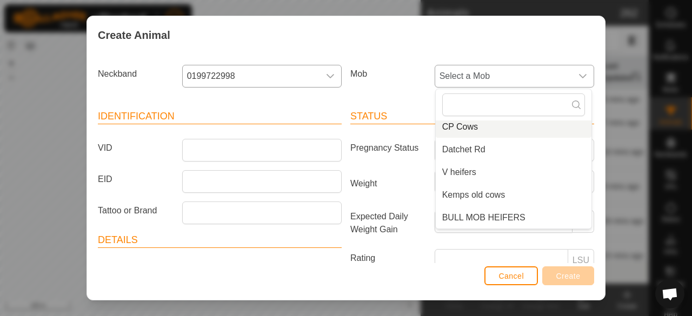
click at [472, 220] on span "BULL MOB HEIFERS" at bounding box center [484, 218] width 83 height 13
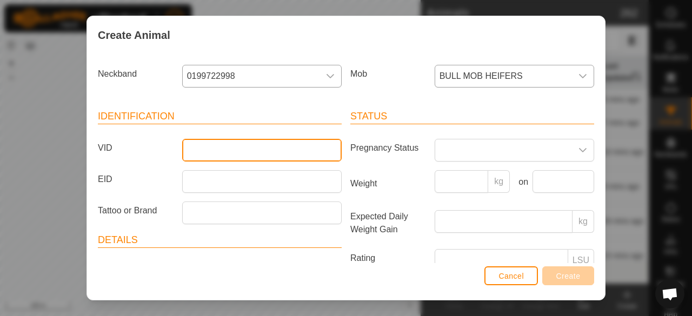
click at [302, 150] on input "VID" at bounding box center [262, 150] width 160 height 23
type input "789"
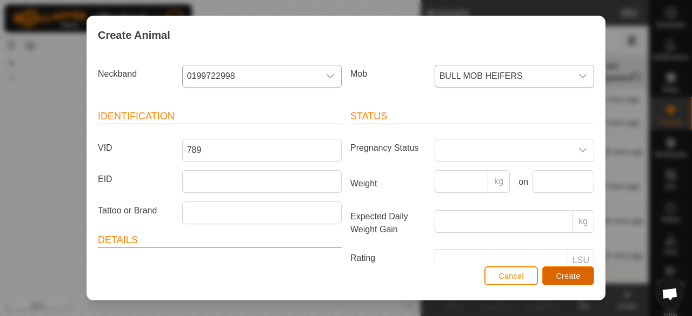
click at [577, 282] on button "Create" at bounding box center [569, 276] width 52 height 19
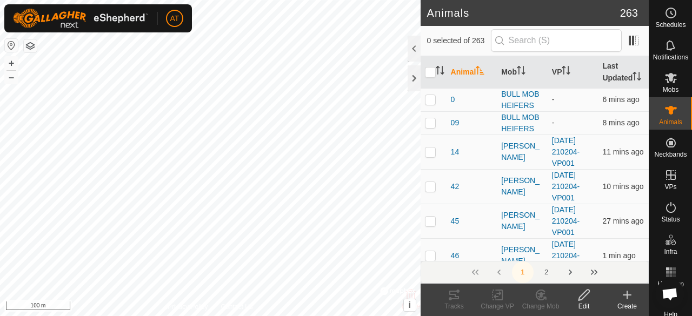
click at [634, 295] on create-svg-icon at bounding box center [627, 295] width 43 height 13
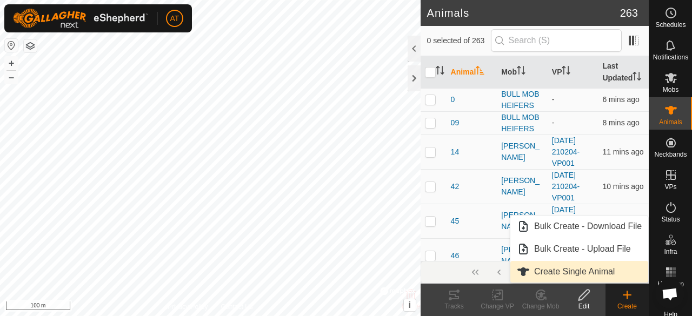
click at [613, 278] on link "Create Single Animal" at bounding box center [580, 272] width 138 height 22
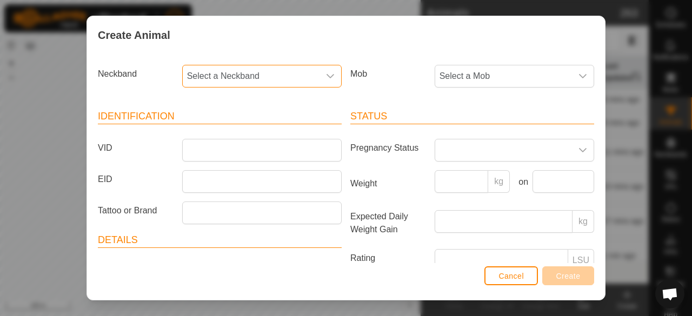
click at [261, 71] on span "Select a Neckband" at bounding box center [251, 76] width 137 height 22
type input "2"
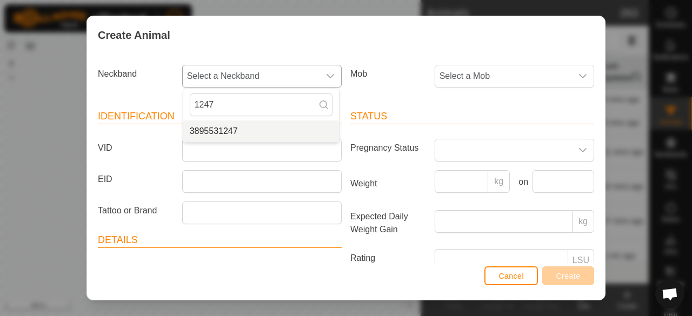
type input "1247"
click at [316, 132] on li "3895531247" at bounding box center [261, 132] width 156 height 22
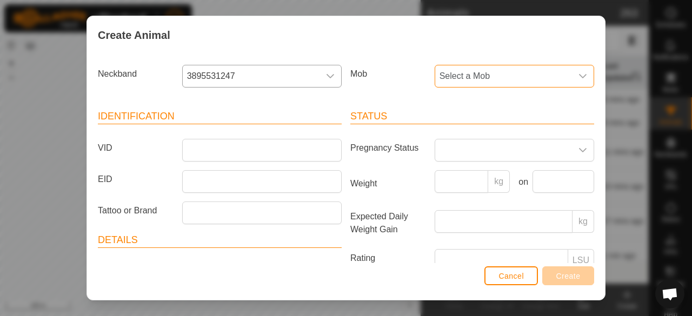
click at [444, 77] on span "Select a Mob" at bounding box center [503, 76] width 137 height 22
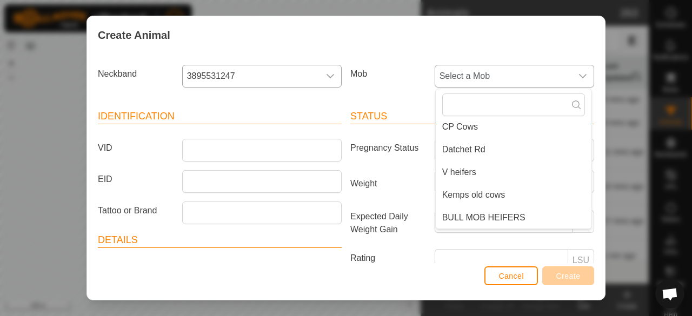
click at [484, 222] on span "BULL MOB HEIFERS" at bounding box center [484, 218] width 83 height 13
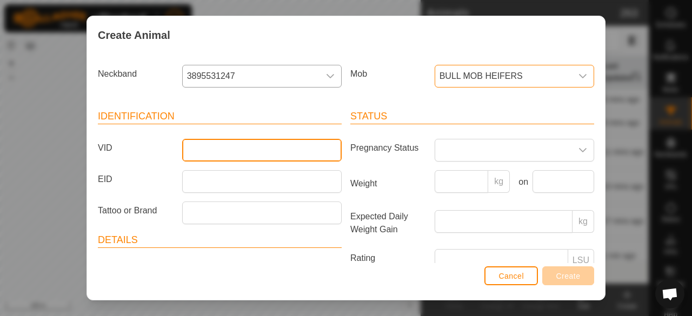
click at [188, 146] on input "VID" at bounding box center [262, 150] width 160 height 23
type input "456"
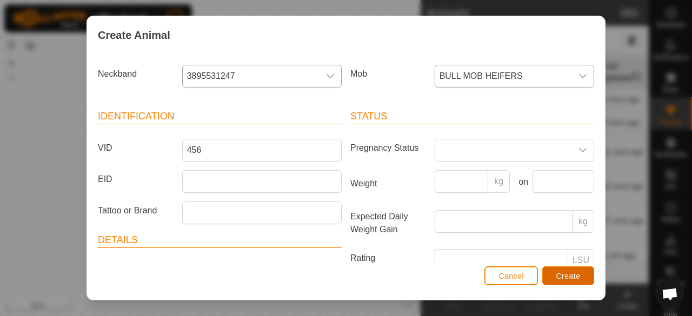
click at [573, 276] on span "Create" at bounding box center [569, 276] width 24 height 9
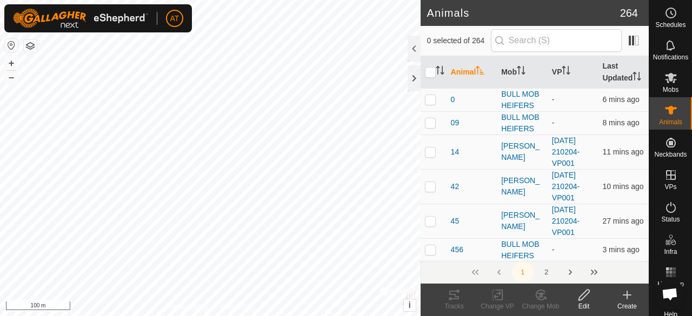
click at [623, 301] on icon at bounding box center [627, 295] width 13 height 13
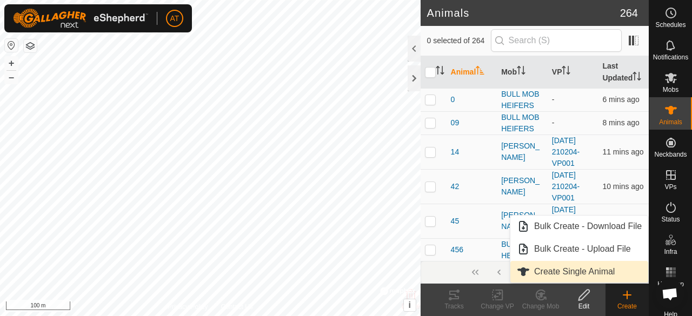
click at [599, 268] on link "Create Single Animal" at bounding box center [580, 272] width 138 height 22
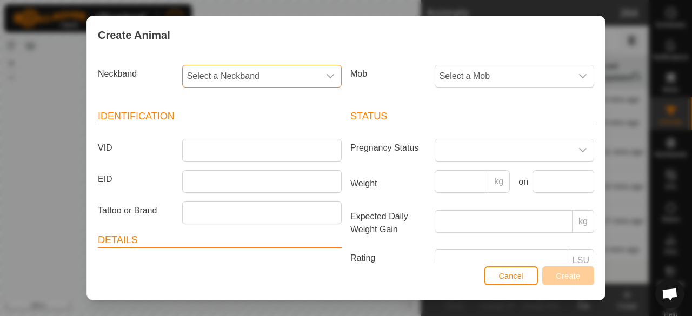
click at [251, 71] on span "Select a Neckband" at bounding box center [251, 76] width 137 height 22
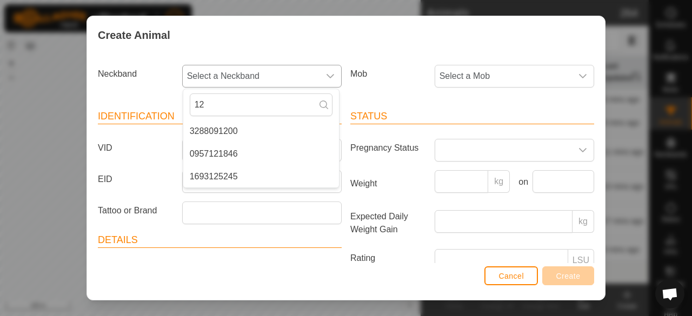
type input "1"
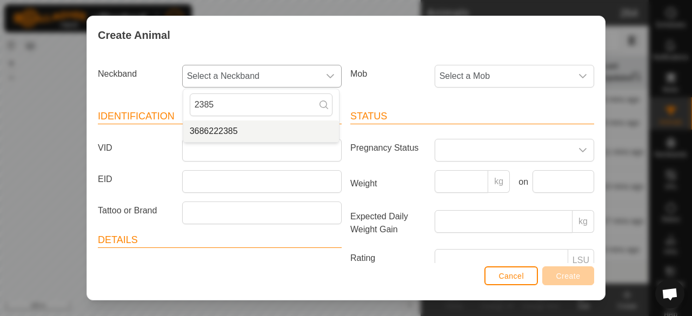
type input "2385"
click at [282, 131] on li "3686222385" at bounding box center [261, 132] width 156 height 22
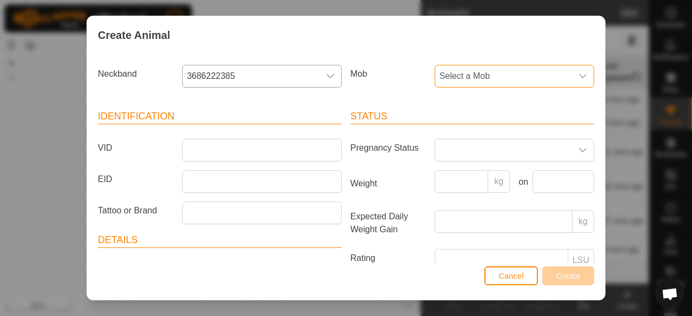
click at [460, 74] on span "Select a Mob" at bounding box center [503, 76] width 137 height 22
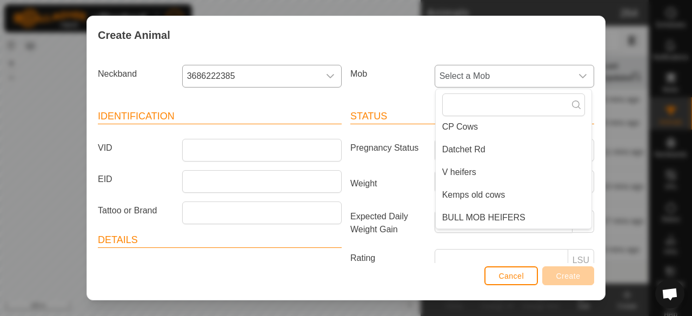
click at [543, 217] on li "BULL MOB HEIFERS" at bounding box center [514, 218] width 156 height 22
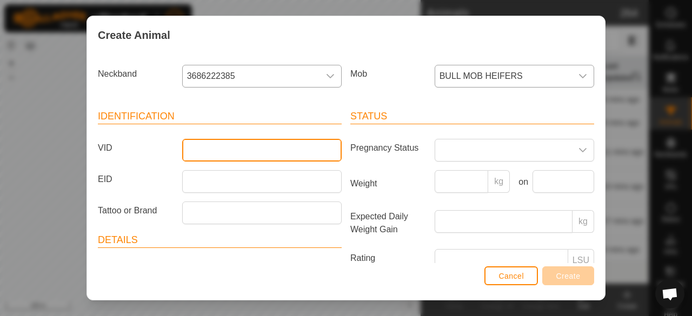
click at [215, 156] on input "VID" at bounding box center [262, 150] width 160 height 23
type input "234"
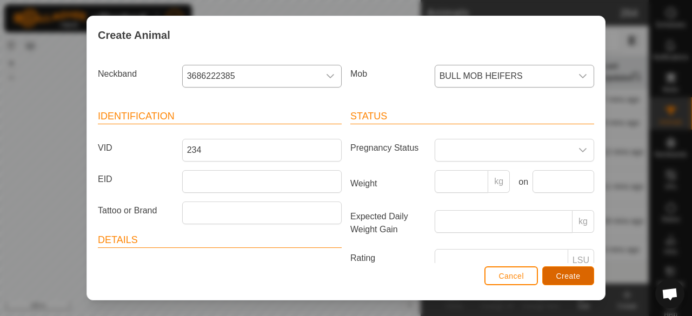
click at [578, 281] on span "Create" at bounding box center [569, 276] width 24 height 9
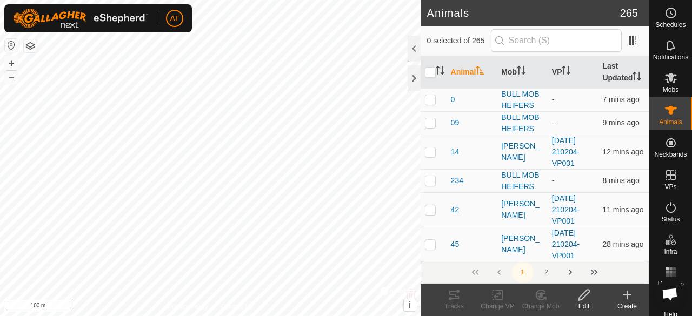
click at [628, 303] on div "Create" at bounding box center [627, 307] width 43 height 10
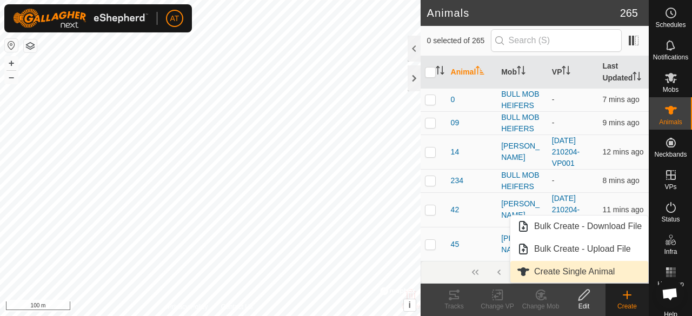
click at [569, 265] on link "Create Single Animal" at bounding box center [580, 272] width 138 height 22
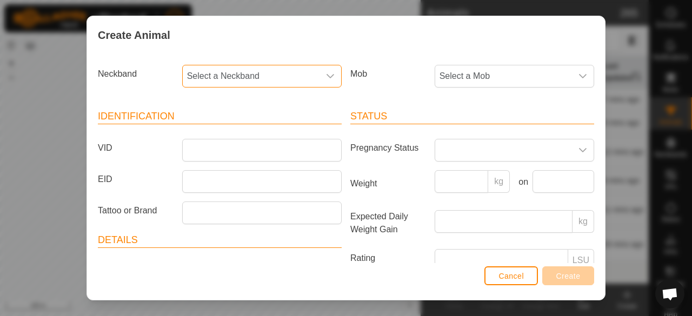
click at [295, 80] on span "Select a Neckband" at bounding box center [251, 76] width 137 height 22
type input "2"
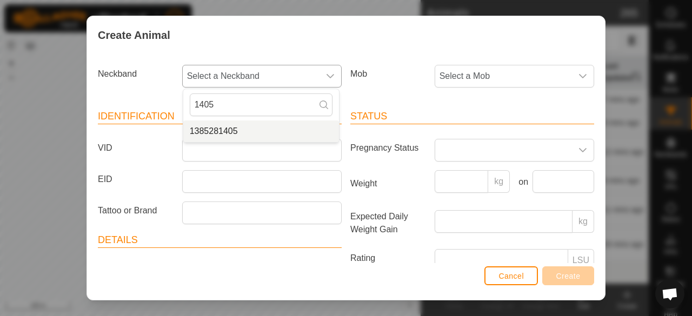
type input "1405"
drag, startPoint x: 286, startPoint y: 135, endPoint x: 510, endPoint y: 80, distance: 230.7
click at [510, 80] on div "Neckband Select a Neckband 1405 1385281405 Mob Select a Mob" at bounding box center [346, 81] width 505 height 40
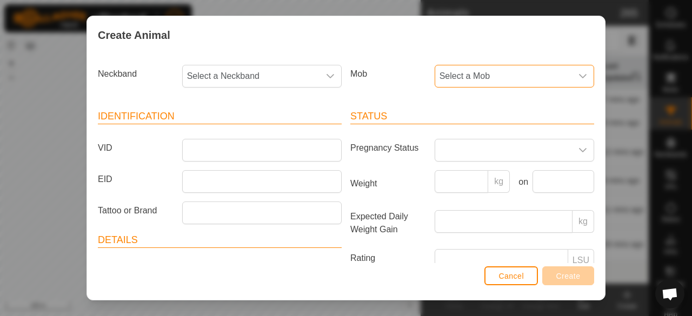
click at [510, 80] on span "Select a Mob" at bounding box center [503, 76] width 137 height 22
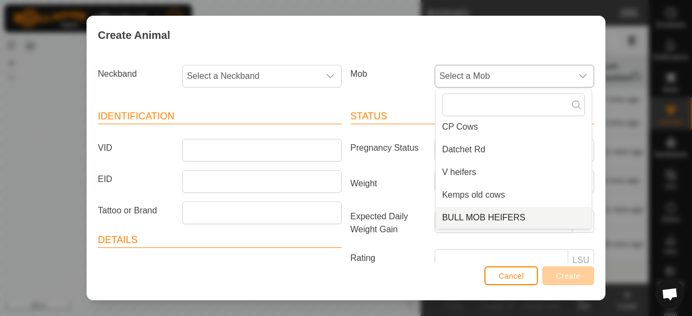
click at [552, 216] on li "BULL MOB HEIFERS" at bounding box center [514, 218] width 156 height 22
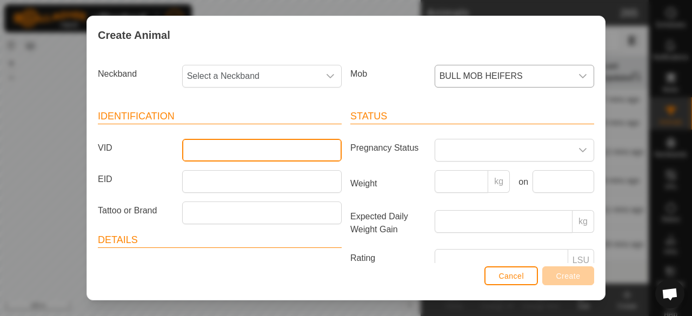
click at [296, 154] on input "VID" at bounding box center [262, 150] width 160 height 23
type input "123"
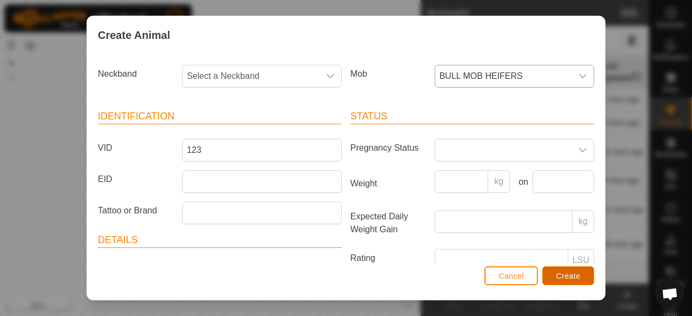
click at [588, 279] on button "Create" at bounding box center [569, 276] width 52 height 19
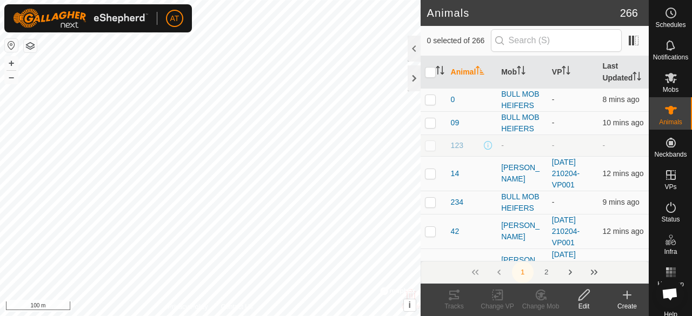
click at [622, 300] on icon at bounding box center [627, 295] width 13 height 13
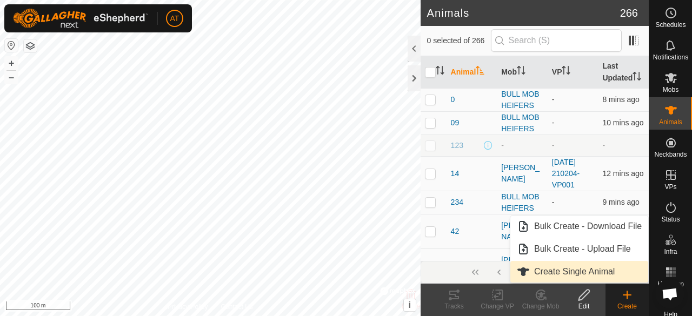
click at [606, 270] on link "Create Single Animal" at bounding box center [580, 272] width 138 height 22
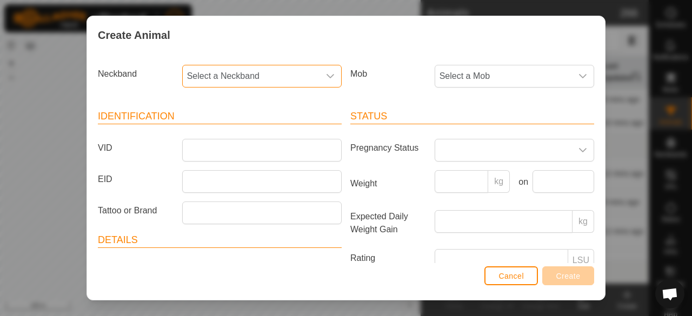
click at [302, 65] on span "Select a Neckband" at bounding box center [251, 76] width 137 height 22
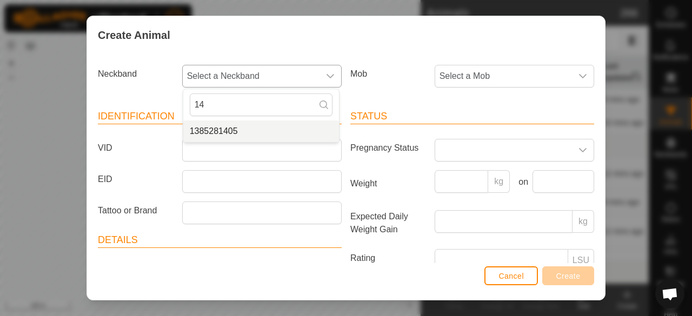
type input "14"
click at [263, 140] on li "1385281405" at bounding box center [261, 132] width 156 height 22
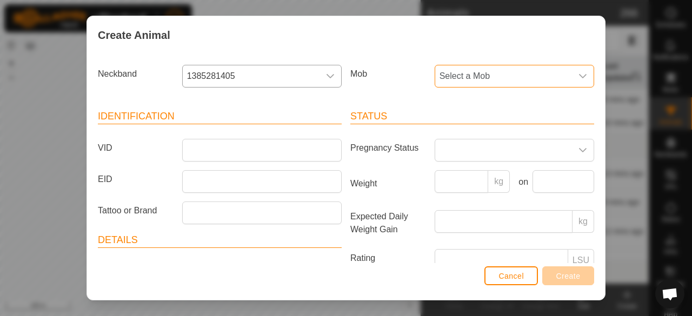
click at [462, 75] on span "Select a Mob" at bounding box center [503, 76] width 137 height 22
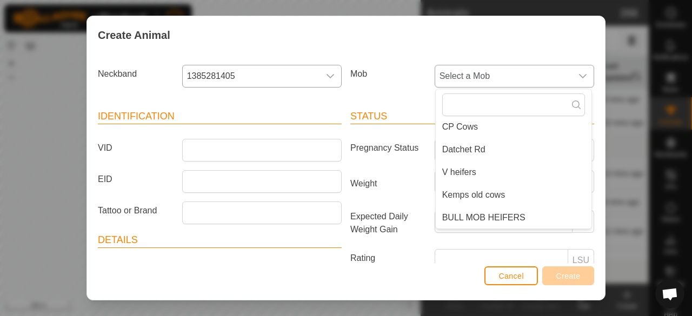
click at [454, 222] on span "BULL MOB HEIFERS" at bounding box center [484, 218] width 83 height 13
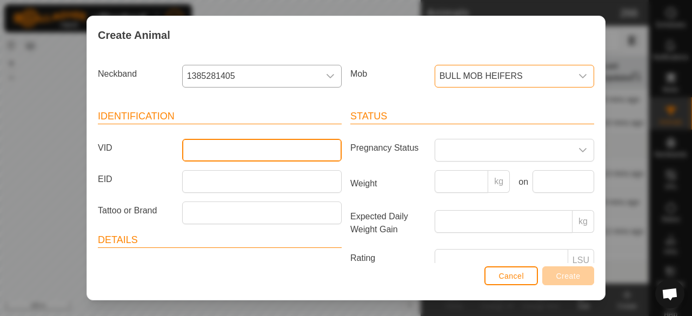
click at [234, 146] on input "VID" at bounding box center [262, 150] width 160 height 23
type input "235"
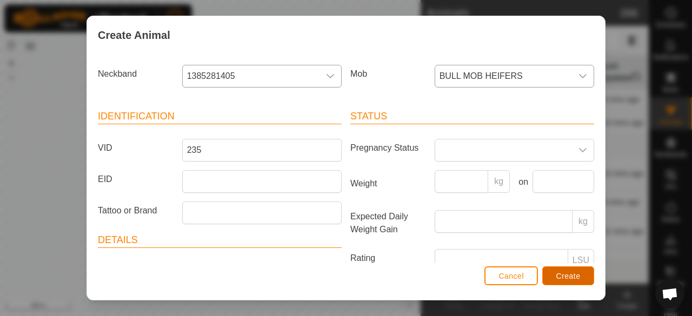
click at [582, 276] on button "Create" at bounding box center [569, 276] width 52 height 19
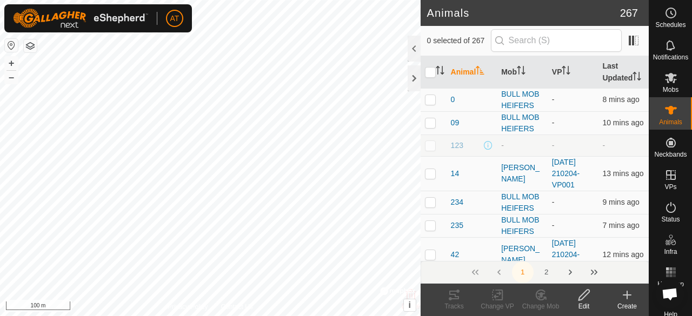
click at [618, 292] on create-svg-icon at bounding box center [627, 295] width 43 height 13
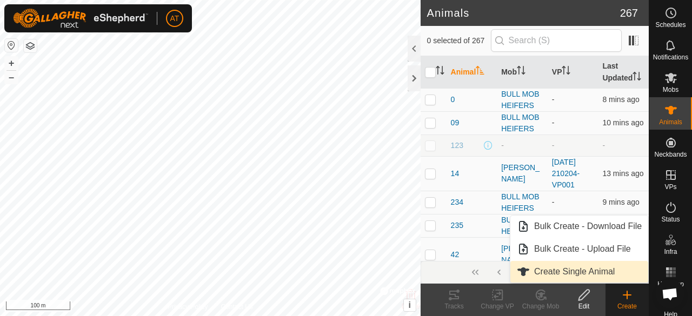
click at [604, 278] on link "Create Single Animal" at bounding box center [580, 272] width 138 height 22
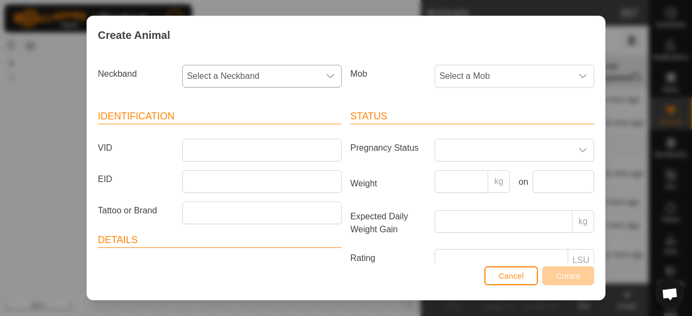
click at [320, 75] on div "dropdown trigger" at bounding box center [331, 76] width 22 height 22
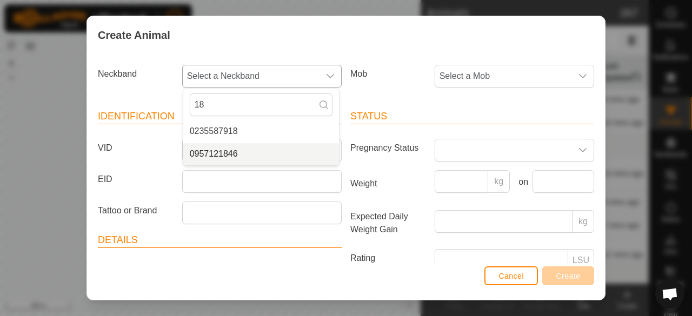
type input "18"
click at [288, 161] on li "0957121846" at bounding box center [261, 154] width 156 height 22
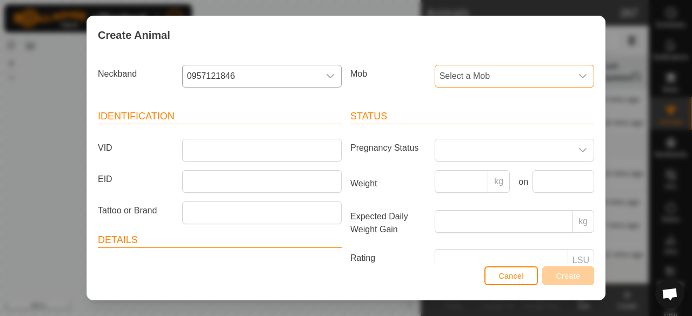
click at [457, 78] on span "Select a Mob" at bounding box center [503, 76] width 137 height 22
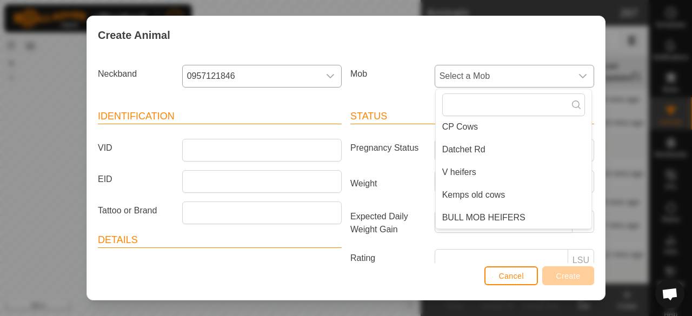
click at [454, 222] on span "BULL MOB HEIFERS" at bounding box center [484, 218] width 83 height 13
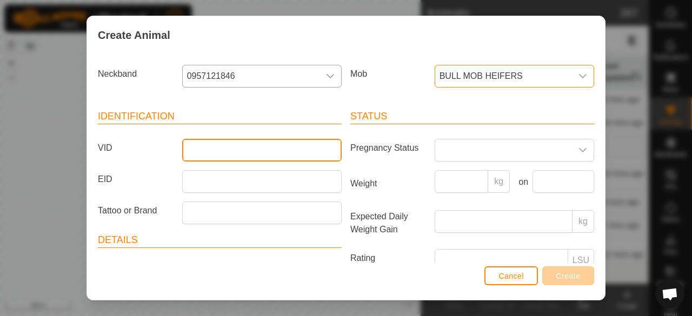
click at [230, 153] on input "VID" at bounding box center [262, 150] width 160 height 23
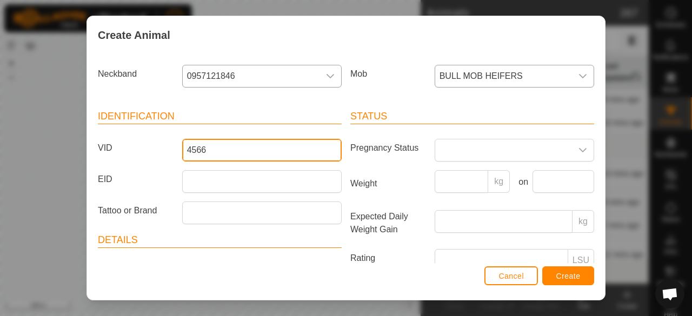
type input "4566"
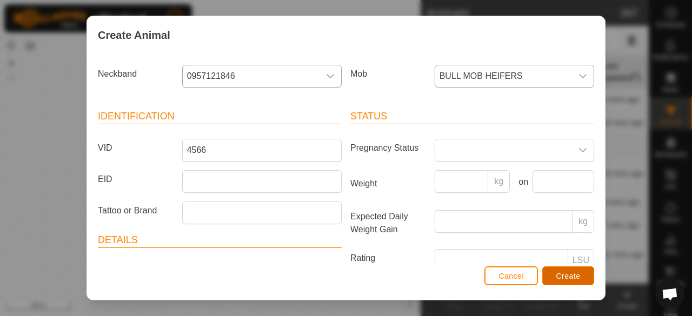
click at [571, 273] on span "Create" at bounding box center [569, 276] width 24 height 9
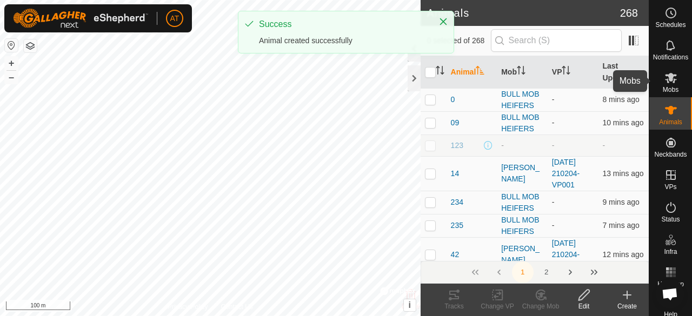
click at [671, 77] on icon at bounding box center [671, 77] width 13 height 13
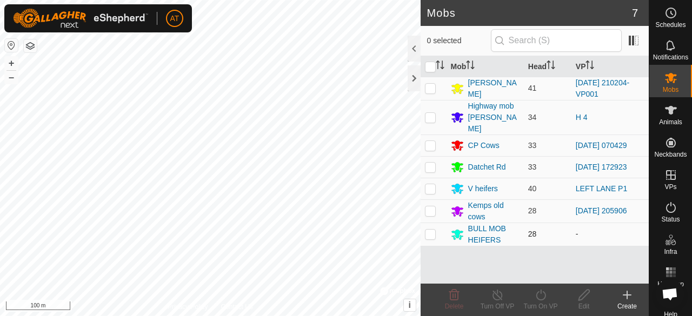
click at [426, 227] on td at bounding box center [434, 234] width 26 height 23
click at [430, 228] on td at bounding box center [434, 234] width 26 height 23
checkbox input "false"
click at [485, 223] on div "BULL MOB HEIFERS" at bounding box center [493, 234] width 51 height 23
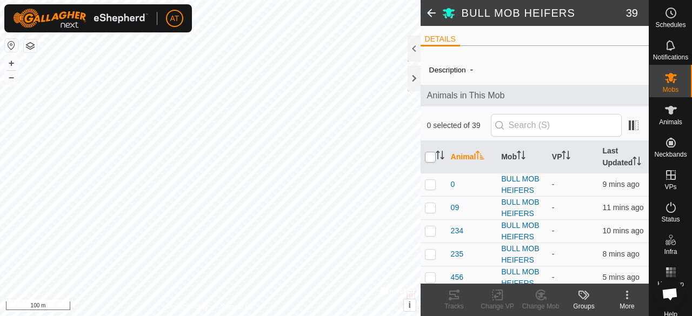
click at [427, 158] on input "checkbox" at bounding box center [430, 157] width 11 height 11
checkbox input "true"
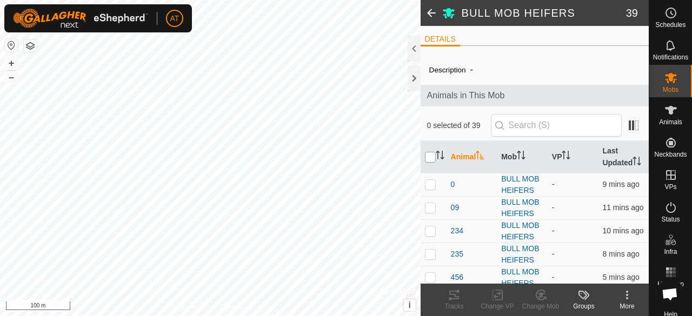
checkbox input "true"
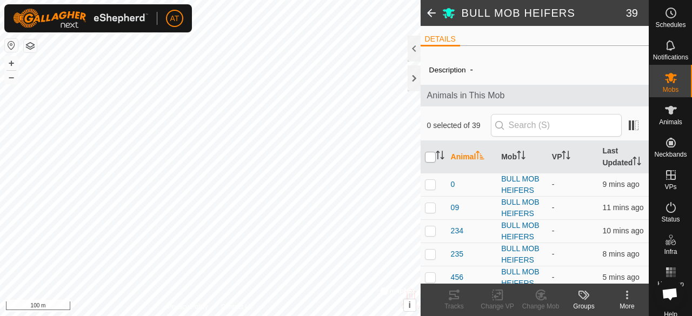
checkbox input "true"
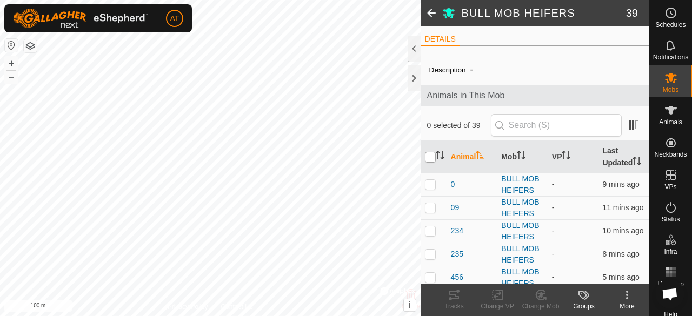
checkbox input "true"
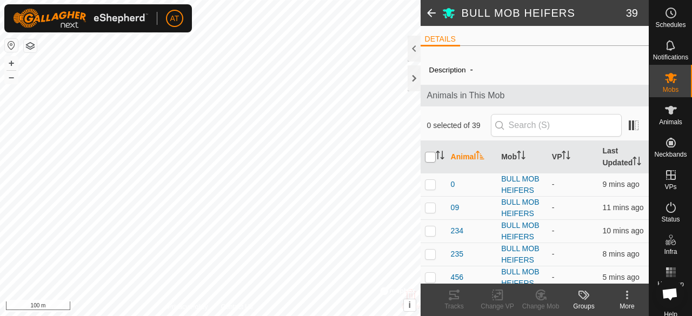
checkbox input "true"
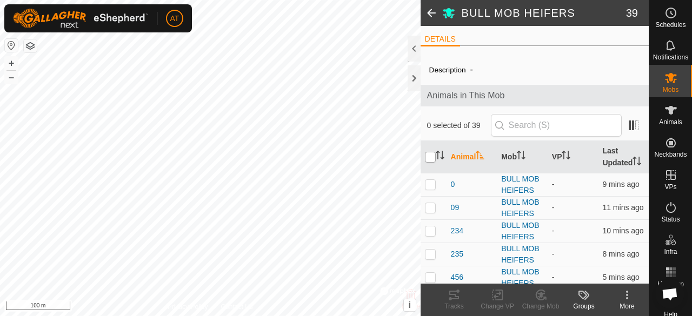
checkbox input "true"
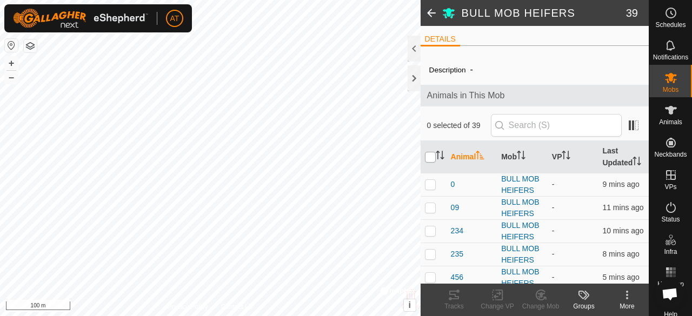
checkbox input "true"
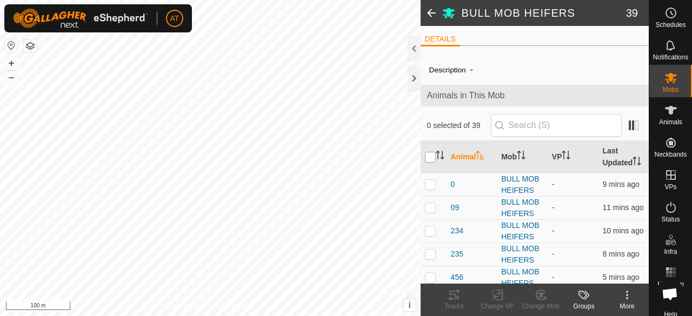
checkbox input "true"
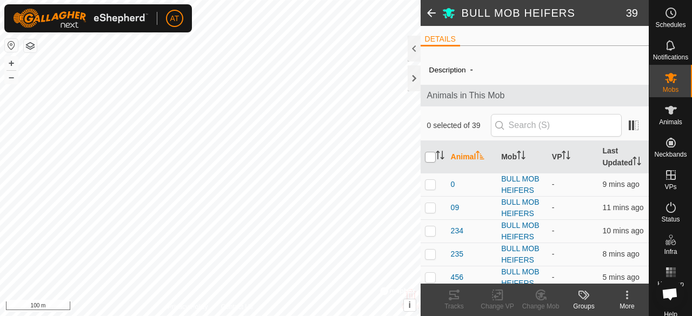
checkbox input "true"
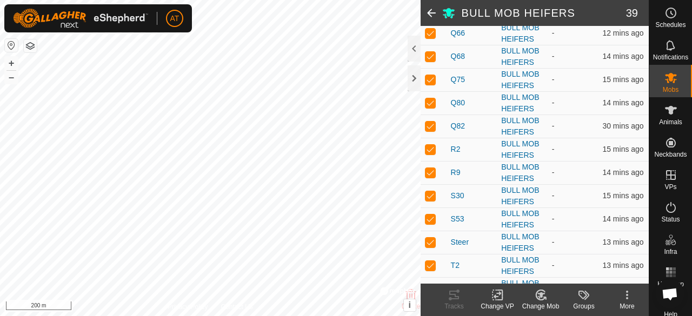
scroll to position [800, 0]
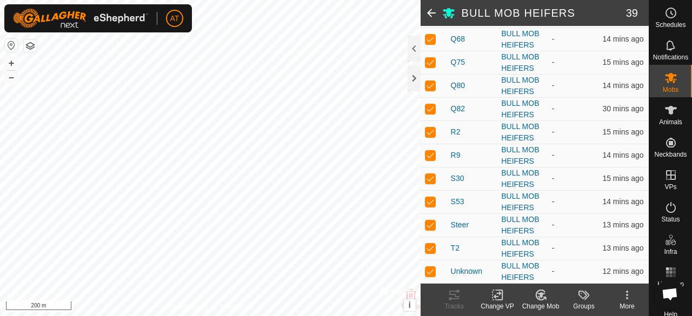
click at [440, 14] on span at bounding box center [432, 13] width 22 height 26
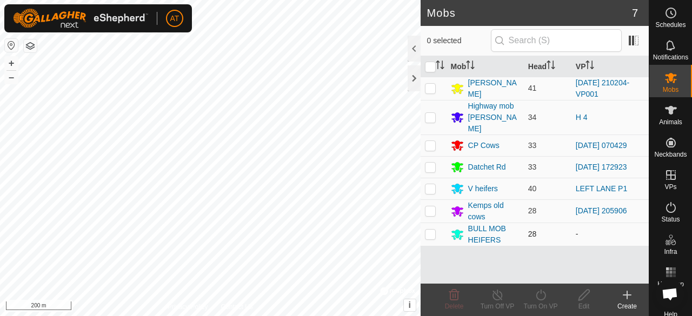
click at [434, 229] on td at bounding box center [434, 234] width 26 height 23
checkbox input "true"
click at [492, 226] on div "BULL MOB HEIFERS" at bounding box center [493, 234] width 51 height 23
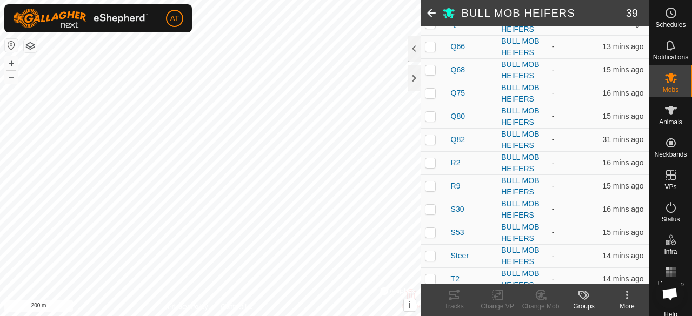
scroll to position [800, 0]
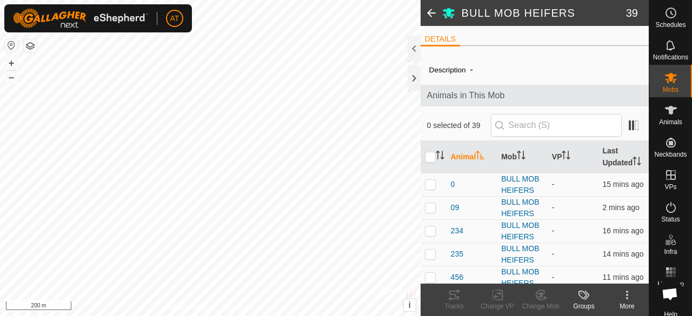
click at [431, 16] on span at bounding box center [432, 13] width 22 height 26
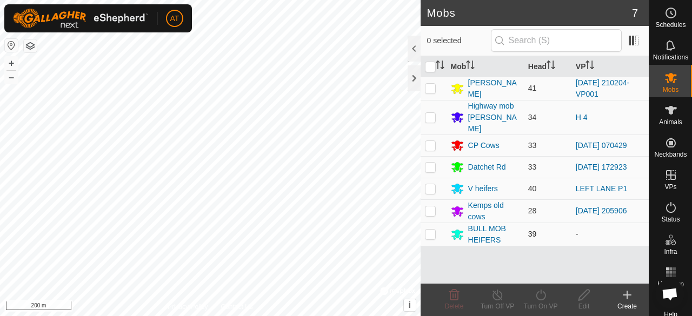
click at [433, 230] on p-checkbox at bounding box center [430, 234] width 11 height 9
checkbox input "true"
click at [544, 291] on icon at bounding box center [541, 295] width 14 height 13
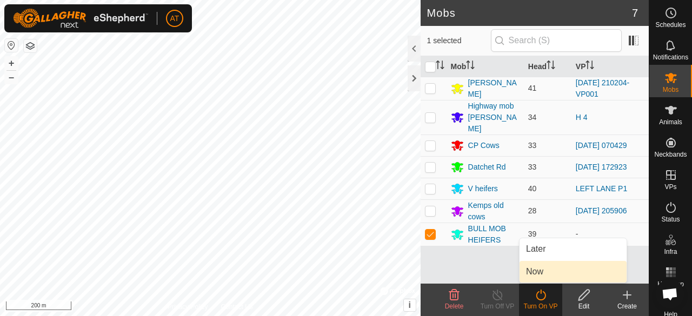
click at [545, 280] on link "Now" at bounding box center [573, 272] width 107 height 22
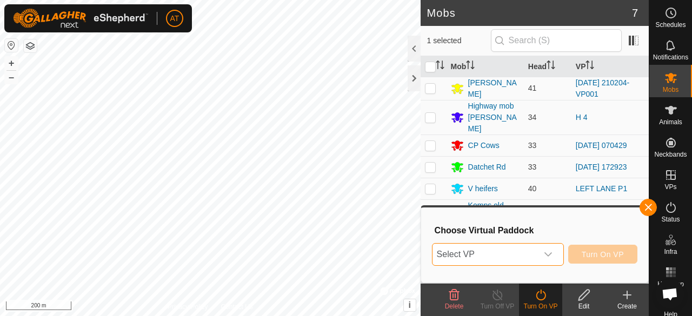
click at [523, 256] on span "Select VP" at bounding box center [485, 255] width 105 height 22
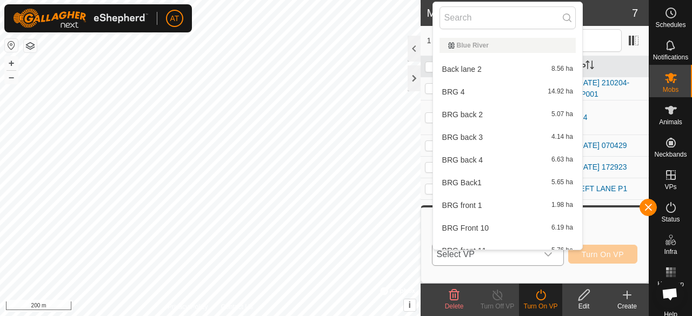
click at [523, 256] on span "Select VP" at bounding box center [485, 255] width 105 height 22
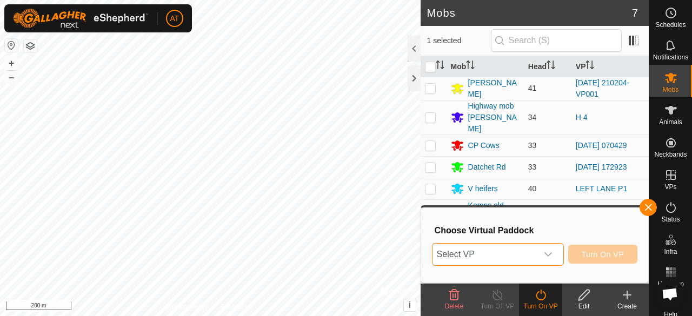
click at [523, 256] on span "Select VP" at bounding box center [485, 255] width 105 height 22
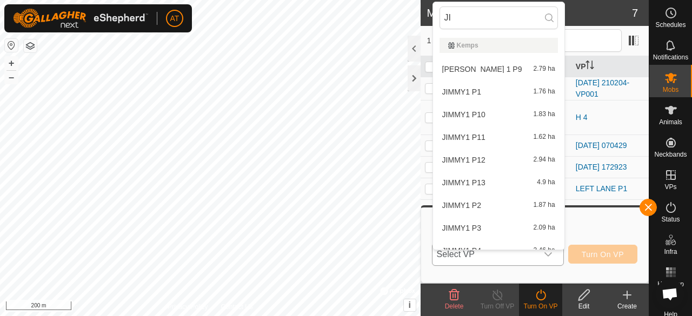
type input "J"
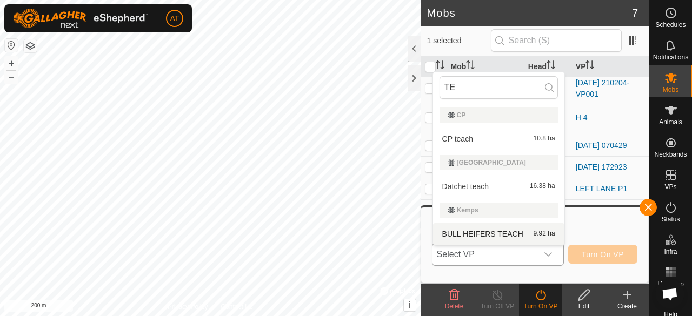
type input "TE"
click at [518, 233] on li "BULL HEIFERS TEACH 9.92 ha" at bounding box center [498, 234] width 131 height 22
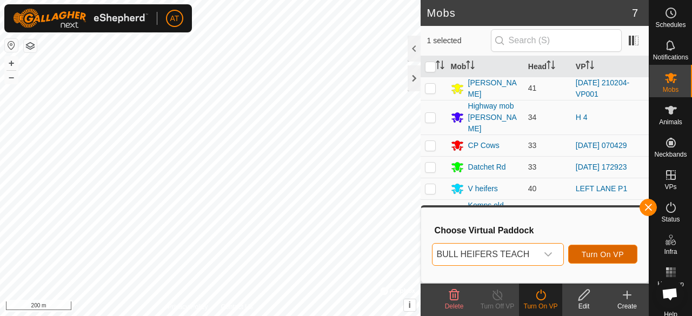
click at [606, 252] on span "Turn On VP" at bounding box center [603, 254] width 42 height 9
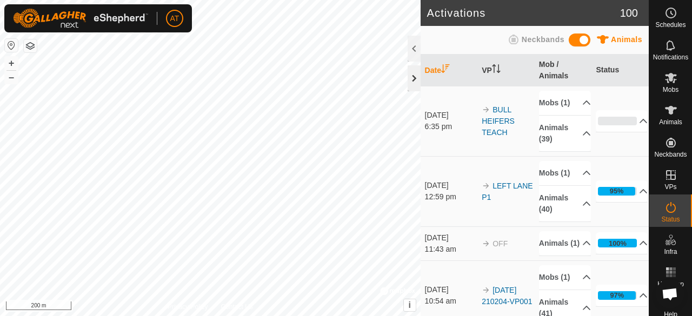
click at [419, 79] on div at bounding box center [414, 78] width 13 height 26
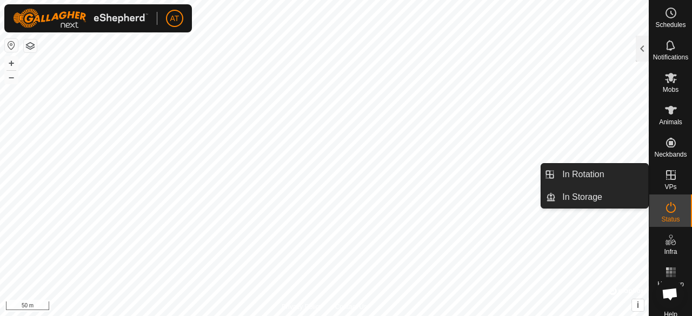
click at [674, 181] on es-virtualpaddocks-svg-icon at bounding box center [671, 175] width 19 height 17
click at [662, 180] on es-virtualpaddocks-svg-icon at bounding box center [671, 175] width 19 height 17
click at [629, 174] on link "In Rotation" at bounding box center [602, 175] width 93 height 22
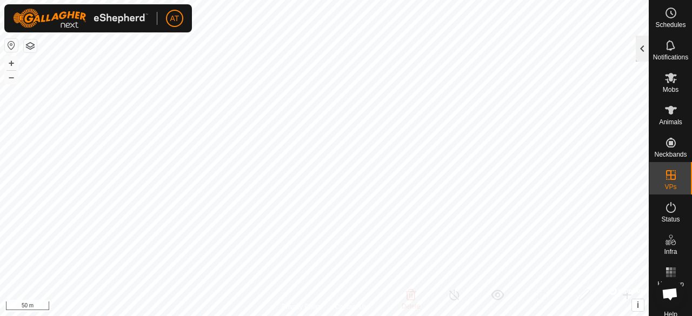
click at [644, 54] on div at bounding box center [642, 49] width 13 height 26
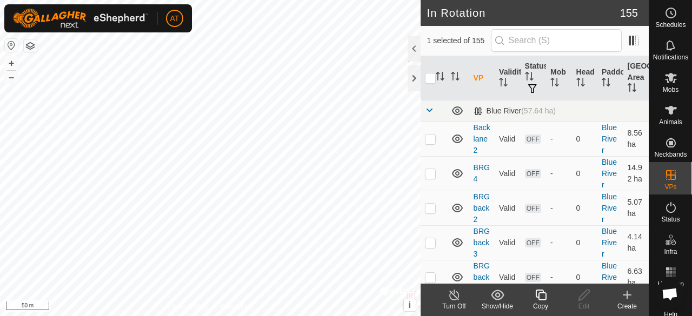
click at [622, 299] on icon at bounding box center [627, 295] width 13 height 13
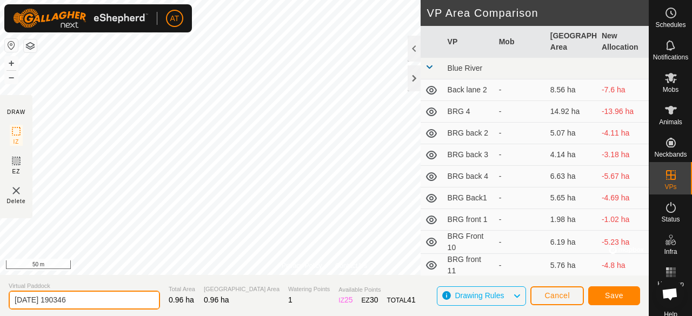
click at [100, 295] on input "[DATE] 190346" at bounding box center [84, 300] width 151 height 19
type input "2"
type input "LEFT LANE P2"
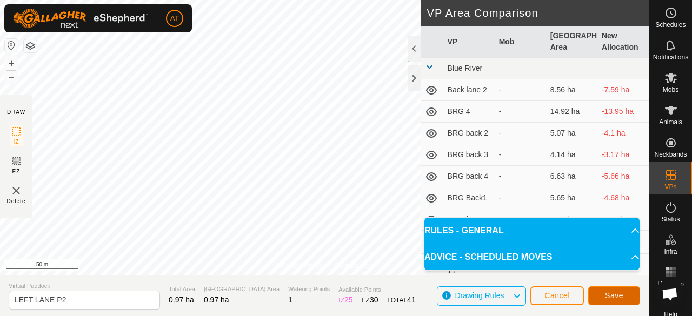
click at [619, 290] on button "Save" at bounding box center [615, 296] width 52 height 19
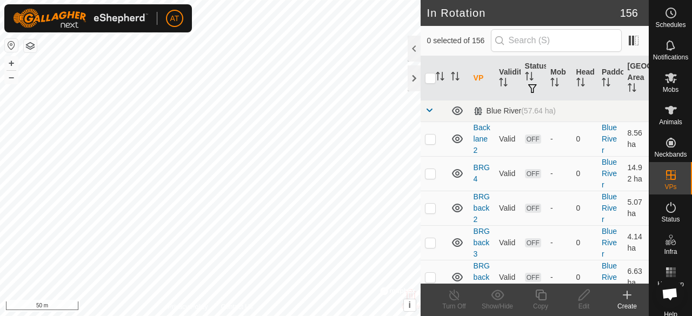
click at [630, 295] on icon at bounding box center [628, 295] width 8 height 0
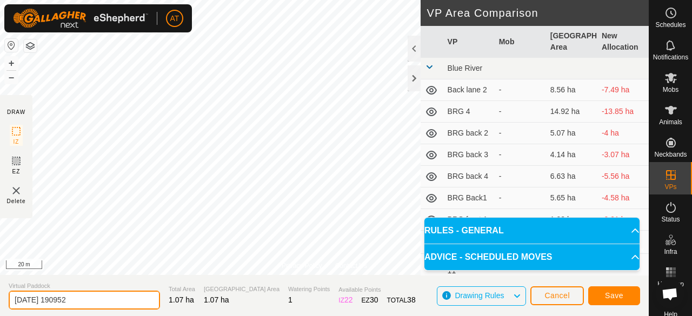
click at [129, 298] on input "[DATE] 190952" at bounding box center [84, 300] width 151 height 19
type input "2"
type input "LEFT LANE P3"
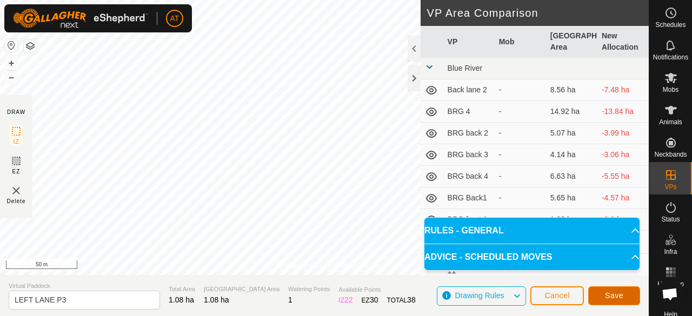
click at [603, 292] on button "Save" at bounding box center [615, 296] width 52 height 19
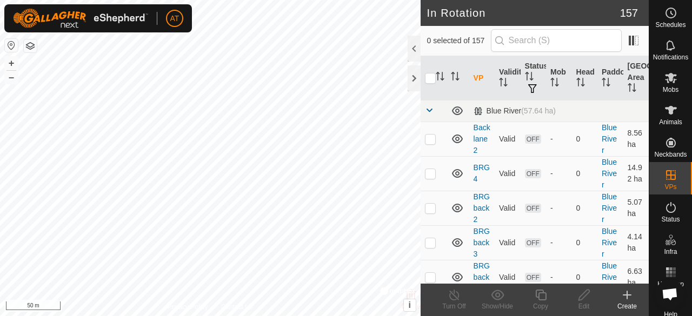
click at [631, 299] on icon at bounding box center [627, 295] width 13 height 13
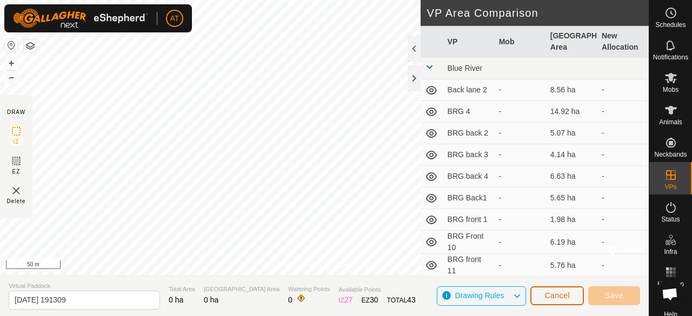
click at [545, 295] on span "Cancel" at bounding box center [557, 296] width 25 height 9
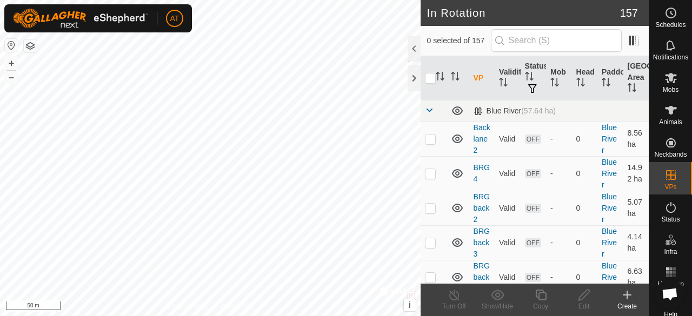
click at [619, 296] on create-svg-icon at bounding box center [627, 295] width 43 height 13
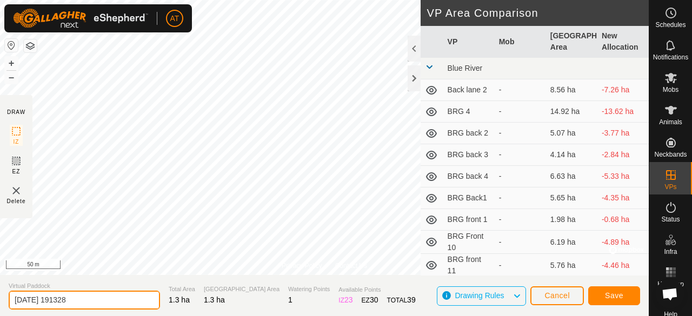
click at [118, 296] on input "2025-10-12 191328" at bounding box center [84, 300] width 151 height 19
click at [126, 299] on input "2025-10-12 191328" at bounding box center [84, 300] width 151 height 19
type input "2"
type input "LEFT LANE P4"
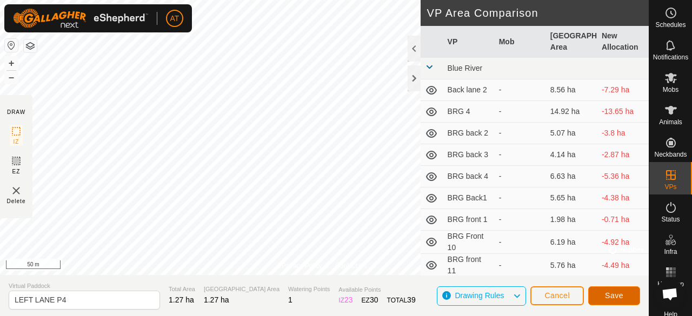
click at [608, 294] on span "Save" at bounding box center [614, 296] width 18 height 9
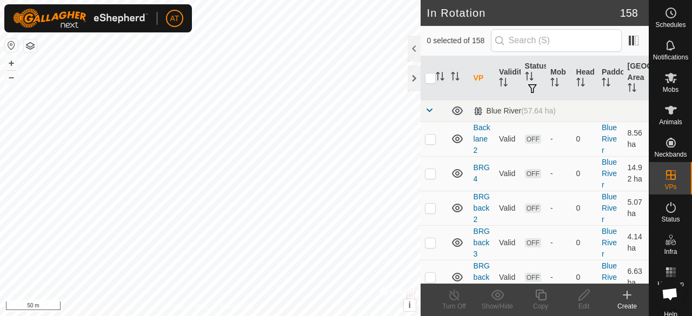
click at [617, 295] on create-svg-icon at bounding box center [627, 295] width 43 height 13
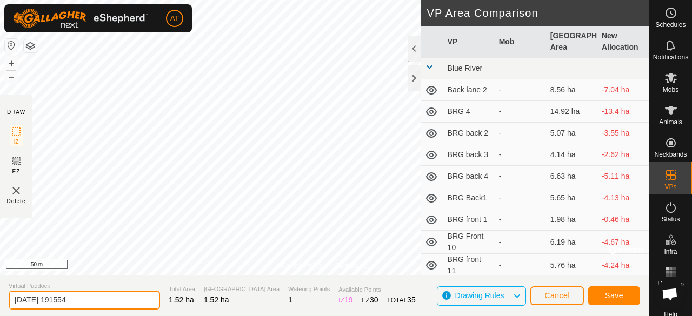
click at [138, 303] on input "2025-10-12 191554" at bounding box center [84, 300] width 151 height 19
type input "2"
type input "LEFT LANE P5"
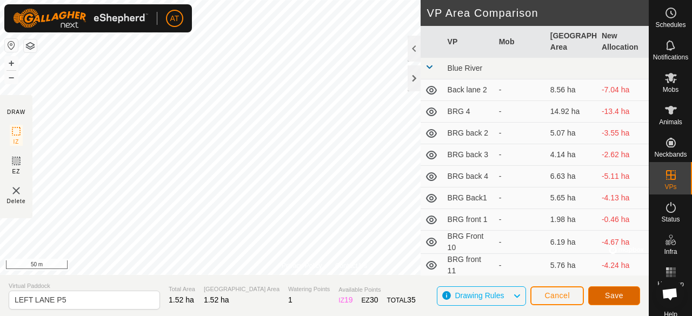
click at [606, 295] on span "Save" at bounding box center [614, 296] width 18 height 9
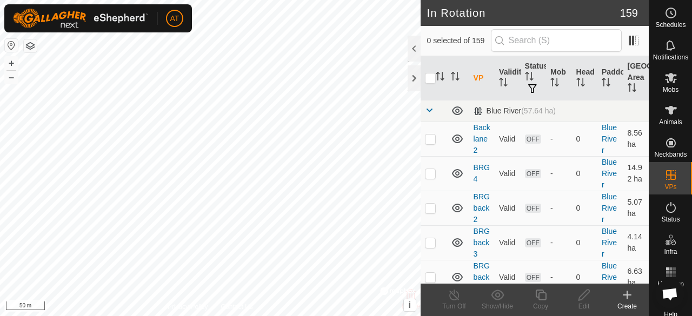
click at [626, 302] on div "Create" at bounding box center [627, 307] width 43 height 10
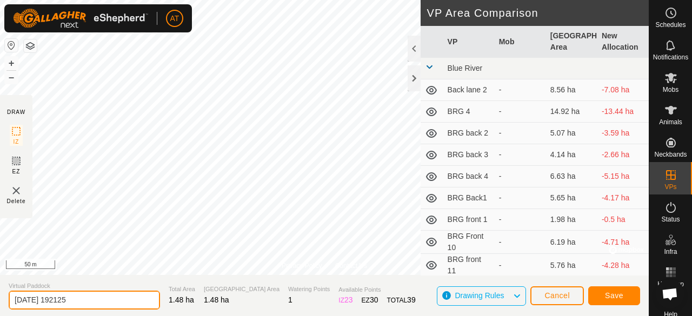
click at [125, 300] on input "2025-10-12 192125" at bounding box center [84, 300] width 151 height 19
type input "2"
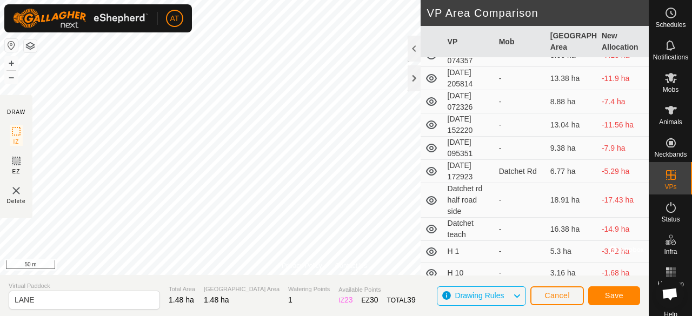
click at [546, 143] on td "9.38 ha" at bounding box center [571, 148] width 51 height 23
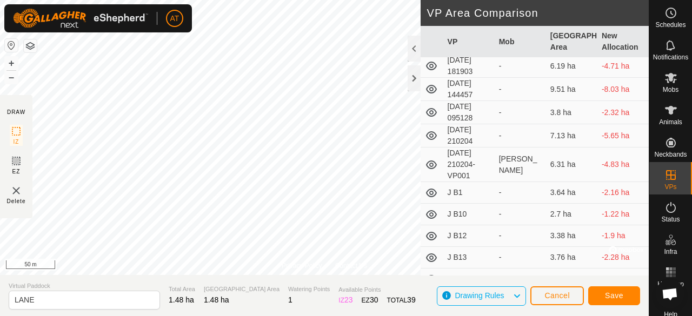
scroll to position [2229, 0]
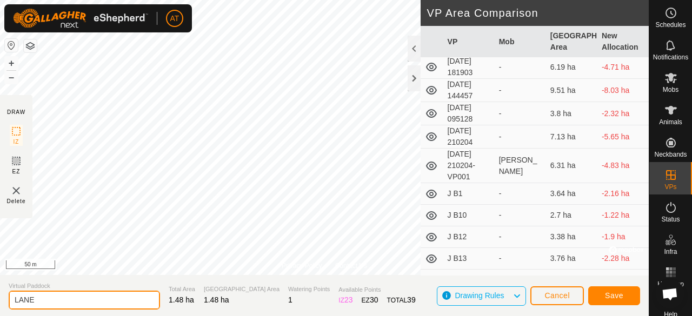
click at [101, 302] on input "LANE" at bounding box center [84, 300] width 151 height 19
type input "L"
type input "LEFT LANE P6"
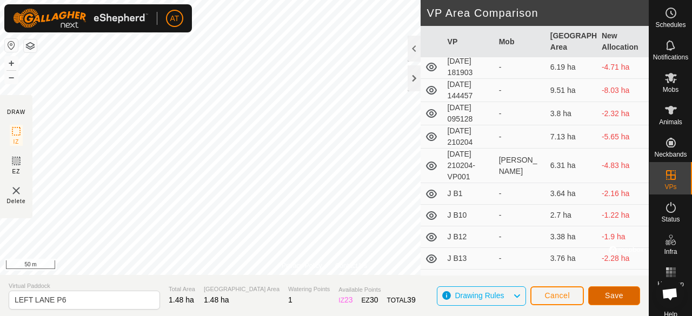
click at [604, 289] on button "Save" at bounding box center [615, 296] width 52 height 19
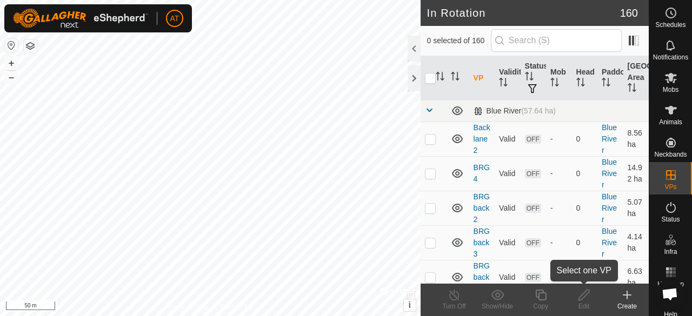
click at [604, 289] on edit-svg-icon at bounding box center [584, 295] width 43 height 13
click at [624, 301] on icon at bounding box center [627, 295] width 13 height 13
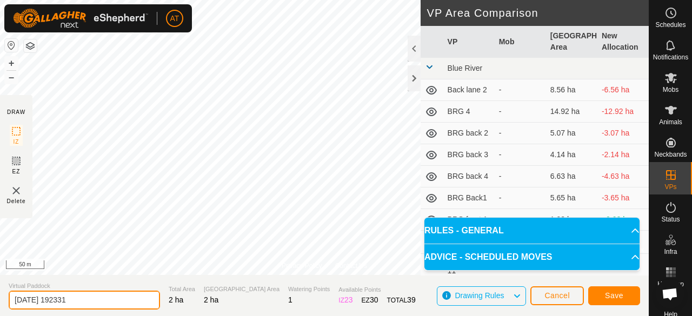
click at [108, 300] on input "2025-10-12 192331" at bounding box center [84, 300] width 151 height 19
type input "2"
type input "LEFT LANE P7"
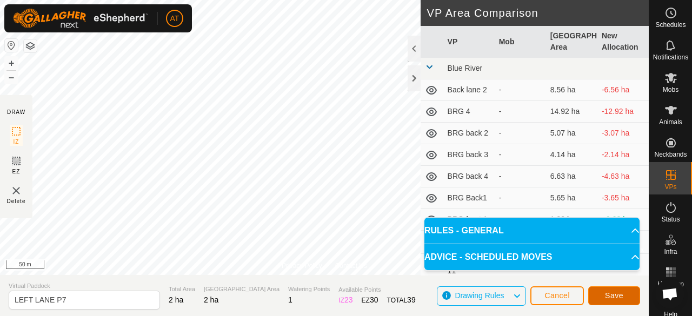
click at [621, 299] on span "Save" at bounding box center [614, 296] width 18 height 9
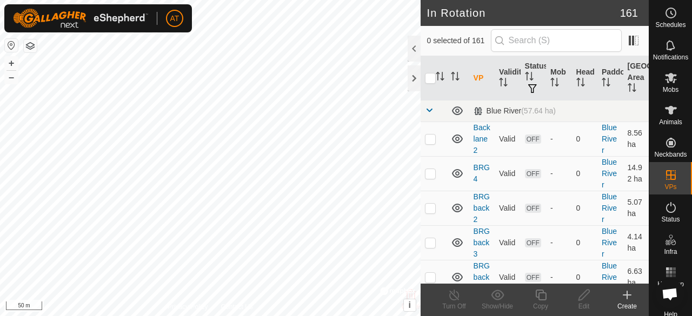
click at [623, 307] on div "Create" at bounding box center [627, 307] width 43 height 10
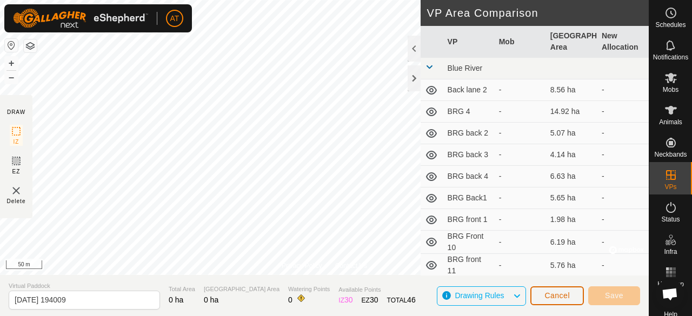
click at [564, 300] on button "Cancel" at bounding box center [558, 296] width 54 height 19
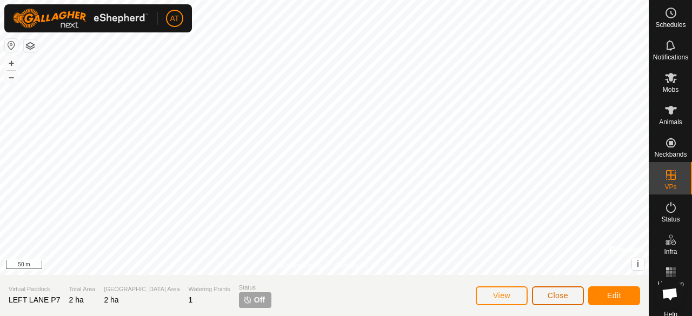
click at [554, 292] on span "Close" at bounding box center [558, 296] width 21 height 9
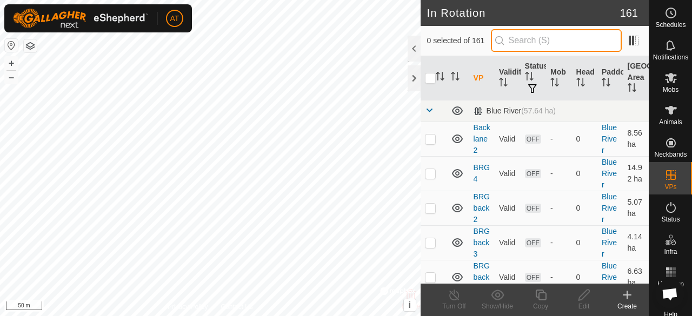
click at [528, 45] on input "text" at bounding box center [556, 40] width 131 height 23
click at [528, 45] on input "L" at bounding box center [556, 40] width 131 height 23
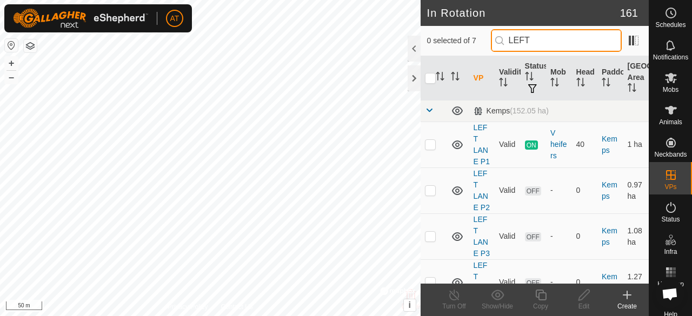
type input "LEFT"
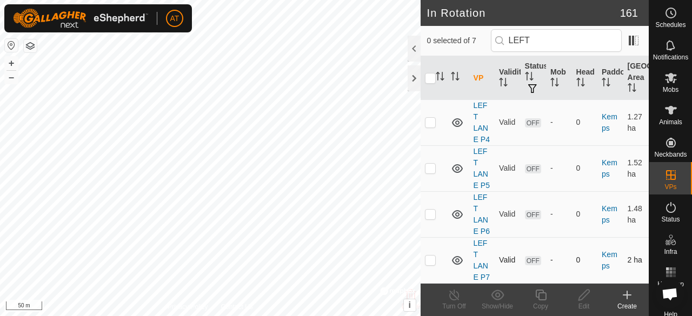
type input "LEFT"
click at [432, 253] on tbody "Kemps (152.05 ha) LEFT LANE P1 Valid ON V heifers 40 Kemps 1 ha LEFT LANE P2 Va…" at bounding box center [535, 112] width 228 height 344
click at [434, 81] on p-checkbox at bounding box center [430, 76] width 11 height 9
checkbox input "true"
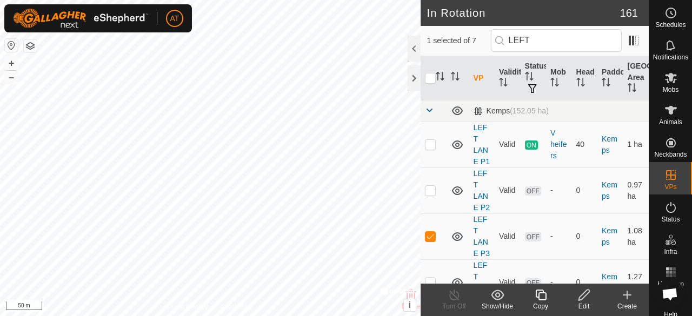
click at [547, 304] on div "Copy" at bounding box center [540, 307] width 43 height 10
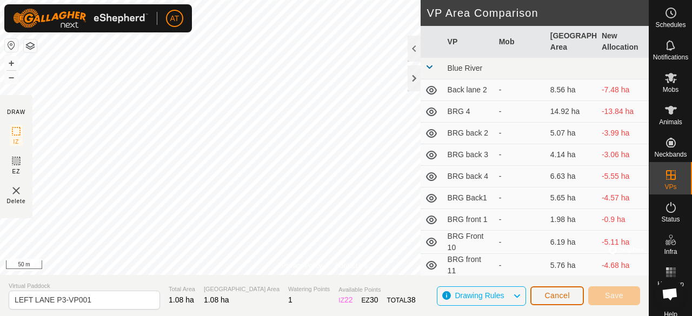
click at [563, 287] on button "Cancel" at bounding box center [558, 296] width 54 height 19
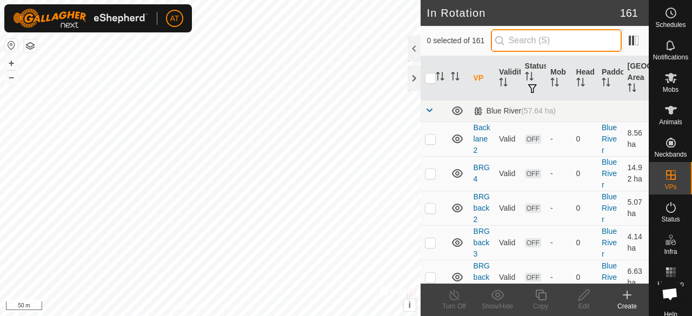
click at [560, 48] on input "text" at bounding box center [556, 40] width 131 height 23
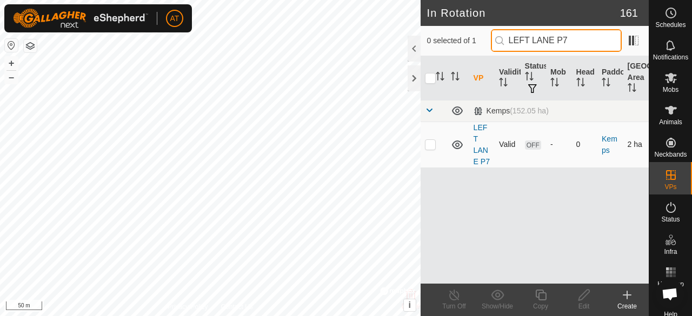
type input "LEFT LANE P7"
click at [432, 143] on p-checkbox at bounding box center [430, 144] width 11 height 9
checkbox input "true"
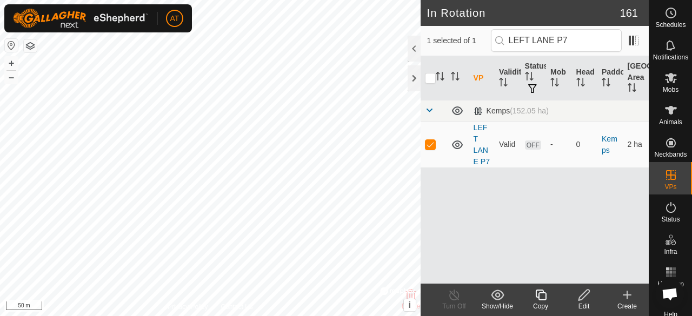
click at [539, 288] on div "Copy" at bounding box center [540, 300] width 43 height 32
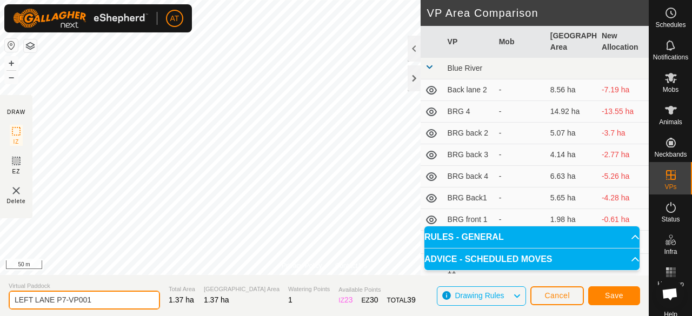
click at [129, 300] on input "LEFT LANE P7-VP001" at bounding box center [84, 300] width 151 height 19
type input "LEFT LANE P71"
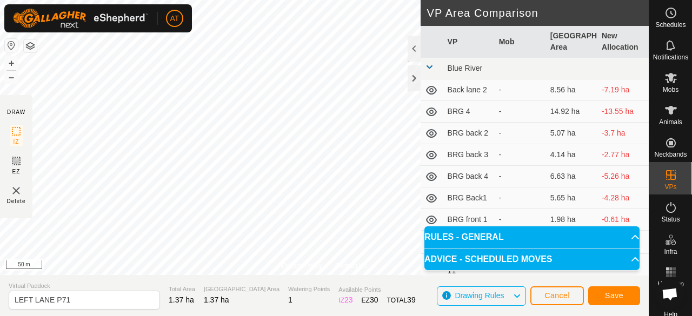
click at [623, 293] on span "Save" at bounding box center [614, 296] width 18 height 9
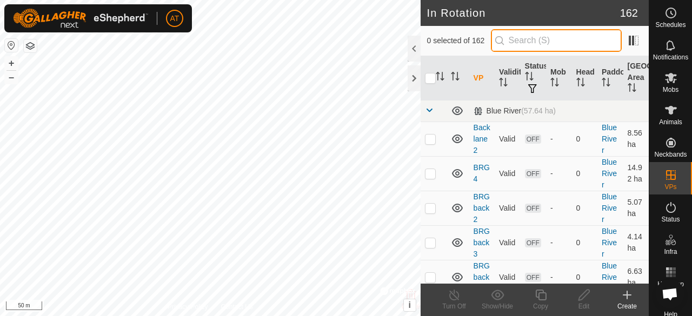
click at [570, 36] on input "text" at bounding box center [556, 40] width 131 height 23
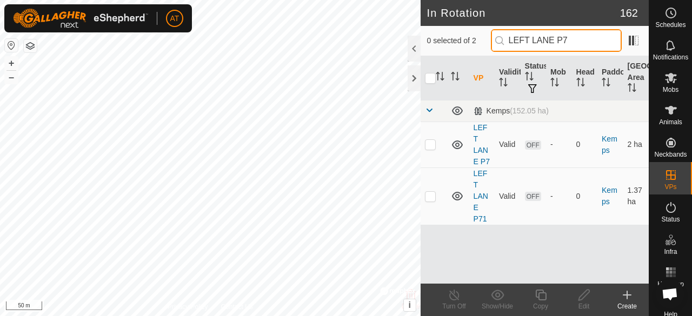
type input "LEFT LANE P7"
click at [426, 147] on p-checkbox at bounding box center [430, 144] width 11 height 9
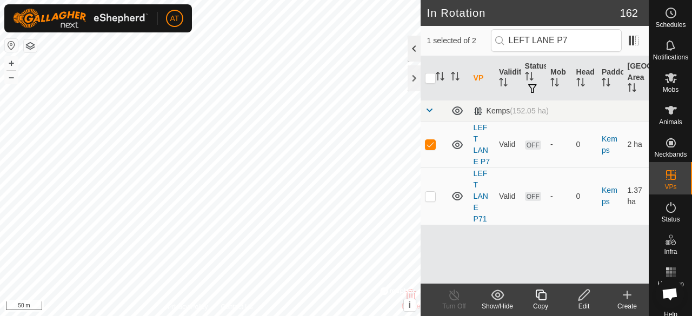
click at [410, 37] on div at bounding box center [414, 49] width 13 height 26
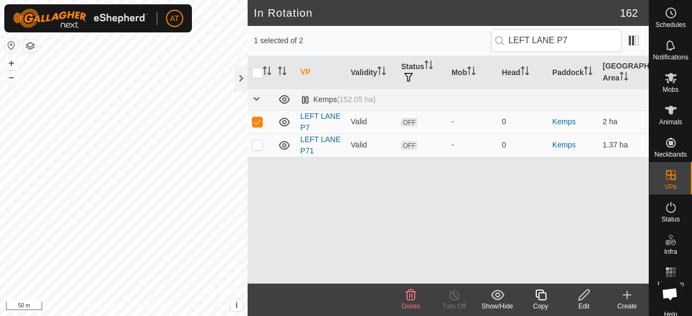
click at [401, 295] on delete-svg-icon at bounding box center [411, 295] width 43 height 13
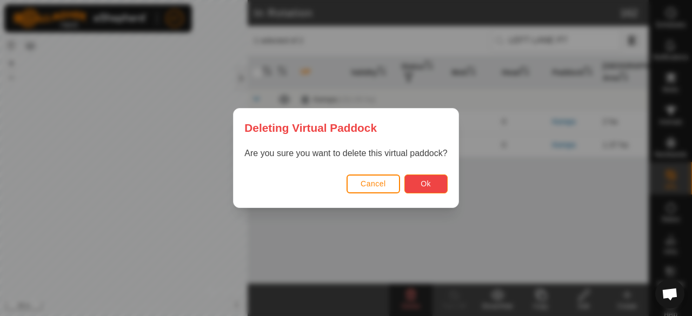
click at [430, 182] on span "Ok" at bounding box center [426, 184] width 10 height 9
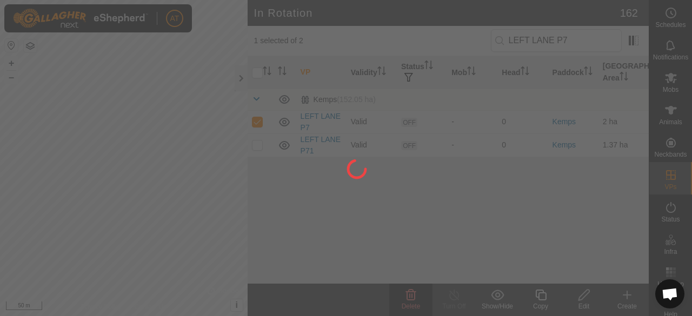
checkbox input "false"
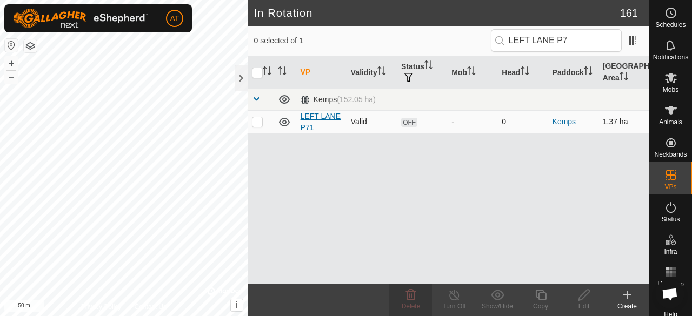
click at [313, 124] on link "LEFT LANE P71" at bounding box center [321, 122] width 40 height 20
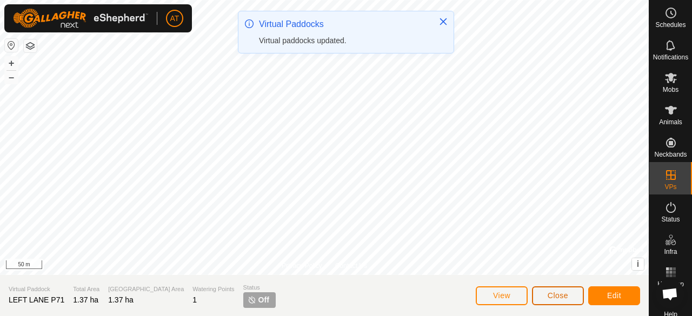
click at [555, 289] on button "Close" at bounding box center [558, 296] width 52 height 19
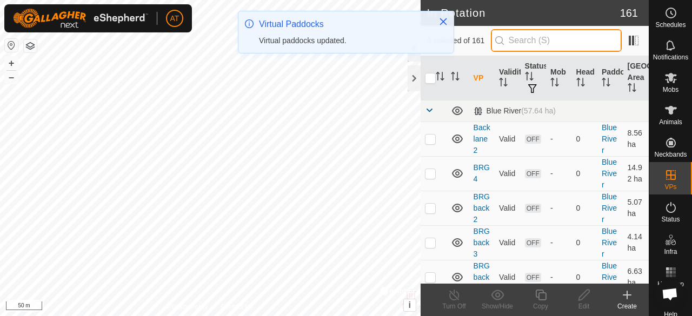
click at [520, 45] on input "text" at bounding box center [556, 40] width 131 height 23
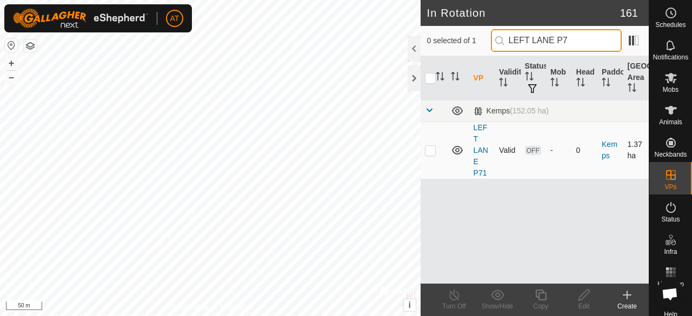
type input "LEFT LANE P7"
click at [438, 144] on td at bounding box center [434, 150] width 26 height 57
checkbox input "true"
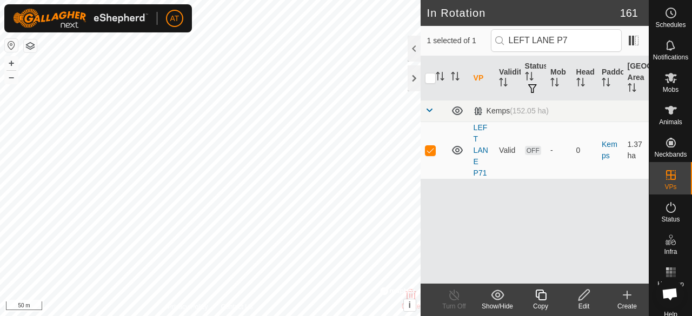
click at [540, 300] on icon at bounding box center [541, 295] width 11 height 11
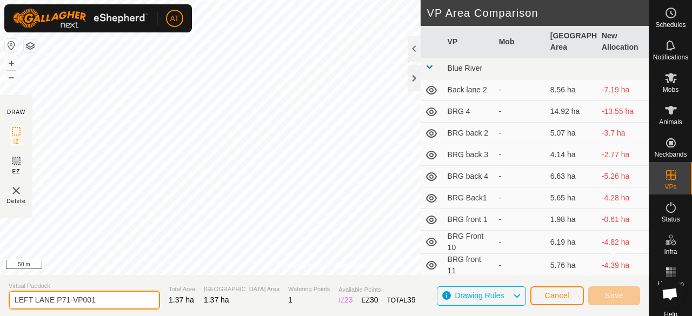
click at [118, 303] on input "LEFT LANE P71-VP001" at bounding box center [84, 300] width 151 height 19
type input "LEFT LANE P7"
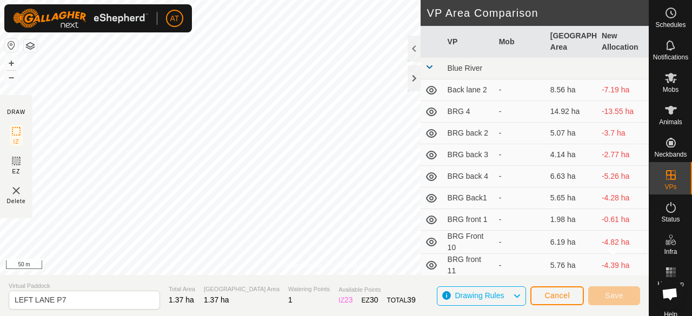
click at [267, 282] on div "Privacy Policy Contact Us Status: OFF Type: Inclusion Zone + – ⇧ i © Mapbox , ©…" at bounding box center [324, 158] width 649 height 316
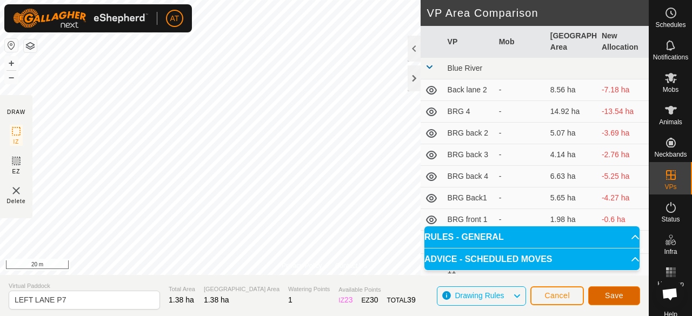
click at [611, 299] on span "Save" at bounding box center [614, 296] width 18 height 9
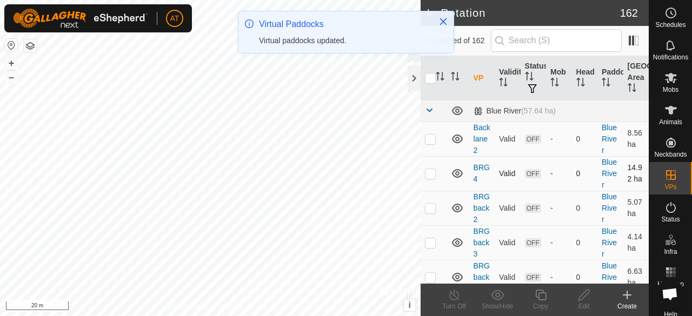
click at [461, 180] on icon at bounding box center [457, 173] width 13 height 13
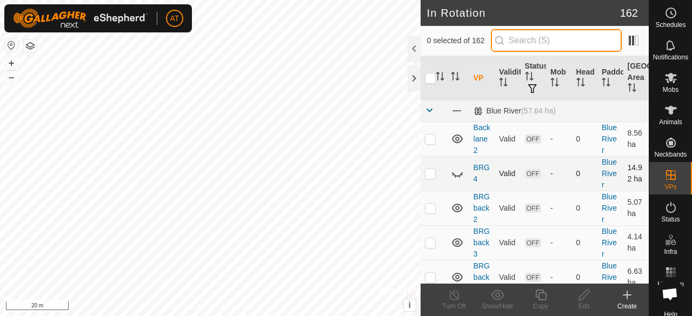
click at [552, 48] on input "text" at bounding box center [556, 40] width 131 height 23
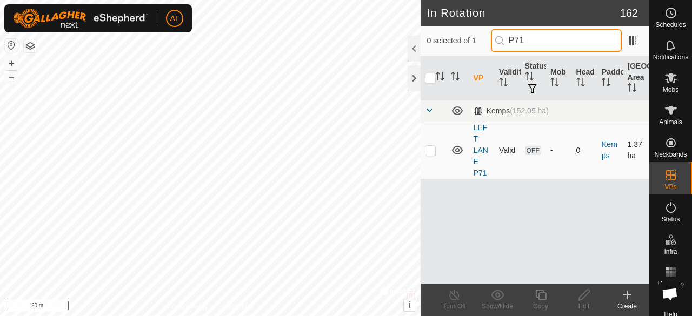
type input "P71"
click at [427, 151] on p-checkbox at bounding box center [430, 150] width 11 height 9
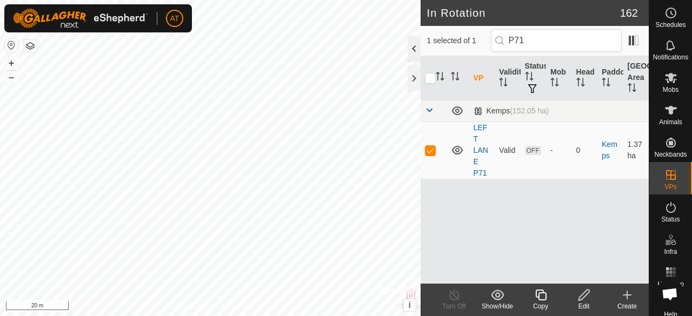
click at [413, 50] on div at bounding box center [414, 49] width 13 height 26
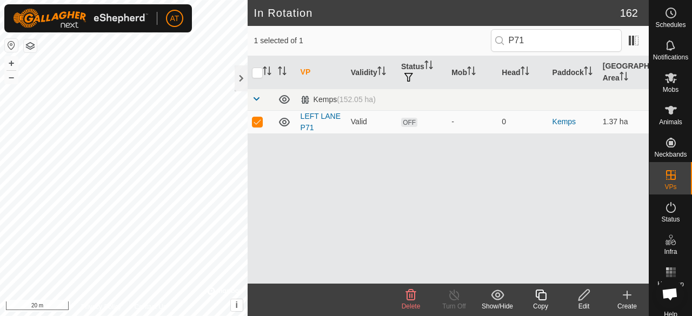
click at [419, 304] on span "Delete" at bounding box center [411, 307] width 19 height 8
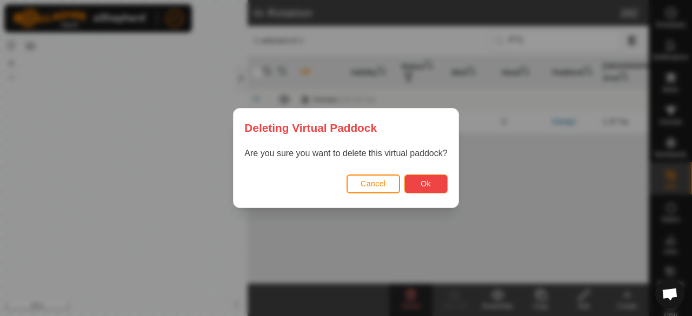
click at [434, 193] on button "Ok" at bounding box center [426, 184] width 43 height 19
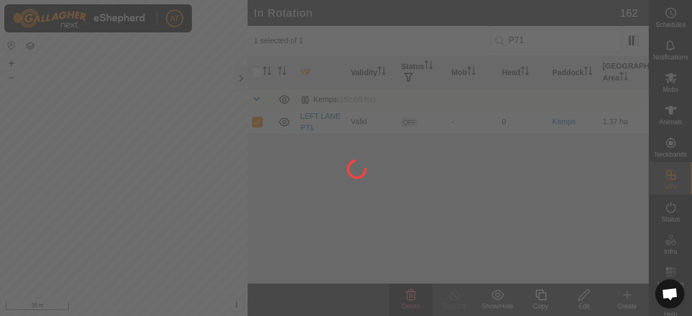
checkbox input "false"
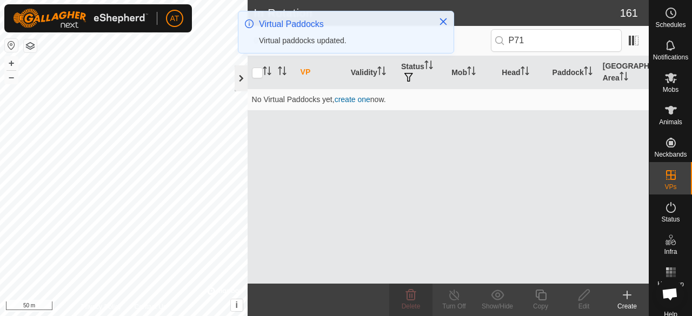
click at [236, 84] on div at bounding box center [241, 78] width 13 height 26
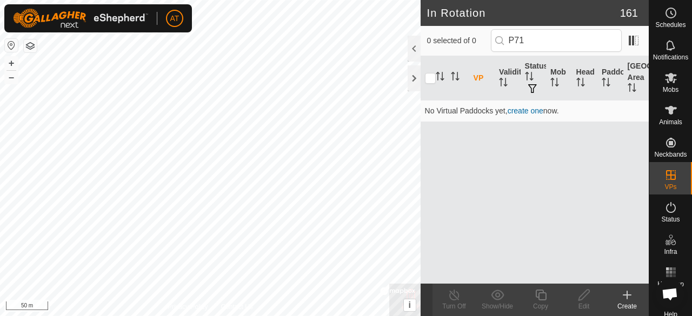
click at [632, 289] on icon at bounding box center [627, 295] width 13 height 13
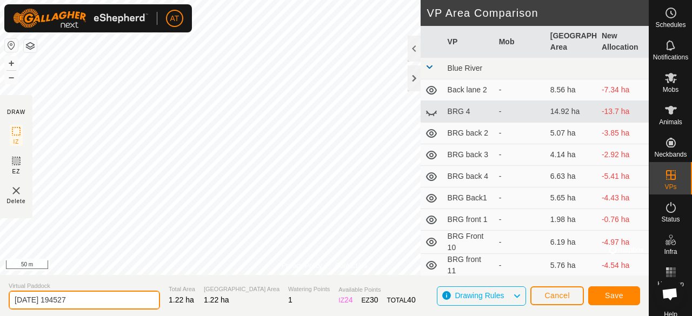
click at [122, 306] on input "[DATE] 194527" at bounding box center [84, 300] width 151 height 19
type input "2"
type input "LEFT LANE P8"
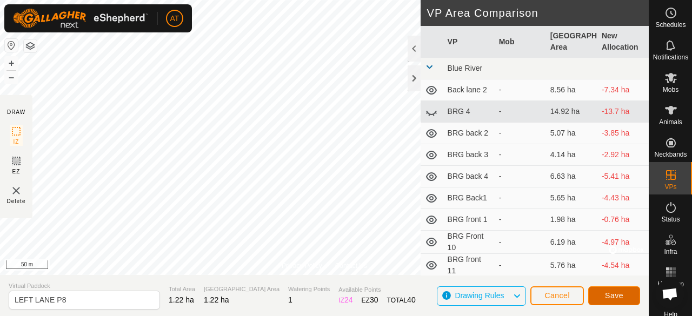
click at [623, 298] on span "Save" at bounding box center [614, 296] width 18 height 9
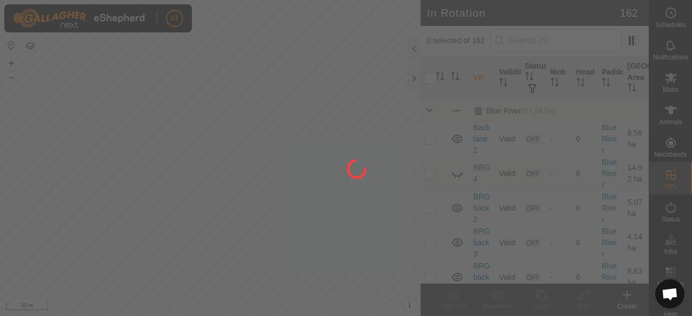
click at [122, 306] on div at bounding box center [346, 158] width 692 height 316
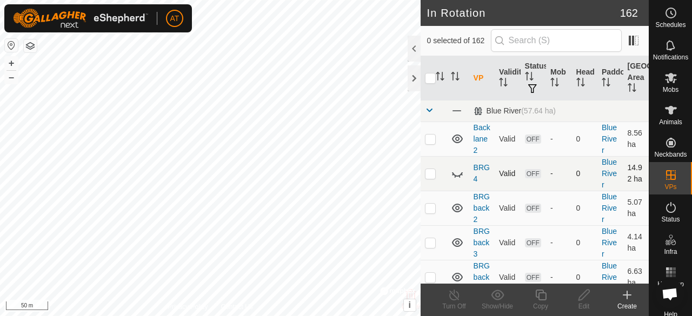
click at [459, 178] on icon at bounding box center [460, 177] width 2 height 2
click at [629, 301] on icon at bounding box center [627, 295] width 13 height 13
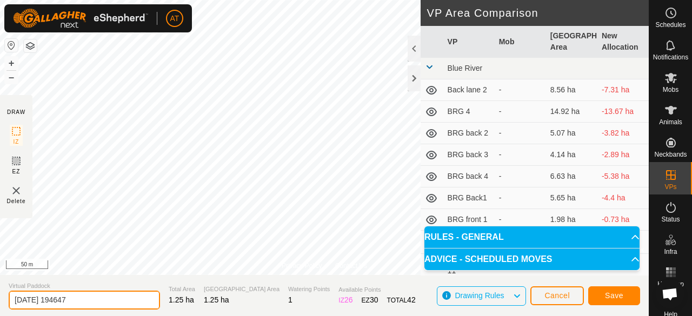
click at [124, 296] on input "[DATE] 194647" at bounding box center [84, 300] width 151 height 19
type input "2"
type input "LEFT LANE P9"
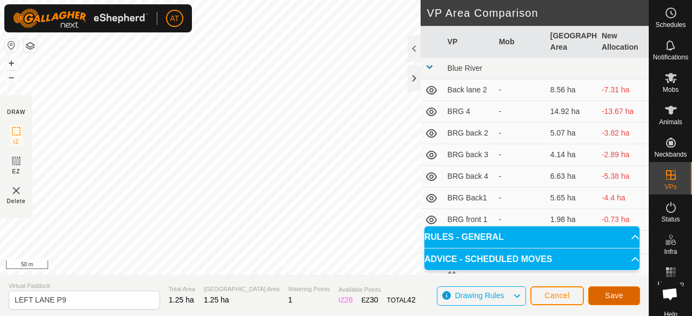
click at [613, 298] on span "Save" at bounding box center [614, 296] width 18 height 9
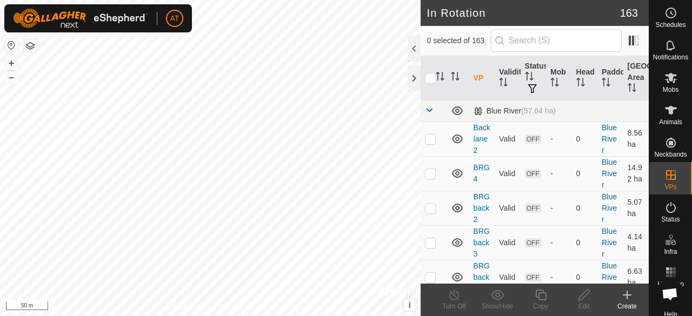
click at [624, 300] on div "AT Schedules Notifications Mobs Animals Neckbands VPs Status Infra Heatmap Help…" at bounding box center [346, 158] width 692 height 316
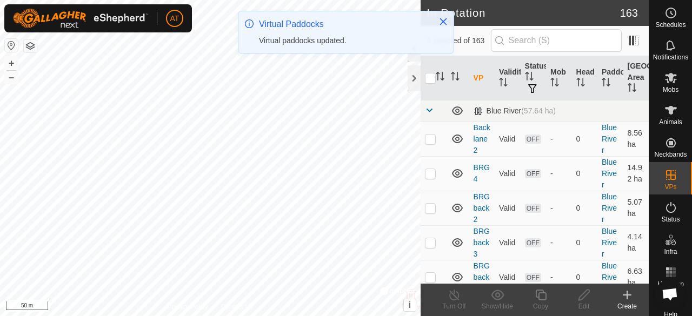
click at [617, 301] on create-svg-icon at bounding box center [627, 295] width 43 height 13
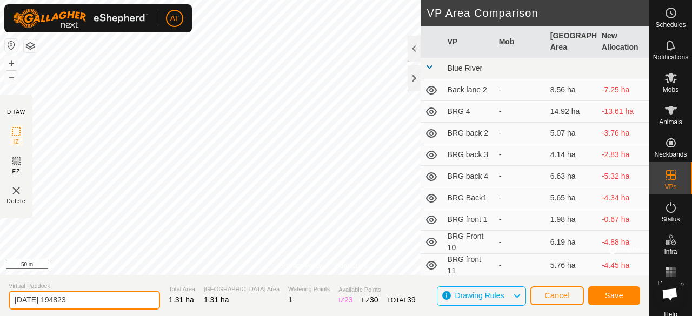
click at [122, 304] on input "[DATE] 194823" at bounding box center [84, 300] width 151 height 19
type input "2"
type input "LEFT LANE P10"
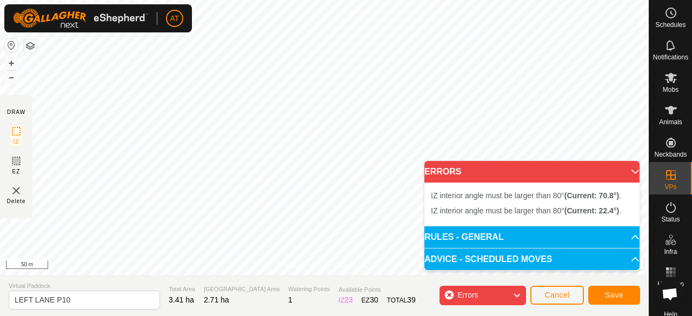
click at [626, 176] on p-accordion-header "ERRORS" at bounding box center [532, 172] width 215 height 22
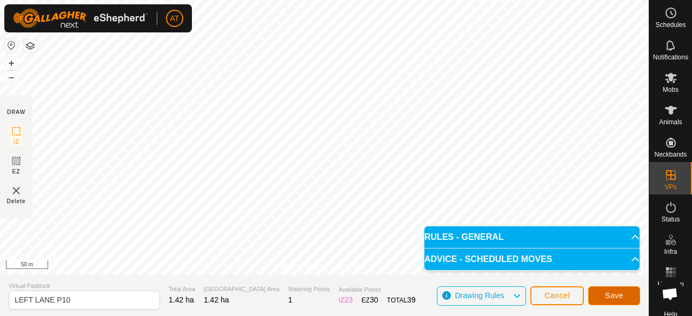
click at [621, 296] on span "Save" at bounding box center [614, 296] width 18 height 9
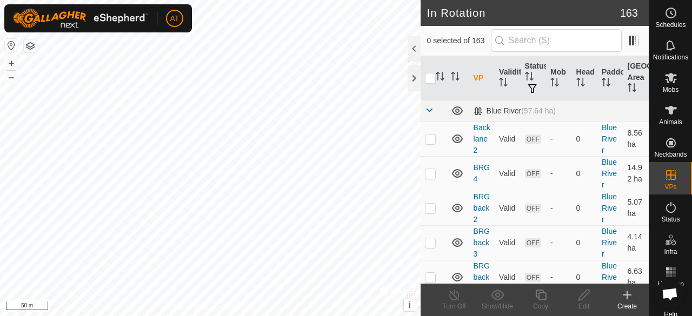
click at [624, 301] on icon at bounding box center [627, 295] width 13 height 13
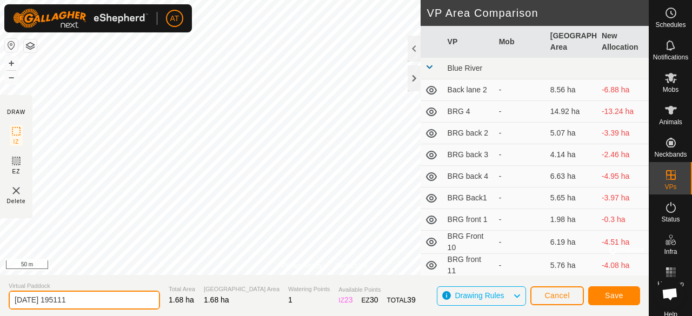
click at [140, 300] on input "[DATE] 195111" at bounding box center [84, 300] width 151 height 19
type input "2"
type input "LEFT LANE P11"
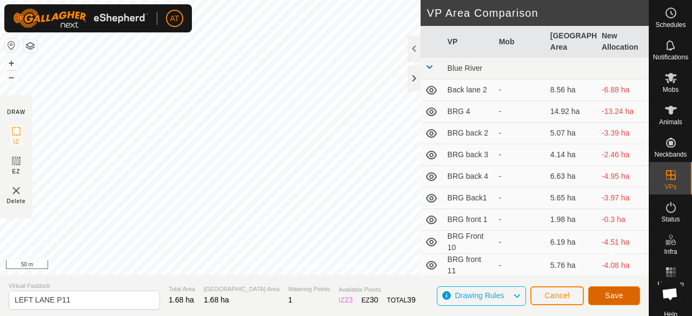
click at [620, 294] on span "Save" at bounding box center [614, 296] width 18 height 9
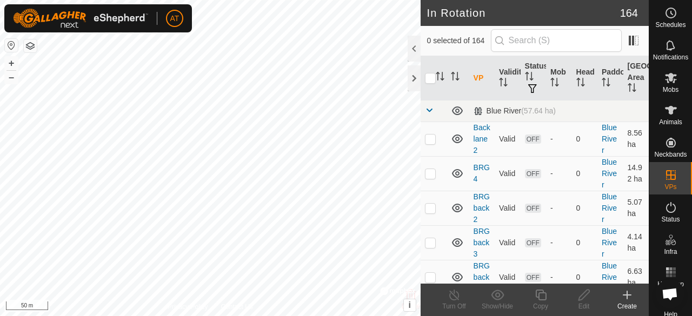
click at [620, 294] on create-svg-icon at bounding box center [627, 295] width 43 height 13
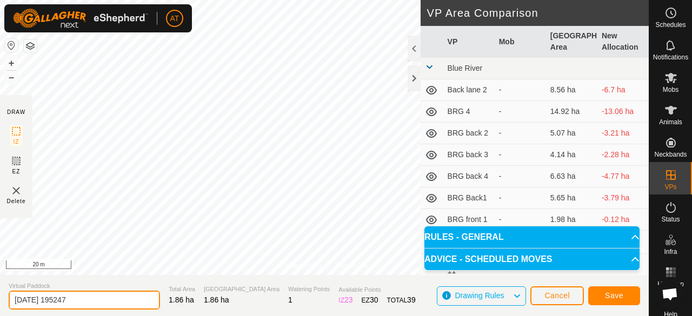
click at [111, 302] on input "[DATE] 195247" at bounding box center [84, 300] width 151 height 19
type input "2"
click at [111, 302] on input "LEFT LANE" at bounding box center [84, 300] width 151 height 19
type input "LEFT LANE P12"
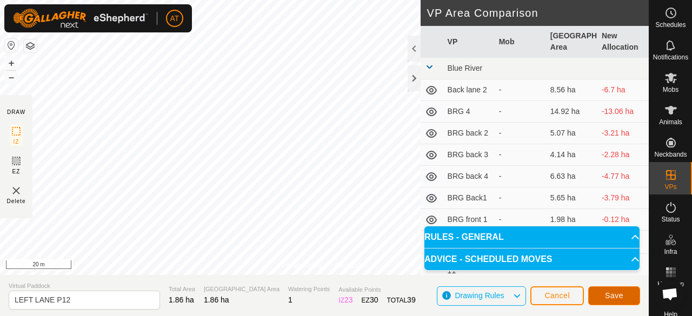
click at [615, 293] on span "Save" at bounding box center [614, 296] width 18 height 9
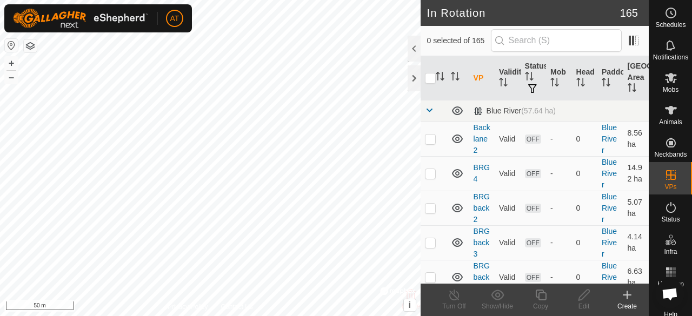
click at [628, 301] on icon at bounding box center [627, 295] width 13 height 13
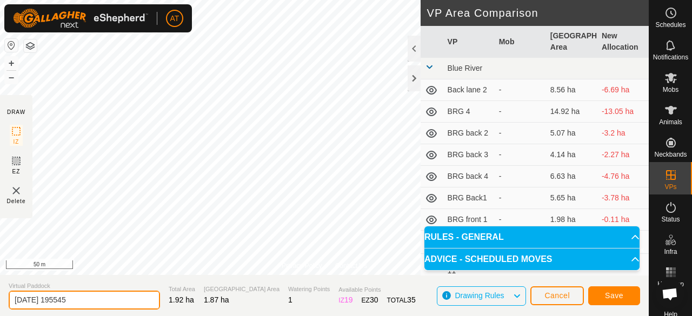
click at [140, 305] on input "[DATE] 195545" at bounding box center [84, 300] width 151 height 19
type input "2"
type input "LEFT LANE P13"
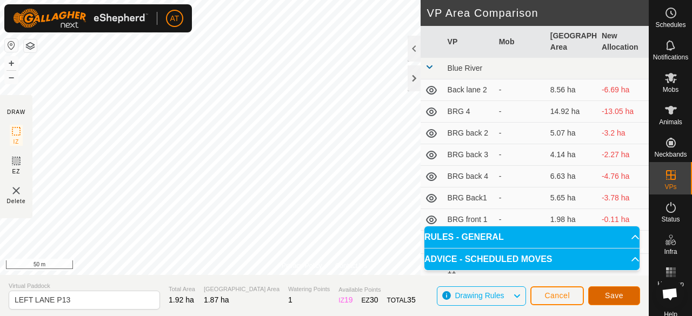
click at [623, 294] on span "Save" at bounding box center [614, 296] width 18 height 9
